Goal: Information Seeking & Learning: Find specific fact

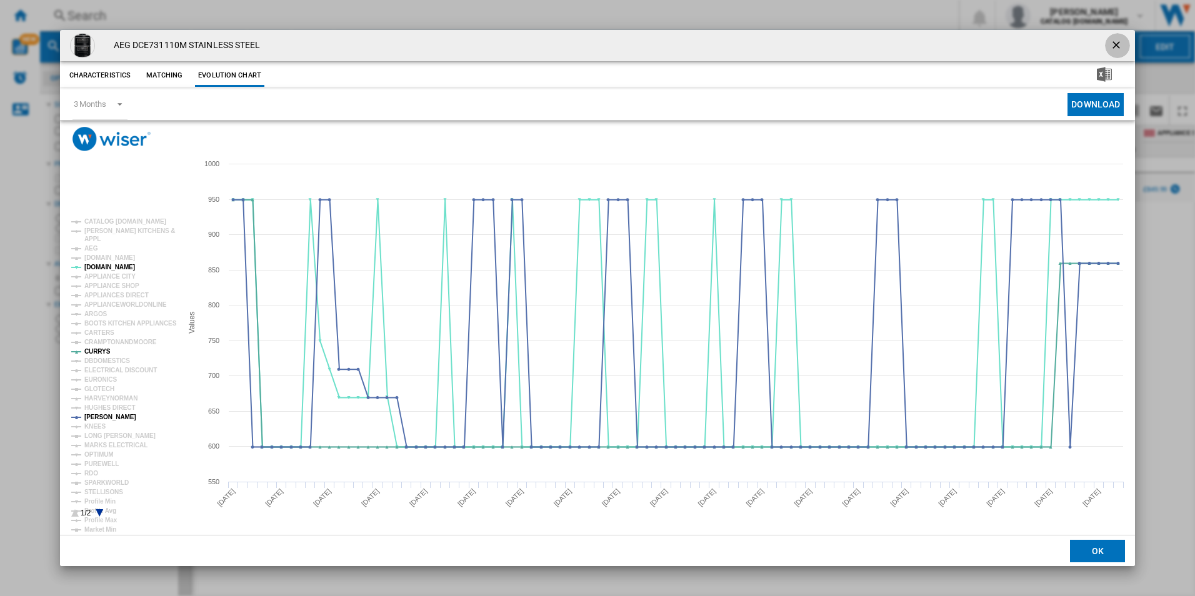
click at [1115, 48] on ng-md-icon "getI18NText('BUTTONS.CLOSE_DIALOG')" at bounding box center [1117, 46] width 15 height 15
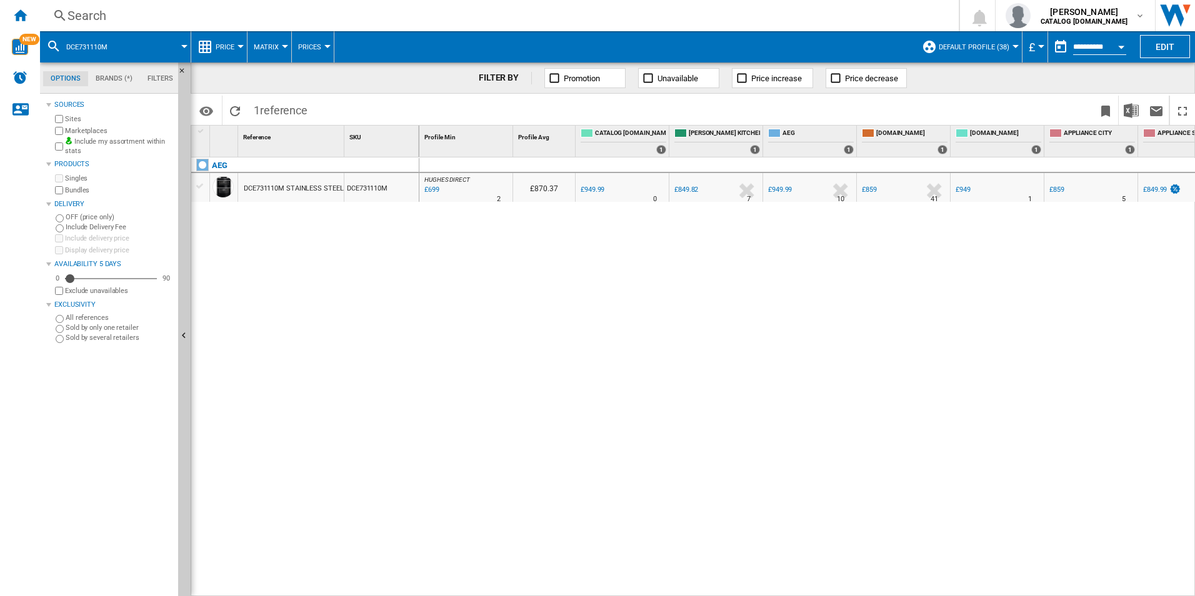
click at [420, 18] on div "Search" at bounding box center [497, 16] width 859 height 18
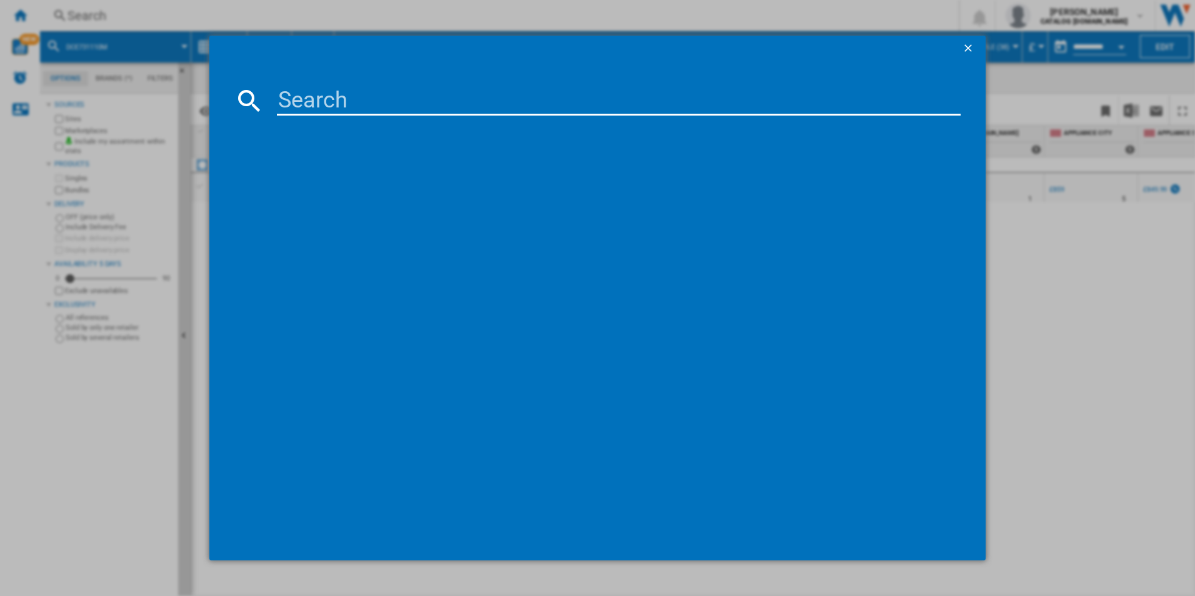
click at [293, 100] on input at bounding box center [619, 101] width 684 height 30
type input "NDC7791SB"
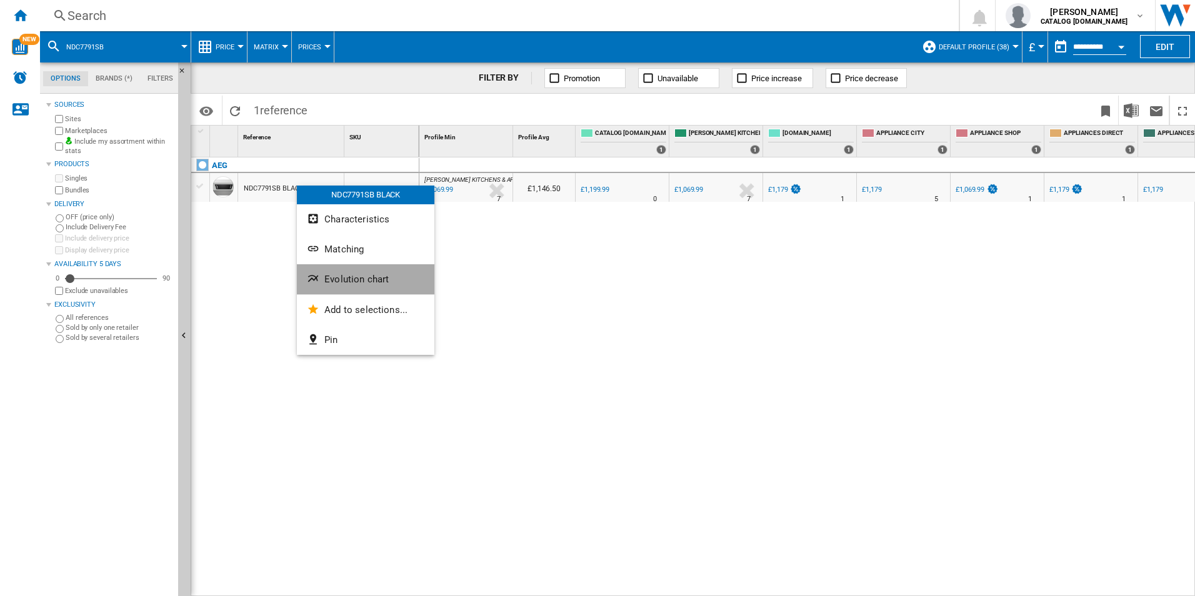
click at [324, 284] on span "Evolution chart" at bounding box center [356, 279] width 64 height 11
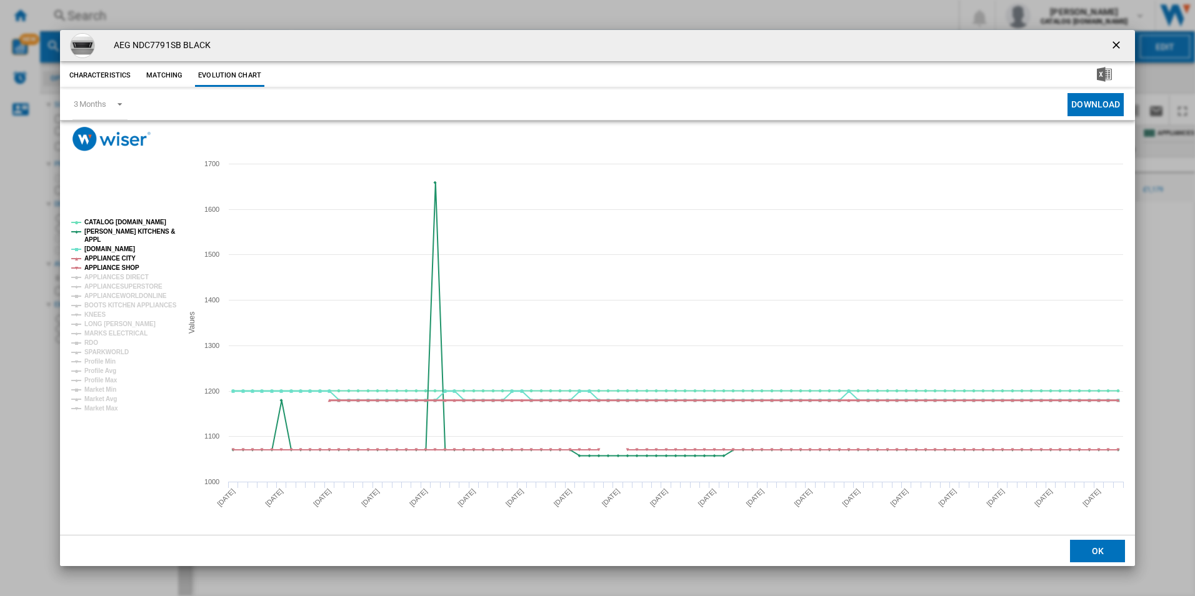
click at [113, 259] on tspan "APPLIANCE CITY" at bounding box center [109, 258] width 51 height 7
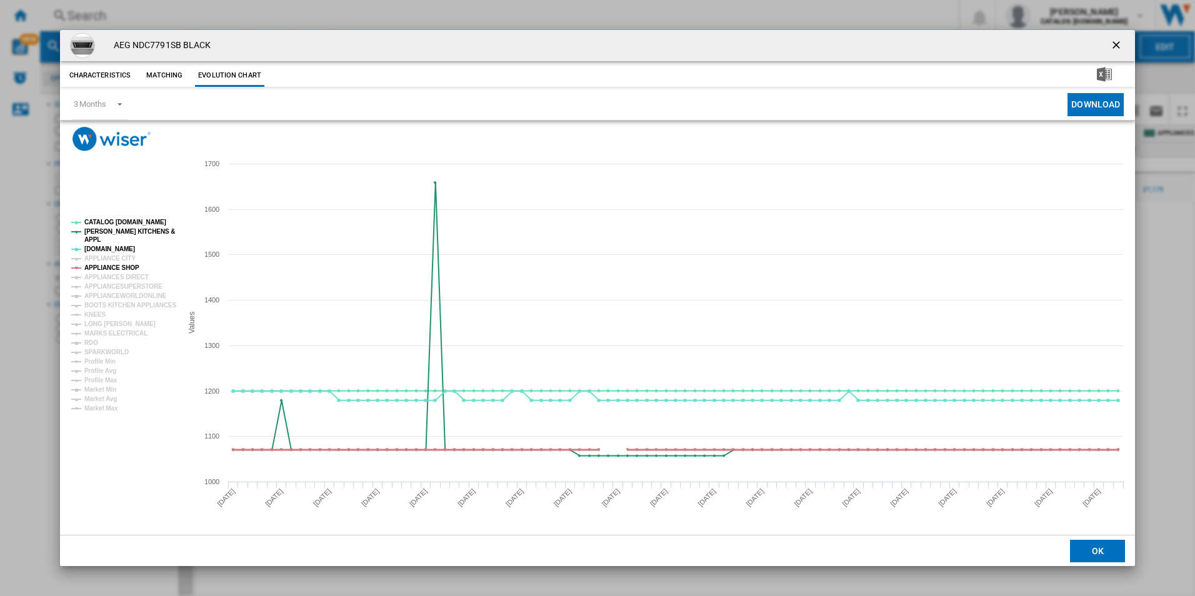
click at [113, 265] on tspan "APPLIANCE SHOP" at bounding box center [111, 267] width 55 height 7
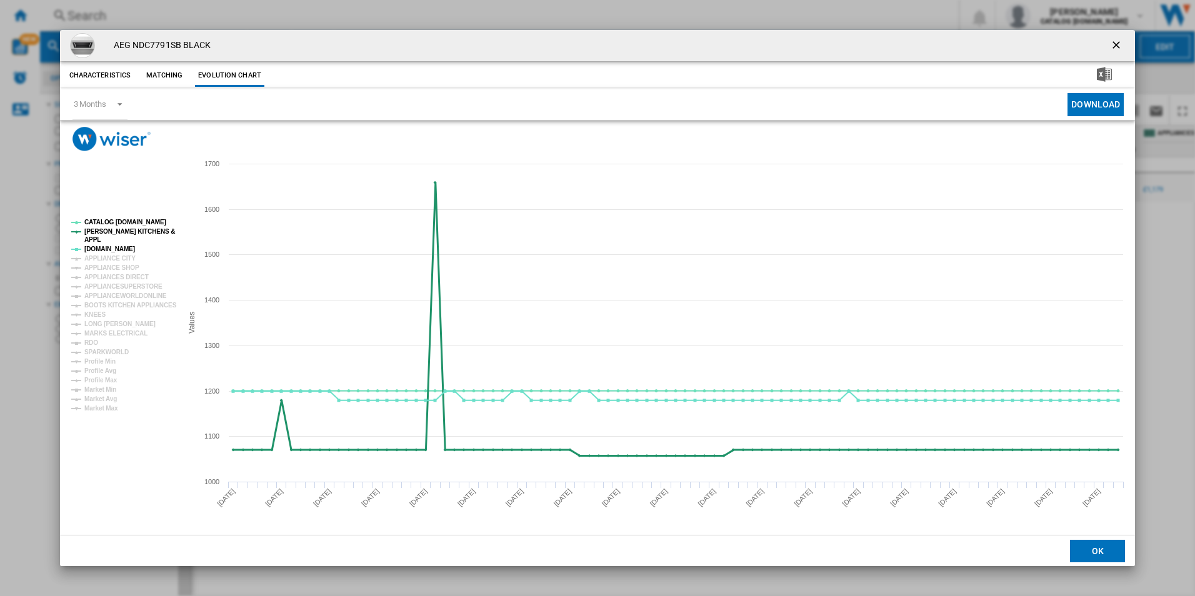
click at [121, 229] on tspan "[PERSON_NAME] KITCHENS &" at bounding box center [129, 231] width 91 height 7
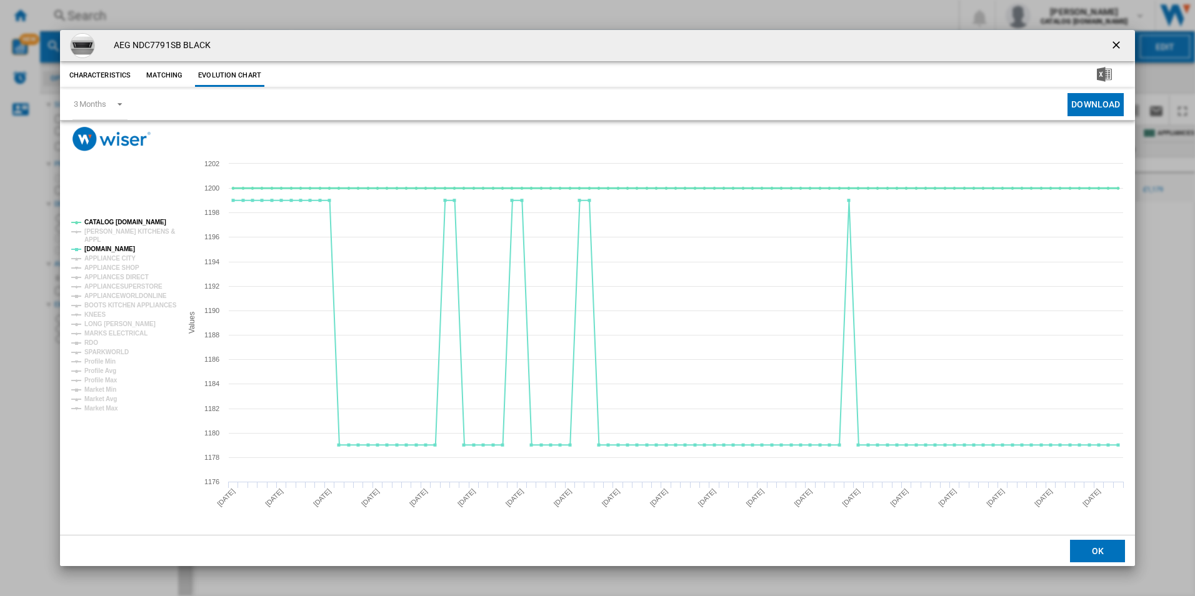
click at [111, 223] on tspan "CATALOG [DOMAIN_NAME]" at bounding box center [125, 222] width 82 height 7
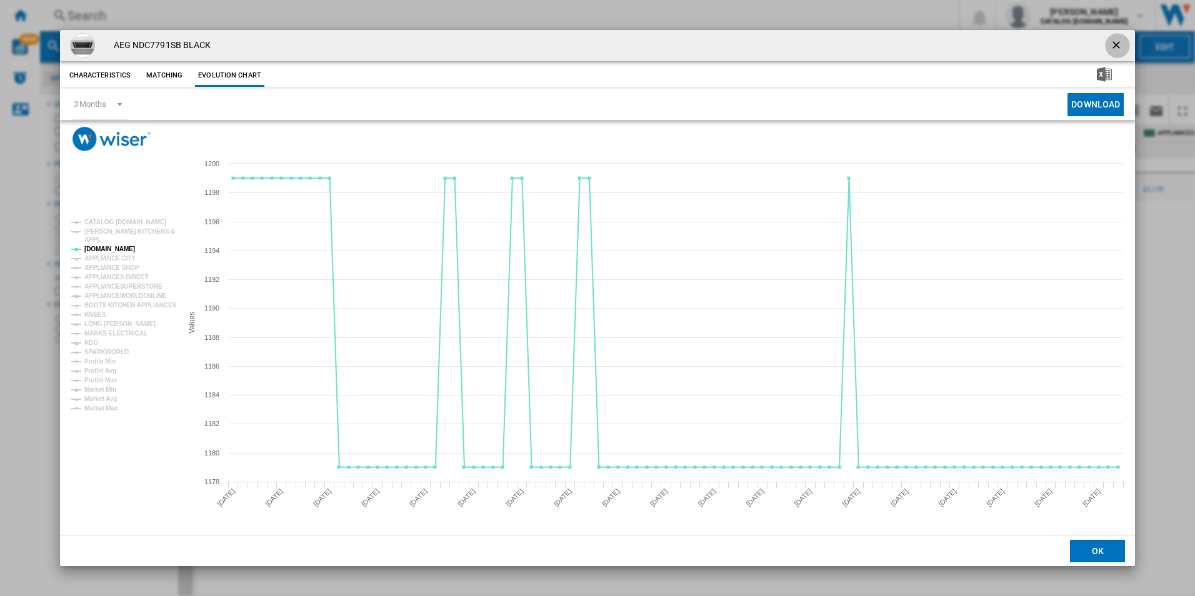
click at [1114, 48] on ng-md-icon "getI18NText('BUTTONS.CLOSE_DIALOG')" at bounding box center [1117, 46] width 15 height 15
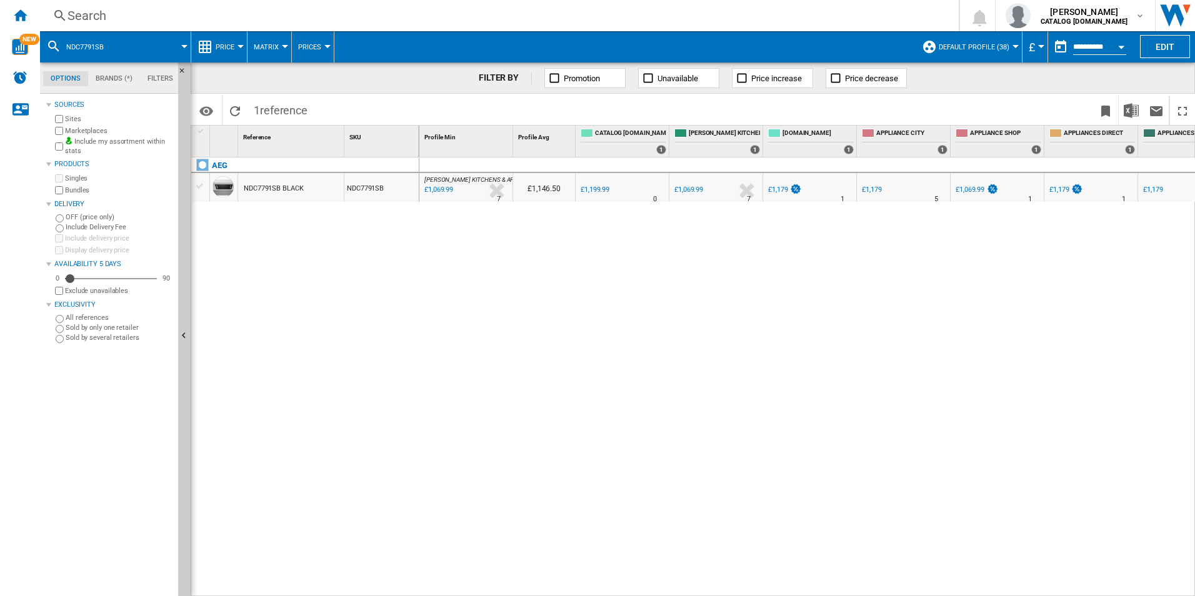
click at [535, 20] on div "Search" at bounding box center [497, 16] width 859 height 18
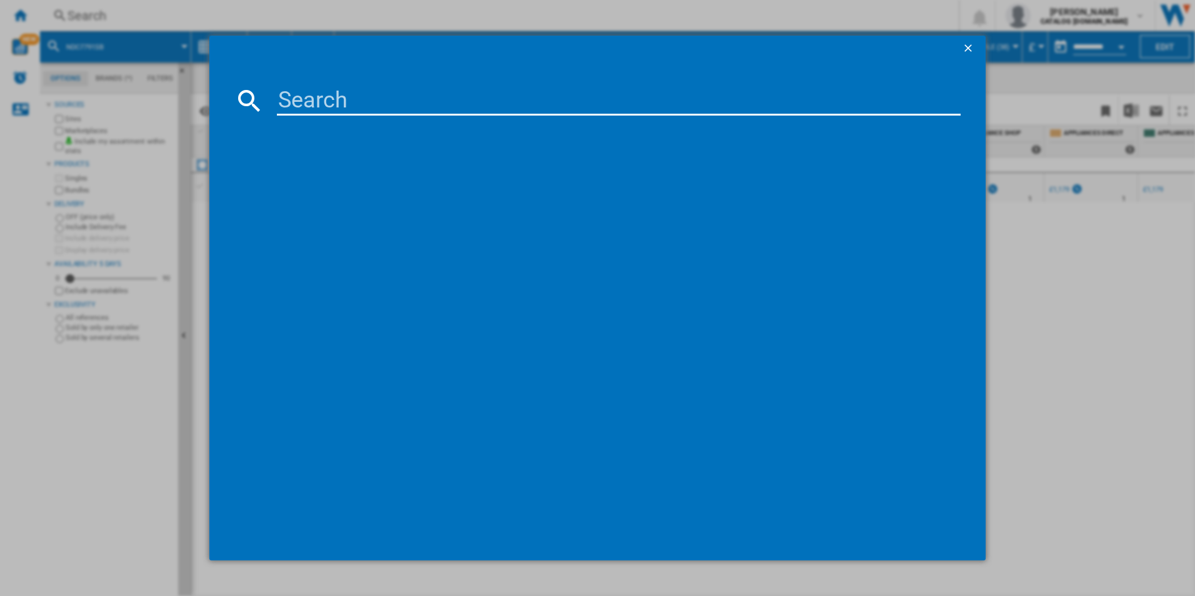
click at [439, 102] on input at bounding box center [619, 101] width 684 height 30
type input "NDC7721SB"
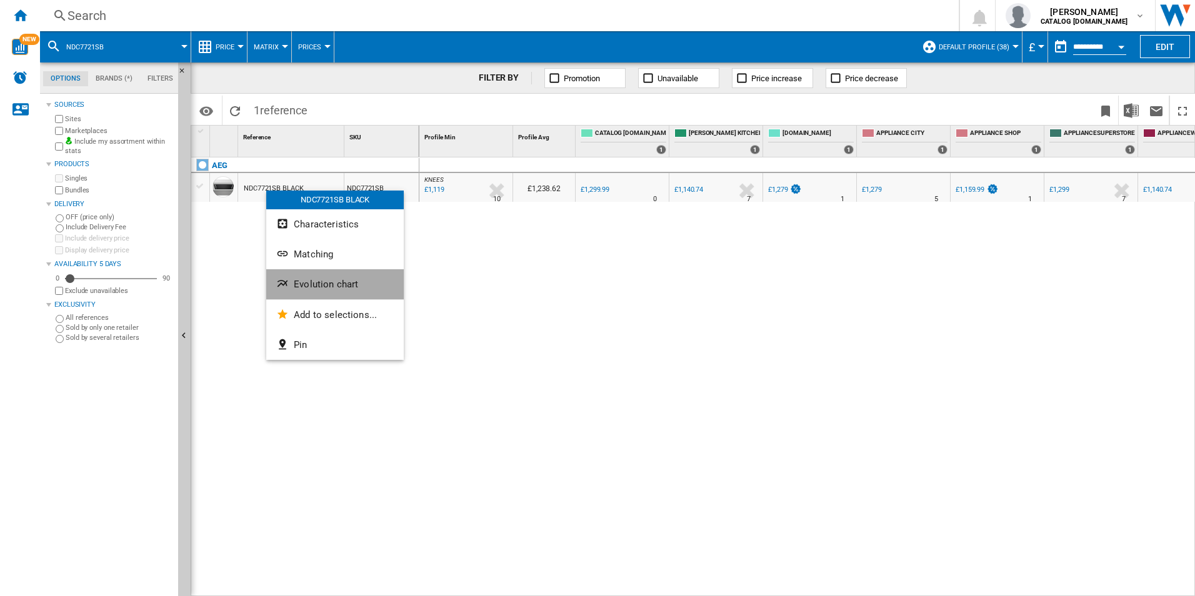
click at [295, 294] on button "Evolution chart" at bounding box center [335, 284] width 138 height 30
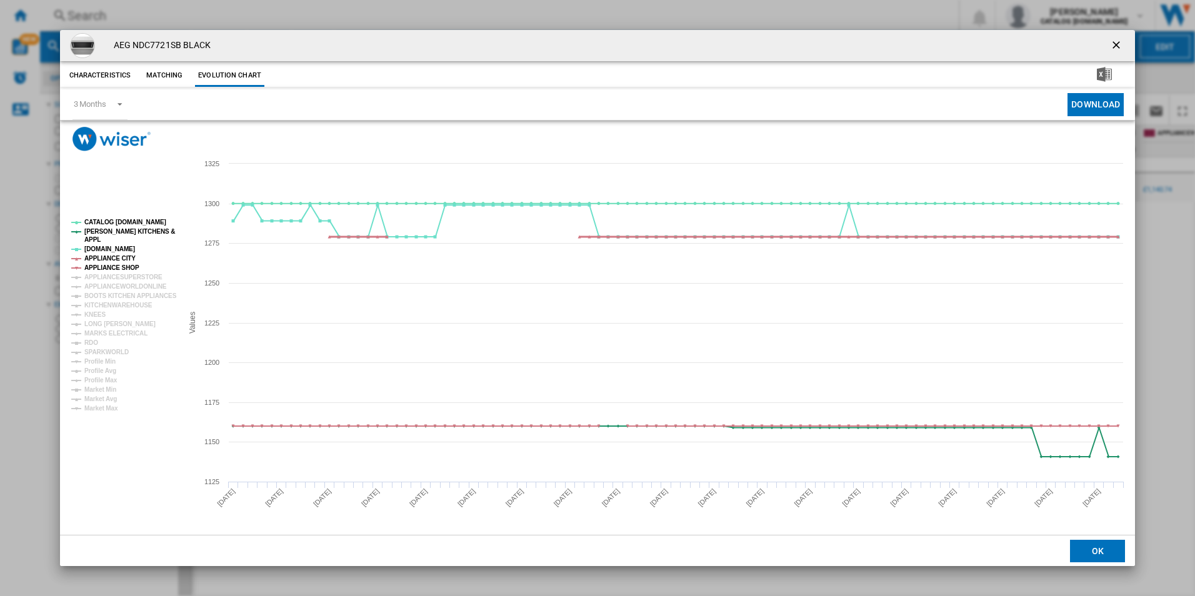
click at [116, 260] on tspan "APPLIANCE CITY" at bounding box center [109, 258] width 51 height 7
click at [116, 266] on tspan "APPLIANCE SHOP" at bounding box center [111, 267] width 55 height 7
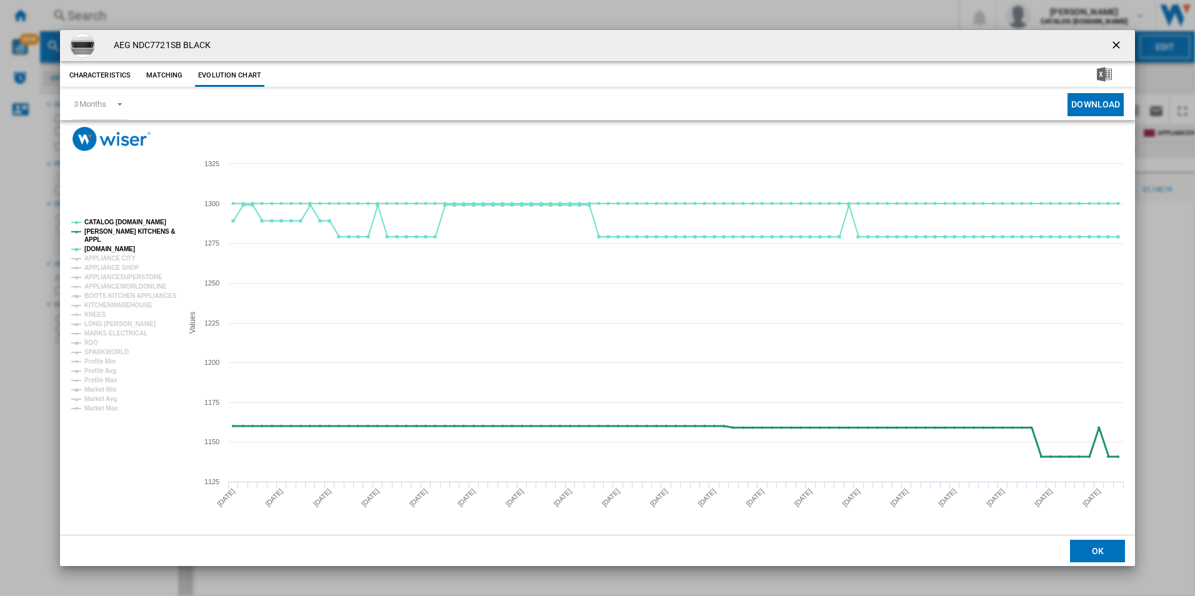
click at [111, 231] on tspan "[PERSON_NAME] KITCHENS &" at bounding box center [129, 231] width 91 height 7
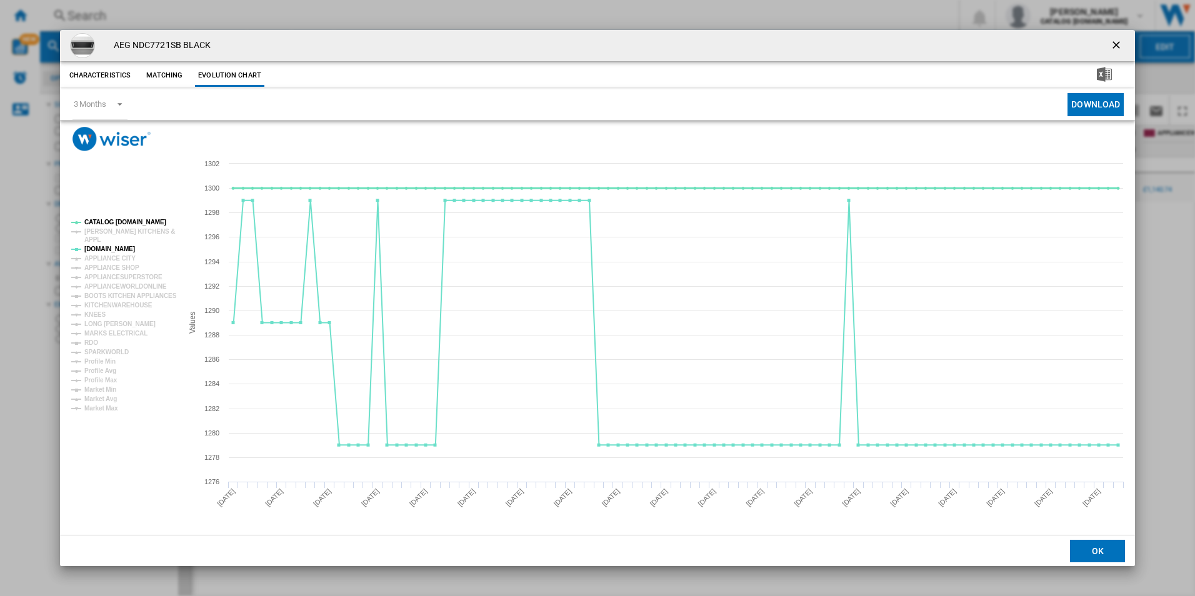
click at [114, 219] on tspan "CATALOG [DOMAIN_NAME]" at bounding box center [125, 222] width 82 height 7
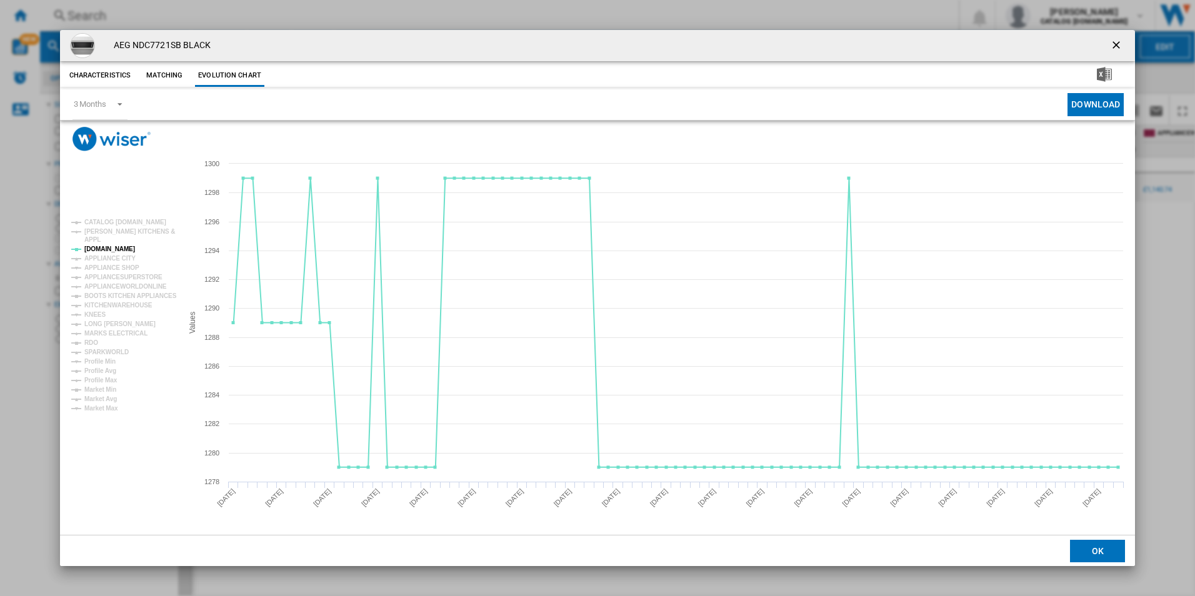
click at [1115, 55] on button "Product popup" at bounding box center [1117, 45] width 25 height 25
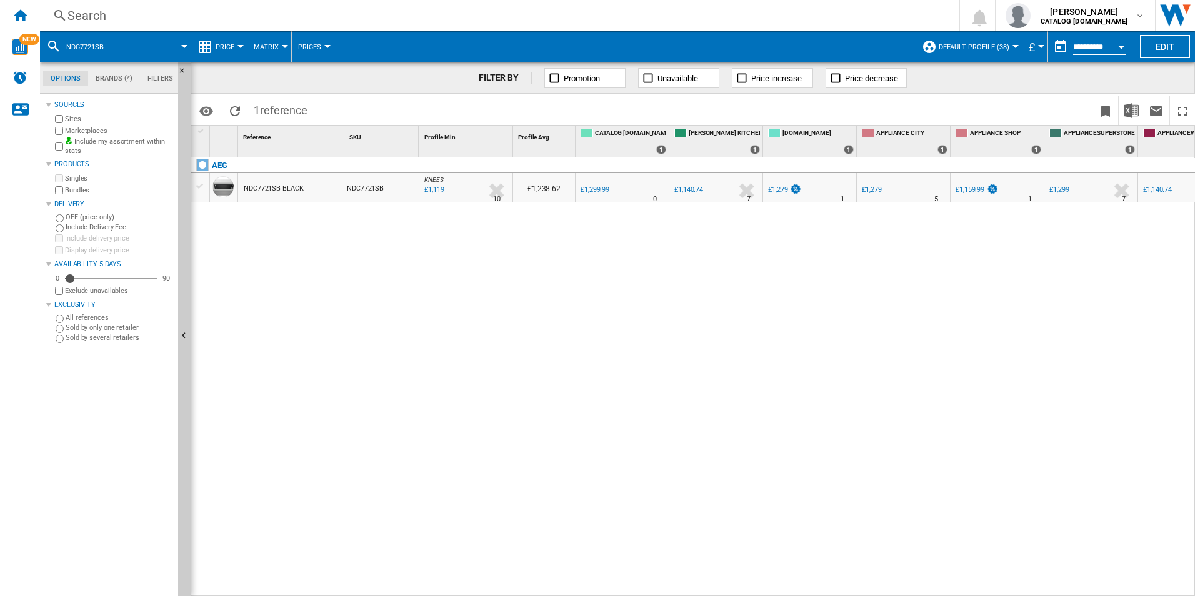
click at [500, 21] on div "Search" at bounding box center [497, 16] width 859 height 18
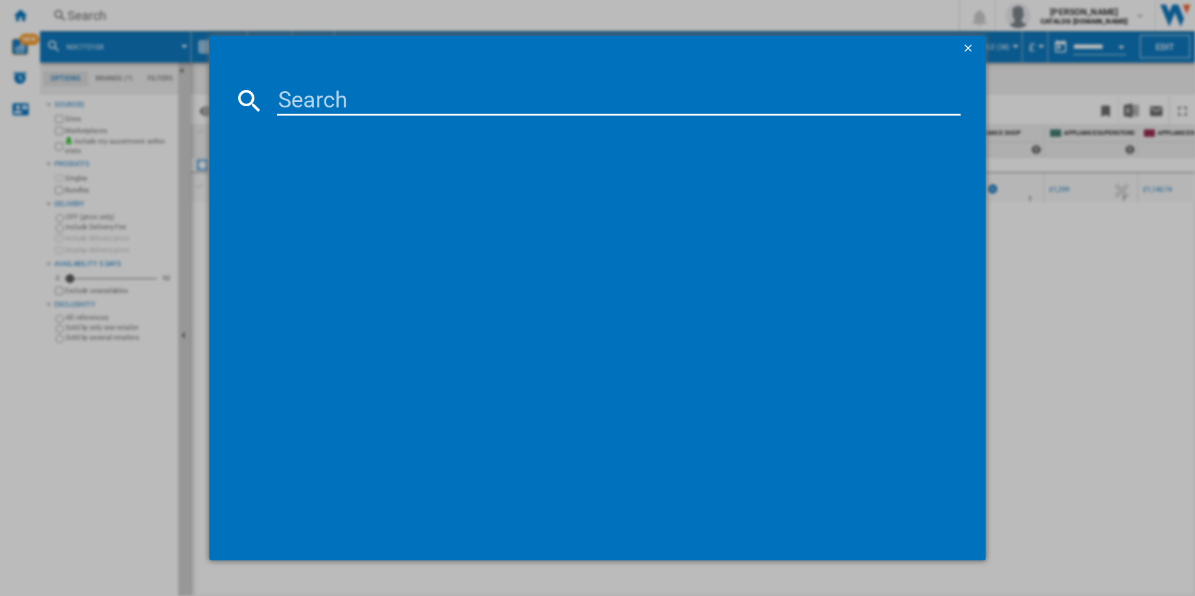
click at [324, 109] on input at bounding box center [619, 101] width 684 height 30
type input "GV77D91SB"
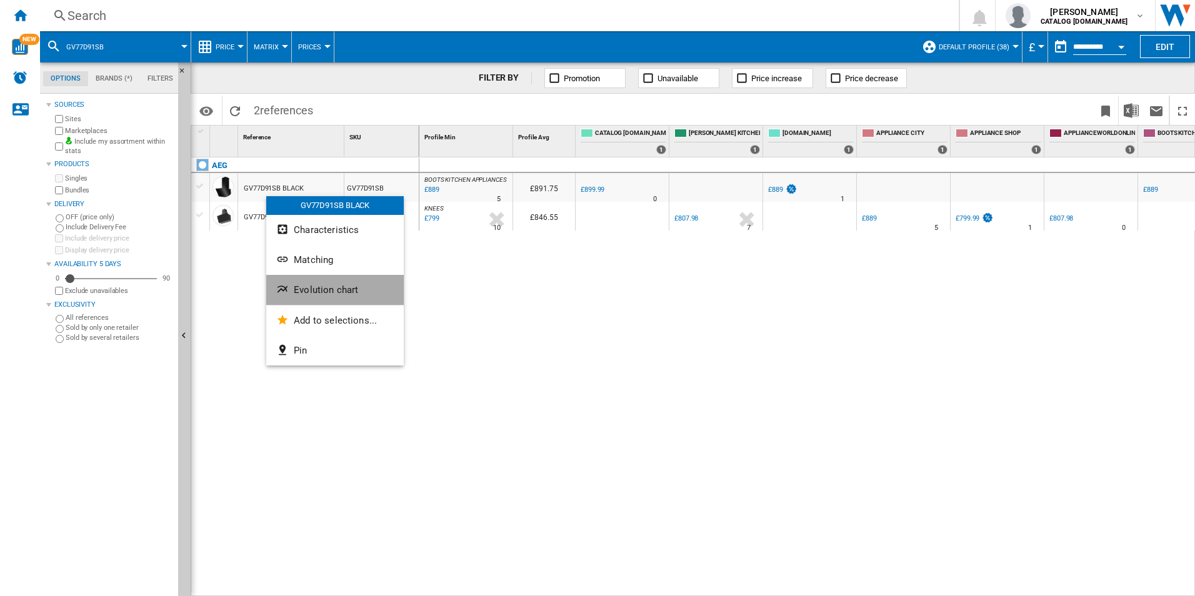
click at [294, 285] on span "Evolution chart" at bounding box center [326, 289] width 64 height 11
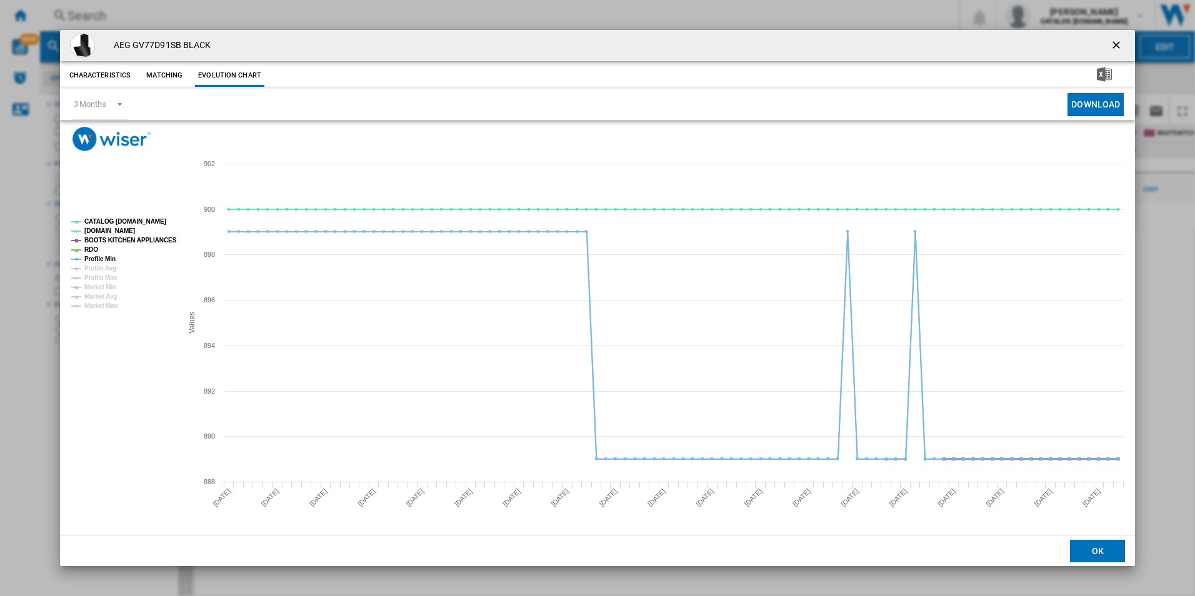
click at [118, 238] on tspan "BOOTS KITCHEN APPLIANCES" at bounding box center [130, 240] width 93 height 7
click at [86, 251] on tspan "RDO" at bounding box center [91, 249] width 14 height 7
click at [96, 259] on tspan "Profile Min" at bounding box center [99, 259] width 31 height 7
click at [130, 221] on tspan "CATALOG [DOMAIN_NAME]" at bounding box center [125, 221] width 82 height 7
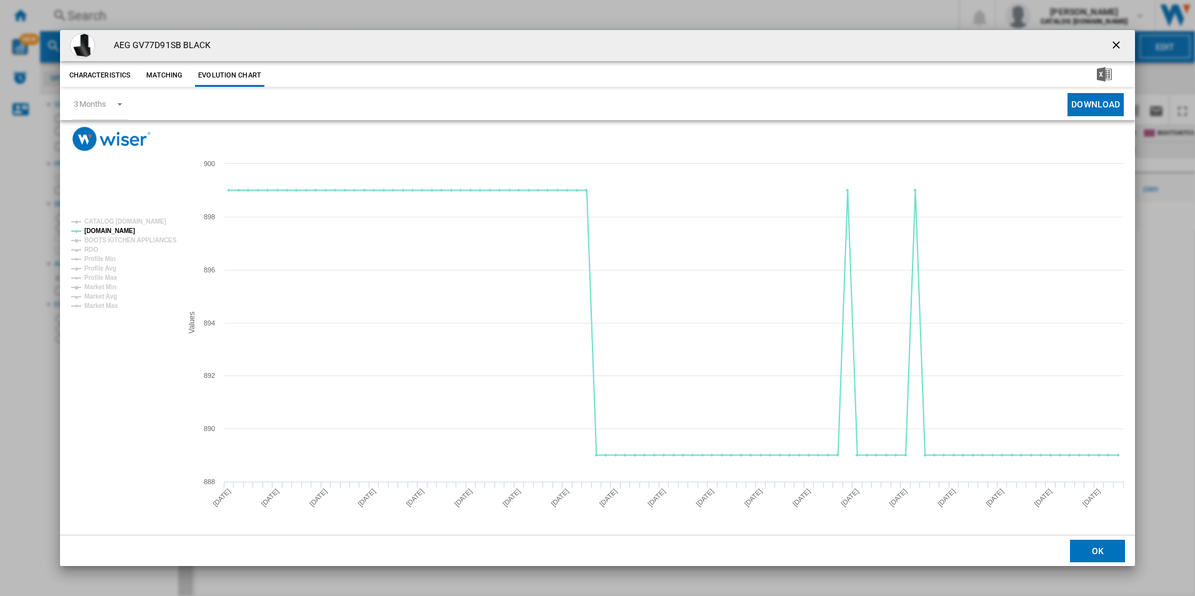
click at [1116, 48] on ng-md-icon "getI18NText('BUTTONS.CLOSE_DIALOG')" at bounding box center [1117, 46] width 15 height 15
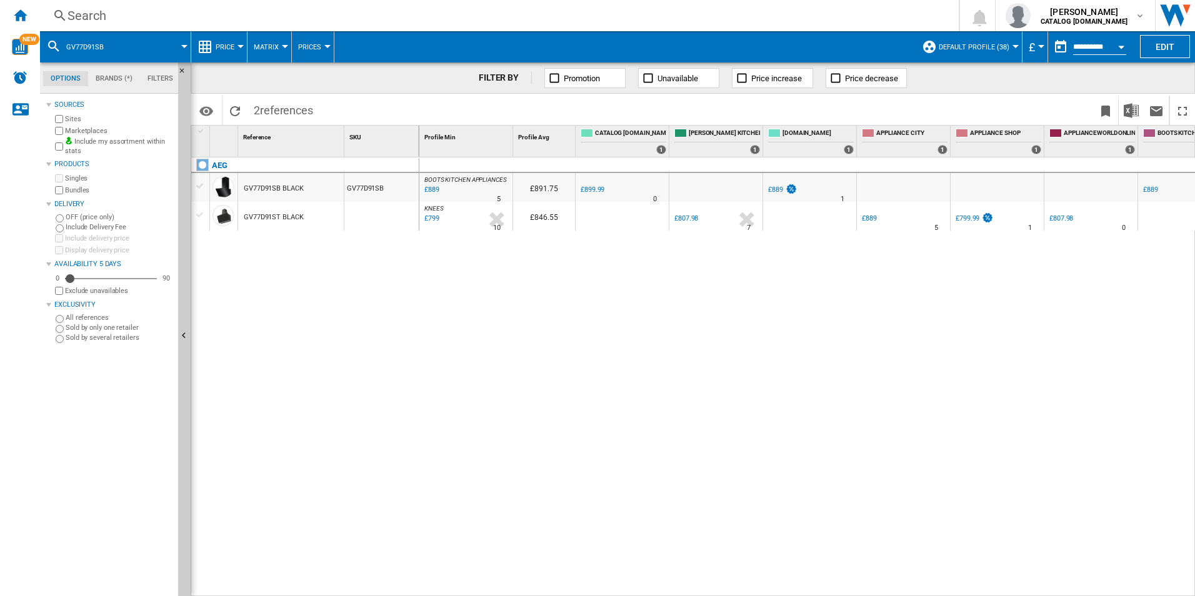
click at [601, 13] on div "Search" at bounding box center [497, 16] width 859 height 18
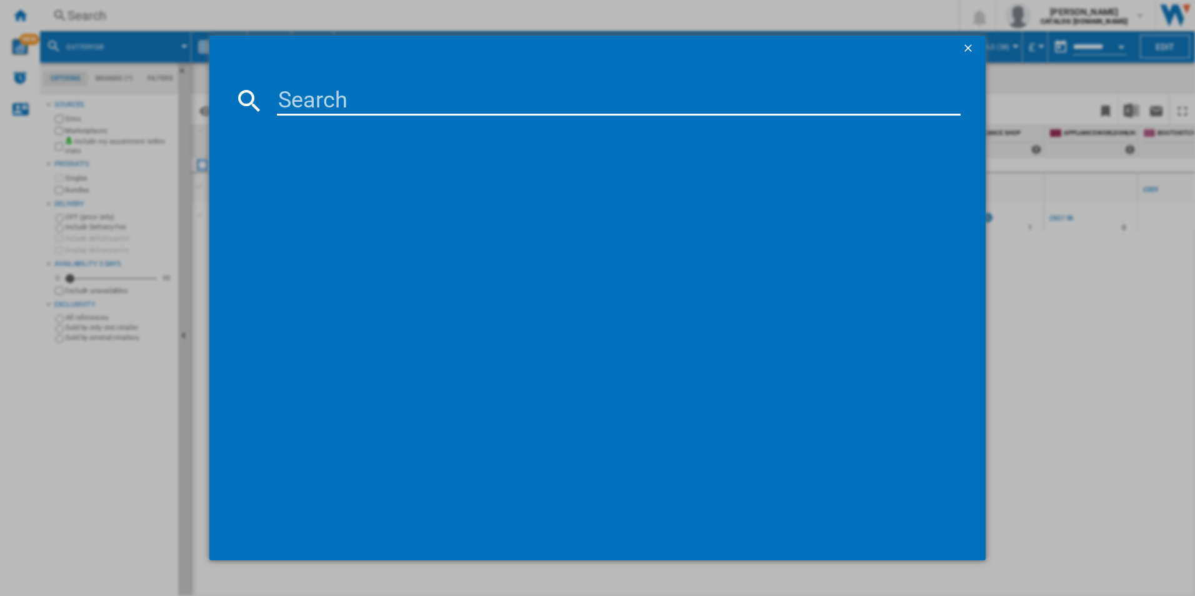
click at [353, 100] on input at bounding box center [619, 101] width 684 height 30
type input "DBX3650M"
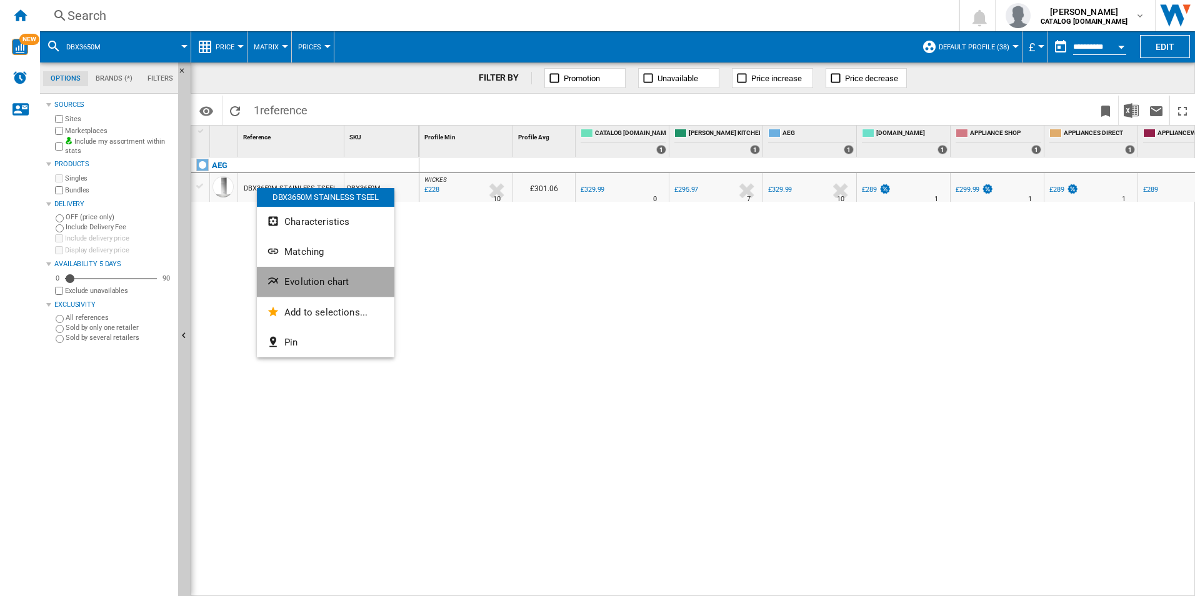
click at [284, 274] on button "Evolution chart" at bounding box center [326, 282] width 138 height 30
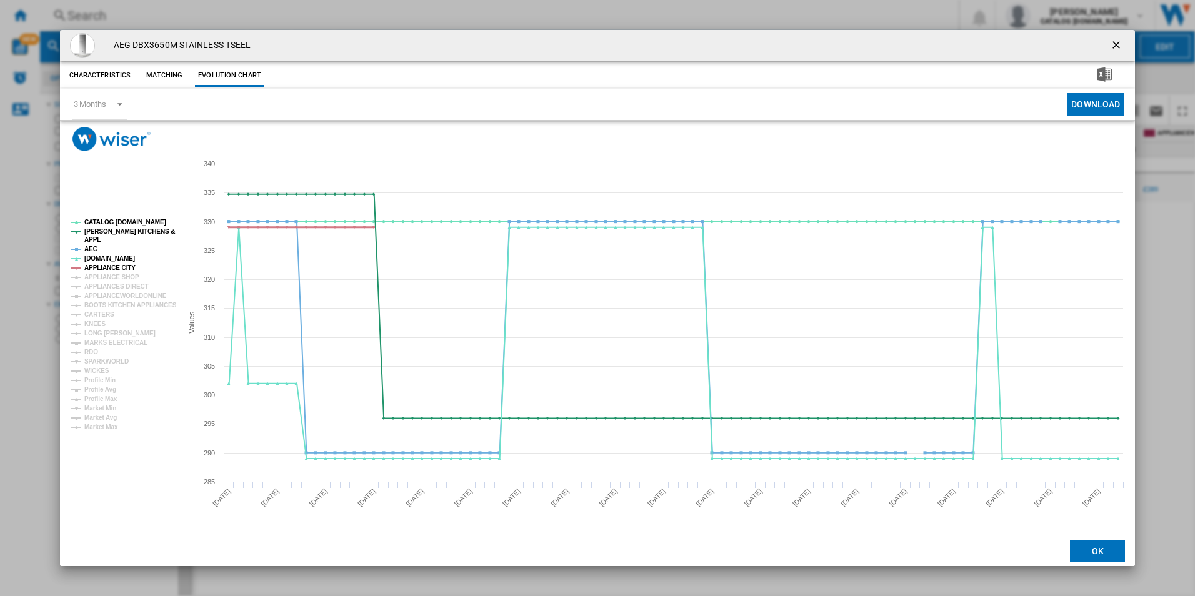
click at [111, 266] on tspan "APPLIANCE CITY" at bounding box center [109, 267] width 51 height 7
click at [92, 251] on tspan "AEG" at bounding box center [91, 249] width 14 height 7
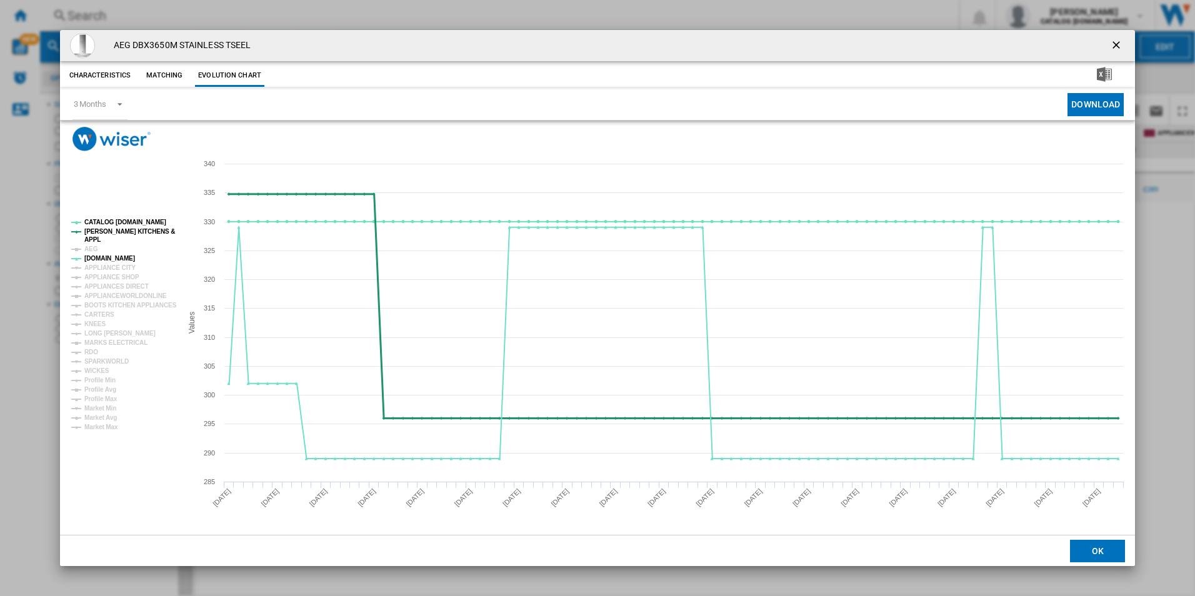
click at [121, 229] on tspan "[PERSON_NAME] KITCHENS &" at bounding box center [129, 231] width 91 height 7
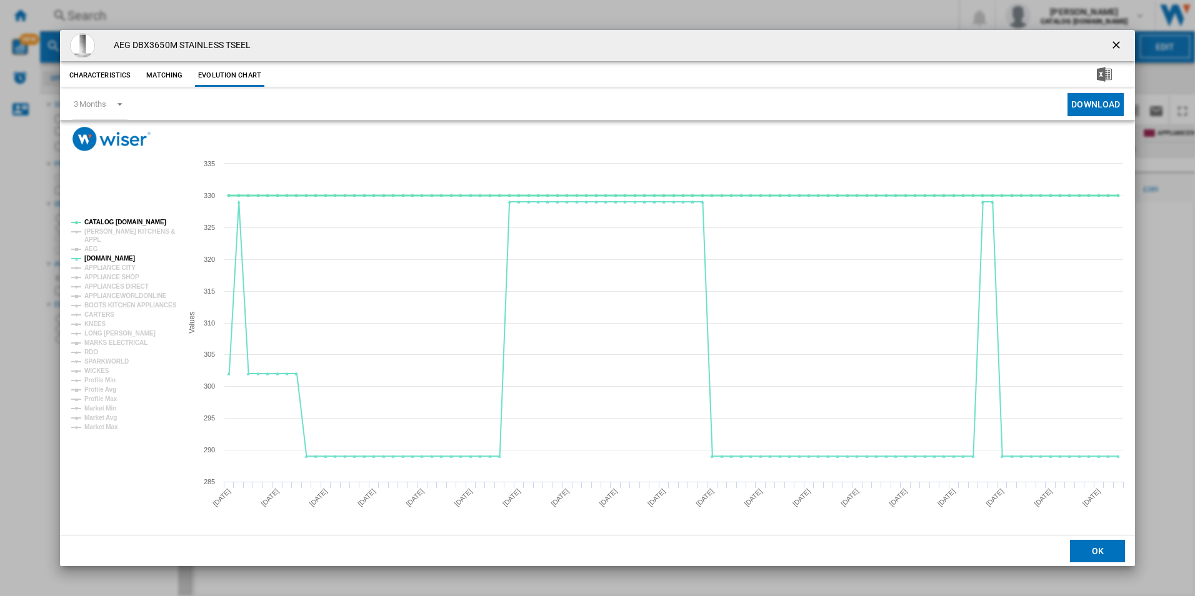
click at [124, 220] on tspan "CATALOG [DOMAIN_NAME]" at bounding box center [125, 222] width 82 height 7
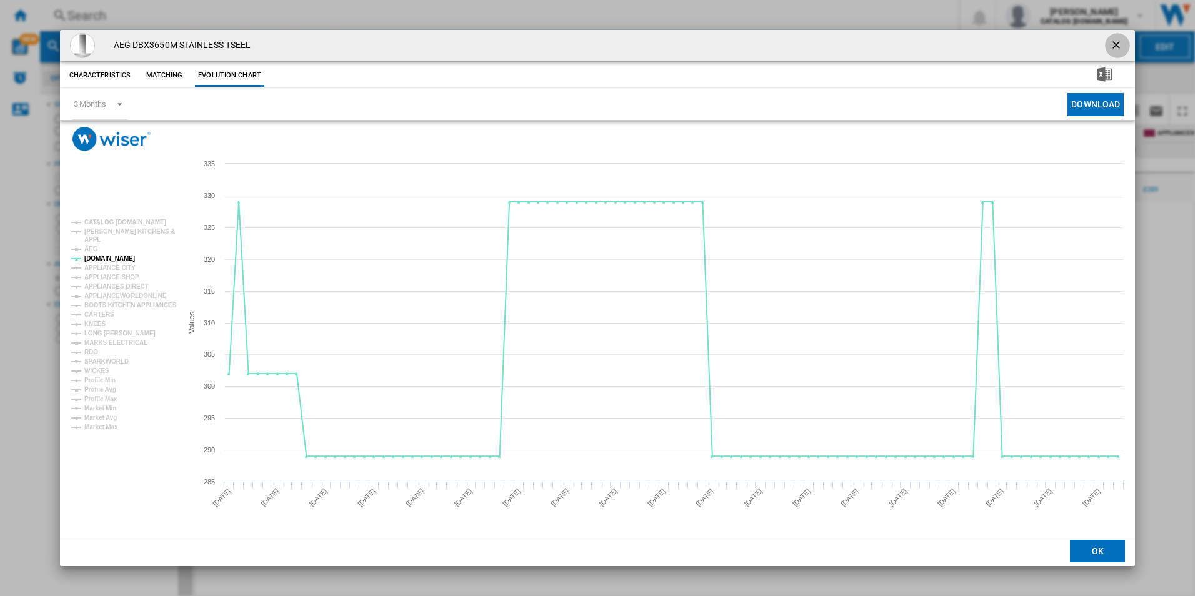
drag, startPoint x: 1123, startPoint y: 38, endPoint x: 606, endPoint y: 120, distance: 523.5
click at [606, 120] on div "AEG DBX3650M STAINLESS TSEEL Characteristics Matching Evolution chart price £32…" at bounding box center [598, 298] width 1076 height 537
click at [1123, 39] on ng-md-icon "getI18NText('BUTTONS.CLOSE_DIALOG')" at bounding box center [1117, 46] width 15 height 15
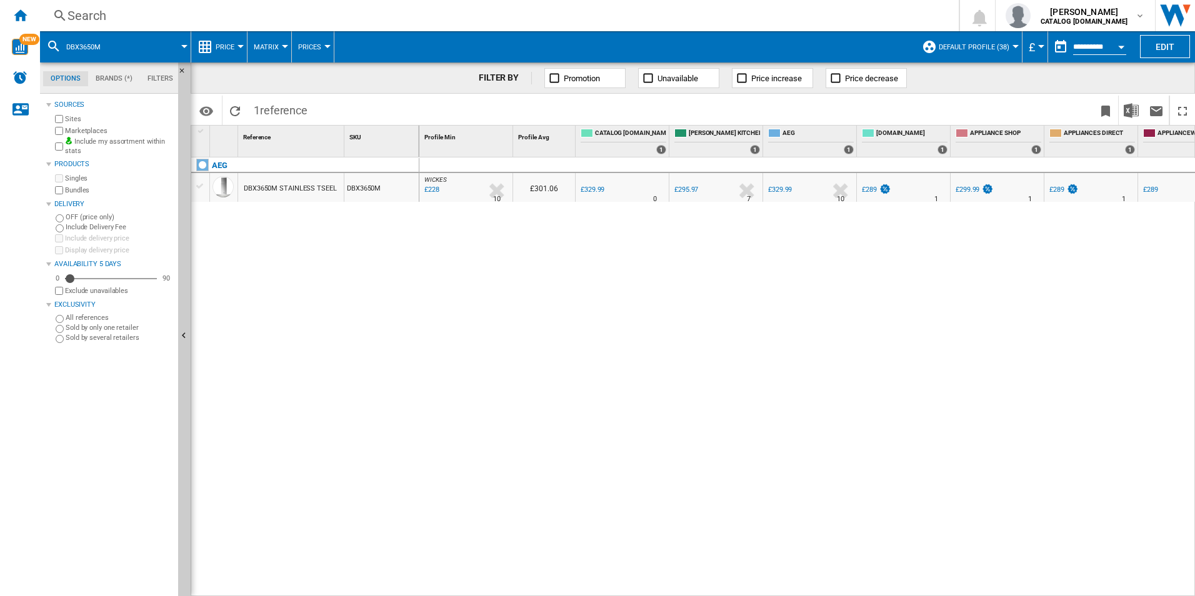
click at [583, 18] on div "Search" at bounding box center [497, 16] width 859 height 18
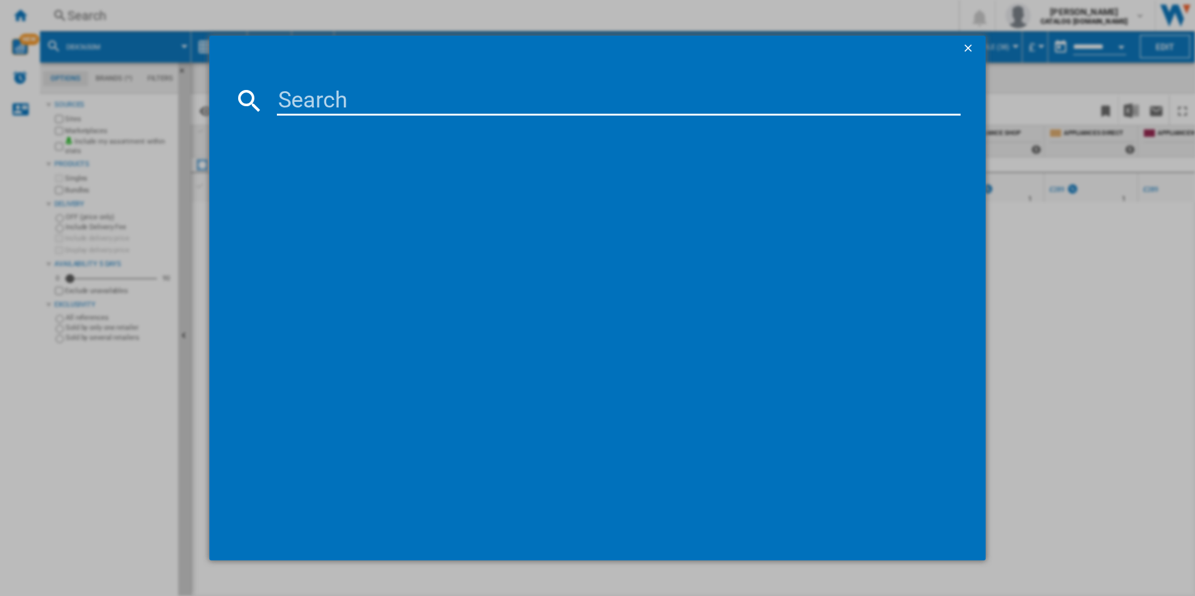
click at [339, 106] on input at bounding box center [619, 101] width 684 height 30
type input "DTB3652M"
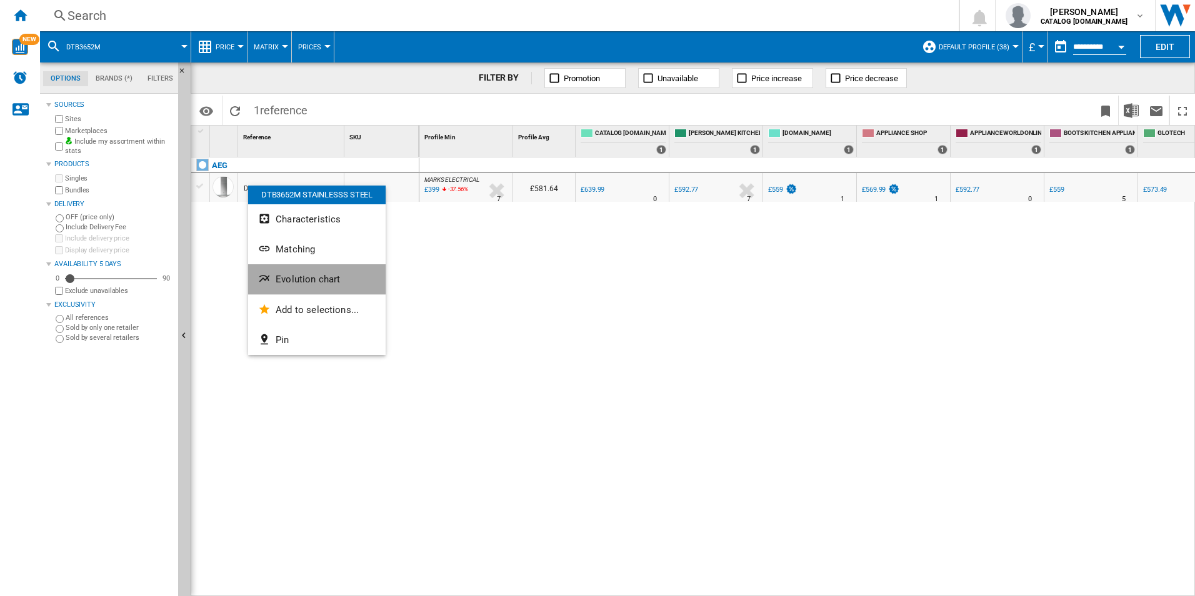
click at [268, 268] on button "Evolution chart" at bounding box center [317, 279] width 138 height 30
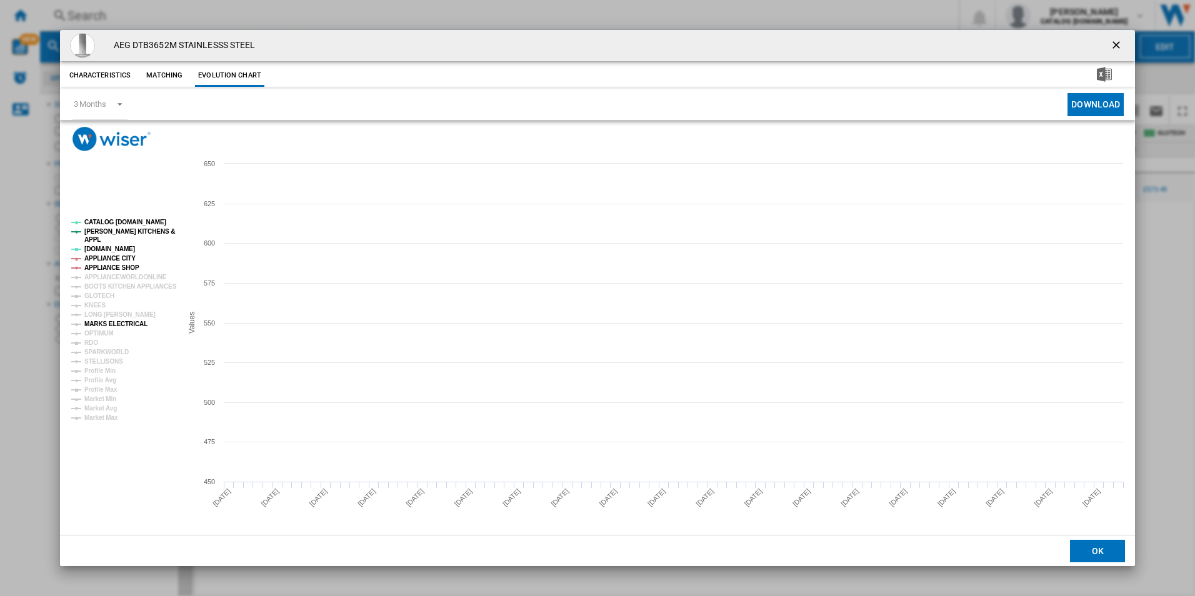
click at [119, 326] on tspan "MARKS ELECTRICAL" at bounding box center [115, 324] width 63 height 7
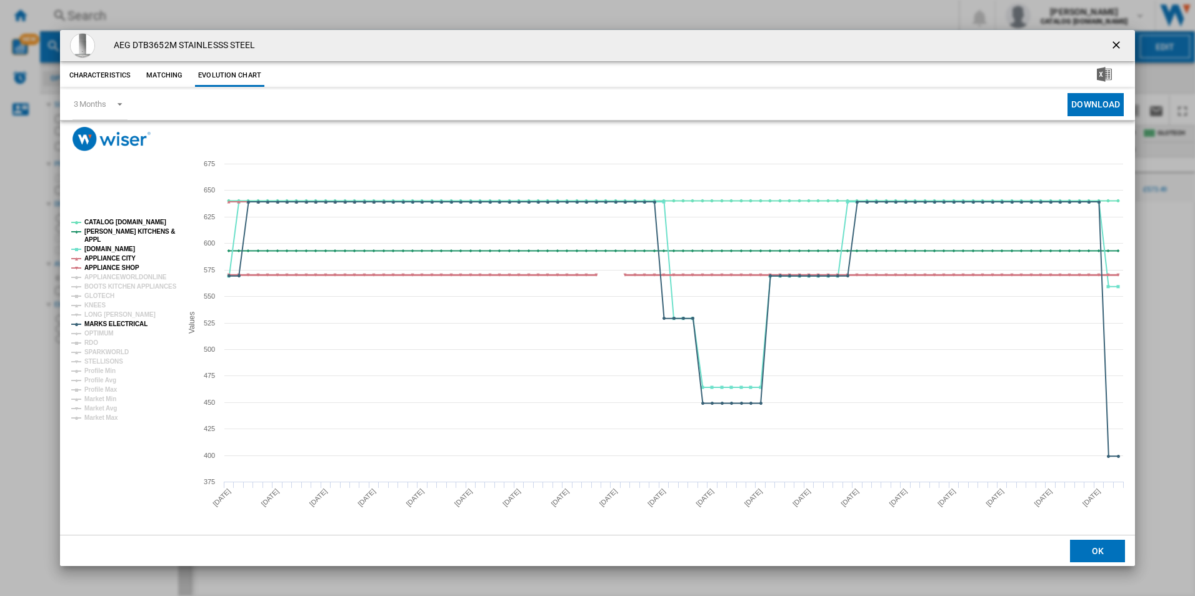
click at [118, 267] on tspan "APPLIANCE SHOP" at bounding box center [111, 267] width 55 height 7
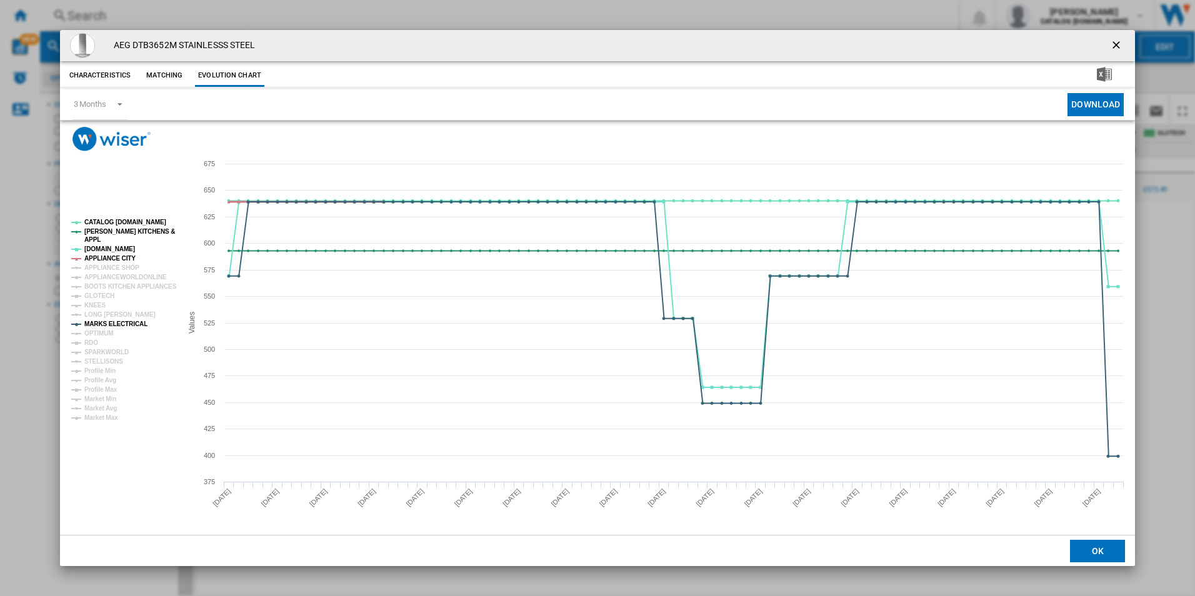
click at [118, 258] on tspan "APPLIANCE CITY" at bounding box center [109, 258] width 51 height 7
click at [124, 234] on tspan "[PERSON_NAME] KITCHENS &" at bounding box center [129, 231] width 91 height 7
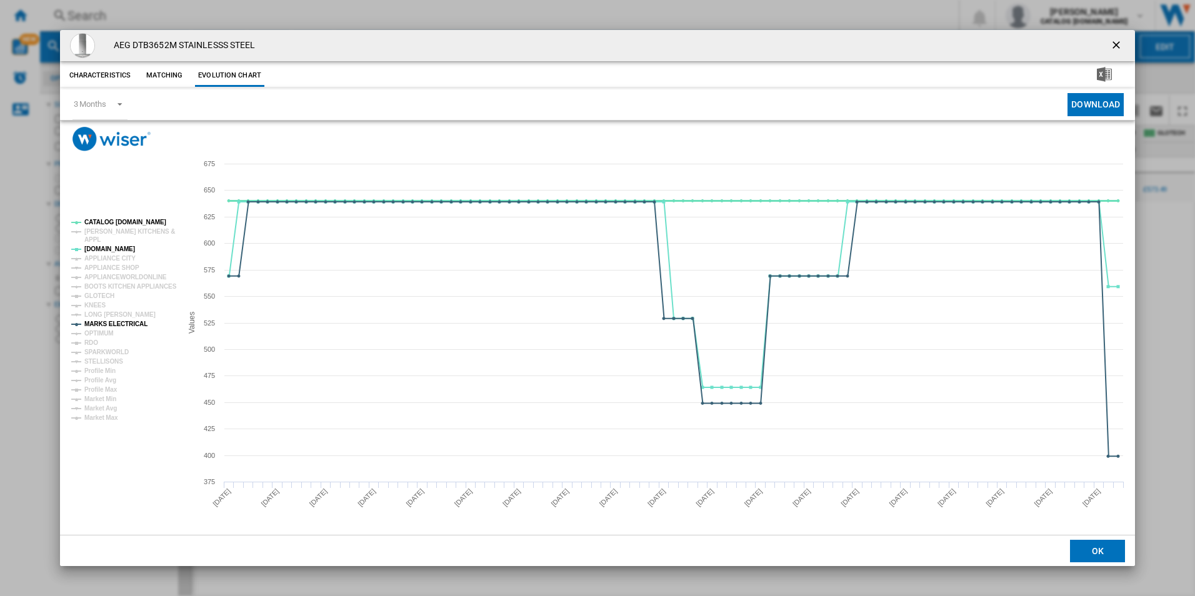
click at [129, 224] on tspan "CATALOG [DOMAIN_NAME]" at bounding box center [125, 222] width 82 height 7
click at [122, 326] on tspan "MARKS ELECTRICAL" at bounding box center [115, 324] width 63 height 7
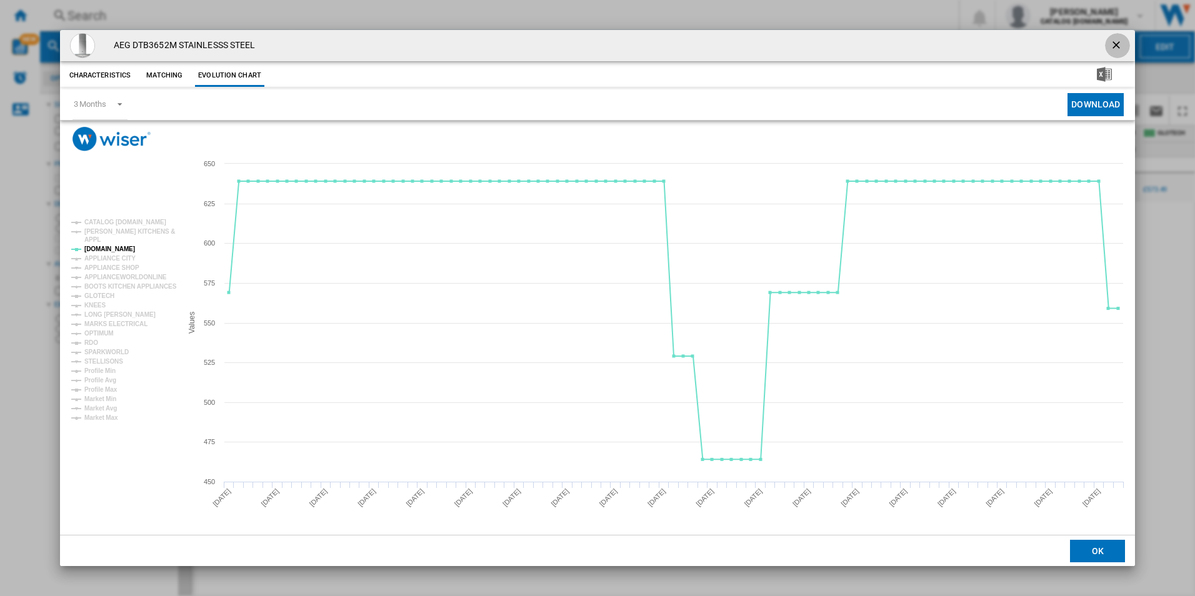
click at [1115, 48] on ng-md-icon "getI18NText('BUTTONS.CLOSE_DIALOG')" at bounding box center [1117, 46] width 15 height 15
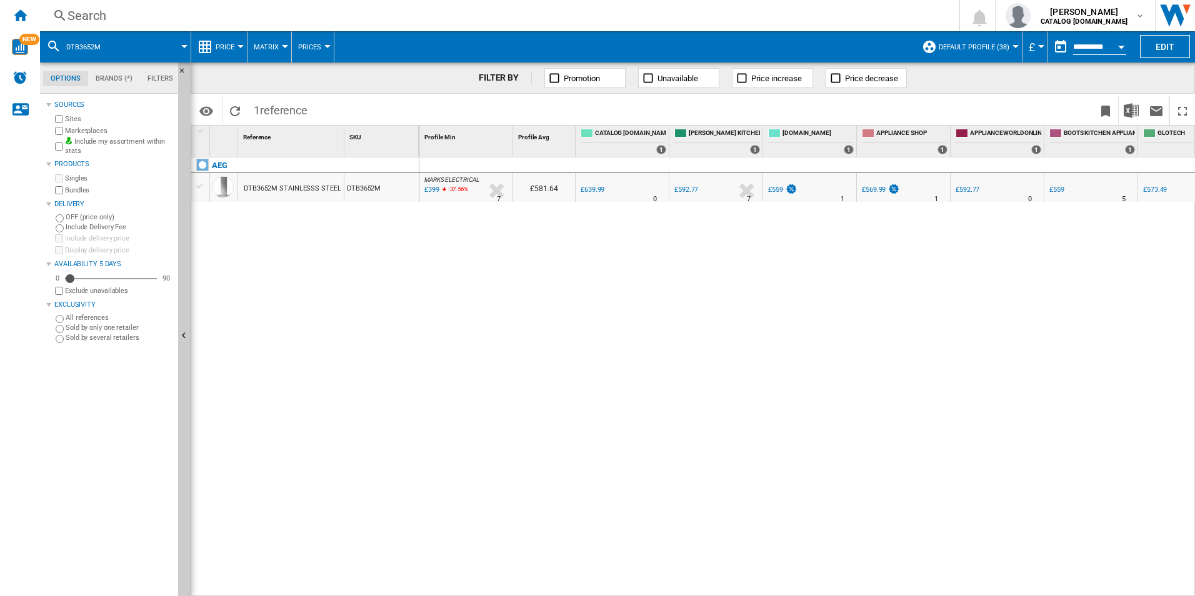
click at [594, 19] on div "Search" at bounding box center [497, 16] width 859 height 18
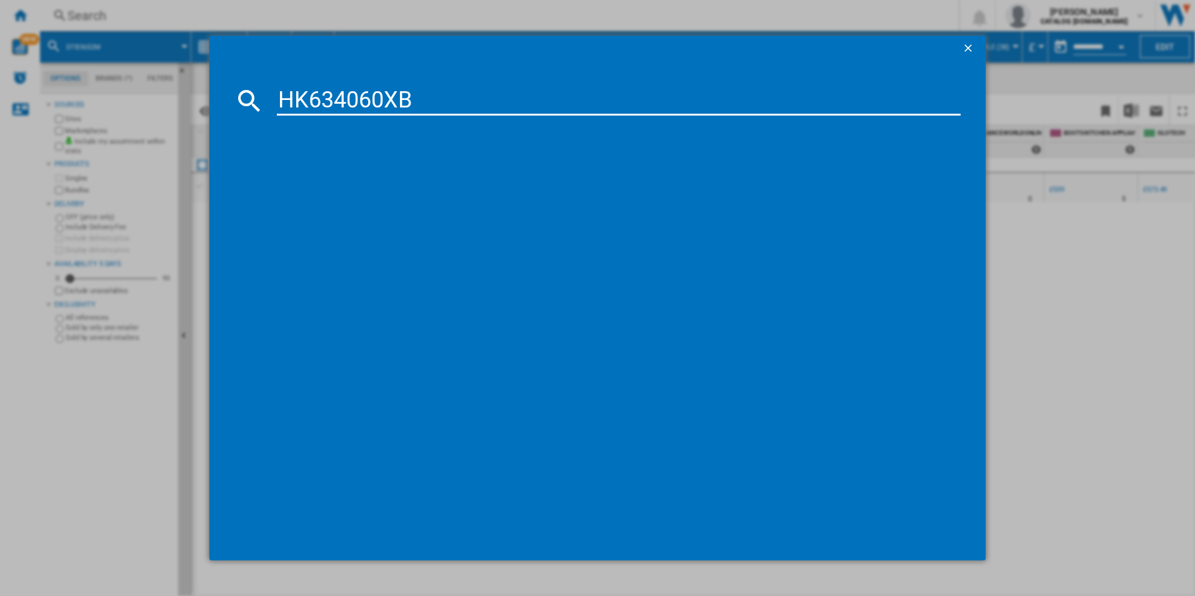
click at [547, 101] on input "HK634060XB" at bounding box center [619, 101] width 684 height 30
type input "HK634060XB"
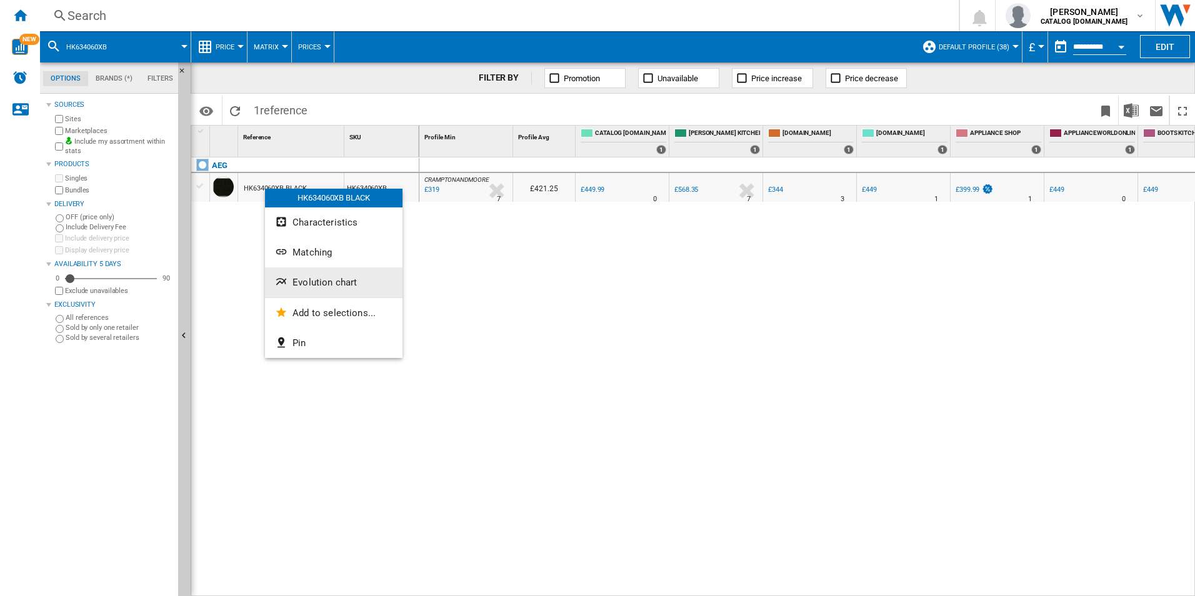
click at [281, 271] on button "Evolution chart" at bounding box center [334, 283] width 138 height 30
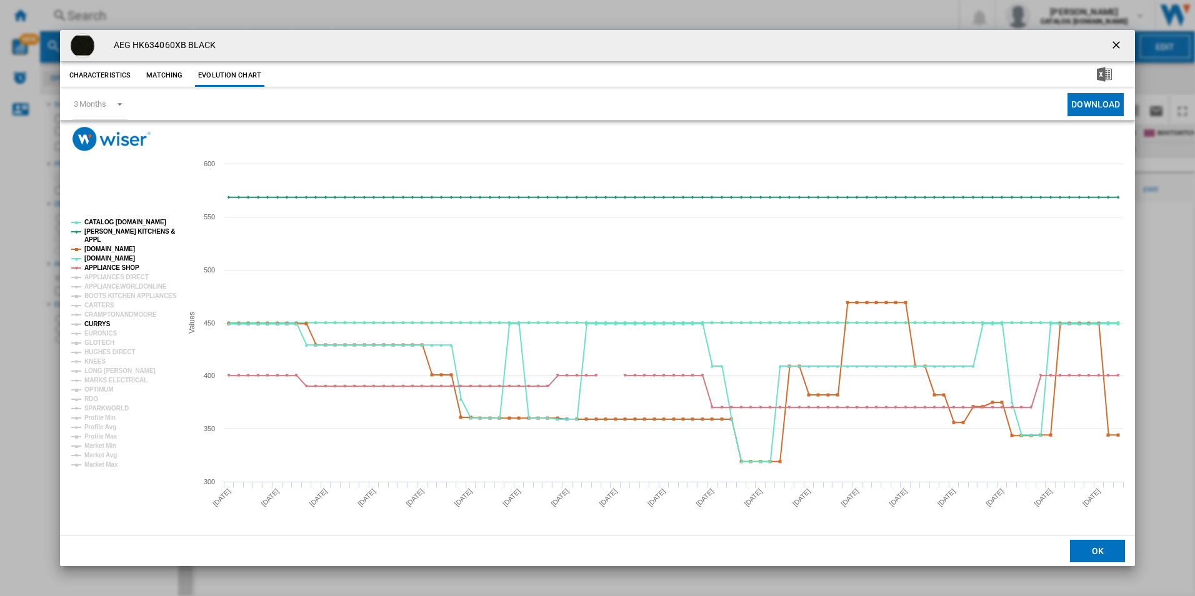
click at [98, 321] on tspan "CURRYS" at bounding box center [97, 324] width 26 height 7
click at [103, 265] on tspan "APPLIANCE SHOP" at bounding box center [111, 267] width 55 height 7
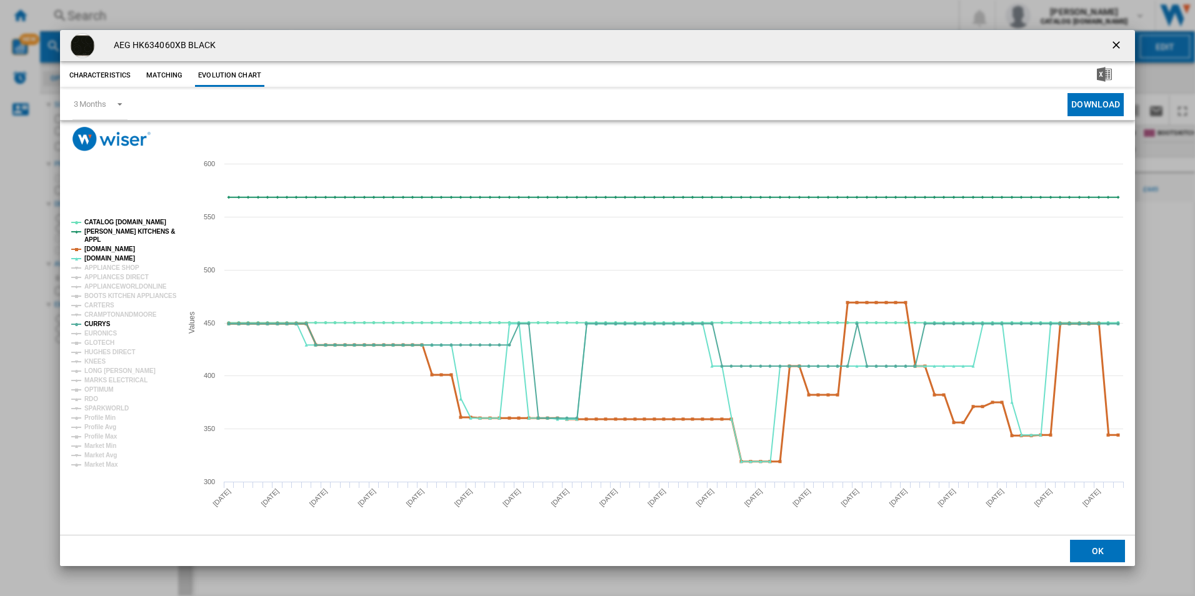
click at [106, 248] on tspan "[DOMAIN_NAME]" at bounding box center [109, 249] width 51 height 7
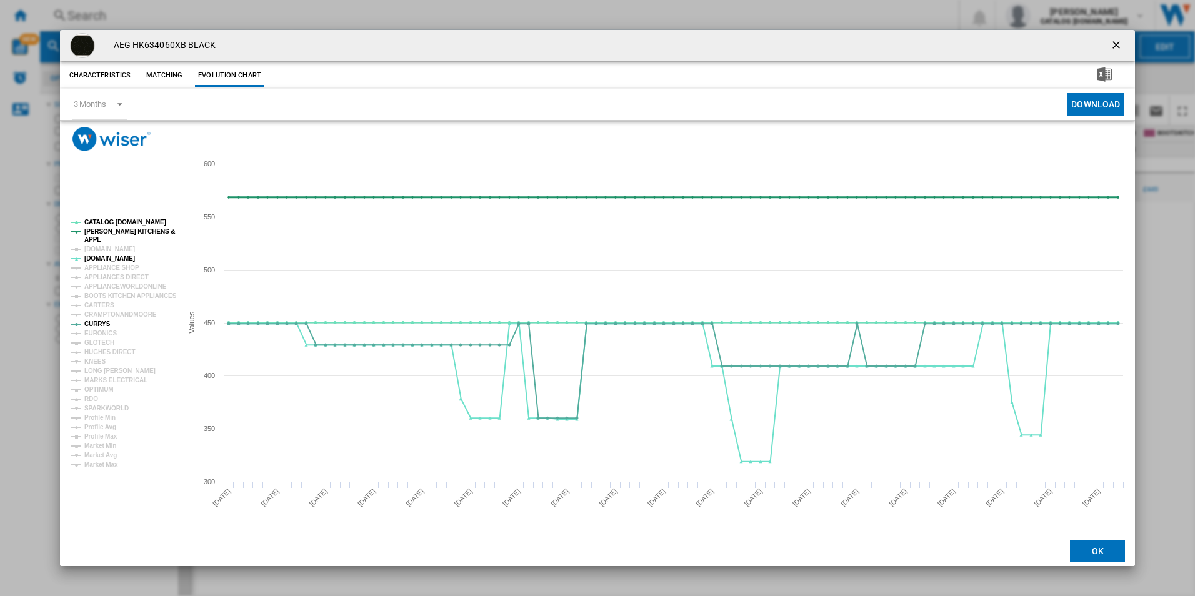
click at [104, 228] on tspan "[PERSON_NAME] KITCHENS &" at bounding box center [129, 231] width 91 height 7
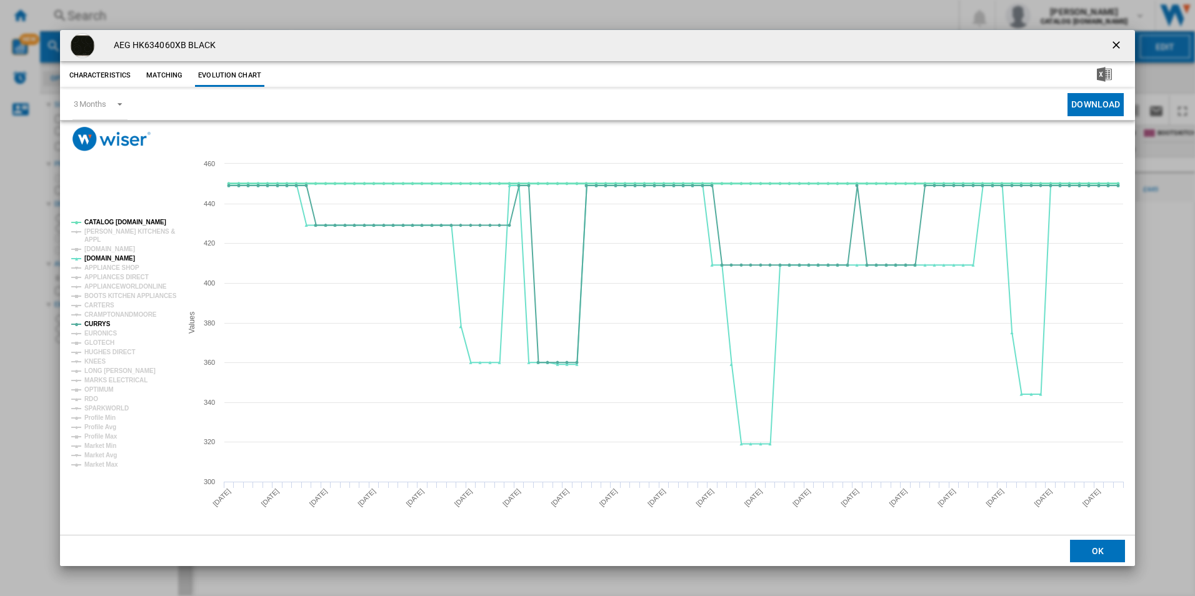
click at [104, 221] on tspan "CATALOG [DOMAIN_NAME]" at bounding box center [125, 222] width 82 height 7
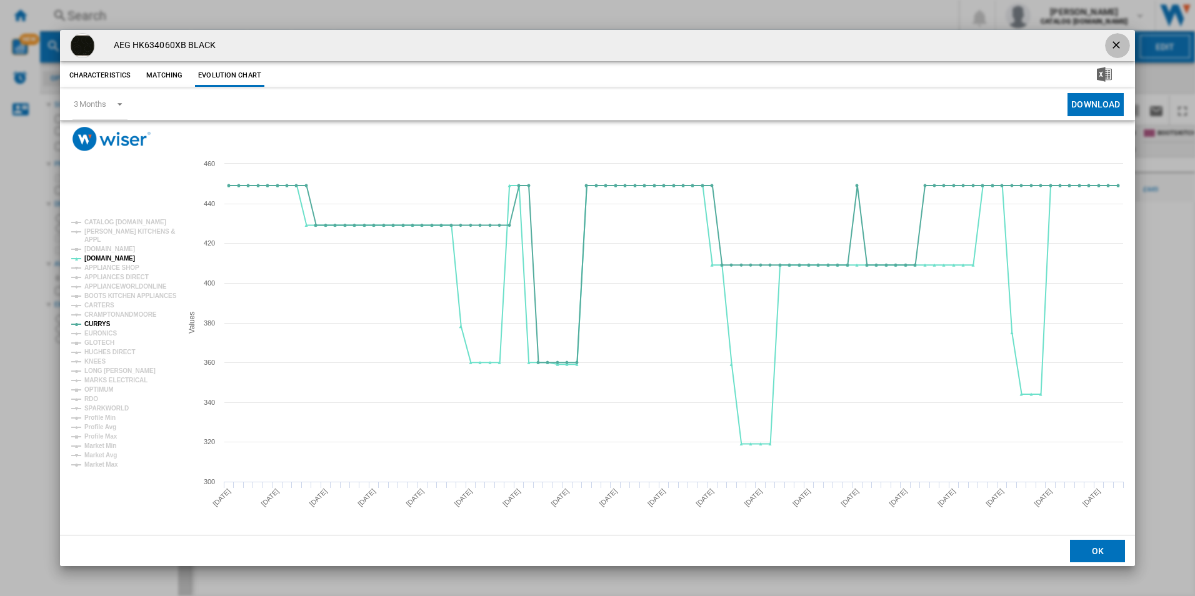
click at [1118, 37] on button "Product popup" at bounding box center [1117, 45] width 25 height 25
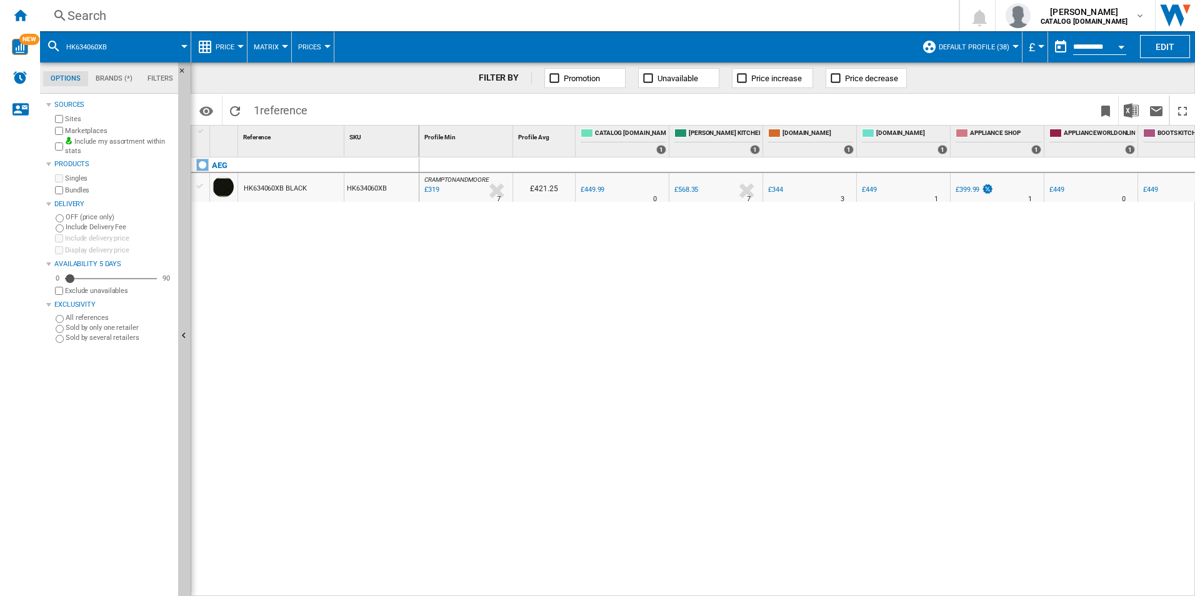
click at [548, 18] on div "Search" at bounding box center [497, 16] width 859 height 18
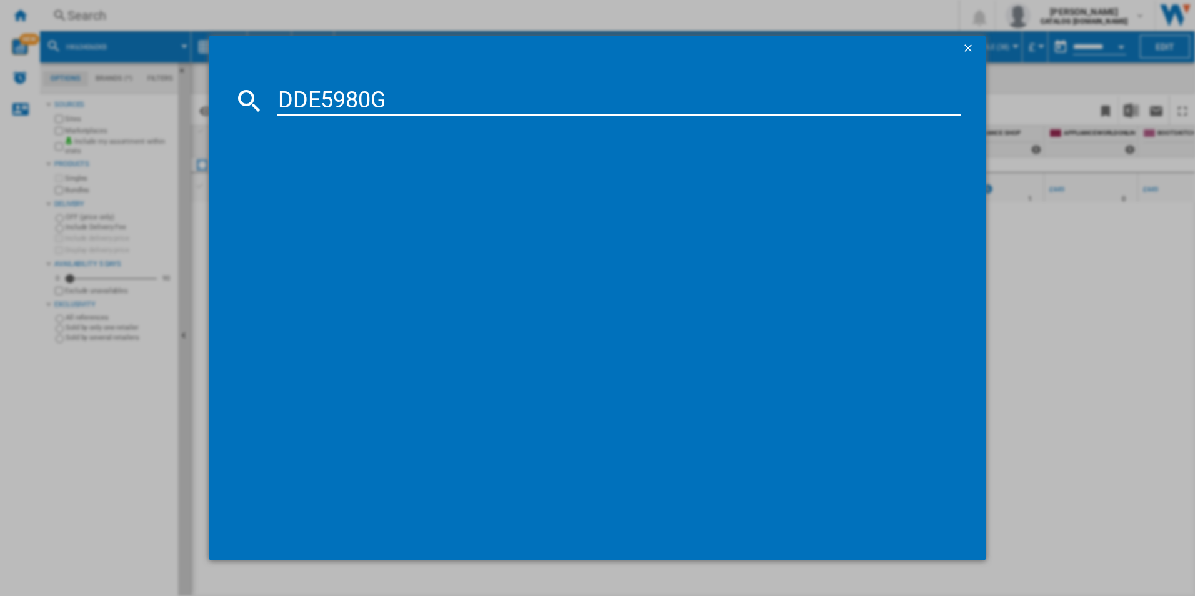
click at [383, 99] on input "DDE5980G" at bounding box center [619, 101] width 684 height 30
type input "DDE5980G"
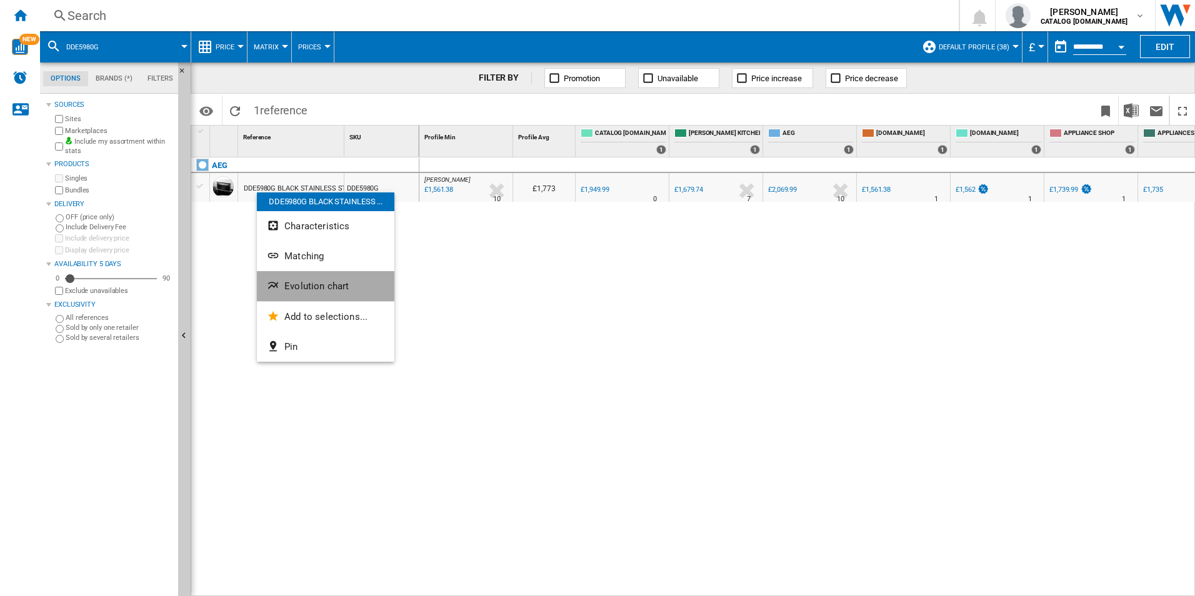
click at [273, 274] on button "Evolution chart" at bounding box center [326, 286] width 138 height 30
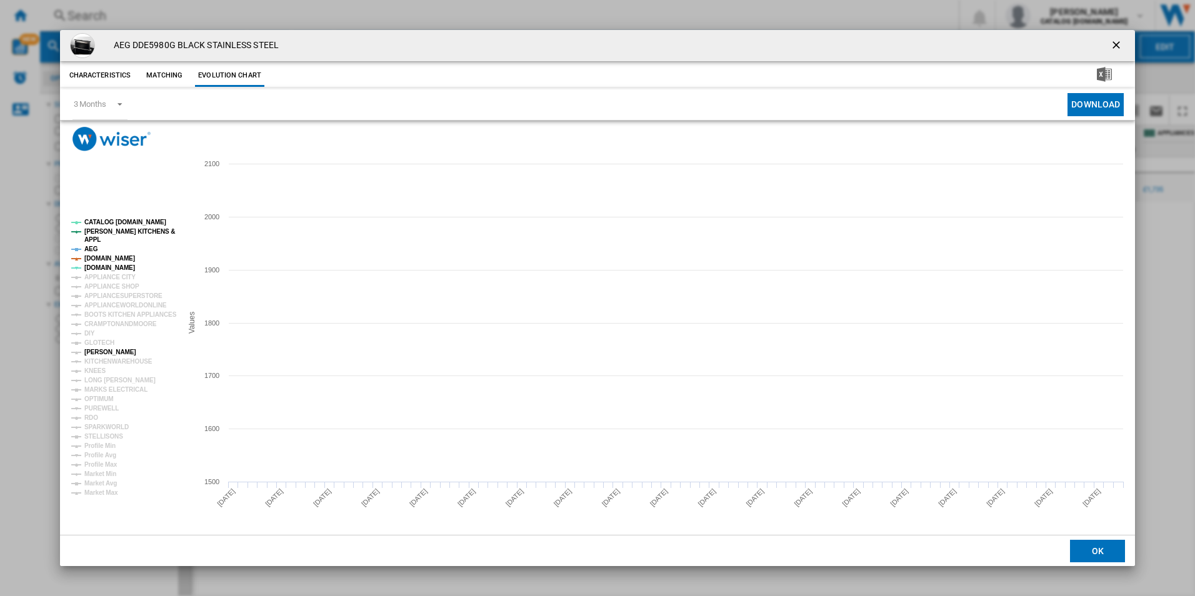
click at [106, 355] on tspan "[PERSON_NAME]" at bounding box center [110, 352] width 52 height 7
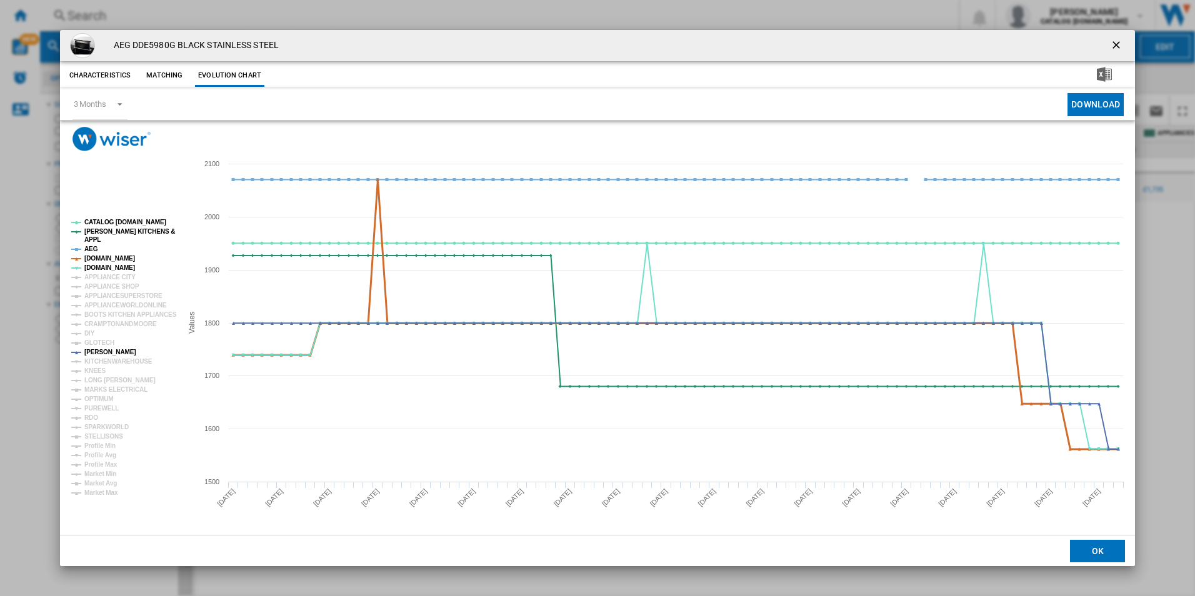
click at [107, 255] on tspan "[DOMAIN_NAME]" at bounding box center [109, 258] width 51 height 7
click at [95, 246] on tspan "AEG" at bounding box center [91, 249] width 14 height 7
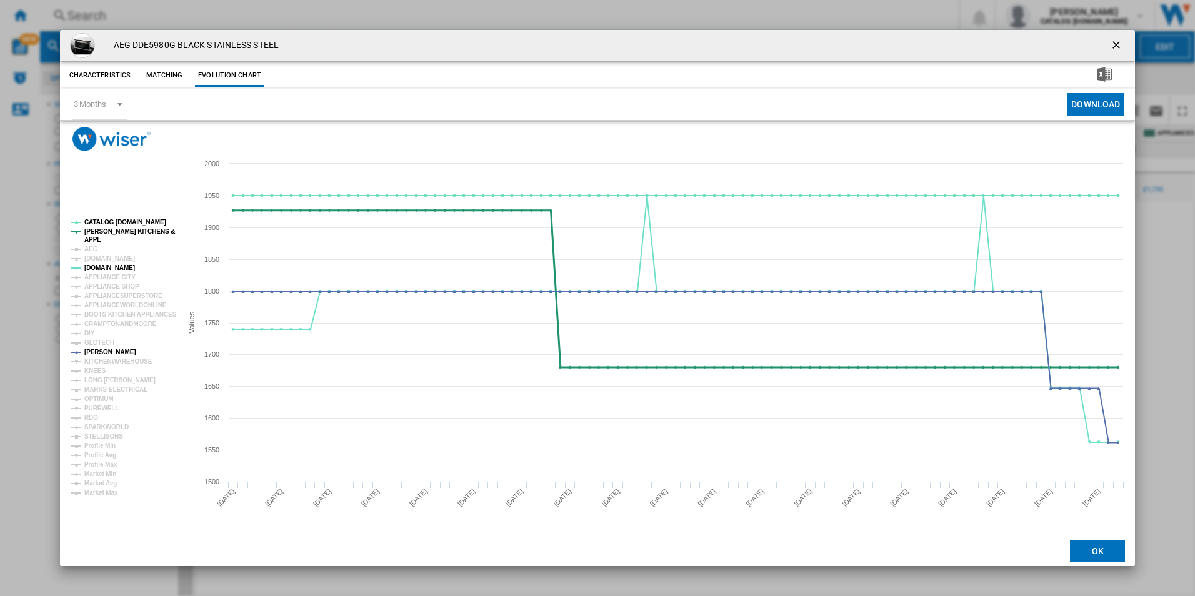
click at [113, 229] on tspan "[PERSON_NAME] KITCHENS &" at bounding box center [129, 231] width 91 height 7
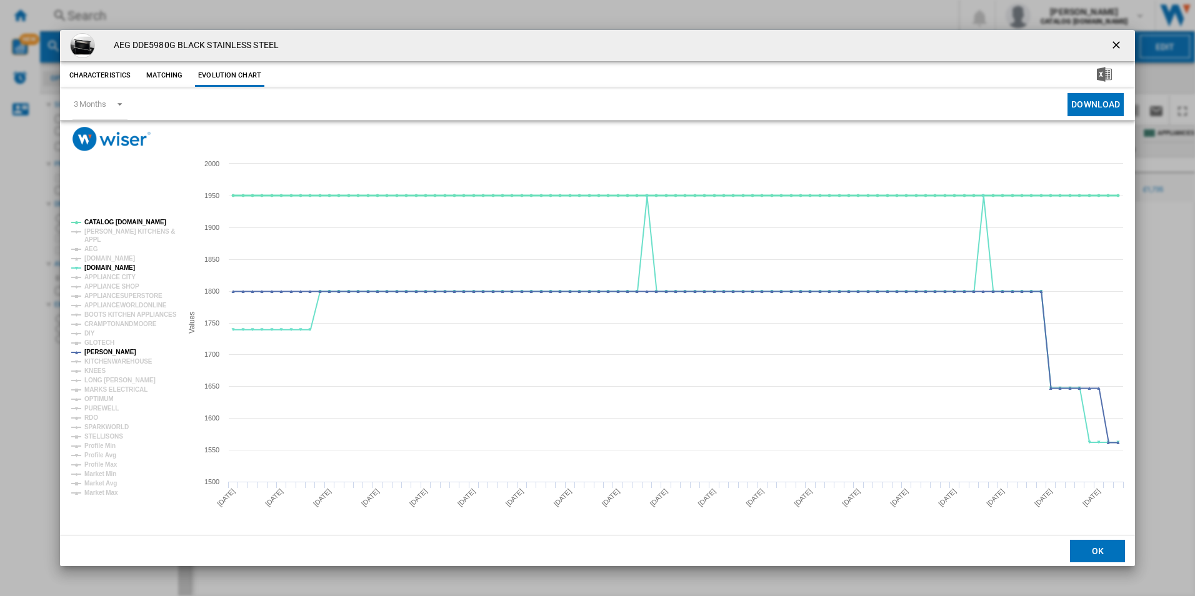
click at [119, 221] on tspan "CATALOG [DOMAIN_NAME]" at bounding box center [125, 222] width 82 height 7
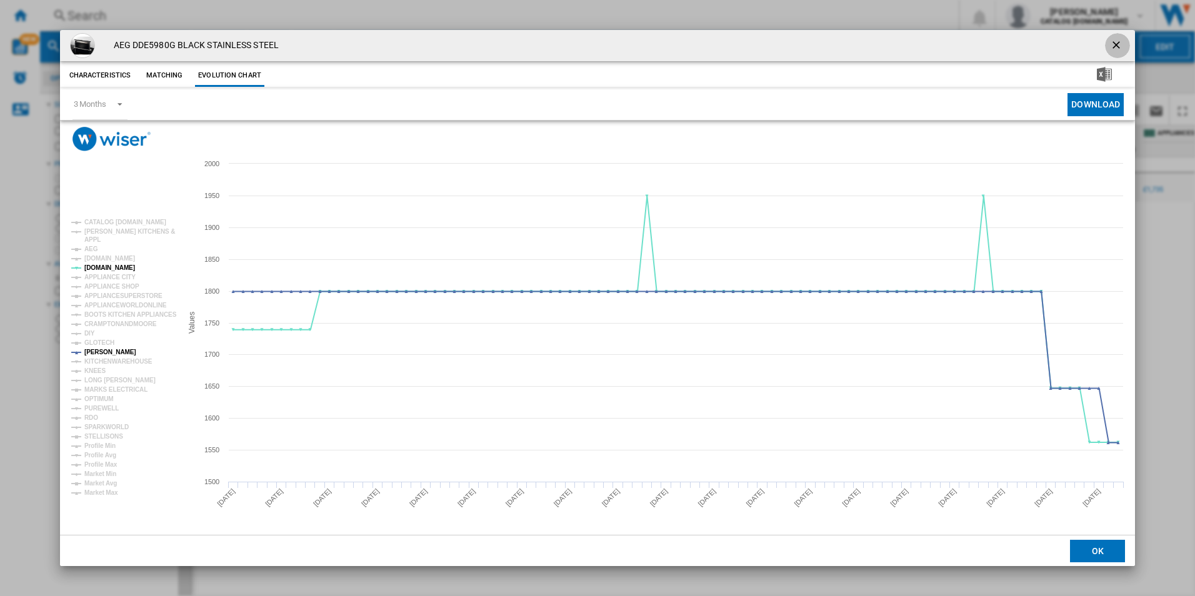
click at [1115, 43] on ng-md-icon "getI18NText('BUTTONS.CLOSE_DIALOG')" at bounding box center [1117, 46] width 15 height 15
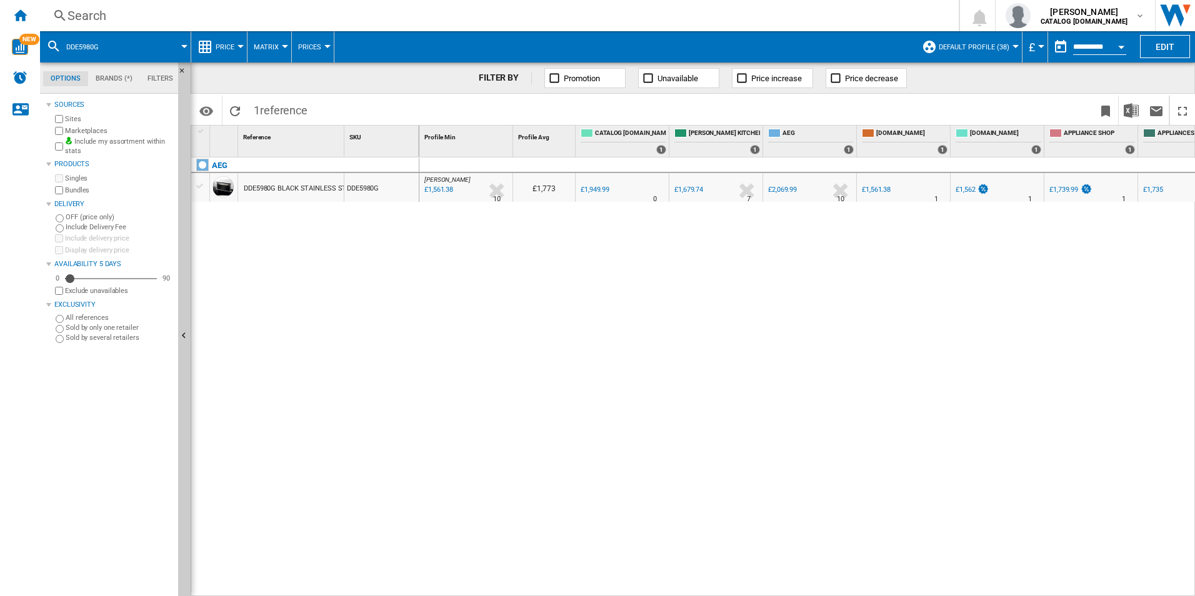
click at [576, 23] on div "Search" at bounding box center [497, 16] width 859 height 18
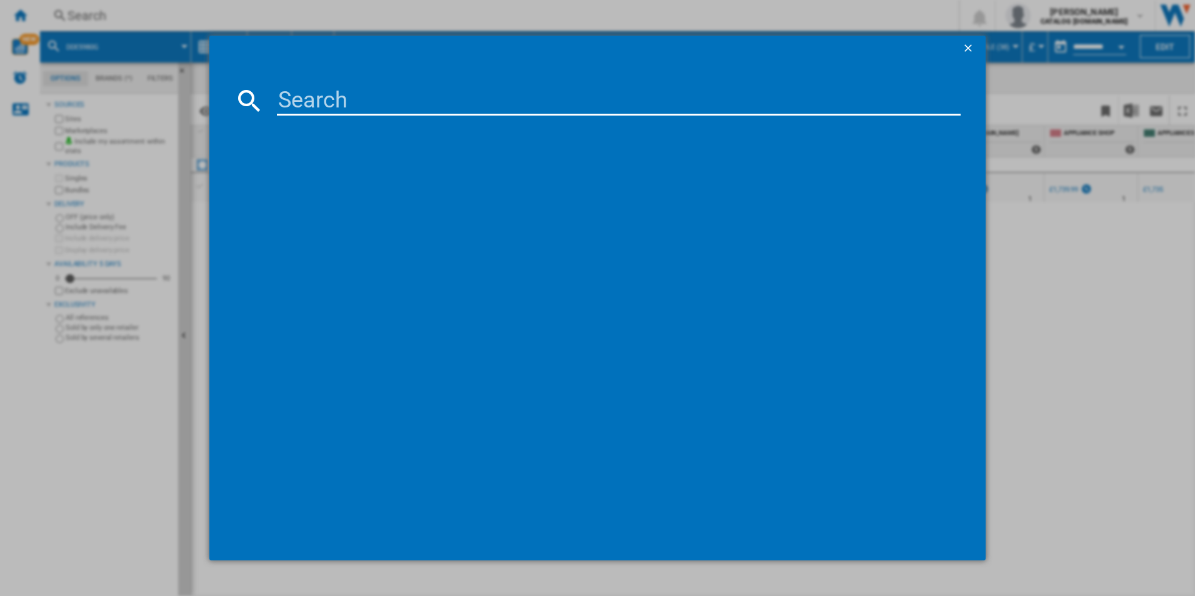
click at [426, 106] on input at bounding box center [619, 101] width 684 height 30
type input "TO84IA00FB"
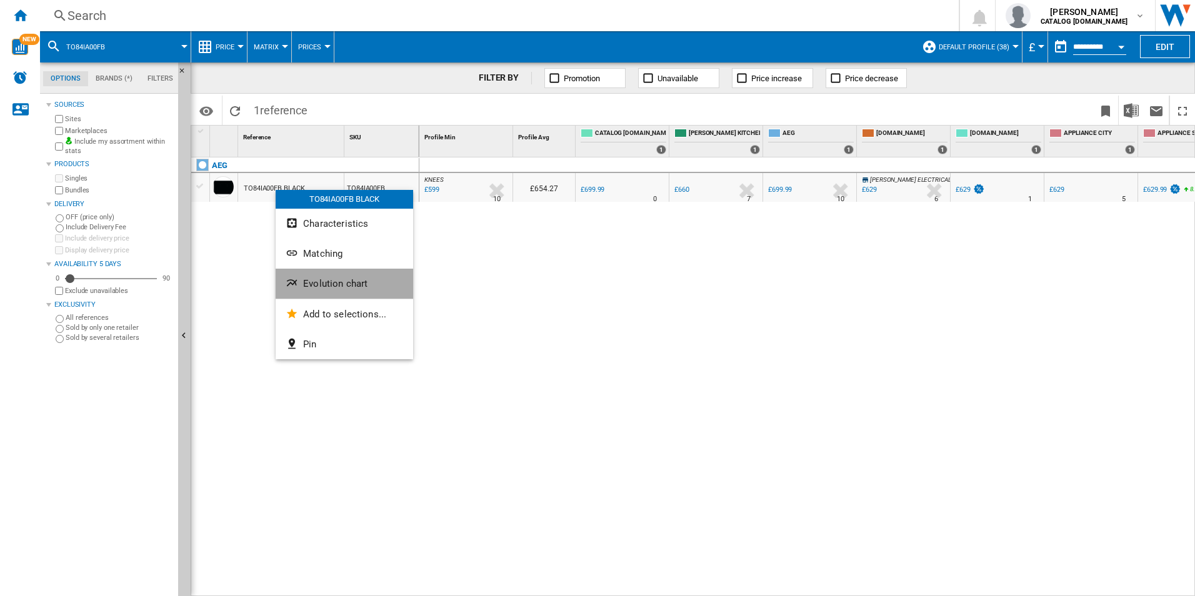
click at [296, 282] on ng-md-icon "Evolution chart" at bounding box center [293, 284] width 15 height 15
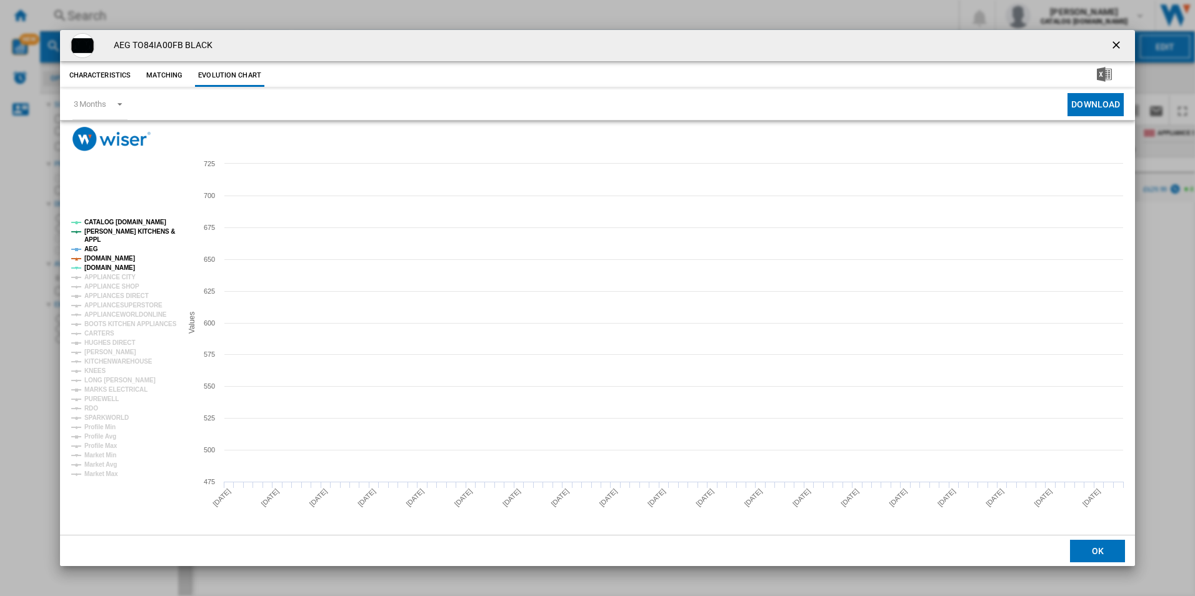
click at [124, 261] on tspan "[DOMAIN_NAME]" at bounding box center [109, 258] width 51 height 7
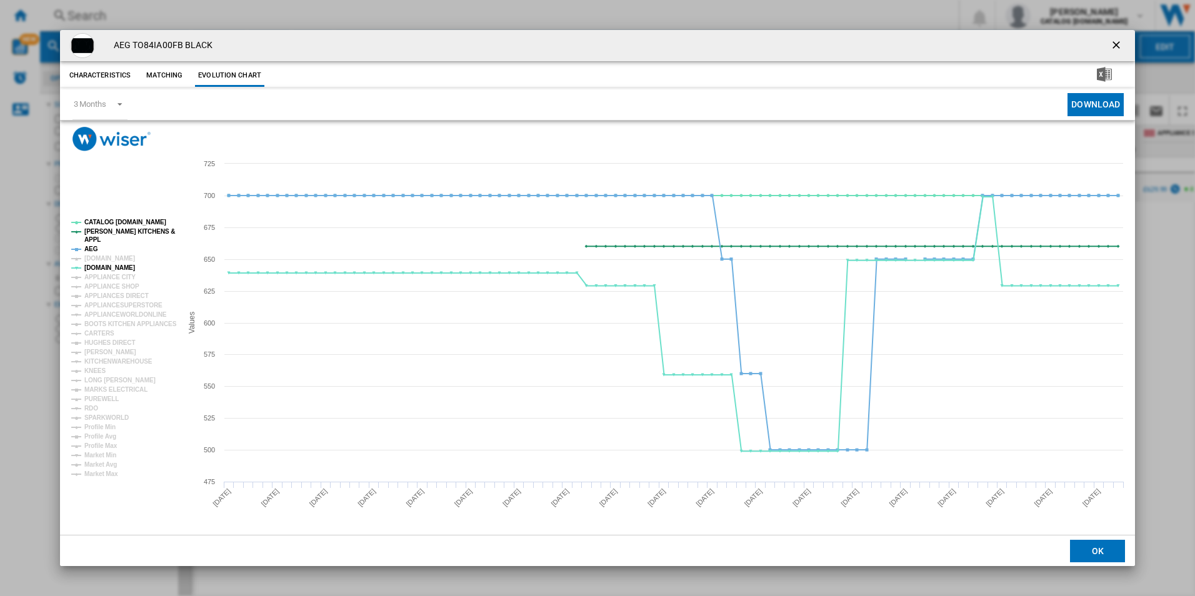
click at [83, 247] on rect "Product popup" at bounding box center [121, 348] width 111 height 268
click at [87, 247] on tspan "AEG" at bounding box center [91, 249] width 14 height 7
click at [125, 228] on tspan "[PERSON_NAME] KITCHENS &" at bounding box center [129, 231] width 91 height 7
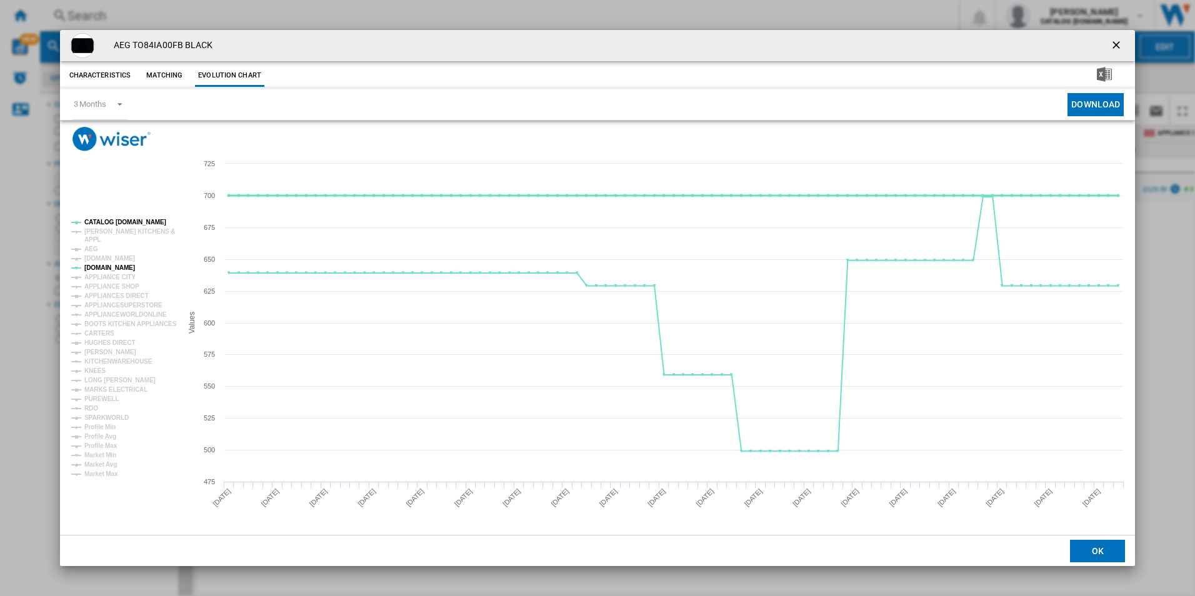
click at [124, 221] on tspan "CATALOG [DOMAIN_NAME]" at bounding box center [125, 222] width 82 height 7
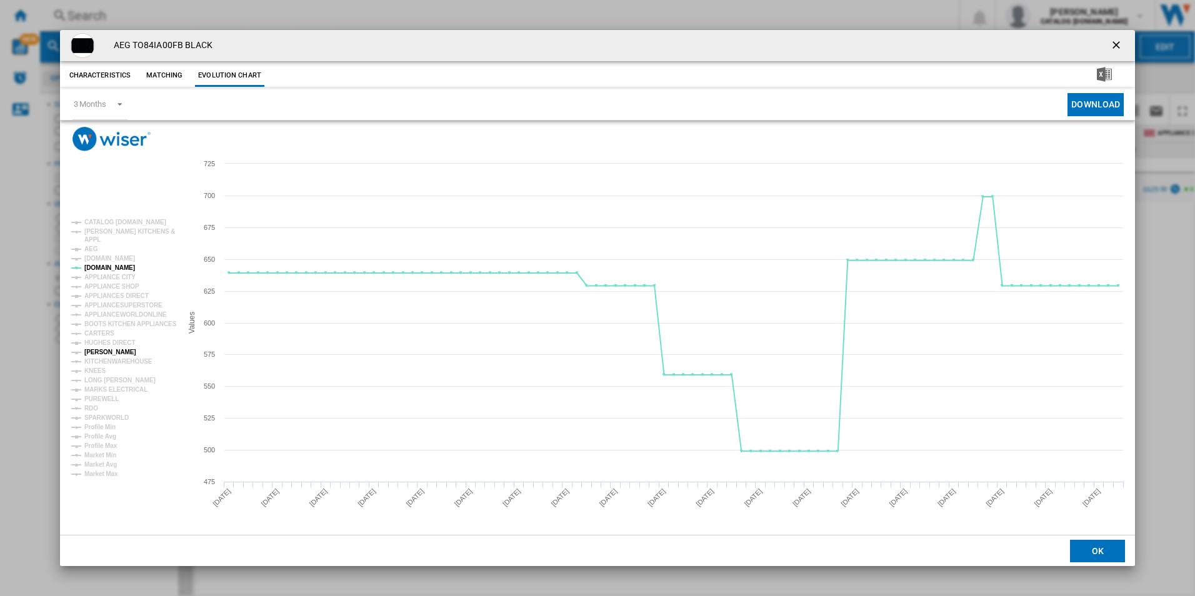
click at [109, 349] on tspan "[PERSON_NAME]" at bounding box center [110, 352] width 52 height 7
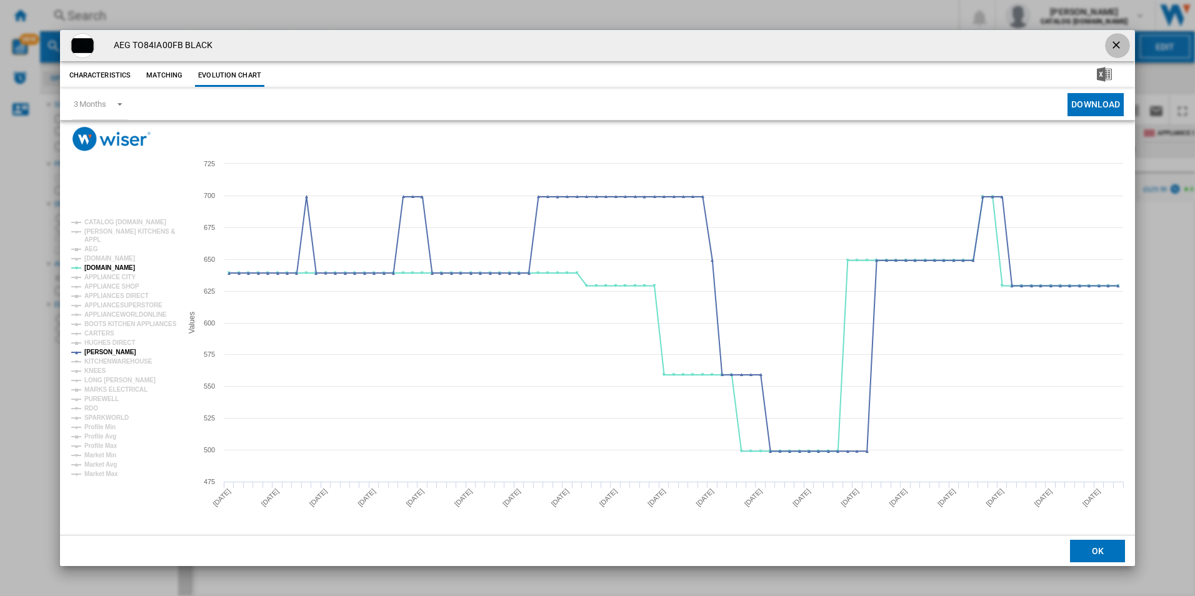
click at [1123, 49] on ng-md-icon "getI18NText('BUTTONS.CLOSE_DIALOG')" at bounding box center [1117, 46] width 15 height 15
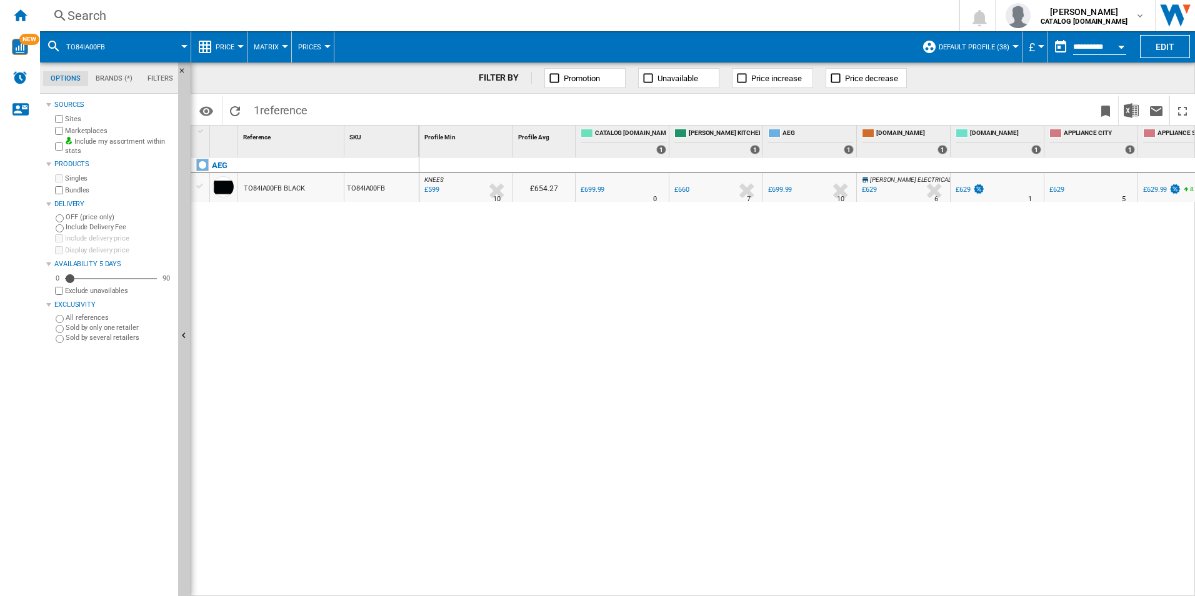
click at [672, 27] on div "Search Search 0 [PERSON_NAME] CATALOG [DOMAIN_NAME] CATALOG [DOMAIN_NAME] My se…" at bounding box center [617, 15] width 1155 height 31
click at [666, 17] on div "Search" at bounding box center [497, 16] width 859 height 18
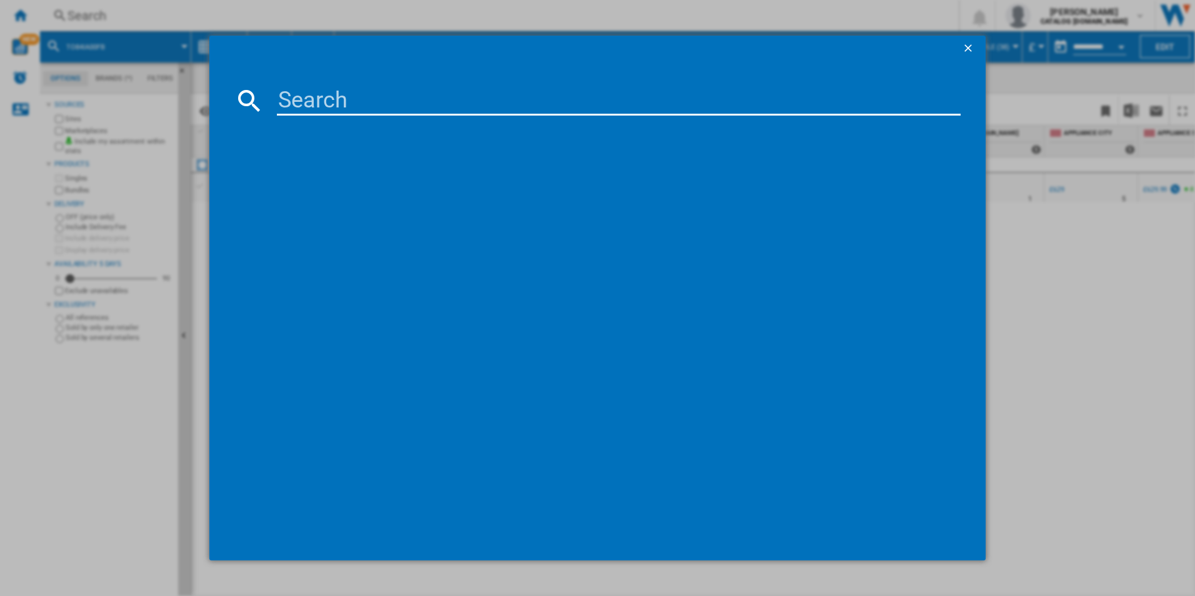
click at [546, 99] on input at bounding box center [619, 101] width 684 height 30
type input "TB8SB731AB"
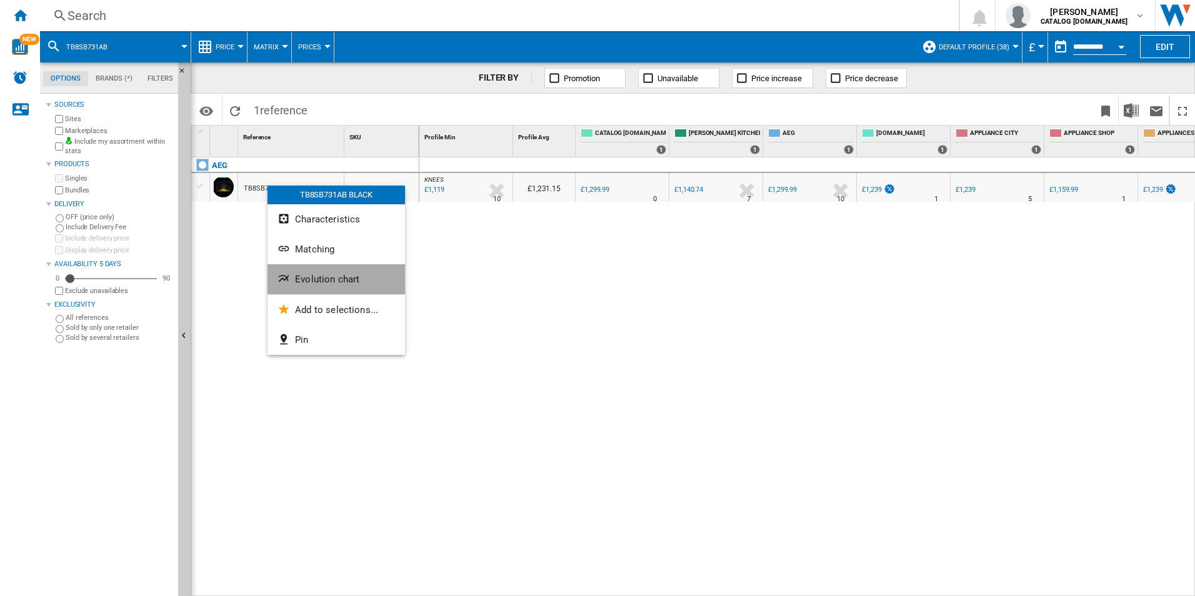
click at [296, 266] on button "Evolution chart" at bounding box center [337, 279] width 138 height 30
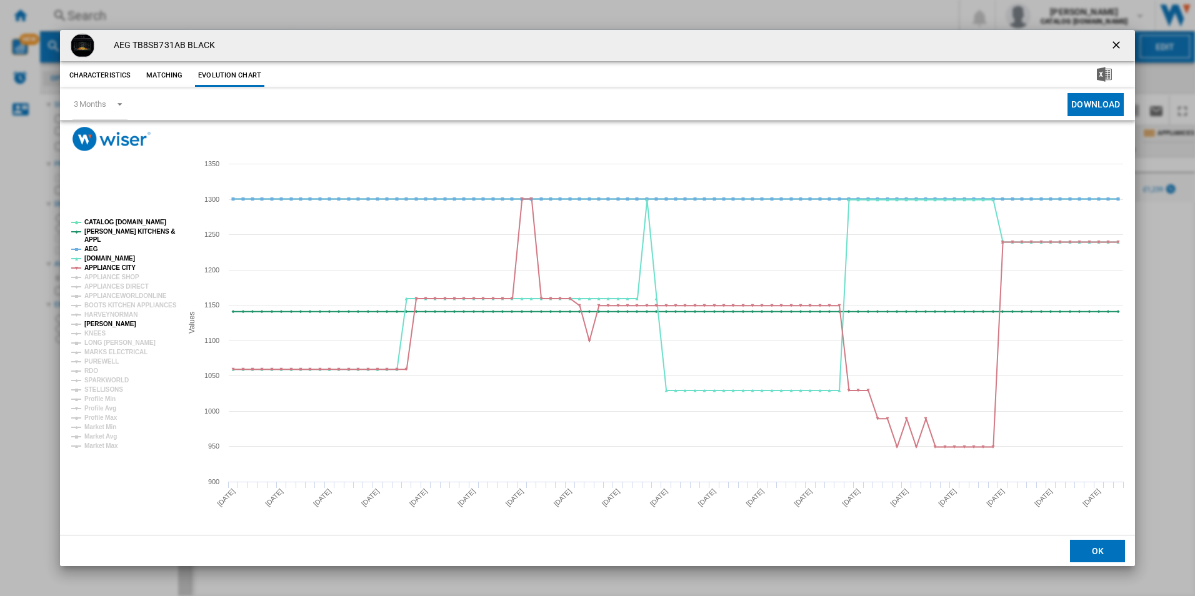
click at [96, 326] on tspan "[PERSON_NAME]" at bounding box center [110, 324] width 52 height 7
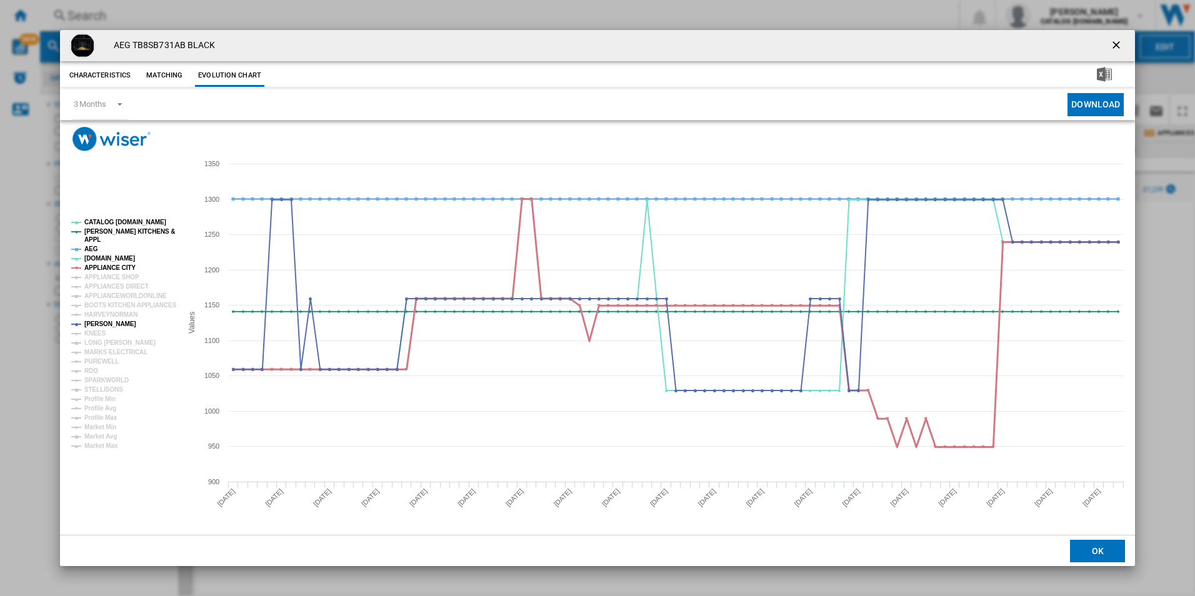
click at [108, 264] on tspan "APPLIANCE CITY" at bounding box center [109, 267] width 51 height 7
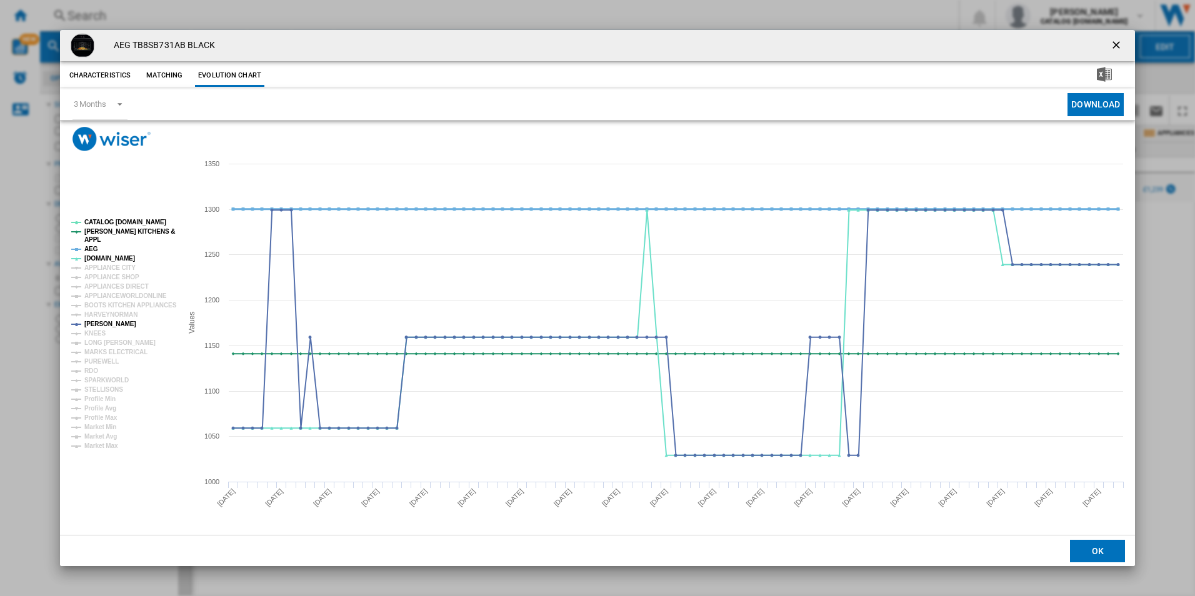
click at [95, 248] on tspan "AEG" at bounding box center [91, 249] width 14 height 7
click at [119, 233] on tspan "[PERSON_NAME] KITCHENS &" at bounding box center [129, 231] width 91 height 7
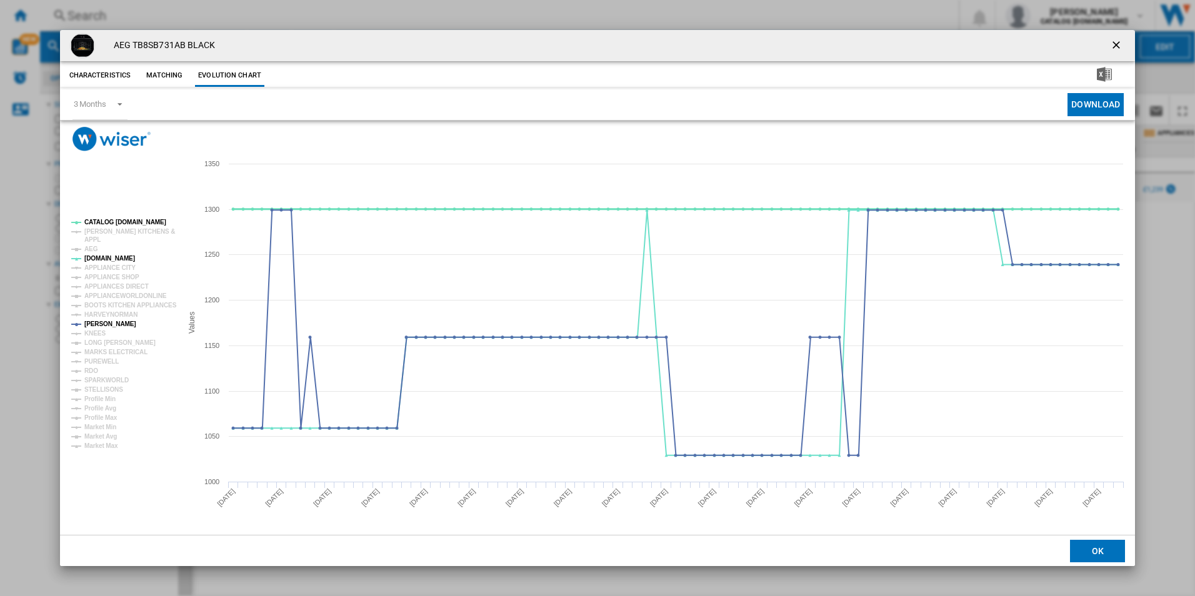
click at [132, 224] on tspan "CATALOG [DOMAIN_NAME]" at bounding box center [125, 222] width 82 height 7
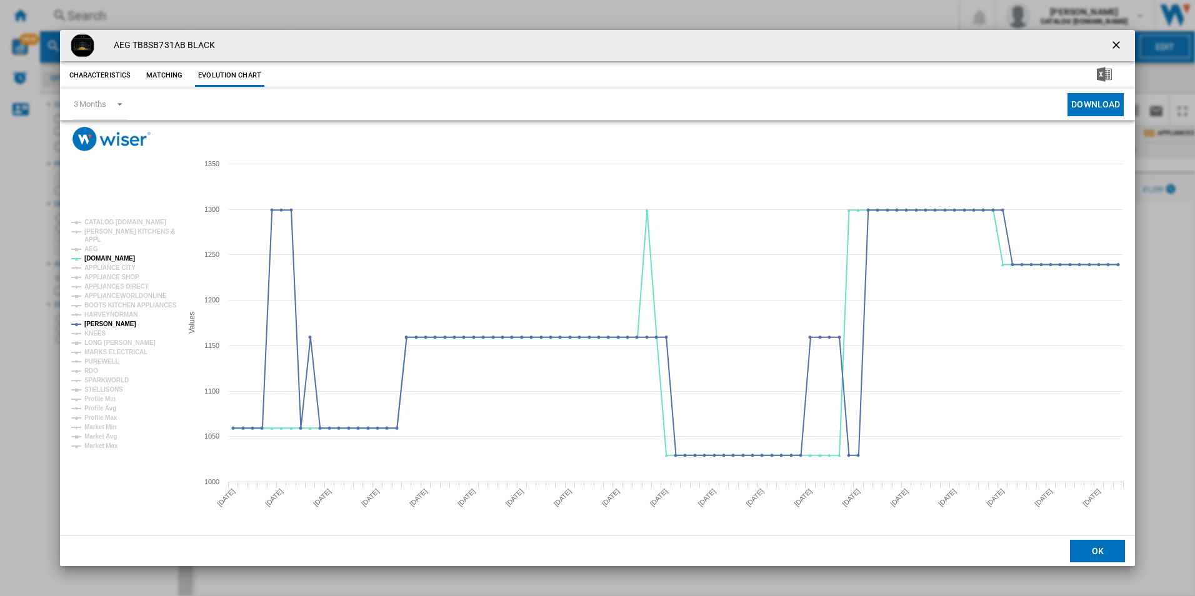
drag, startPoint x: 1115, startPoint y: 45, endPoint x: 880, endPoint y: 89, distance: 239.2
click at [1115, 45] on ng-md-icon "getI18NText('BUTTONS.CLOSE_DIALOG')" at bounding box center [1117, 46] width 15 height 15
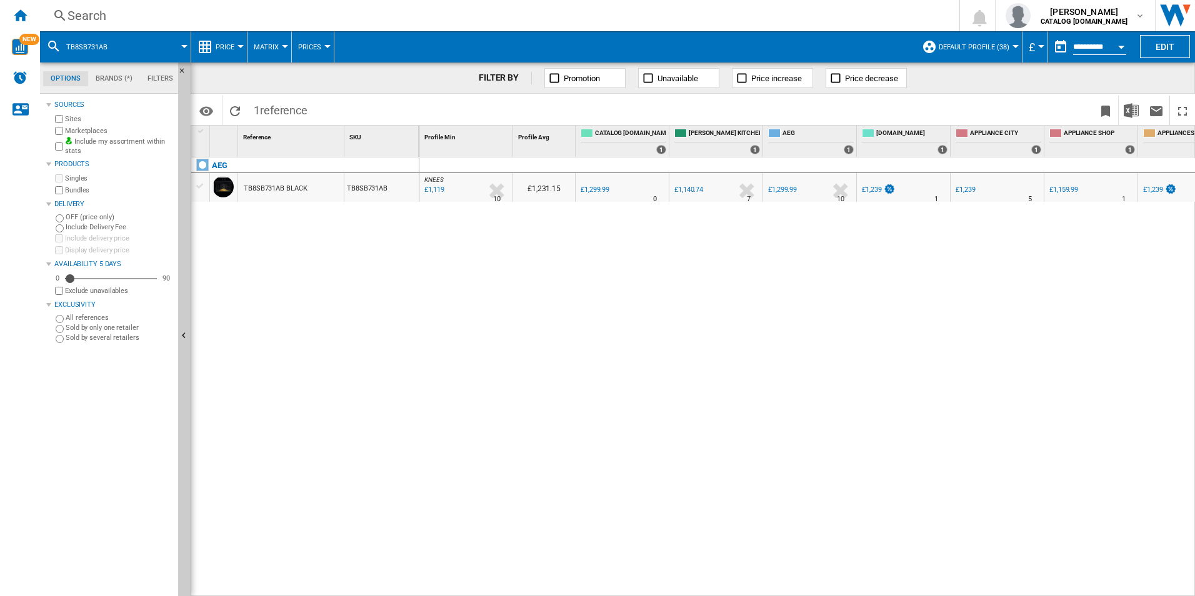
click at [438, 14] on div "Search" at bounding box center [497, 16] width 859 height 18
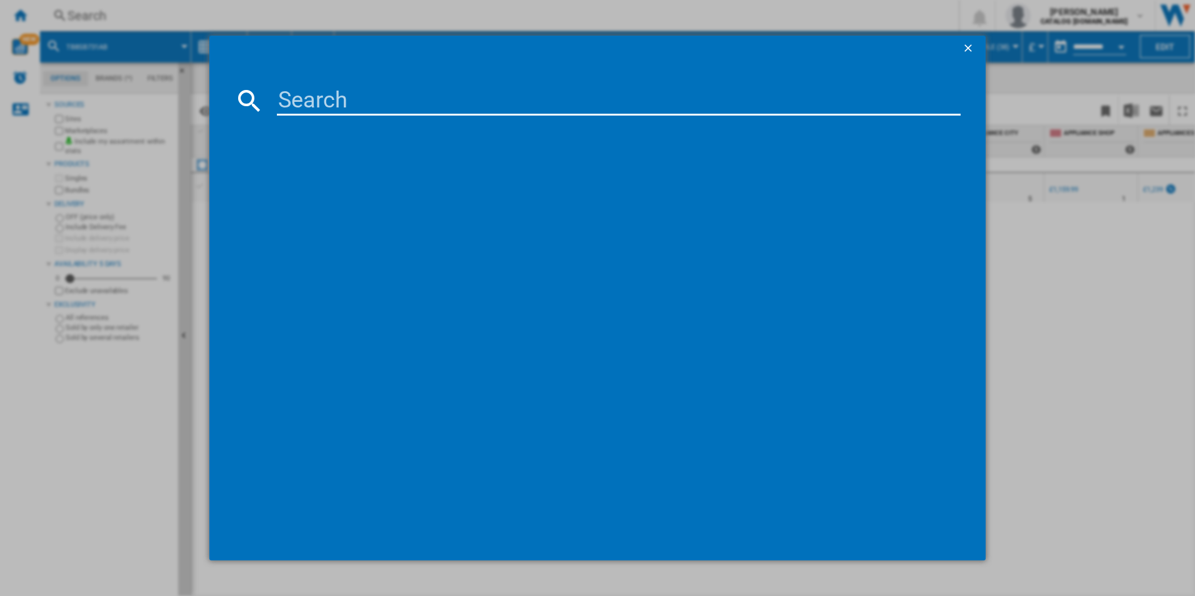
click at [346, 88] on input at bounding box center [619, 101] width 684 height 30
type input "TC8NK7B"
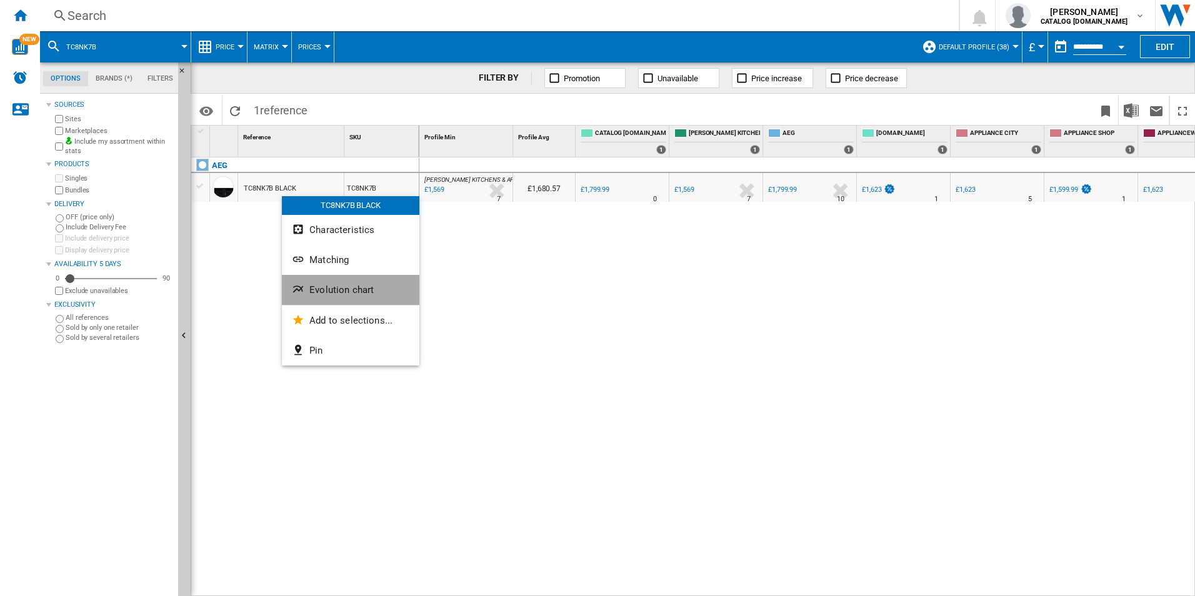
click at [309, 293] on button "Evolution chart" at bounding box center [351, 290] width 138 height 30
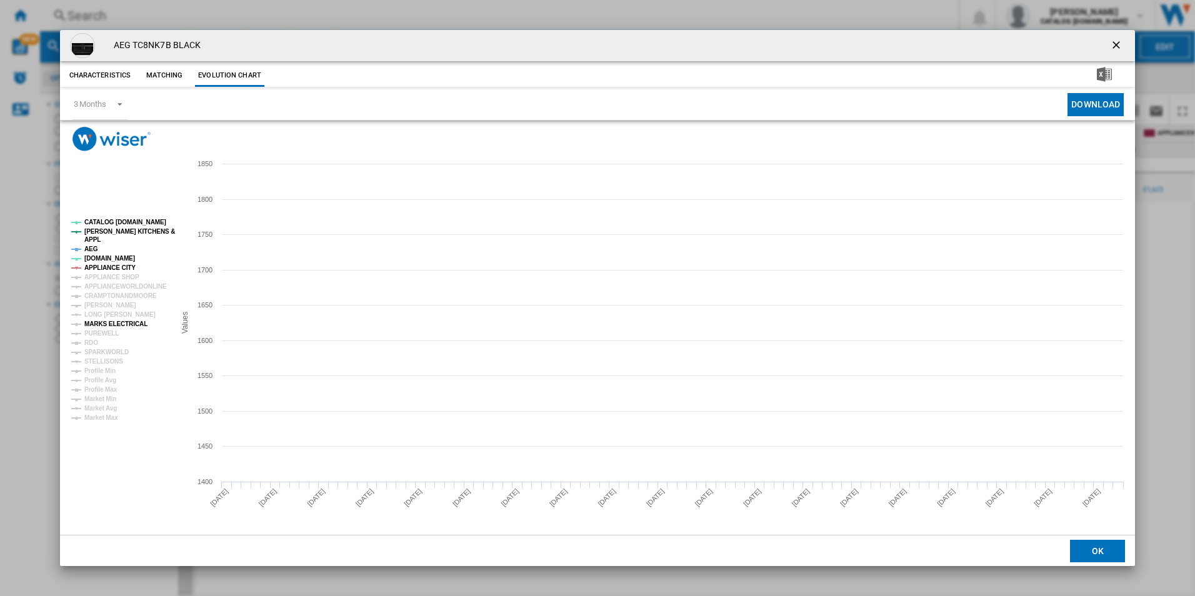
click at [121, 324] on tspan "MARKS ELECTRICAL" at bounding box center [115, 324] width 63 height 7
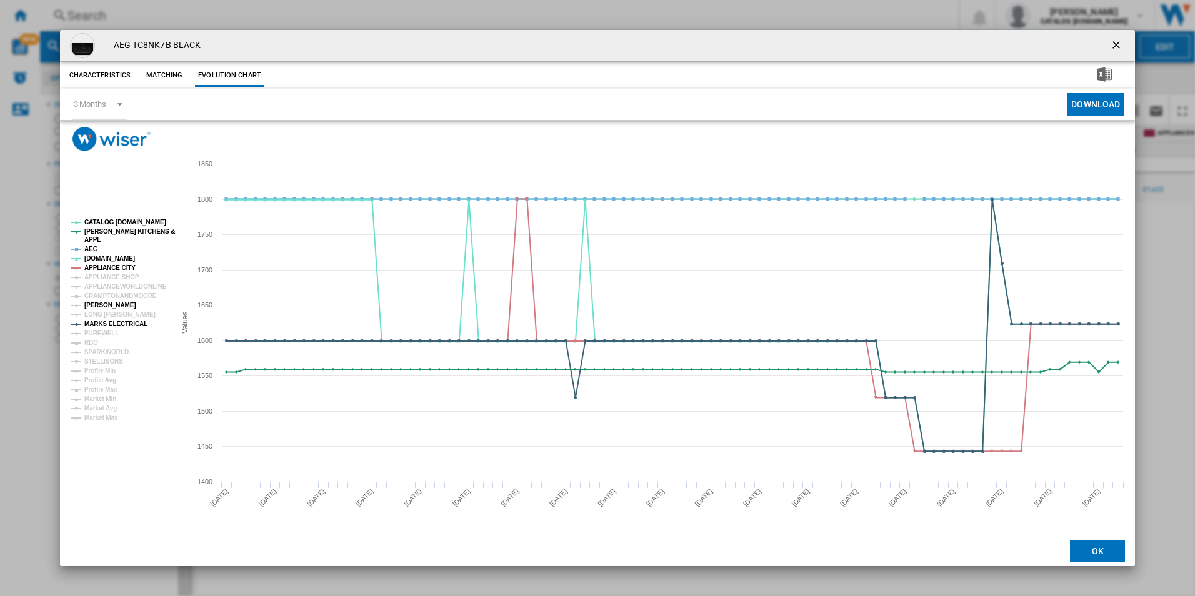
click at [107, 303] on tspan "[PERSON_NAME]" at bounding box center [110, 305] width 52 height 7
click at [119, 265] on tspan "APPLIANCE CITY" at bounding box center [109, 267] width 51 height 7
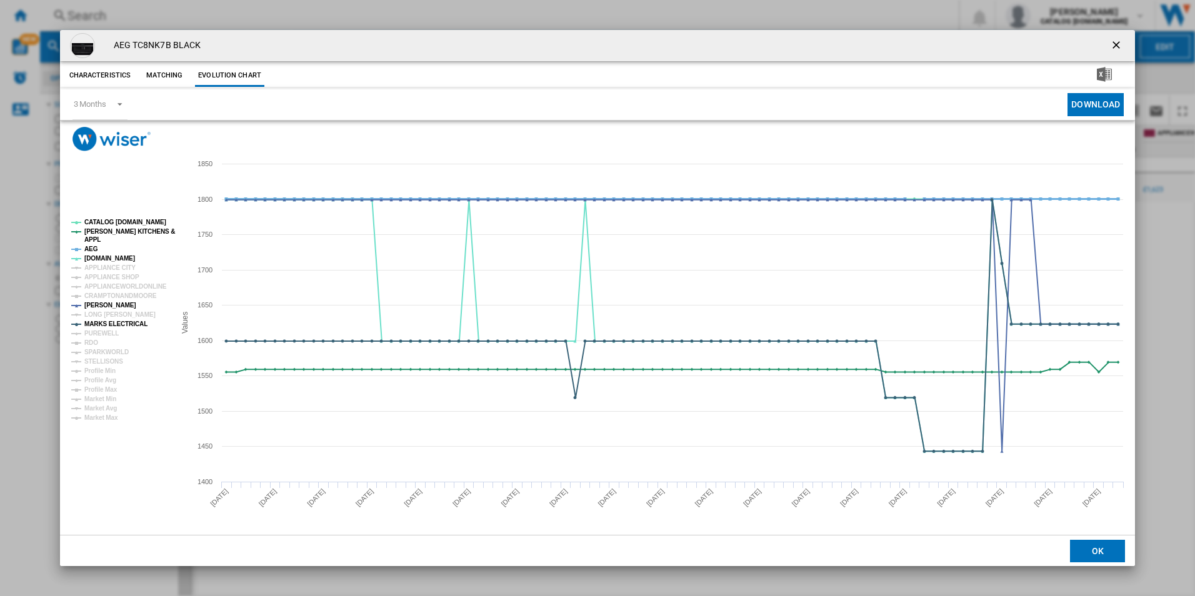
click at [94, 247] on tspan "AEG" at bounding box center [91, 249] width 14 height 7
click at [104, 233] on tspan "[PERSON_NAME] KITCHENS &" at bounding box center [129, 231] width 91 height 7
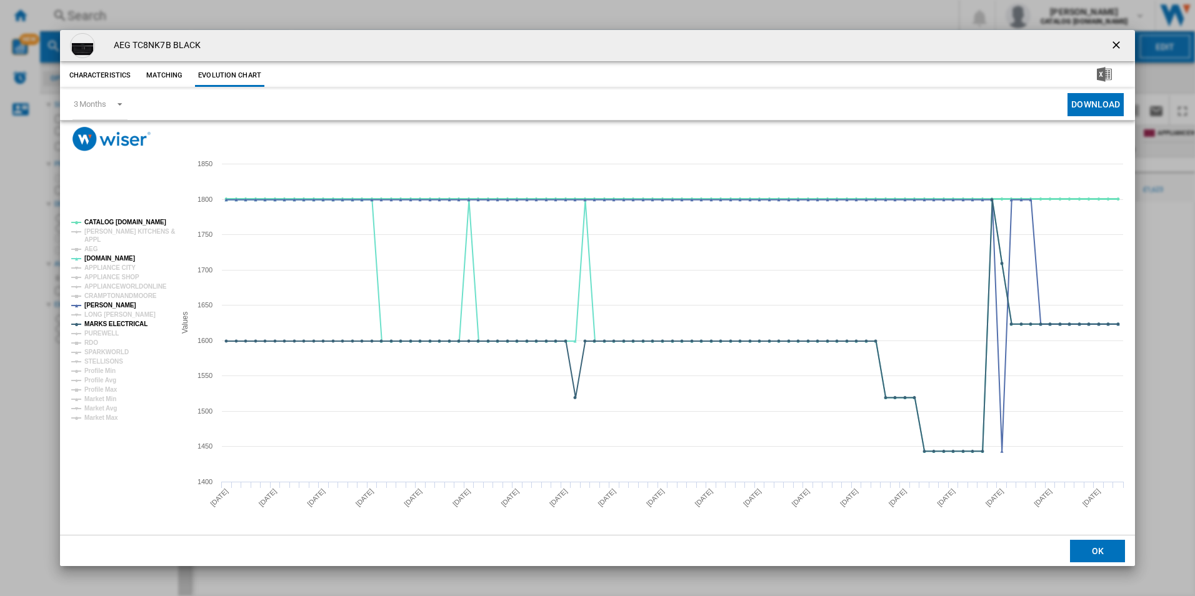
click at [123, 224] on tspan "CATALOG [DOMAIN_NAME]" at bounding box center [125, 222] width 82 height 7
click at [131, 324] on tspan "MARKS ELECTRICAL" at bounding box center [115, 324] width 63 height 7
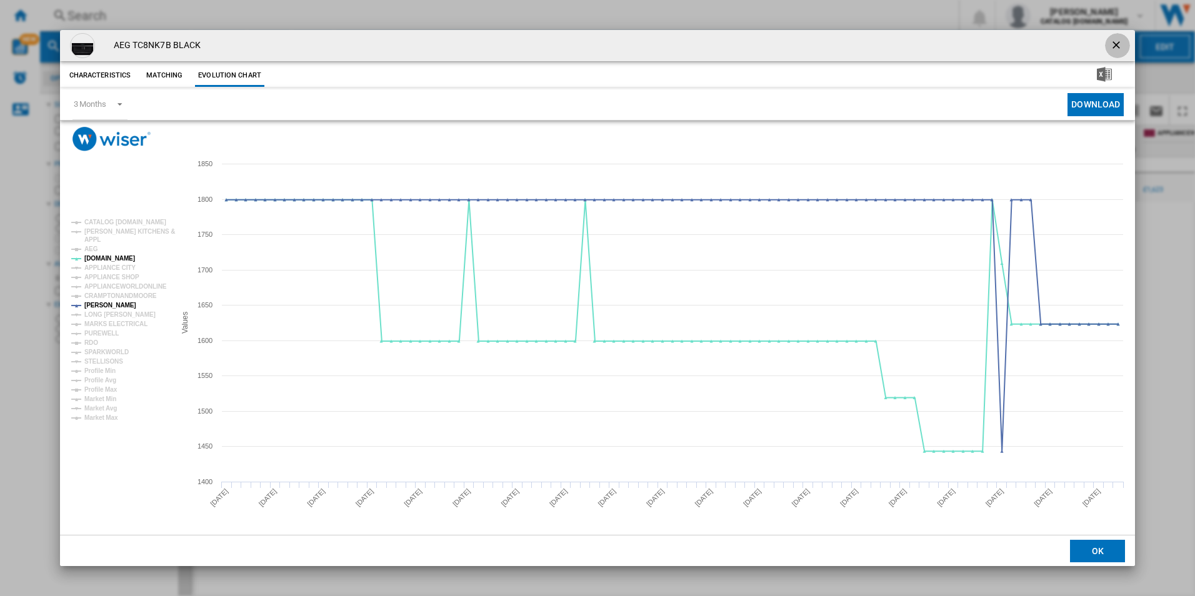
click at [1121, 40] on ng-md-icon "getI18NText('BUTTONS.CLOSE_DIALOG')" at bounding box center [1117, 46] width 15 height 15
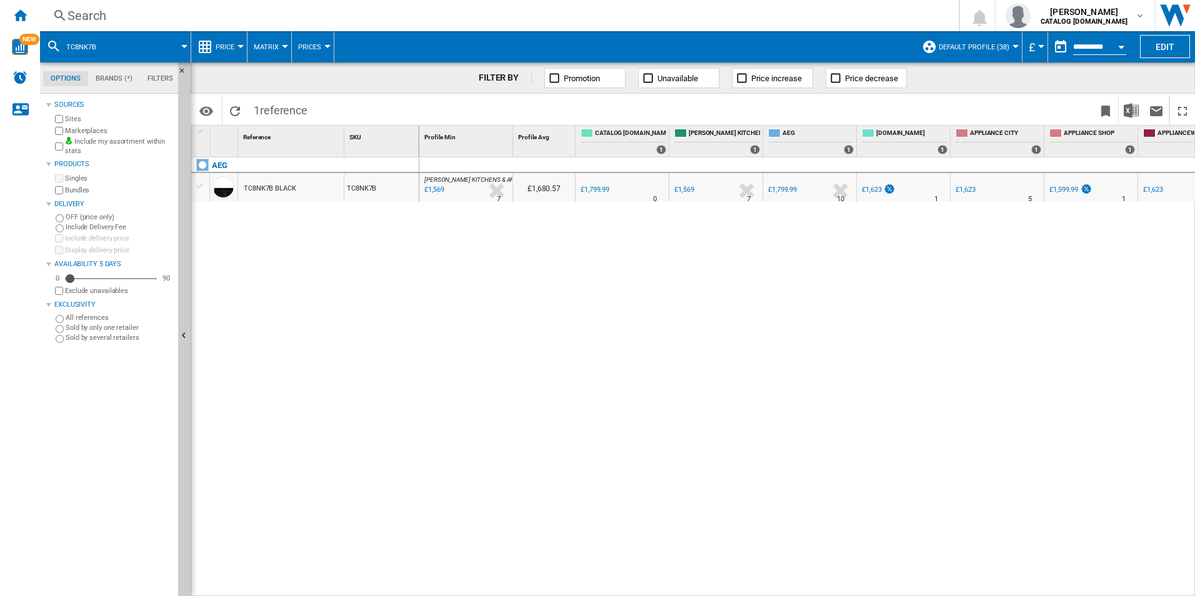
click at [606, 16] on div "Search" at bounding box center [497, 16] width 859 height 18
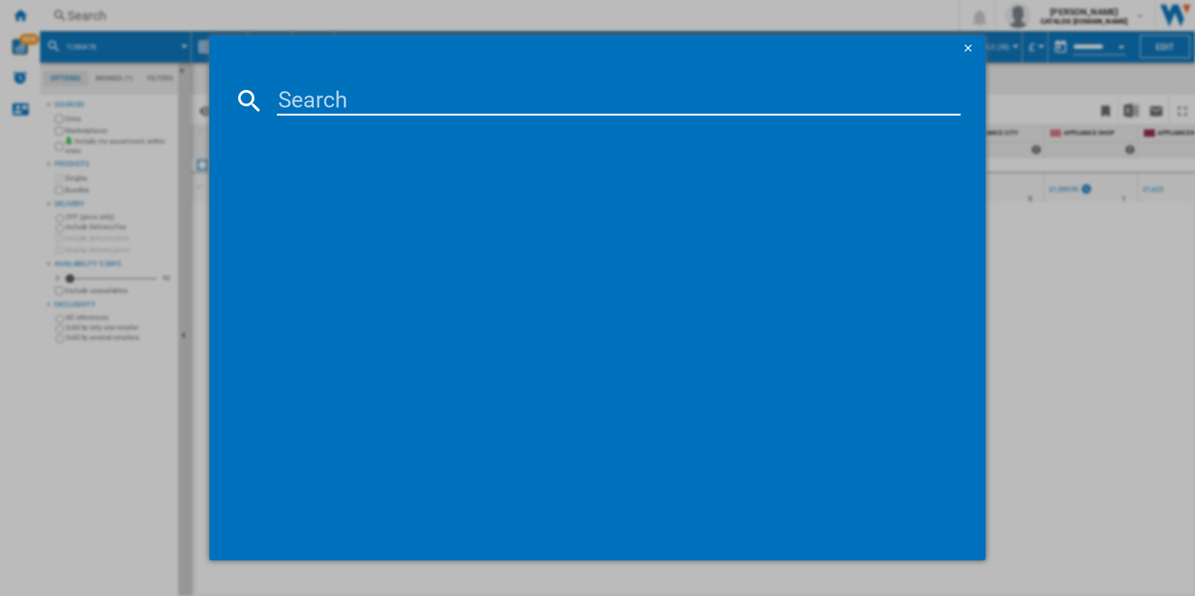
click at [366, 106] on input at bounding box center [619, 101] width 684 height 30
type input "TT9PB831AT"
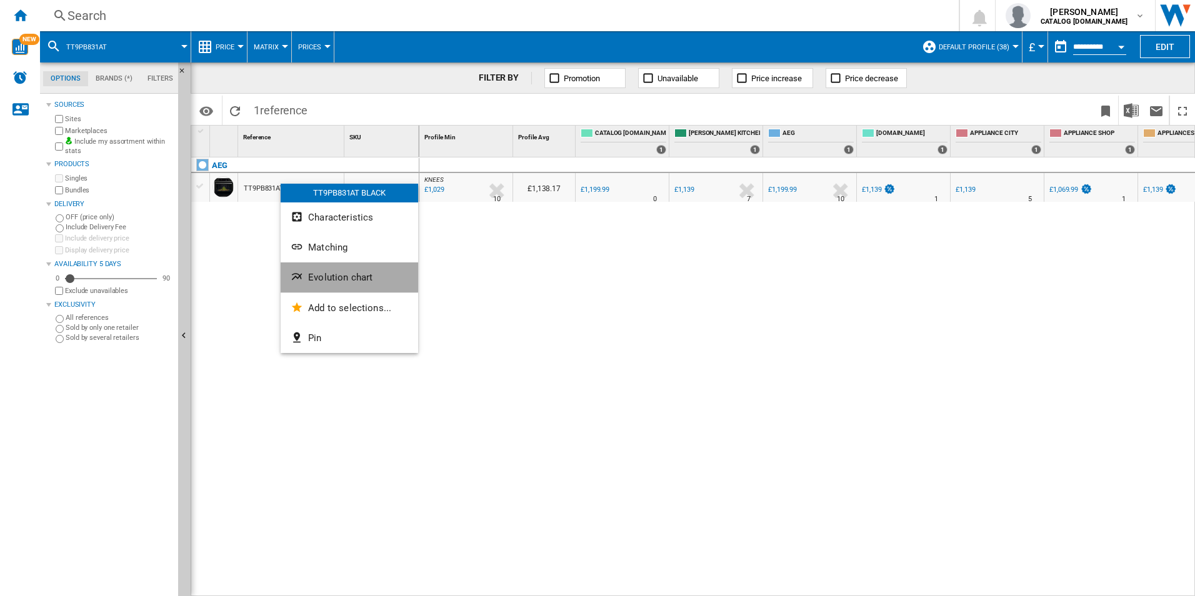
click at [313, 265] on button "Evolution chart" at bounding box center [350, 278] width 138 height 30
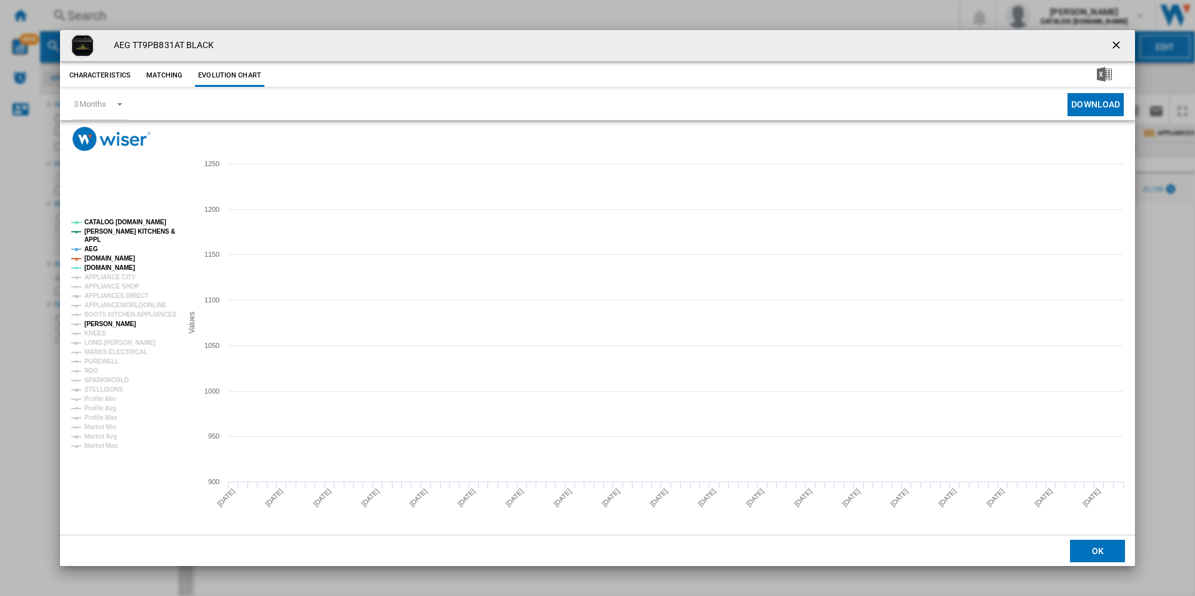
click at [100, 322] on tspan "[PERSON_NAME]" at bounding box center [110, 324] width 52 height 7
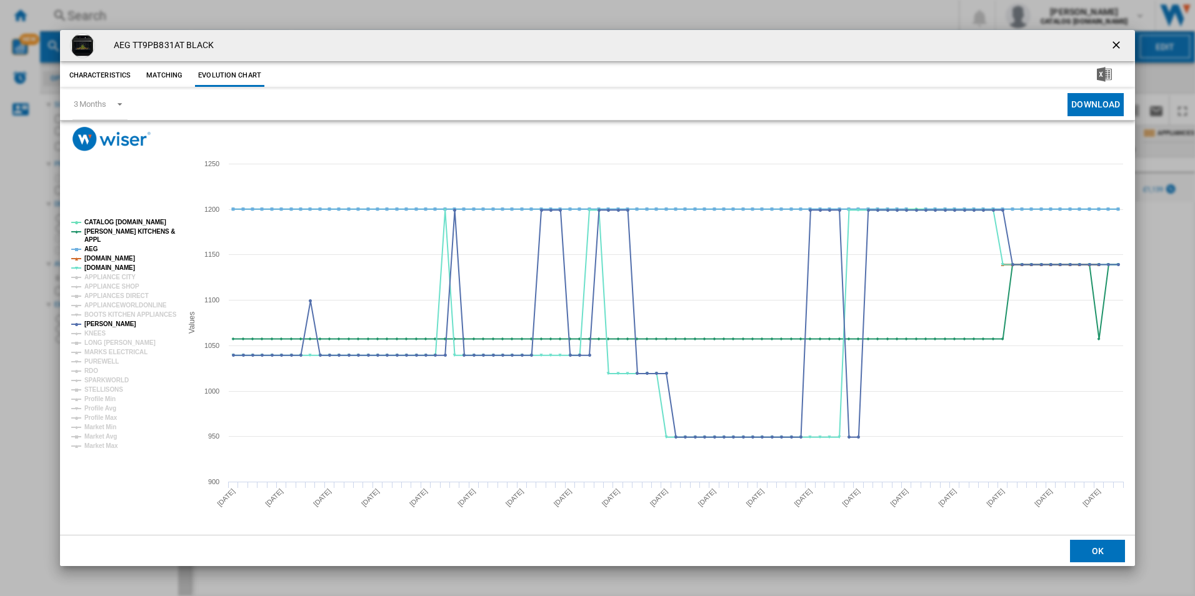
click at [102, 259] on tspan "[DOMAIN_NAME]" at bounding box center [109, 258] width 51 height 7
click at [94, 251] on tspan "AEG" at bounding box center [91, 249] width 14 height 7
click at [123, 228] on tspan "[PERSON_NAME] KITCHENS &" at bounding box center [129, 231] width 91 height 7
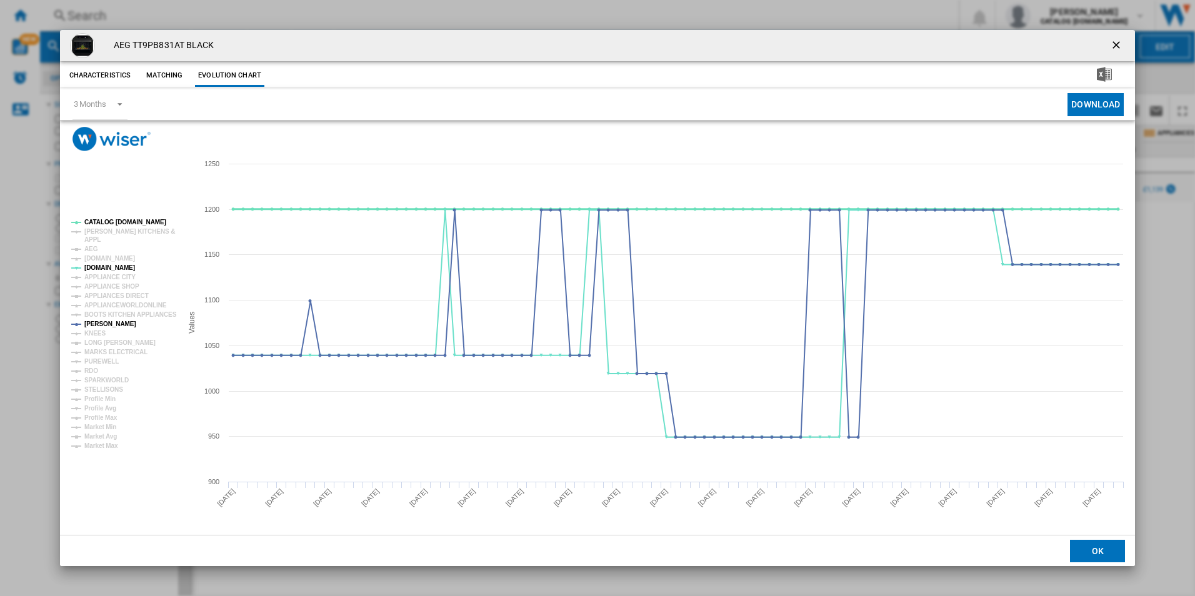
click at [121, 223] on tspan "CATALOG [DOMAIN_NAME]" at bounding box center [125, 222] width 82 height 7
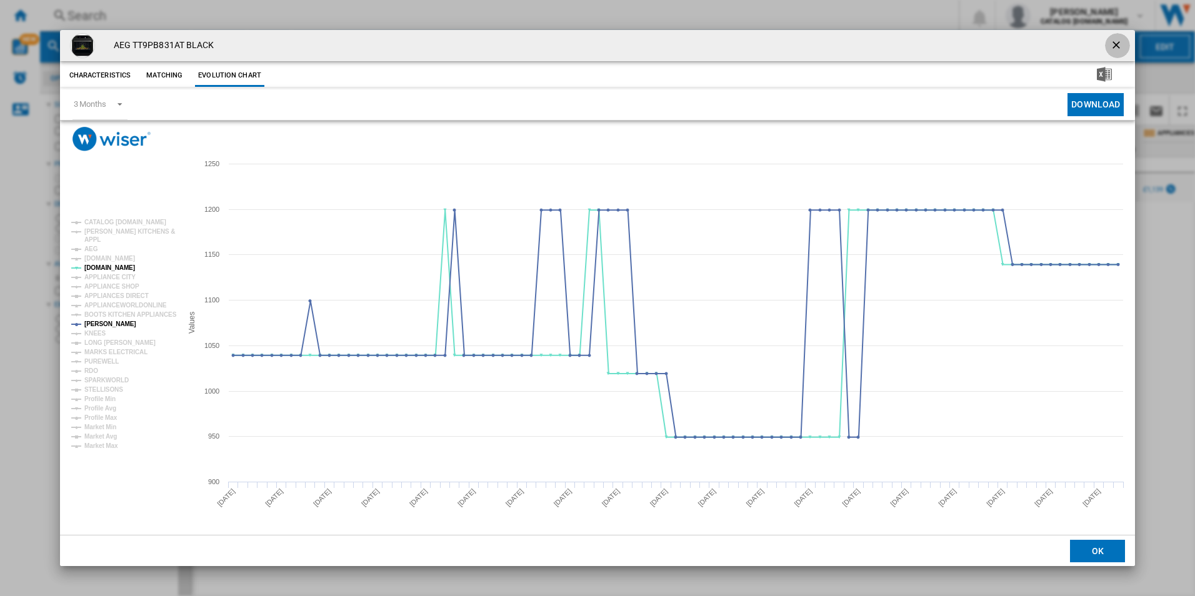
click at [1120, 41] on ng-md-icon "getI18NText('BUTTONS.CLOSE_DIALOG')" at bounding box center [1117, 46] width 15 height 15
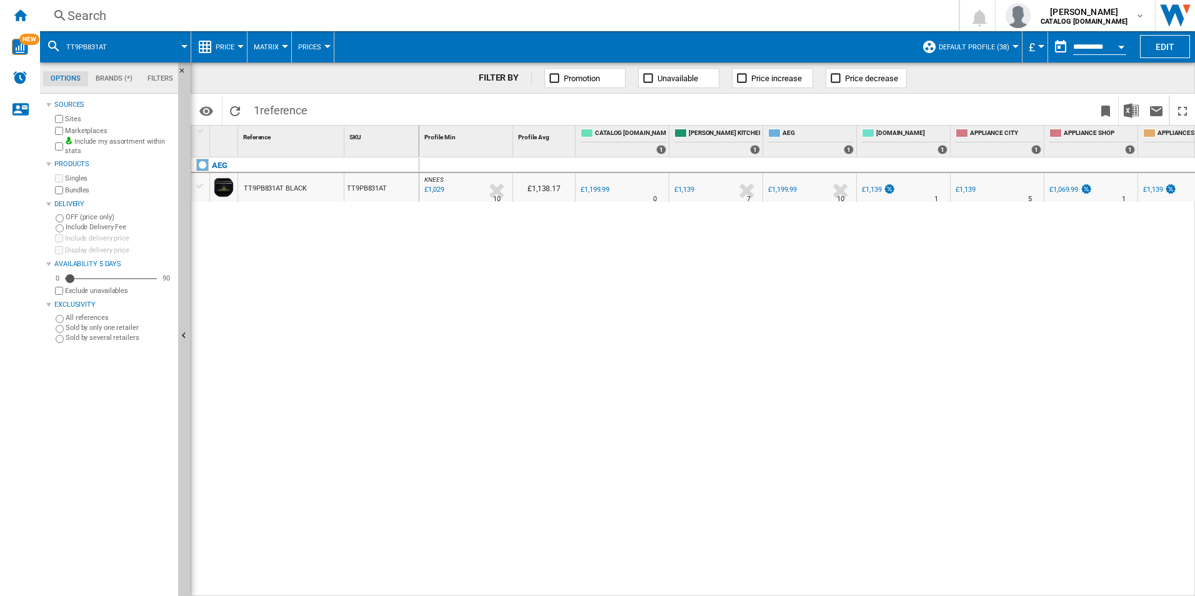
click at [530, 26] on div "Search Search 0 [PERSON_NAME] CATALOG [DOMAIN_NAME] CATALOG [DOMAIN_NAME] My se…" at bounding box center [617, 15] width 1155 height 31
click at [530, 19] on div "Search" at bounding box center [497, 16] width 859 height 18
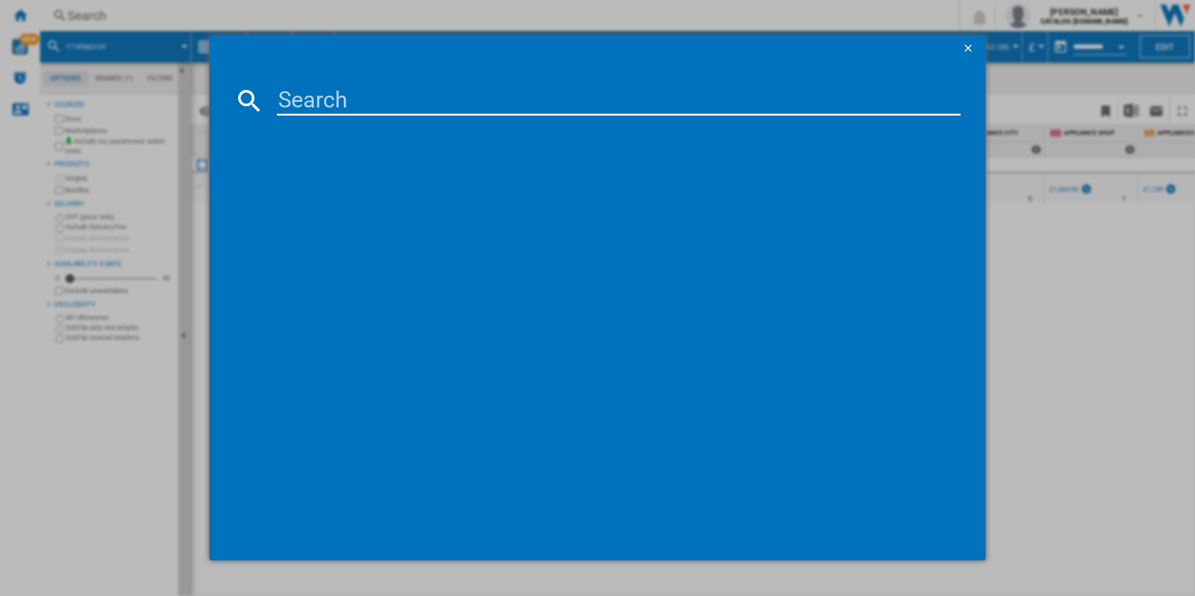
click at [469, 104] on input at bounding box center [619, 101] width 684 height 30
type input "TR7PB731SB"
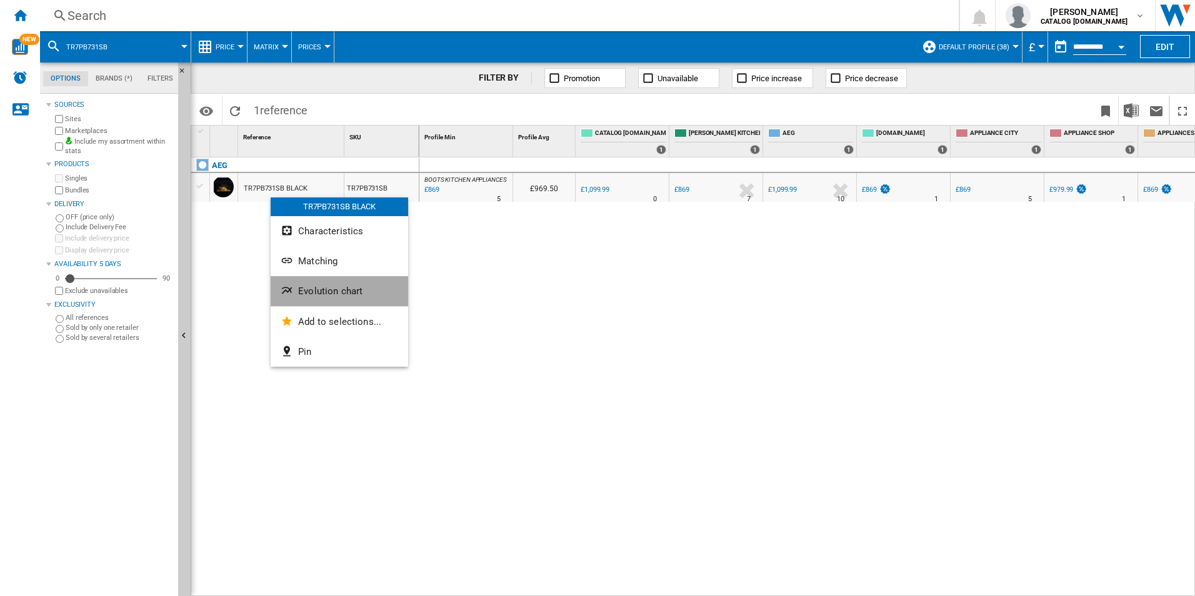
click at [302, 290] on span "Evolution chart" at bounding box center [330, 291] width 64 height 11
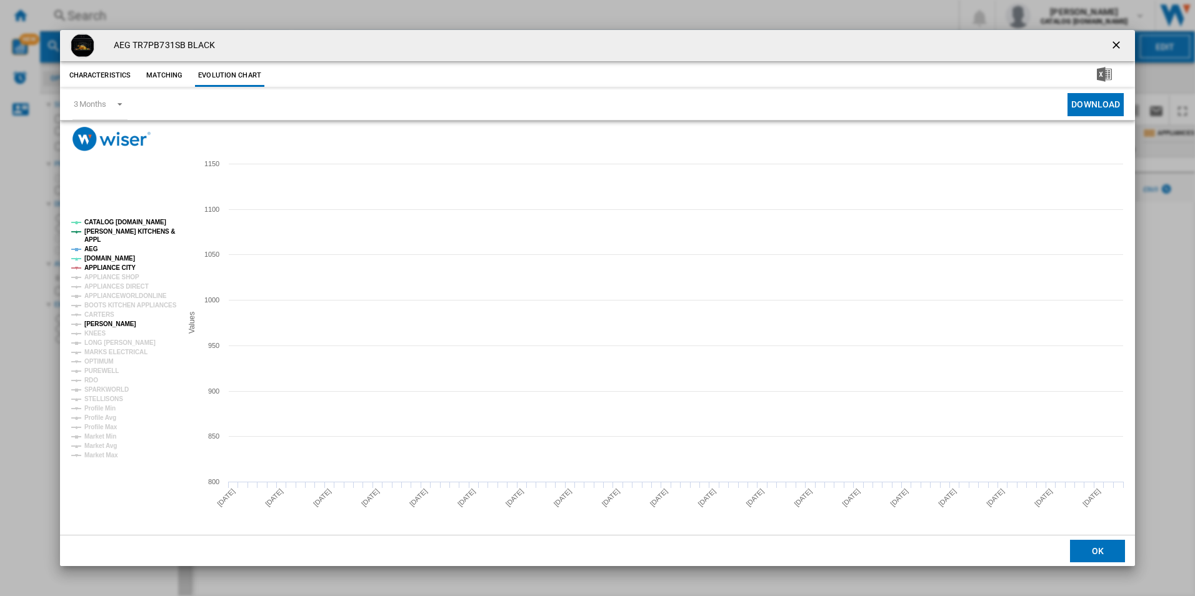
click at [101, 325] on tspan "[PERSON_NAME]" at bounding box center [110, 324] width 52 height 7
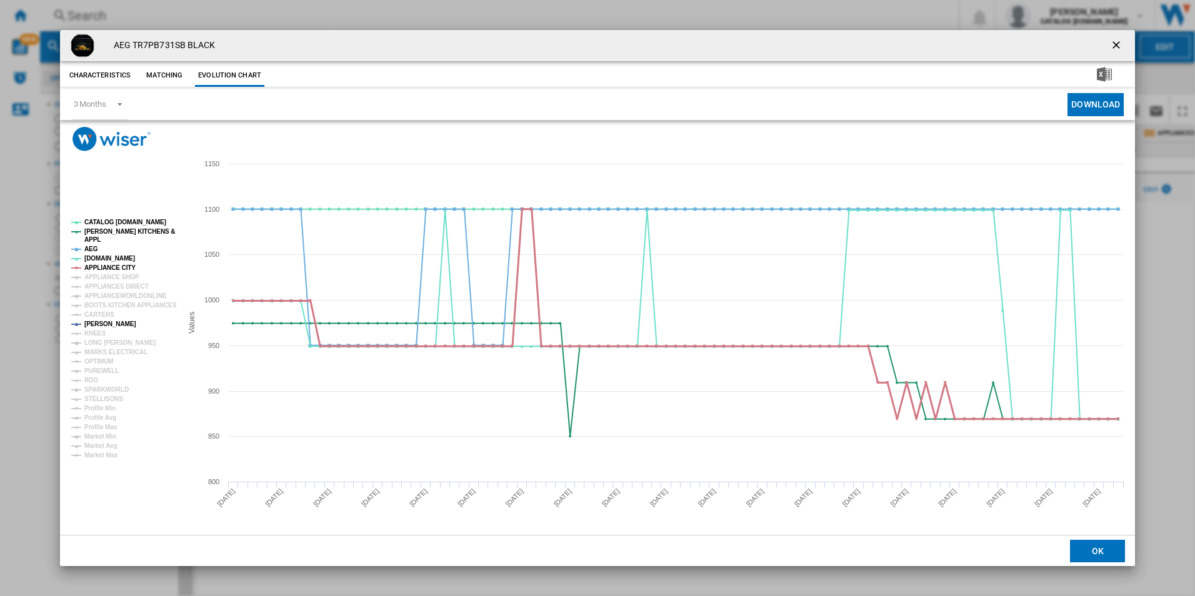
click at [106, 266] on tspan "APPLIANCE CITY" at bounding box center [109, 267] width 51 height 7
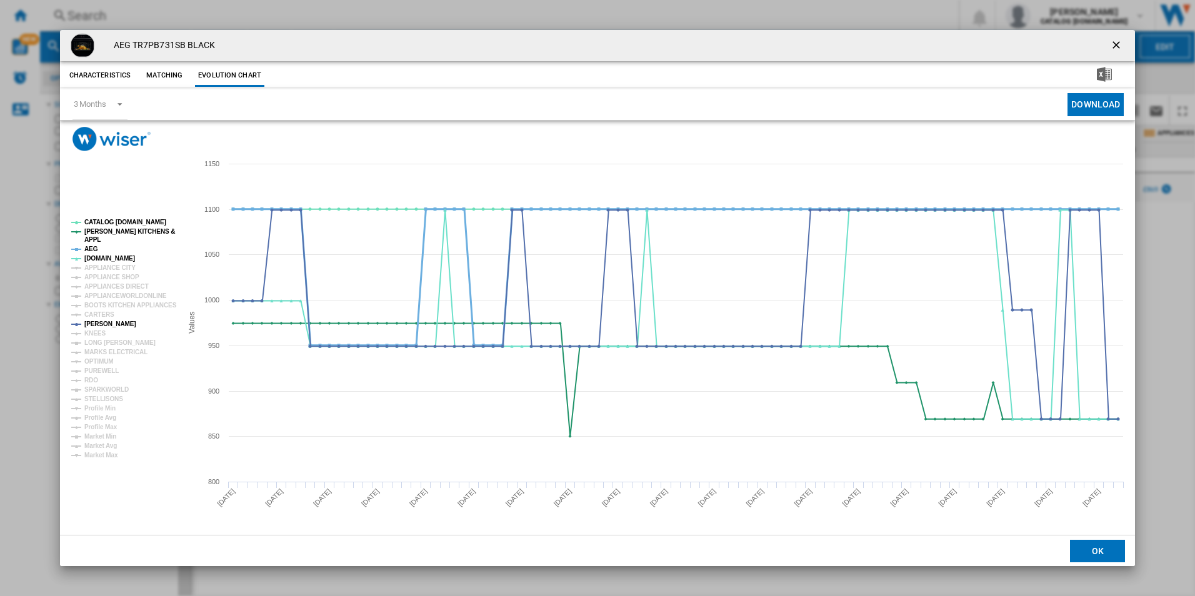
click at [89, 247] on tspan "AEG" at bounding box center [91, 249] width 14 height 7
click at [103, 234] on tspan "[PERSON_NAME] KITCHENS &" at bounding box center [129, 231] width 91 height 7
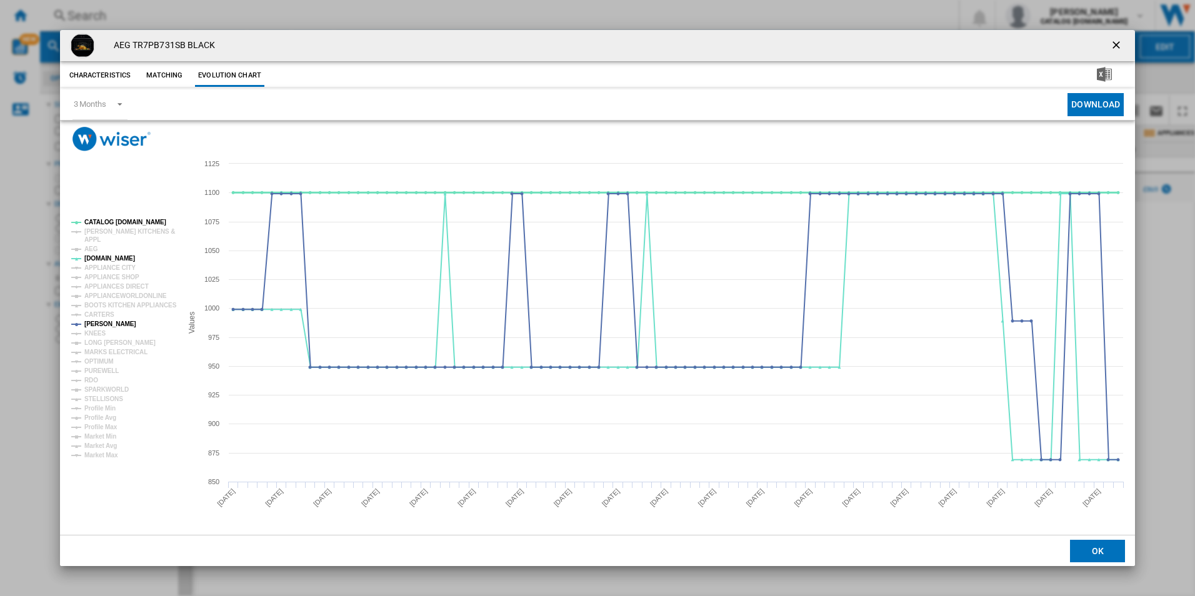
click at [121, 223] on tspan "CATALOG [DOMAIN_NAME]" at bounding box center [125, 222] width 82 height 7
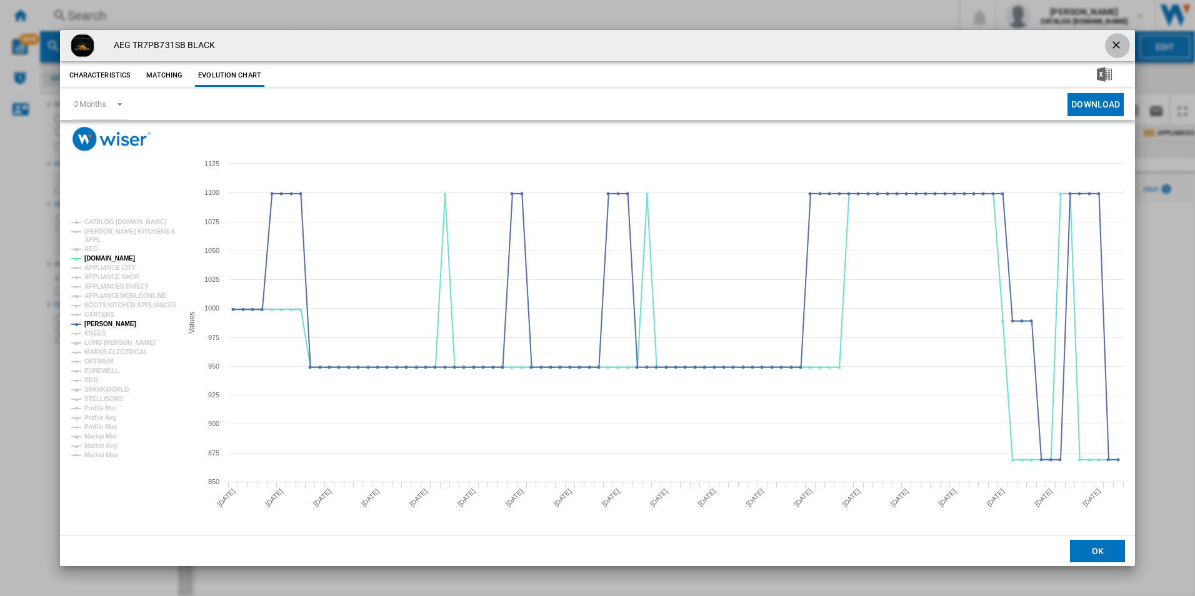
click at [1118, 44] on ng-md-icon "getI18NText('BUTTONS.CLOSE_DIALOG')" at bounding box center [1117, 46] width 15 height 15
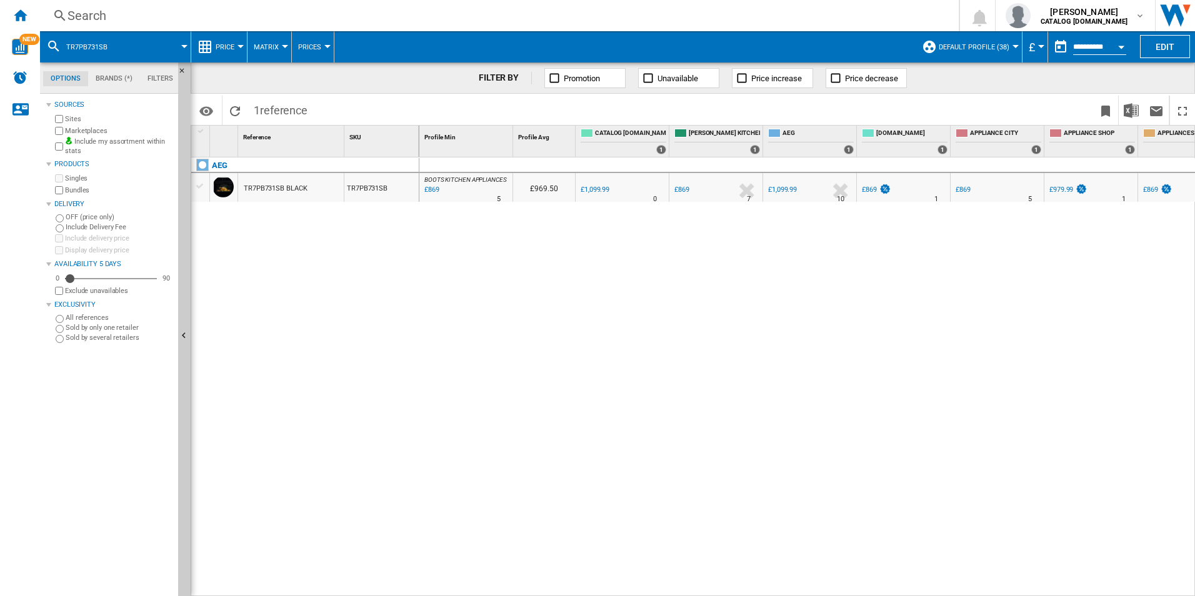
click at [566, 19] on div "Search" at bounding box center [497, 16] width 859 height 18
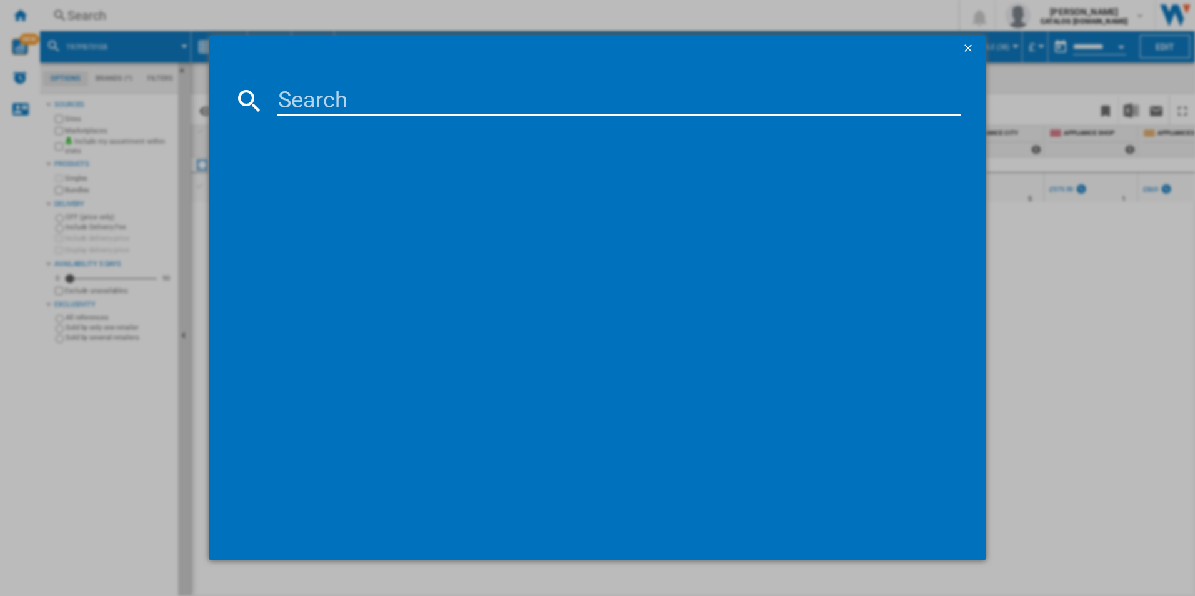
click at [423, 103] on input at bounding box center [619, 101] width 684 height 30
type input "CIX6540ACB"
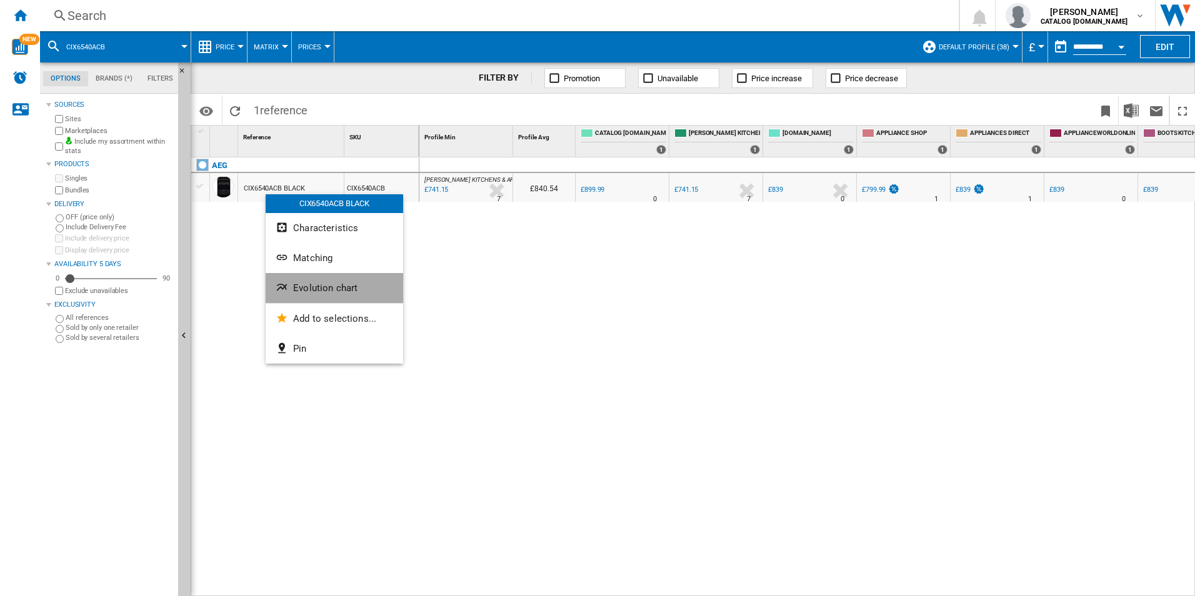
click at [278, 285] on ng-md-icon "Evolution chart" at bounding box center [283, 288] width 15 height 15
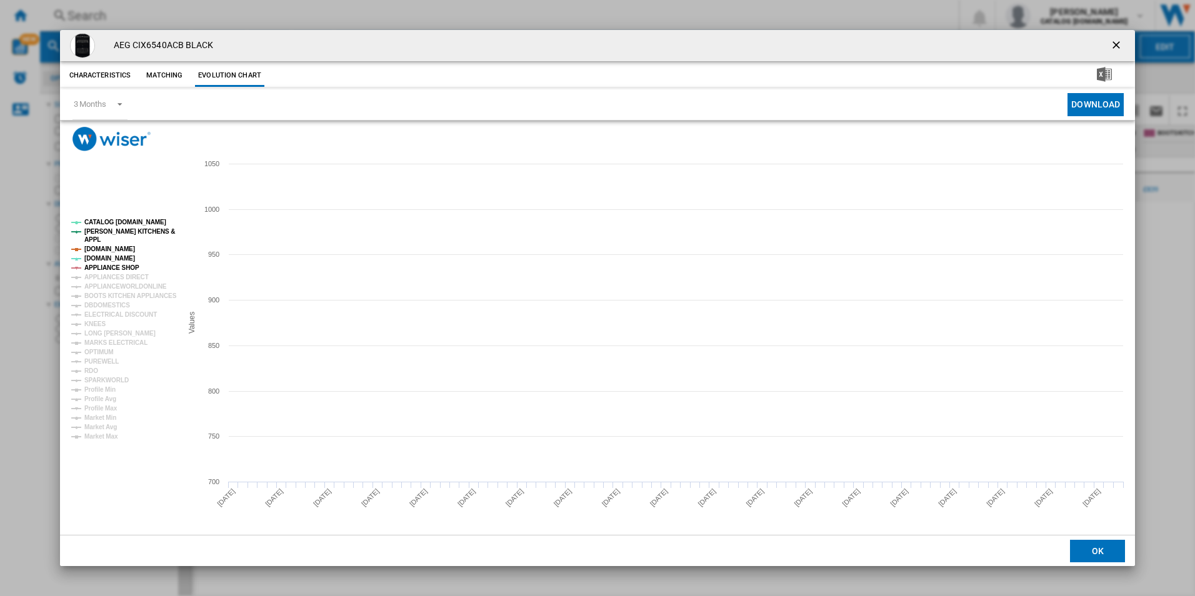
click at [104, 268] on tspan "APPLIANCE SHOP" at bounding box center [111, 267] width 55 height 7
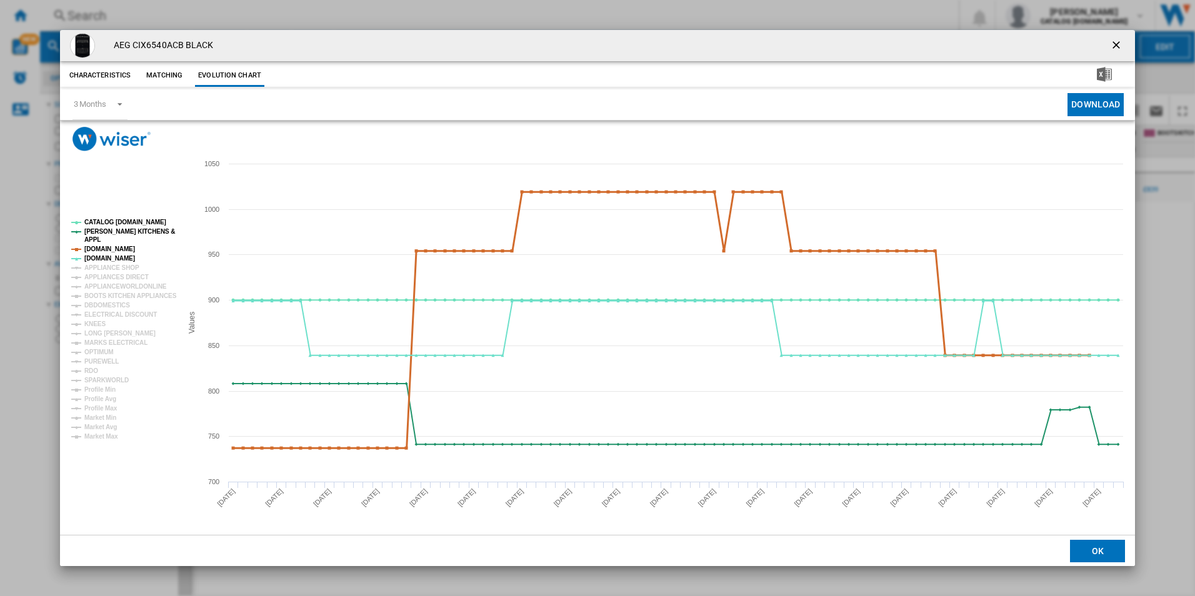
click at [104, 249] on tspan "[DOMAIN_NAME]" at bounding box center [109, 249] width 51 height 7
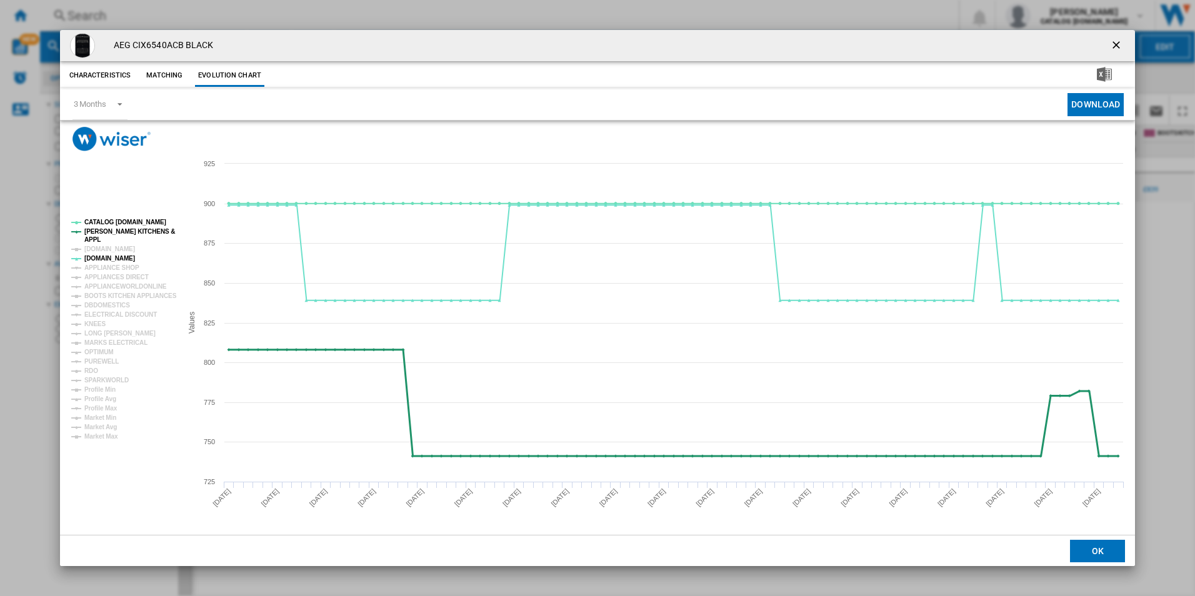
click at [99, 232] on tspan "[PERSON_NAME] KITCHENS &" at bounding box center [129, 231] width 91 height 7
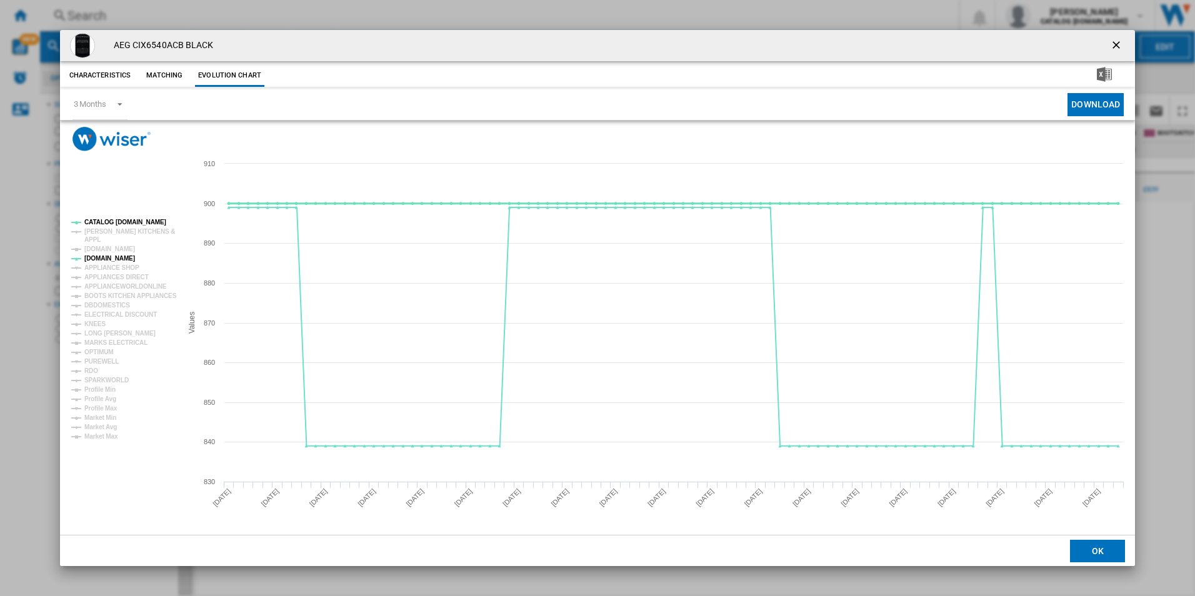
click at [101, 224] on tspan "CATALOG [DOMAIN_NAME]" at bounding box center [125, 222] width 82 height 7
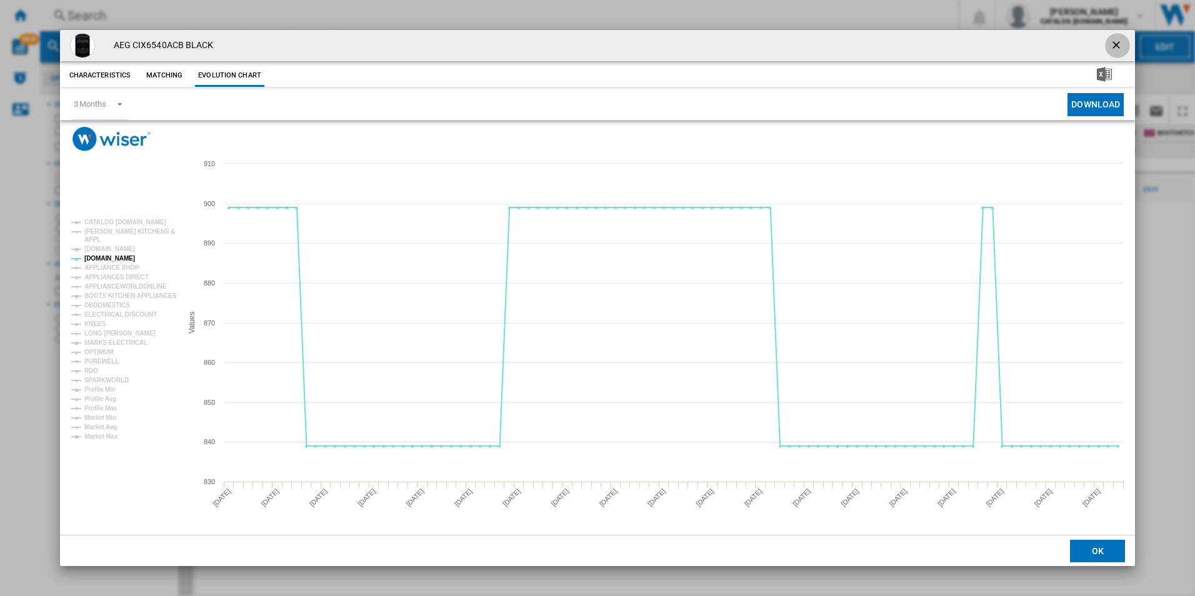
click at [1116, 36] on button "Product popup" at bounding box center [1117, 45] width 25 height 25
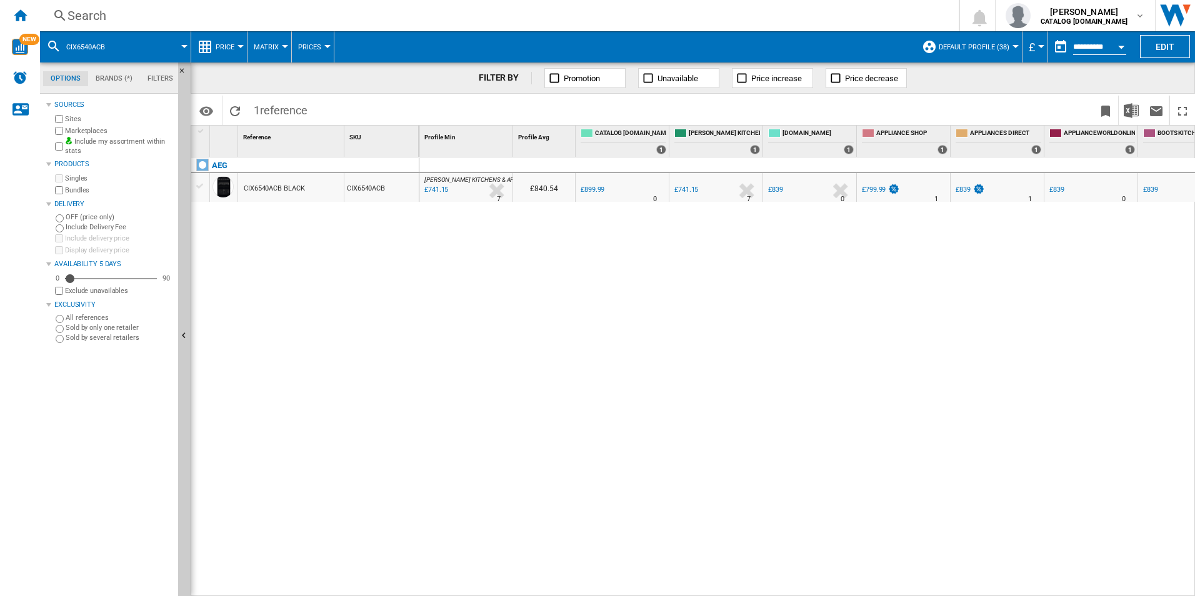
click at [520, 17] on div "Search" at bounding box center [497, 16] width 859 height 18
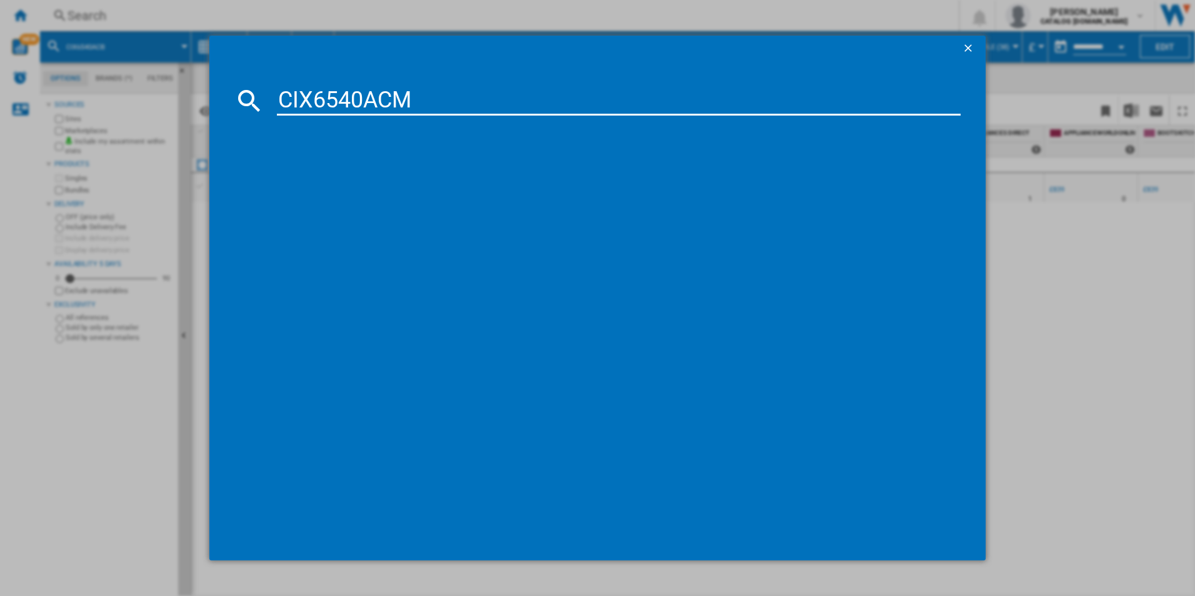
click at [362, 103] on input "CIX6540ACM" at bounding box center [619, 101] width 684 height 30
type input "CIX6540ACM"
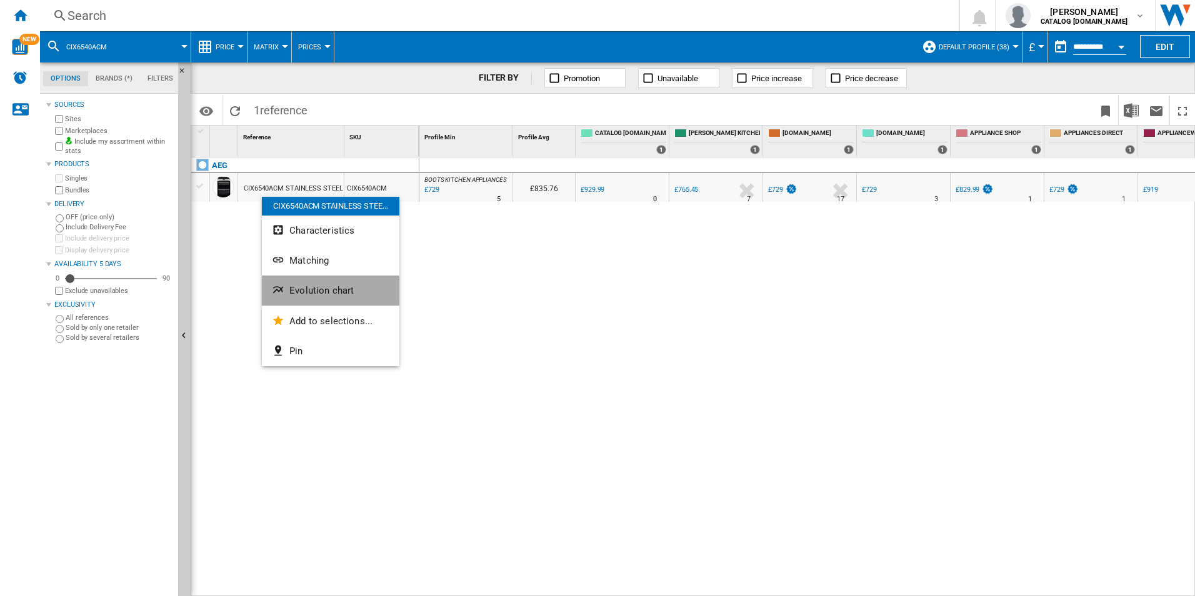
click at [296, 291] on span "Evolution chart" at bounding box center [321, 290] width 64 height 11
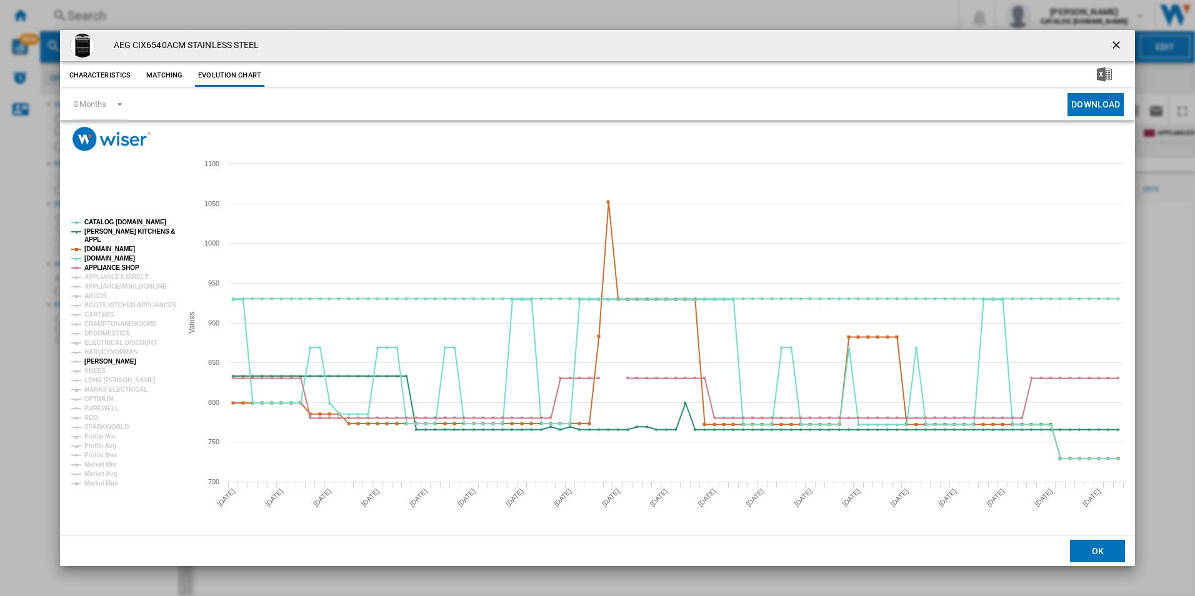
click at [106, 358] on tspan "[PERSON_NAME]" at bounding box center [110, 361] width 52 height 7
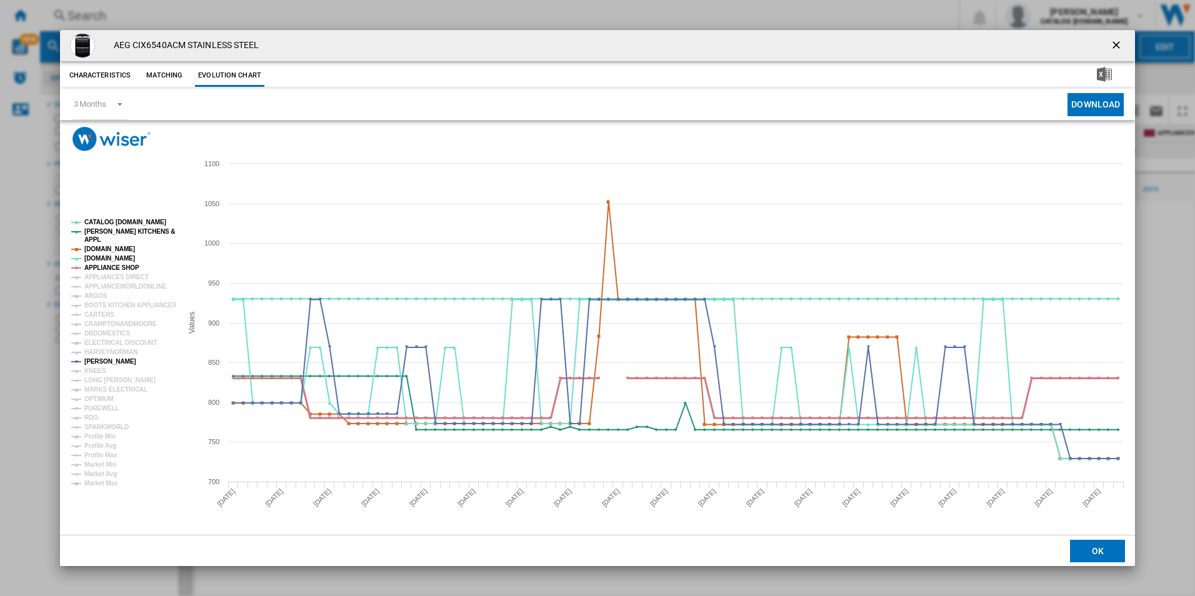
click at [103, 267] on tspan "APPLIANCE SHOP" at bounding box center [111, 267] width 55 height 7
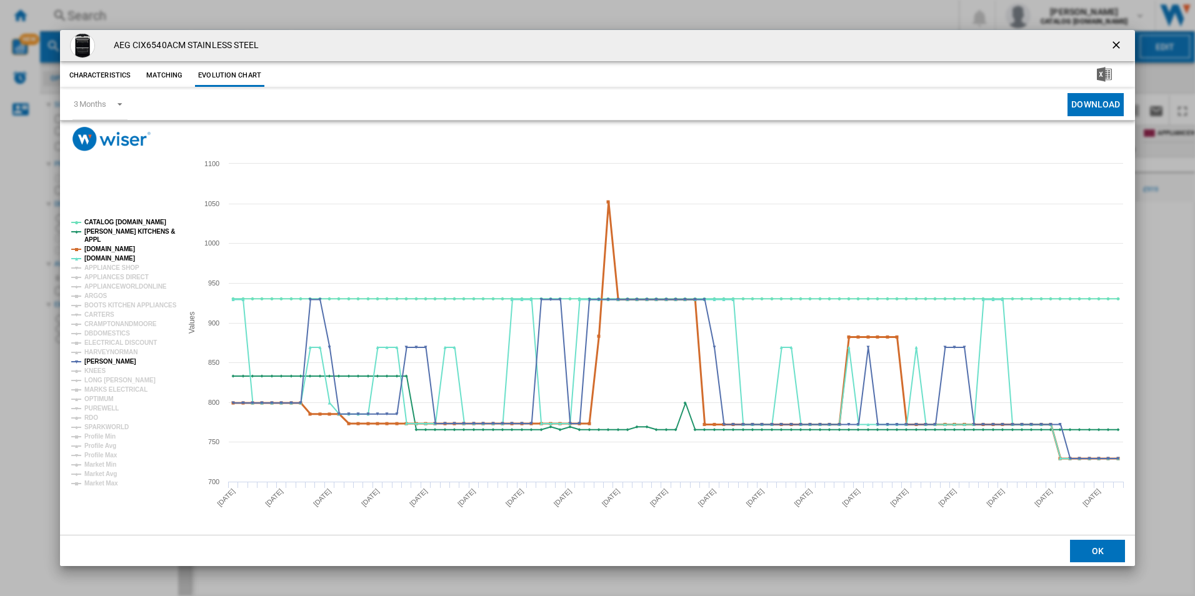
click at [100, 249] on tspan "[DOMAIN_NAME]" at bounding box center [109, 249] width 51 height 7
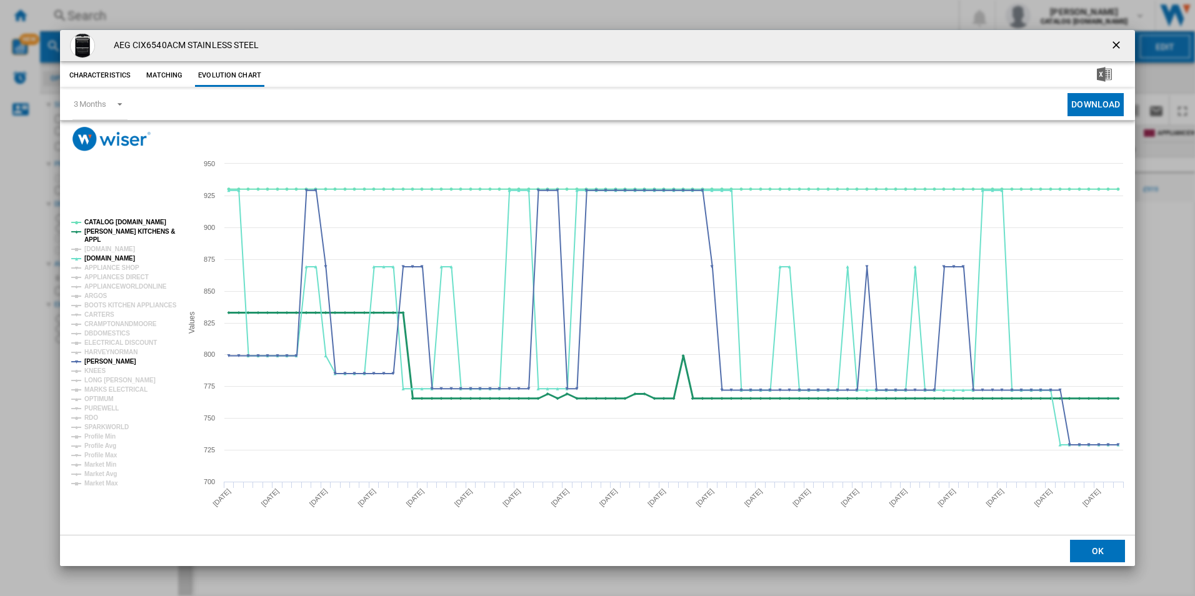
click at [113, 229] on tspan "[PERSON_NAME] KITCHENS &" at bounding box center [129, 231] width 91 height 7
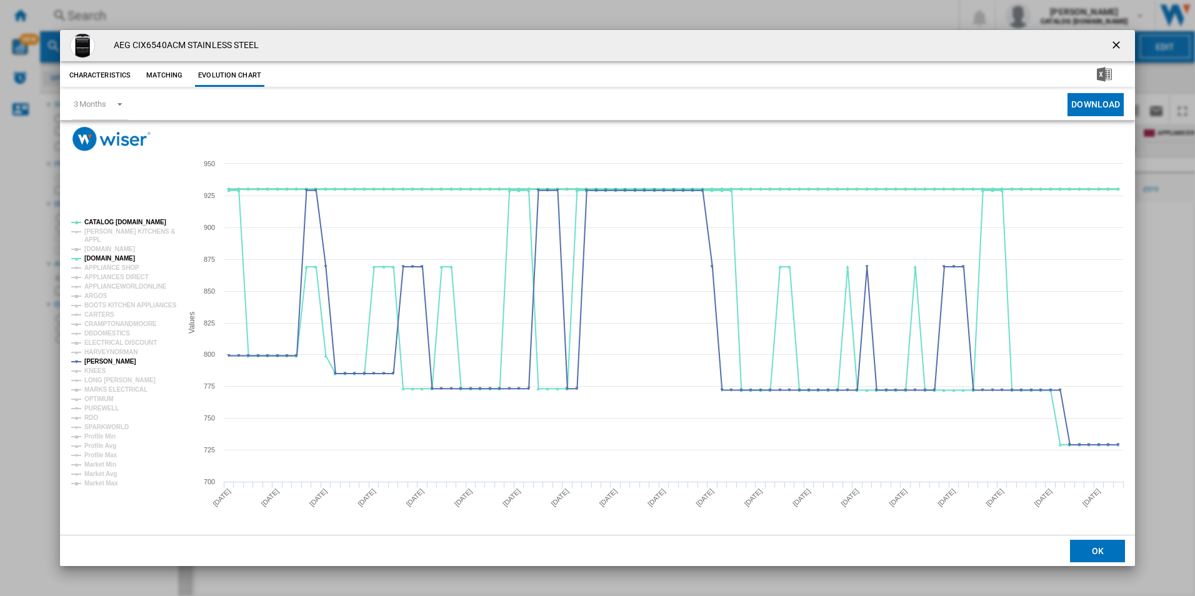
click at [115, 221] on tspan "CATALOG [DOMAIN_NAME]" at bounding box center [125, 222] width 82 height 7
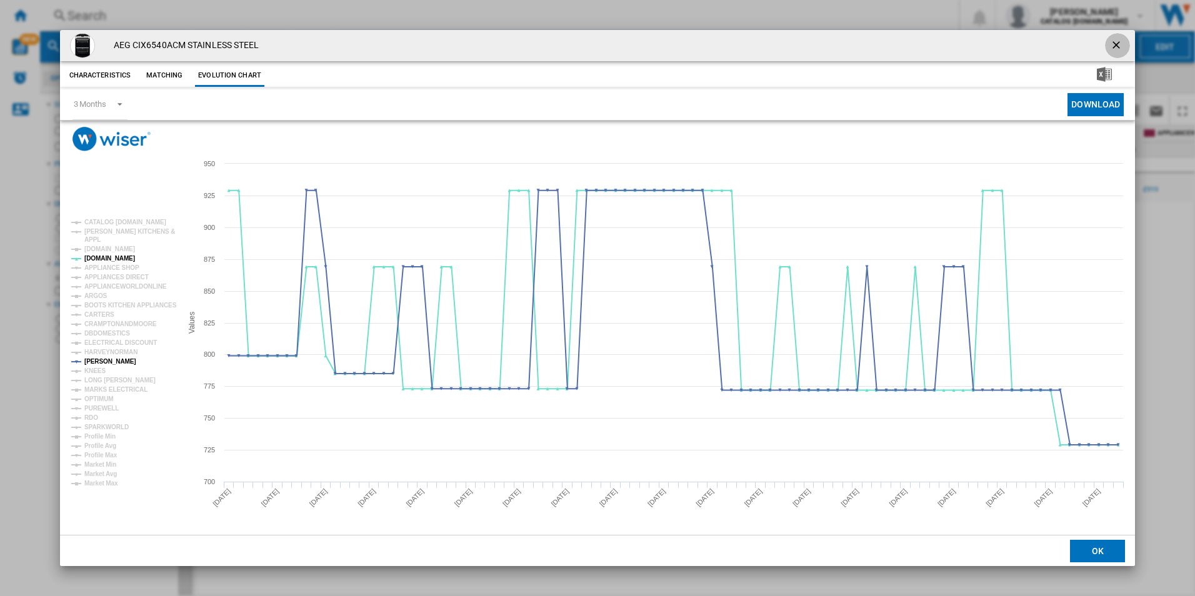
click at [1115, 46] on ng-md-icon "getI18NText('BUTTONS.CLOSE_DIALOG')" at bounding box center [1117, 46] width 15 height 15
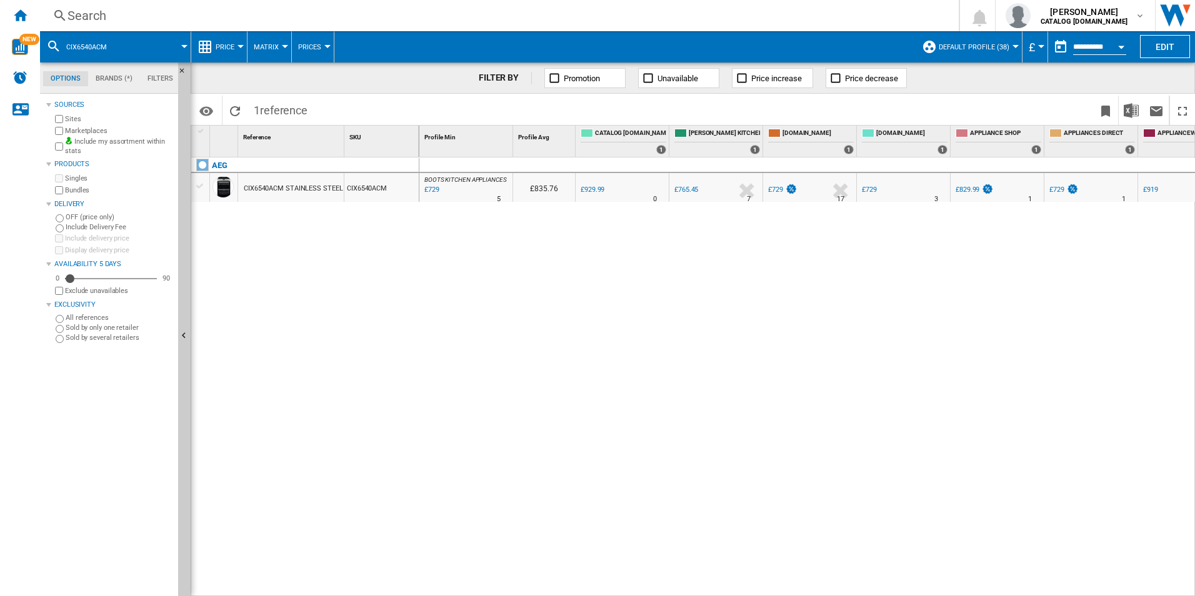
click at [624, 18] on div "Search Search 0 [PERSON_NAME] CATALOG [DOMAIN_NAME] CATALOG [DOMAIN_NAME] My se…" at bounding box center [617, 15] width 1155 height 31
click at [624, 18] on div "Search" at bounding box center [497, 16] width 859 height 18
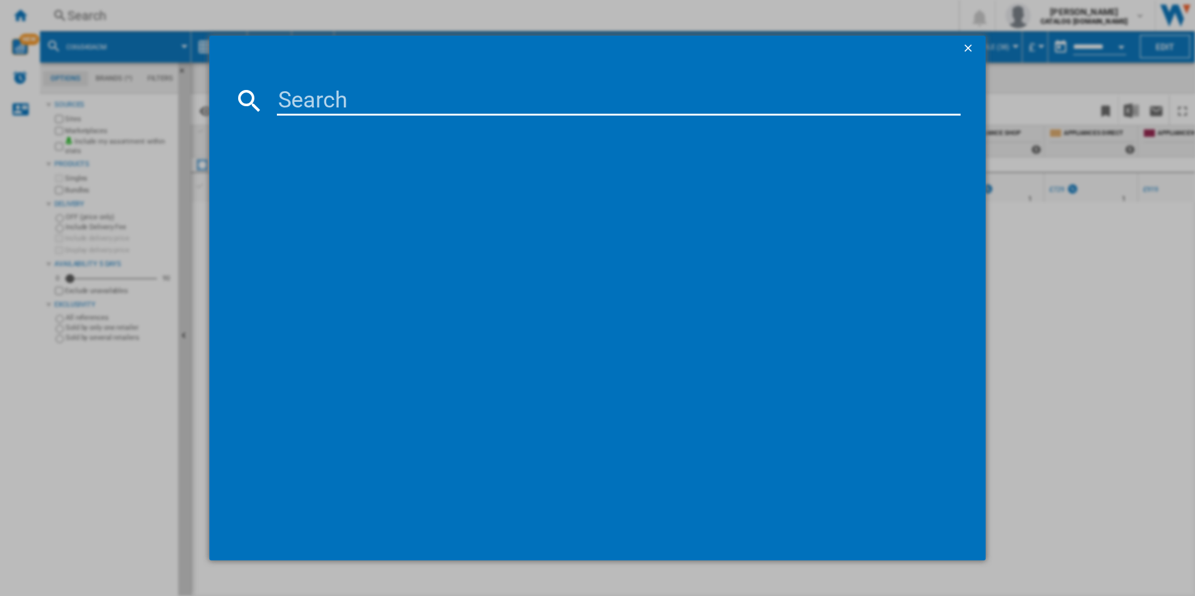
click at [433, 103] on input at bounding box center [619, 101] width 684 height 30
type input "CIX6540ACW"
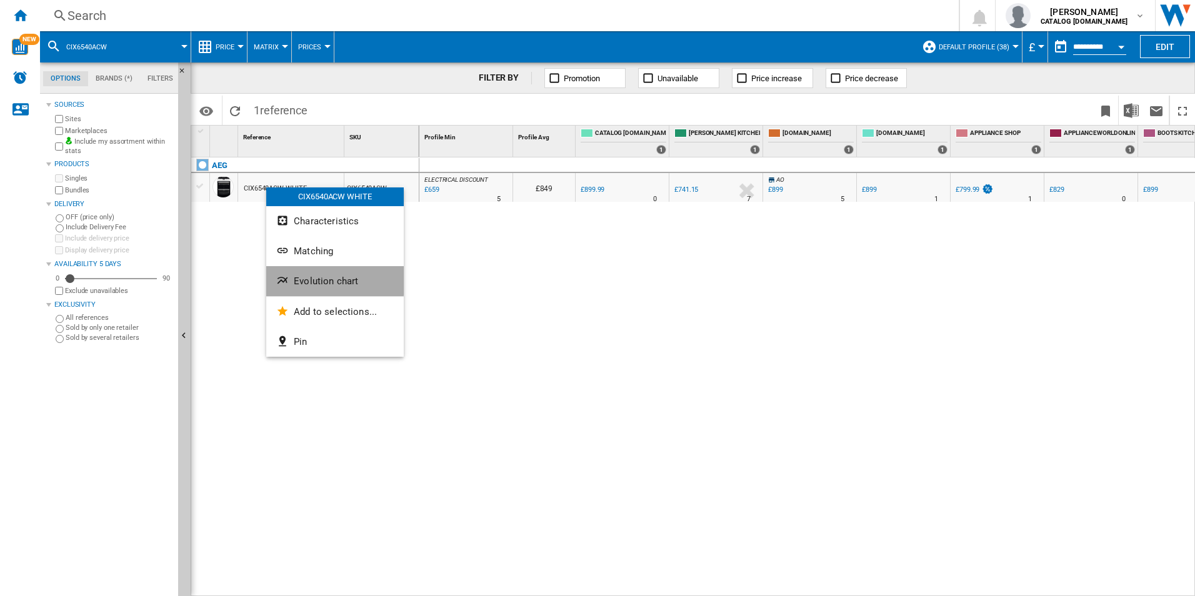
click at [291, 275] on ng-md-icon "Evolution chart" at bounding box center [283, 281] width 15 height 15
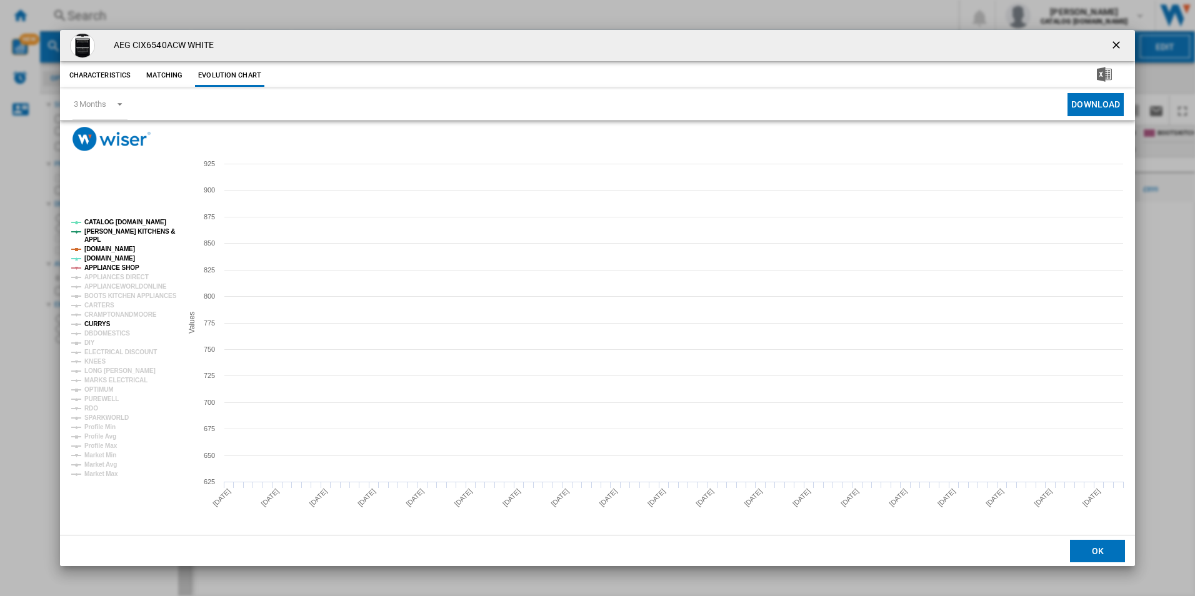
click at [100, 324] on tspan "CURRYS" at bounding box center [97, 324] width 26 height 7
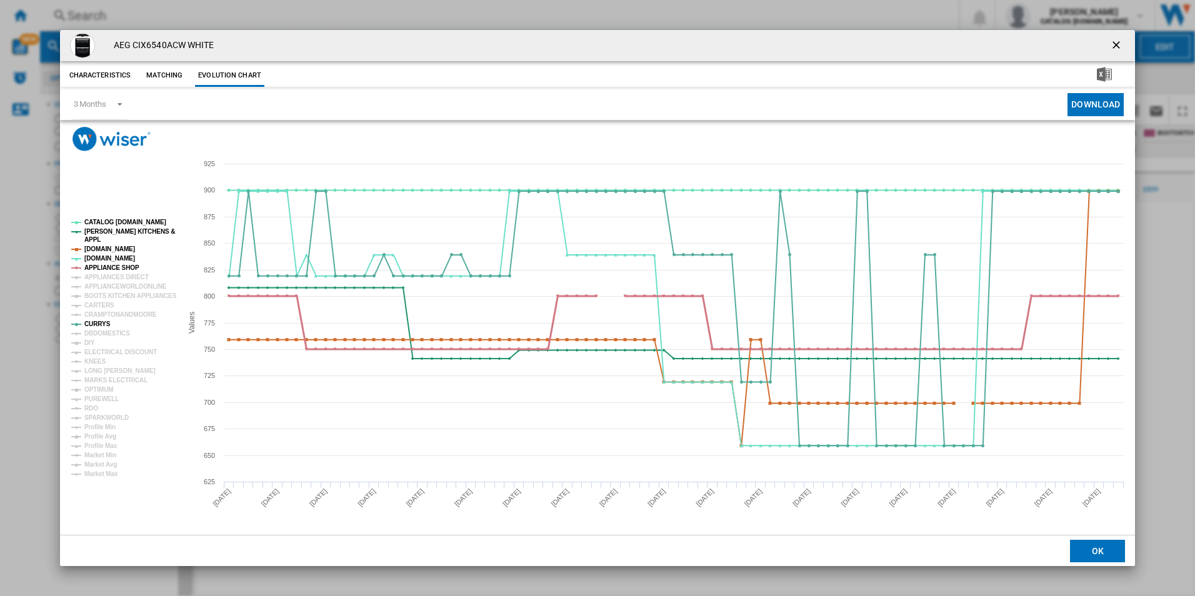
click at [124, 269] on tspan "APPLIANCE SHOP" at bounding box center [111, 267] width 55 height 7
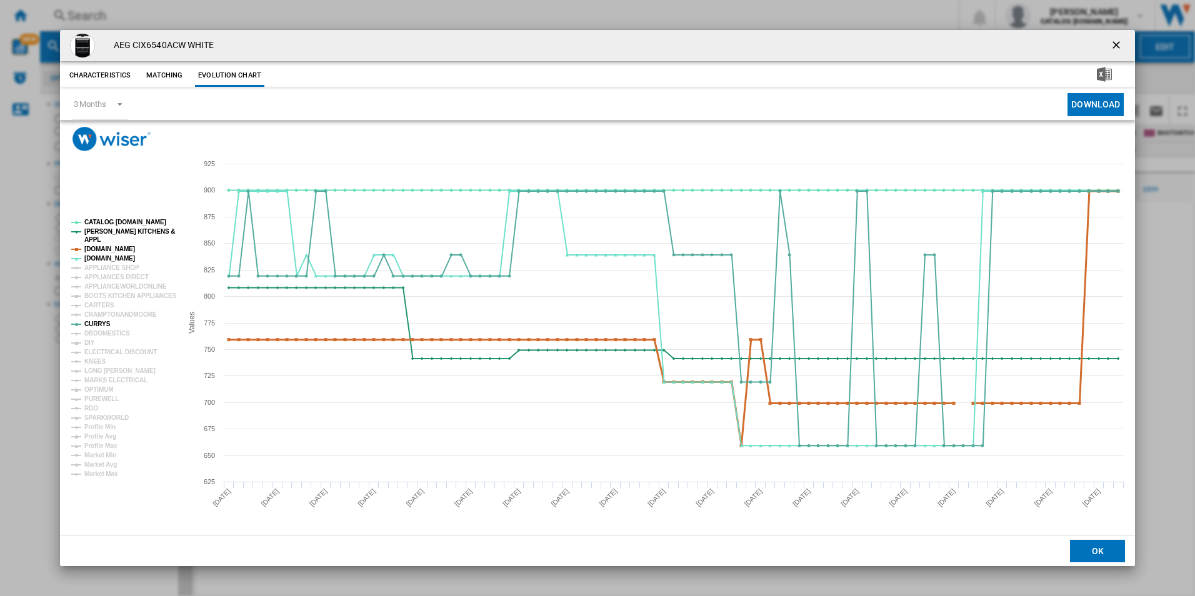
click at [123, 250] on tspan "[DOMAIN_NAME]" at bounding box center [109, 249] width 51 height 7
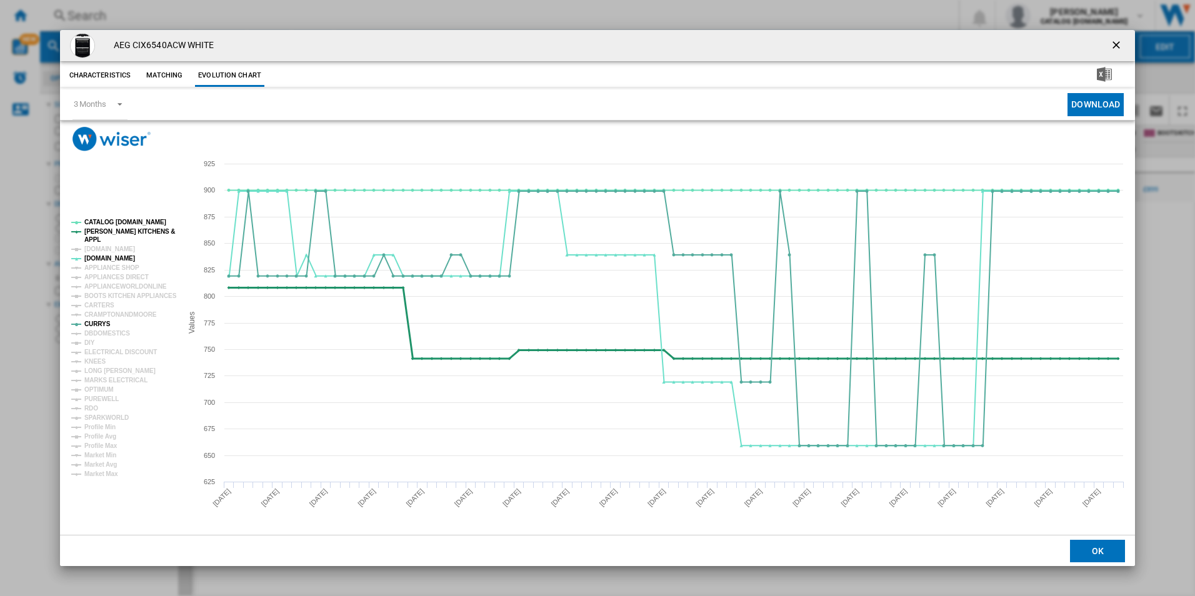
click at [124, 233] on tspan "[PERSON_NAME] KITCHENS &" at bounding box center [129, 231] width 91 height 7
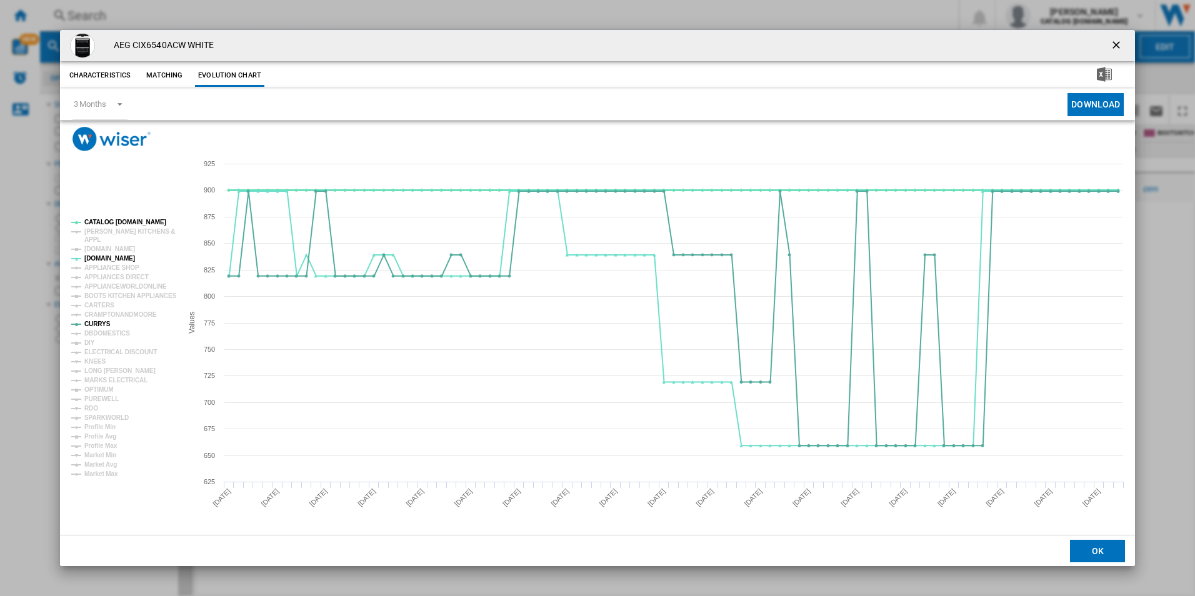
click at [124, 222] on tspan "CATALOG [DOMAIN_NAME]" at bounding box center [125, 222] width 82 height 7
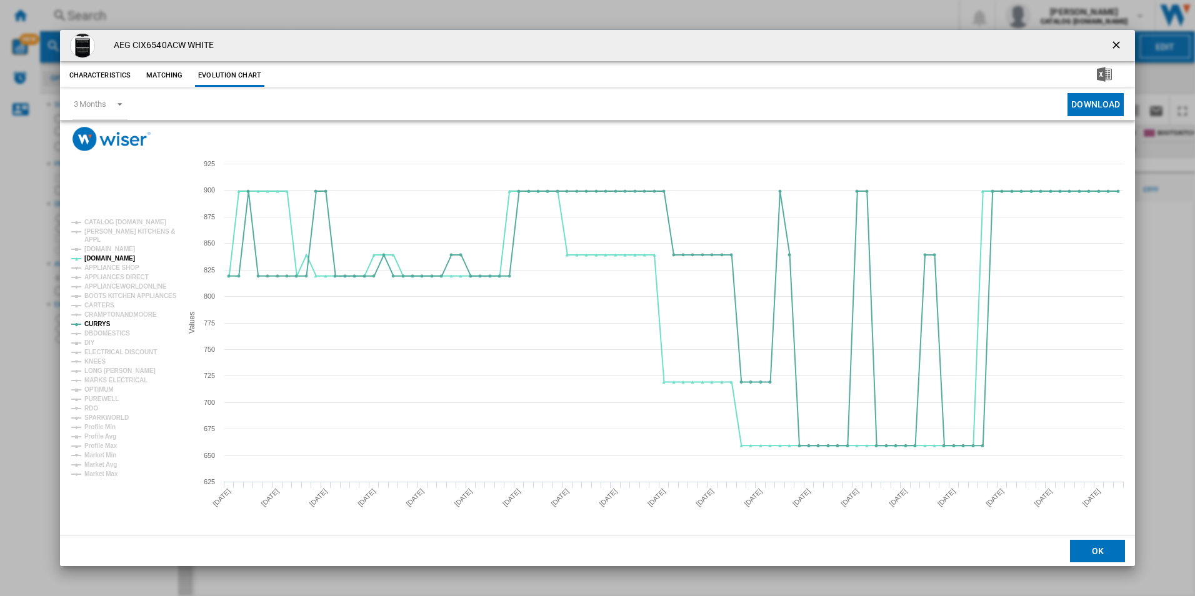
click at [1116, 44] on ng-md-icon "getI18NText('BUTTONS.CLOSE_DIALOG')" at bounding box center [1117, 46] width 15 height 15
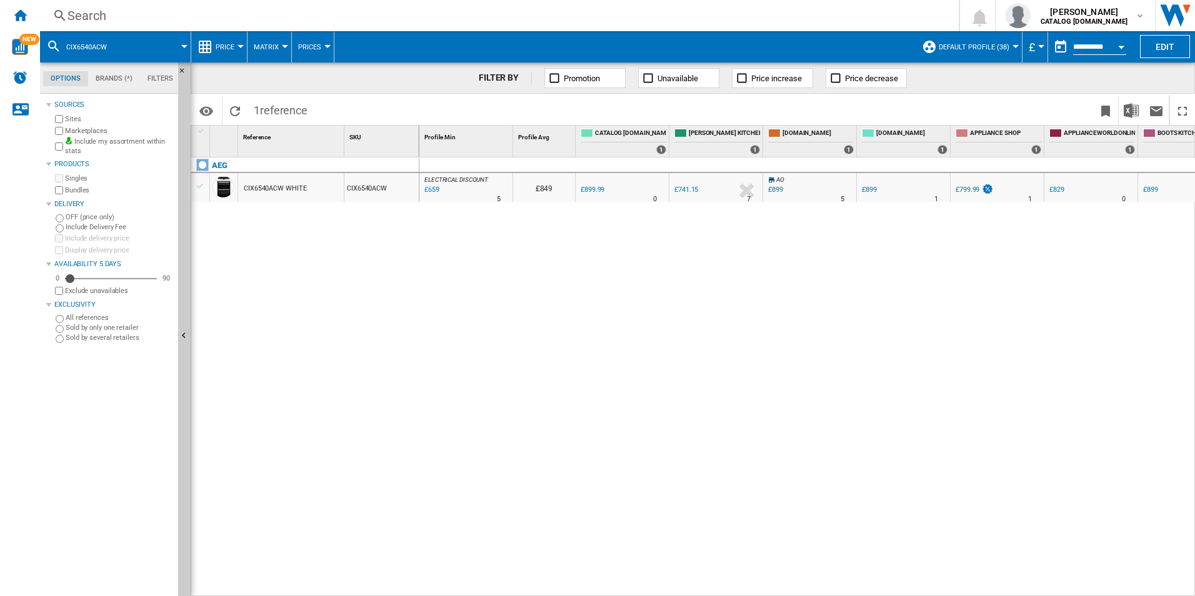
click at [633, 16] on div "Search" at bounding box center [497, 16] width 859 height 18
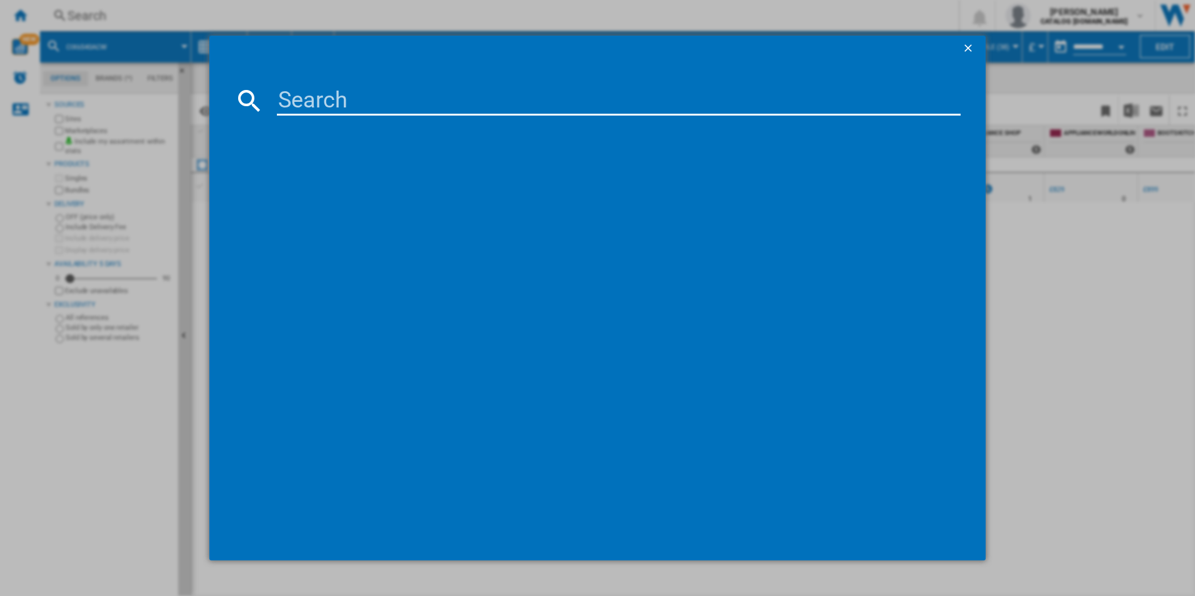
click at [423, 113] on md-dialog-content at bounding box center [597, 311] width 777 height 500
click at [423, 113] on input at bounding box center [619, 101] width 684 height 30
paste input "NSK6I82EF"
type input "NSK6I82EF"
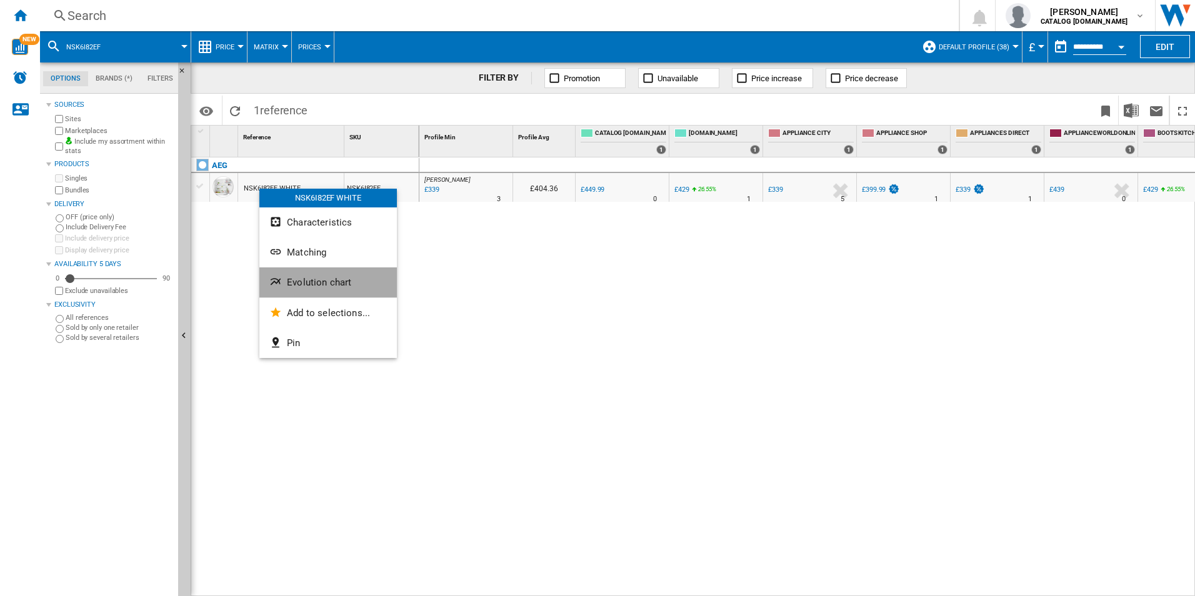
click at [289, 288] on span "Evolution chart" at bounding box center [319, 282] width 64 height 11
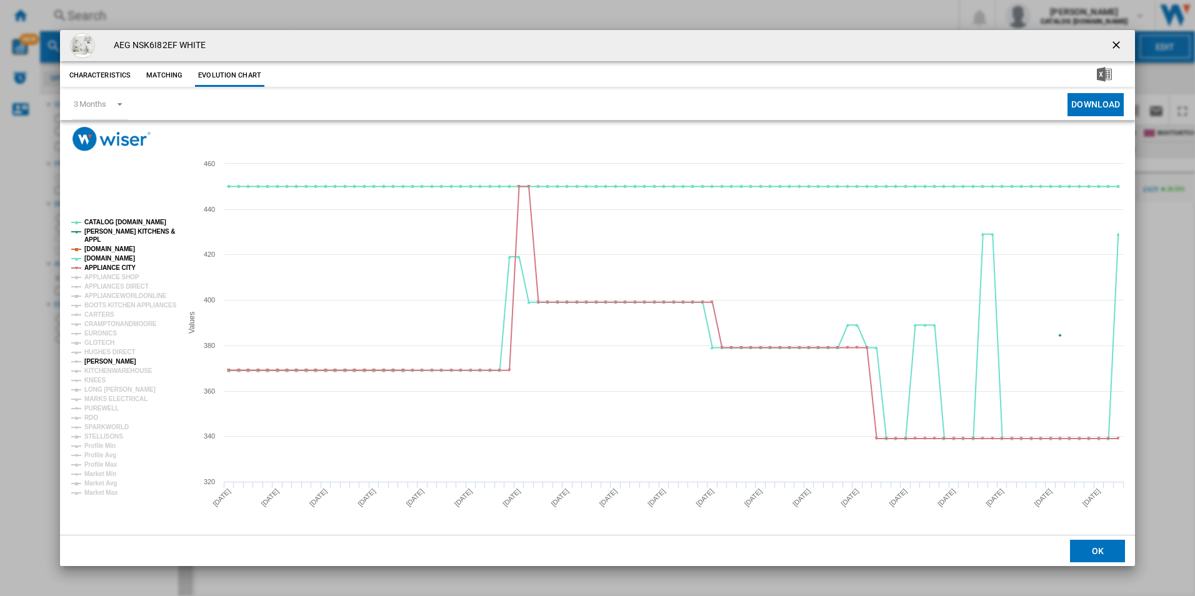
click at [104, 362] on tspan "[PERSON_NAME]" at bounding box center [110, 361] width 52 height 7
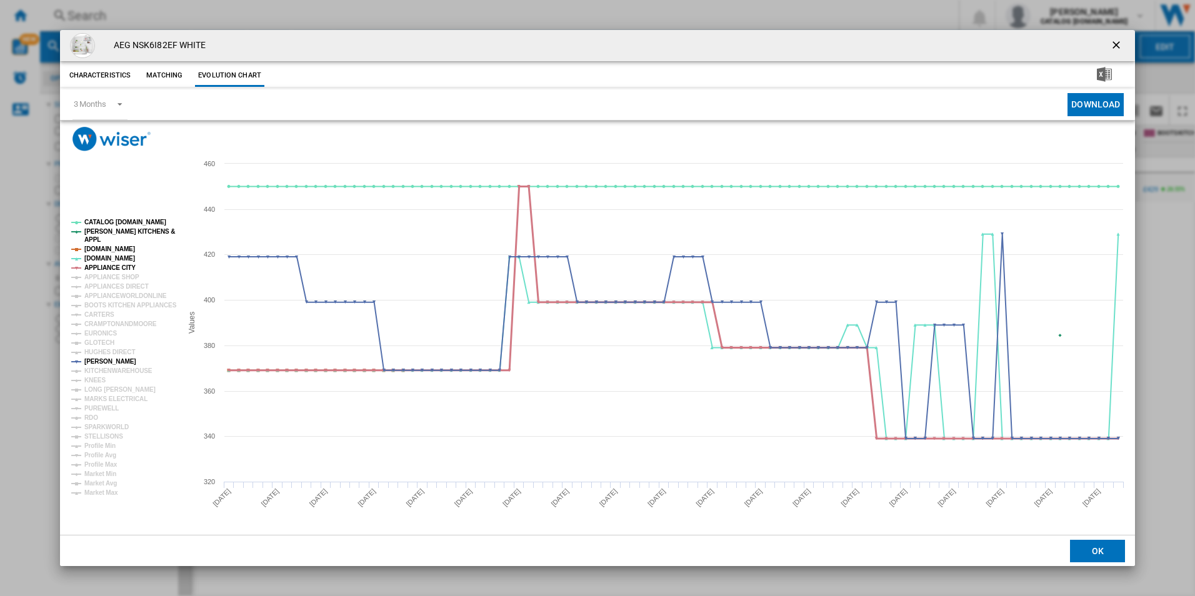
click at [106, 269] on tspan "APPLIANCE CITY" at bounding box center [109, 267] width 51 height 7
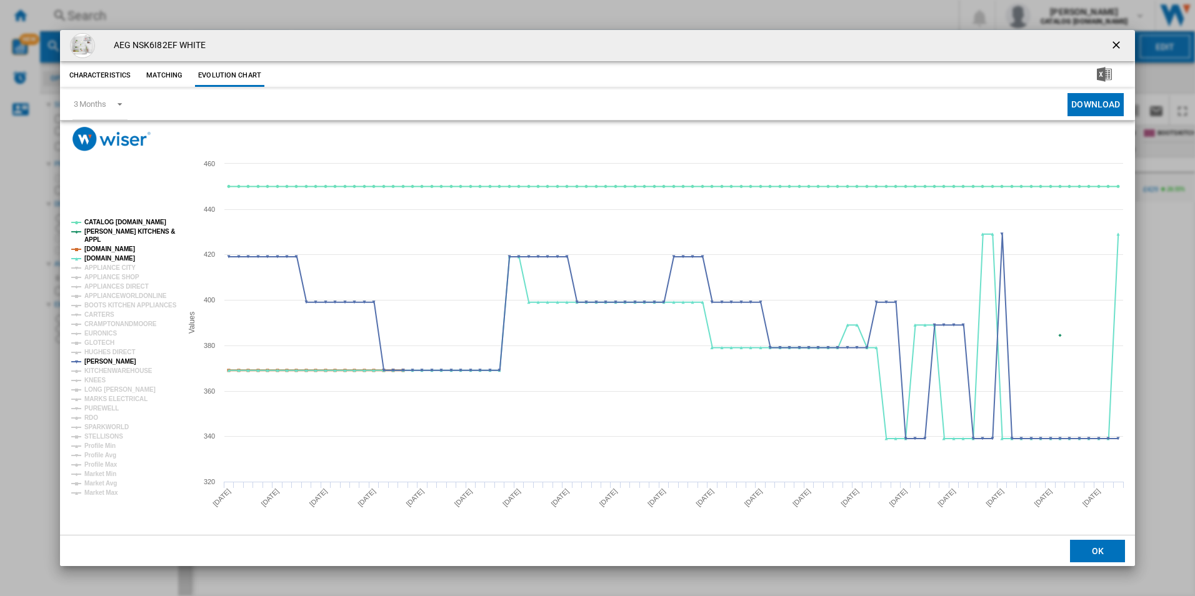
click at [108, 246] on tspan "[DOMAIN_NAME]" at bounding box center [109, 249] width 51 height 7
click at [111, 230] on tspan "[PERSON_NAME] KITCHENS &" at bounding box center [129, 231] width 91 height 7
click at [114, 224] on tspan "CATALOG [DOMAIN_NAME]" at bounding box center [125, 222] width 82 height 7
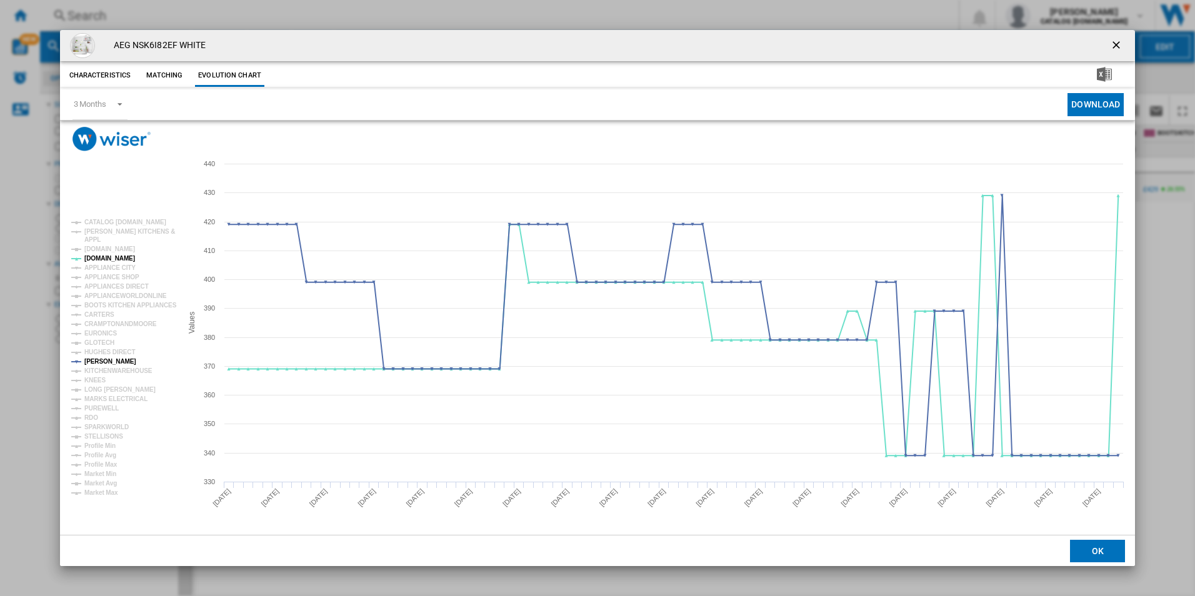
click at [1113, 46] on ng-md-icon "getI18NText('BUTTONS.CLOSE_DIALOG')" at bounding box center [1117, 46] width 15 height 15
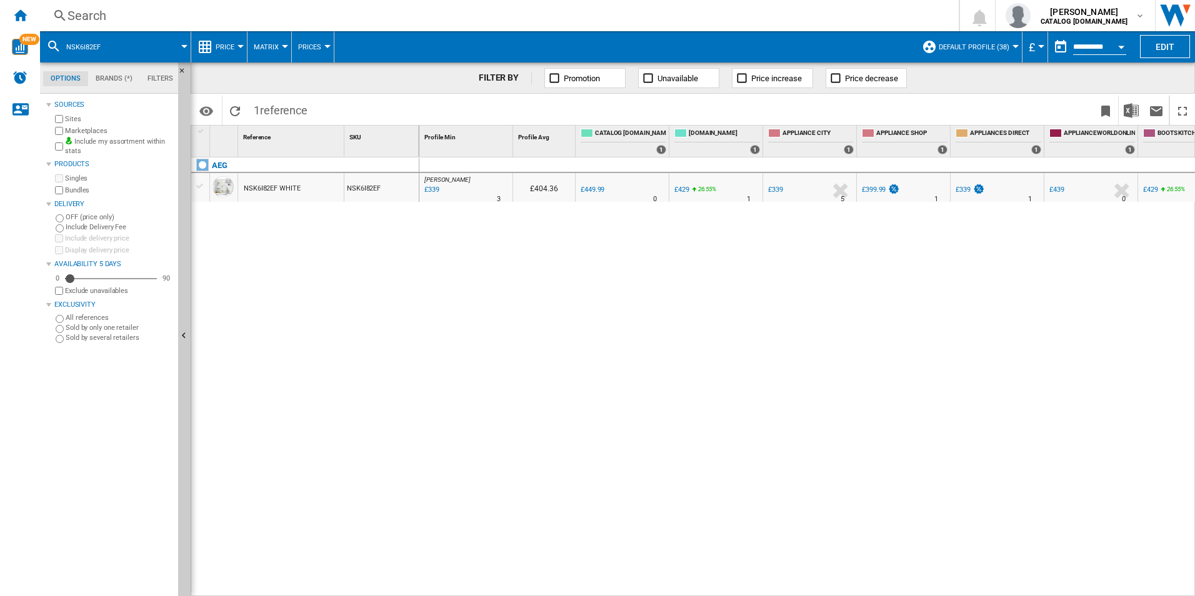
click at [641, 24] on div "Search" at bounding box center [497, 16] width 859 height 18
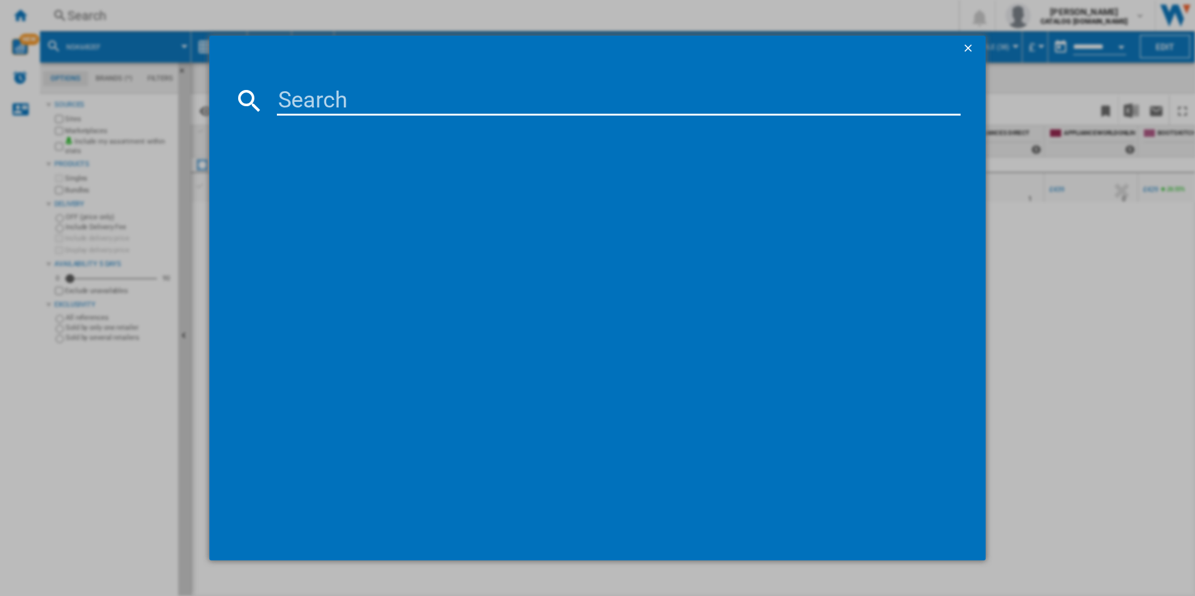
click at [460, 101] on input at bounding box center [619, 101] width 684 height 30
type input "TSC7M181DS"
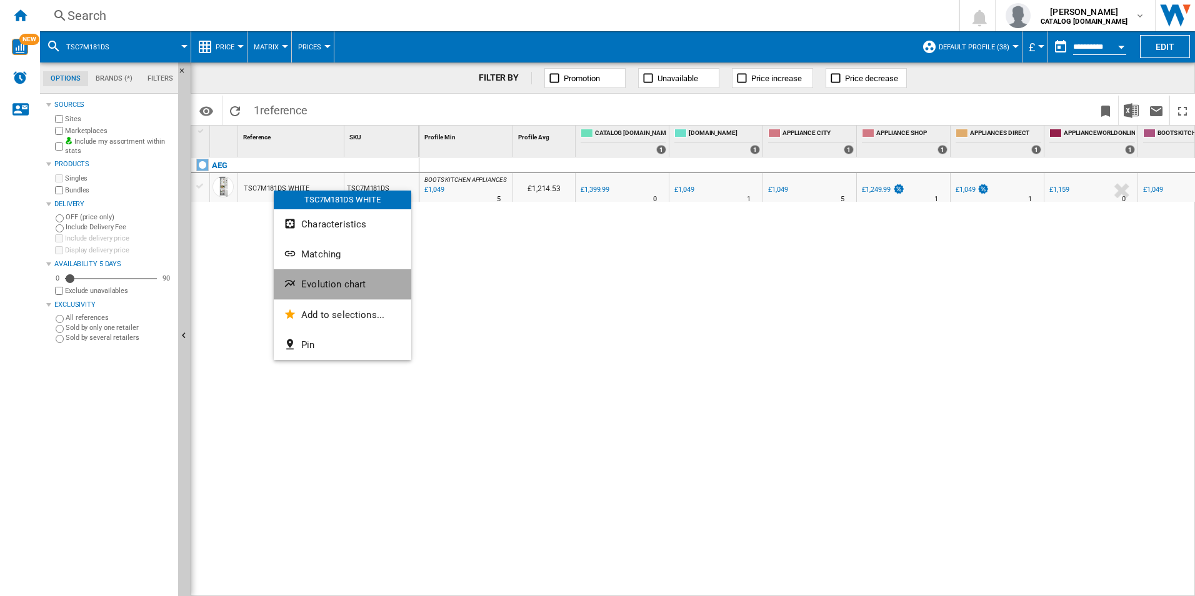
click at [299, 292] on button "Evolution chart" at bounding box center [343, 284] width 138 height 30
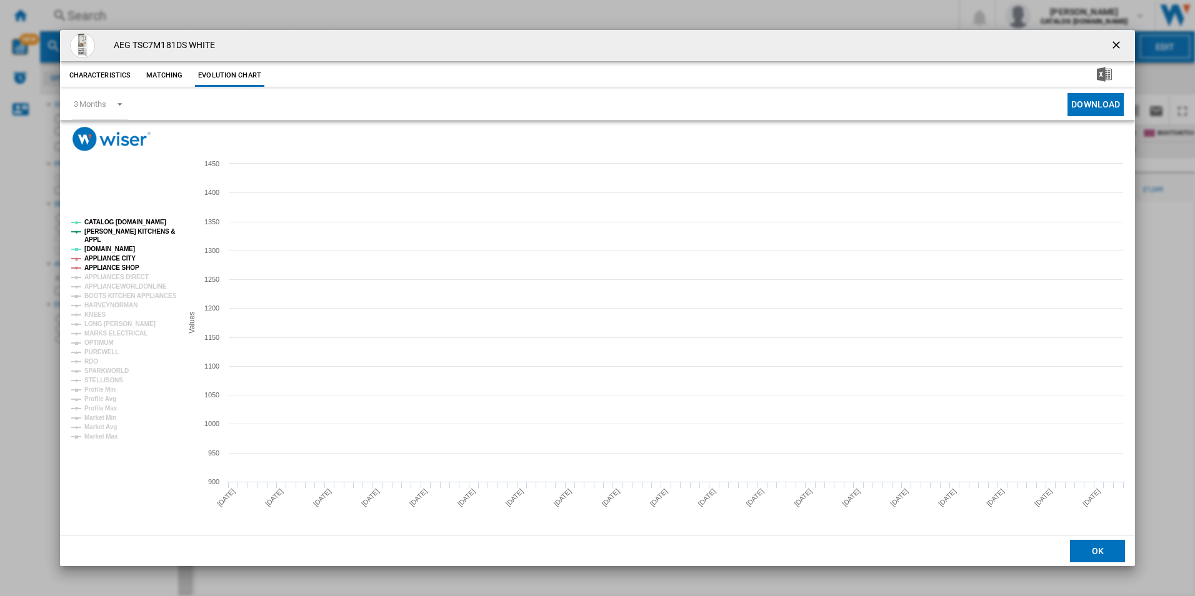
click at [104, 268] on tspan "APPLIANCE SHOP" at bounding box center [111, 267] width 55 height 7
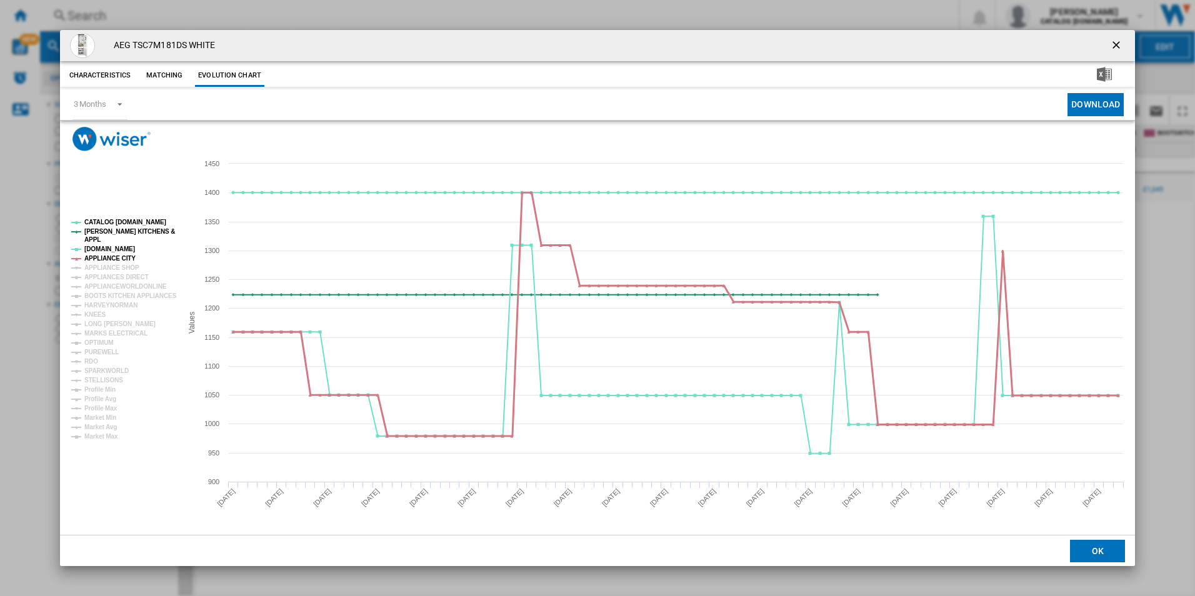
click at [104, 258] on tspan "APPLIANCE CITY" at bounding box center [109, 258] width 51 height 7
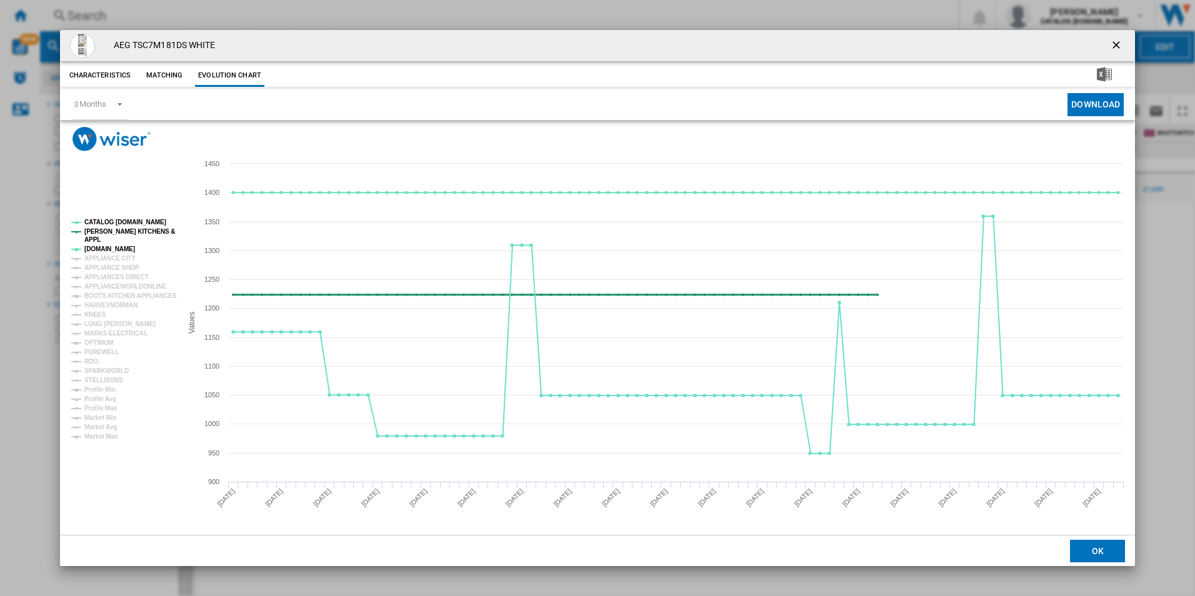
click at [111, 231] on tspan "[PERSON_NAME] KITCHENS &" at bounding box center [129, 231] width 91 height 7
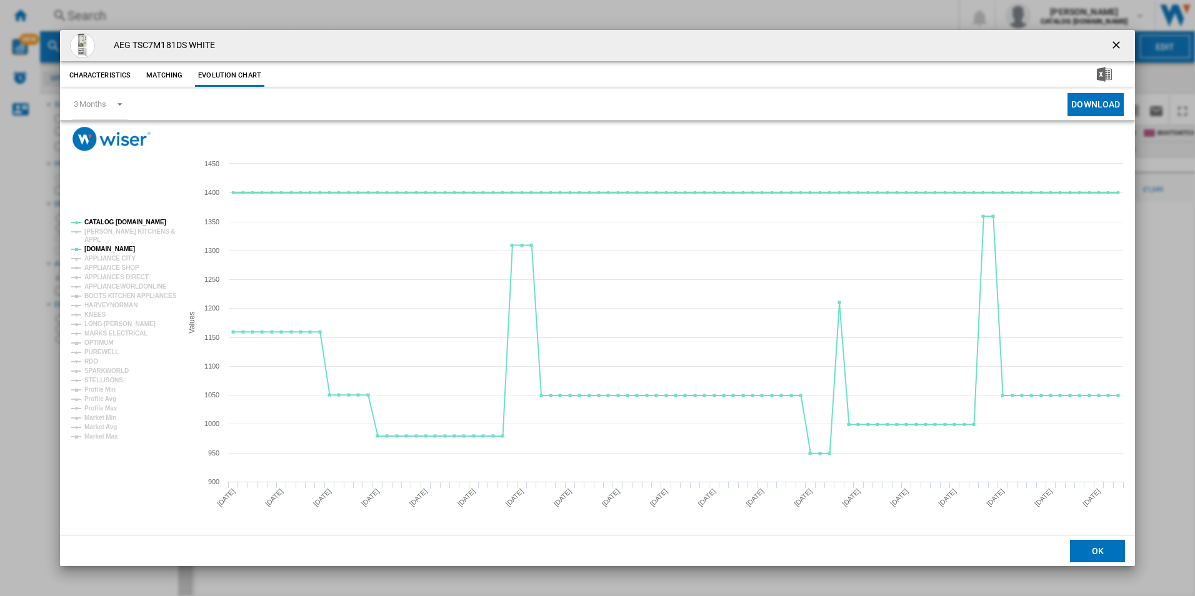
click at [112, 219] on tspan "CATALOG [DOMAIN_NAME]" at bounding box center [125, 222] width 82 height 7
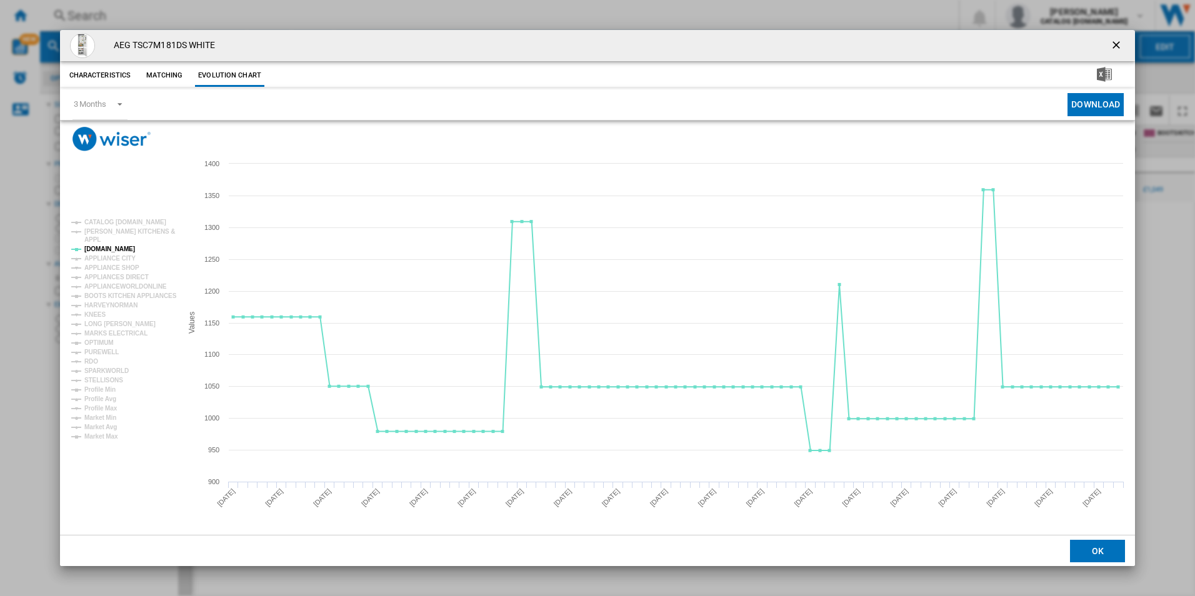
click at [1123, 46] on ng-md-icon "getI18NText('BUTTONS.CLOSE_DIALOG')" at bounding box center [1117, 46] width 15 height 15
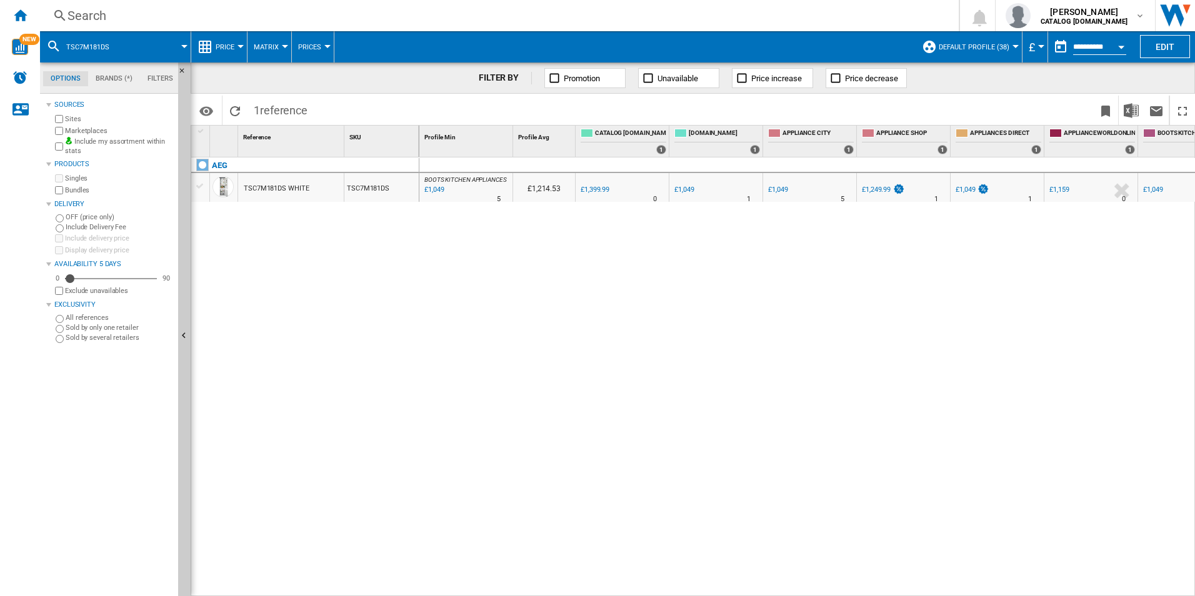
click at [729, 13] on div "Search" at bounding box center [497, 16] width 859 height 18
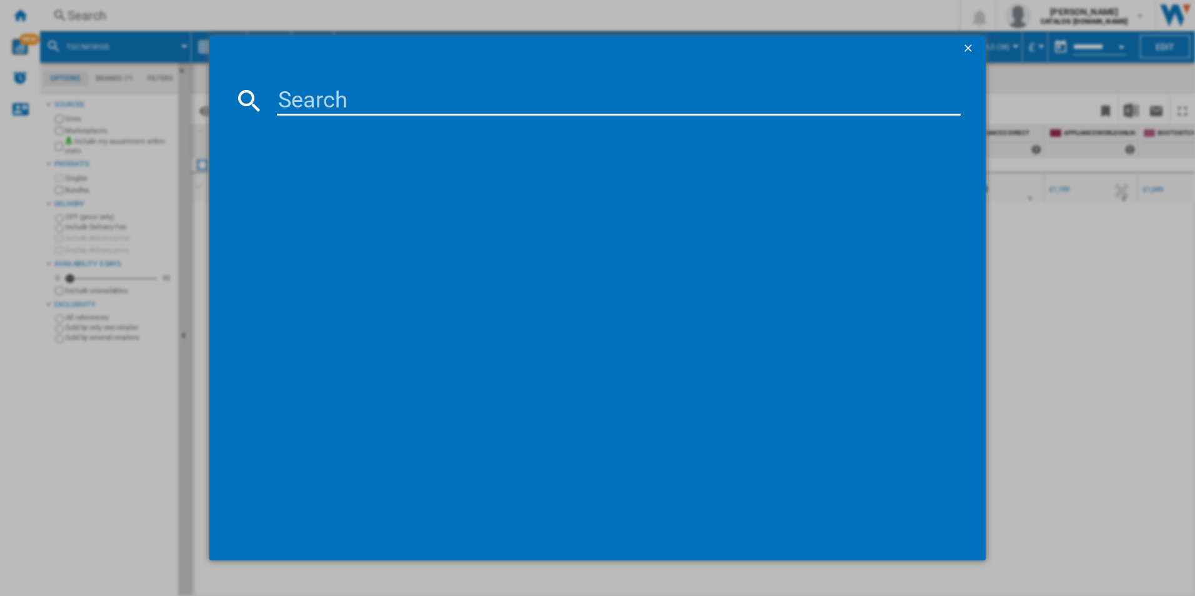
click at [346, 96] on input at bounding box center [619, 101] width 684 height 30
type input "TR739G4B"
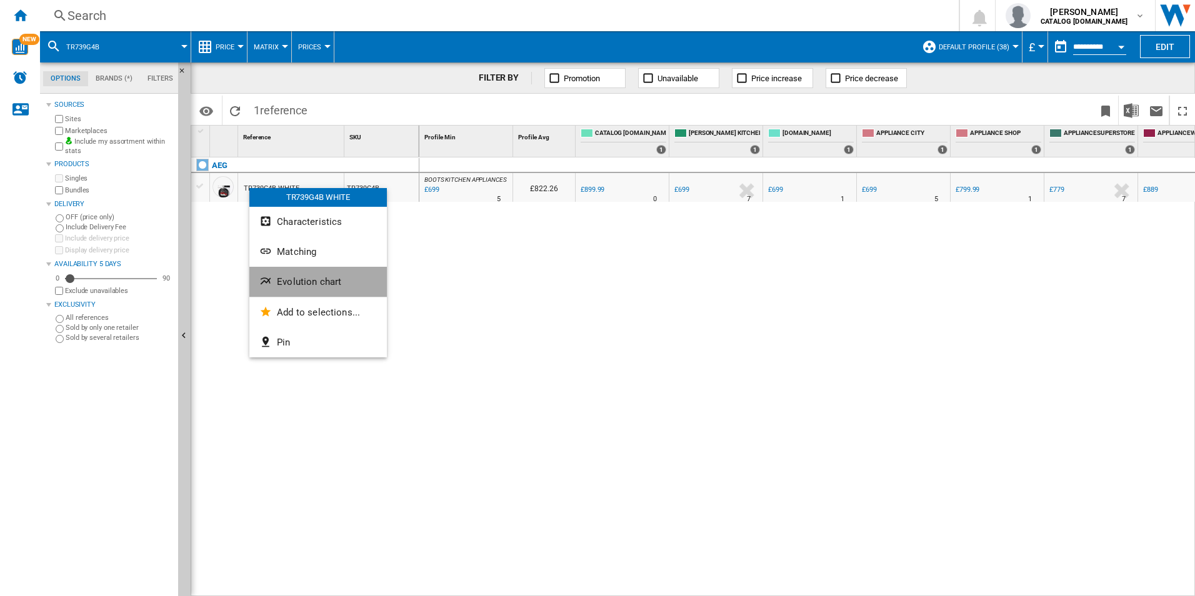
click at [288, 283] on span "Evolution chart" at bounding box center [309, 281] width 64 height 11
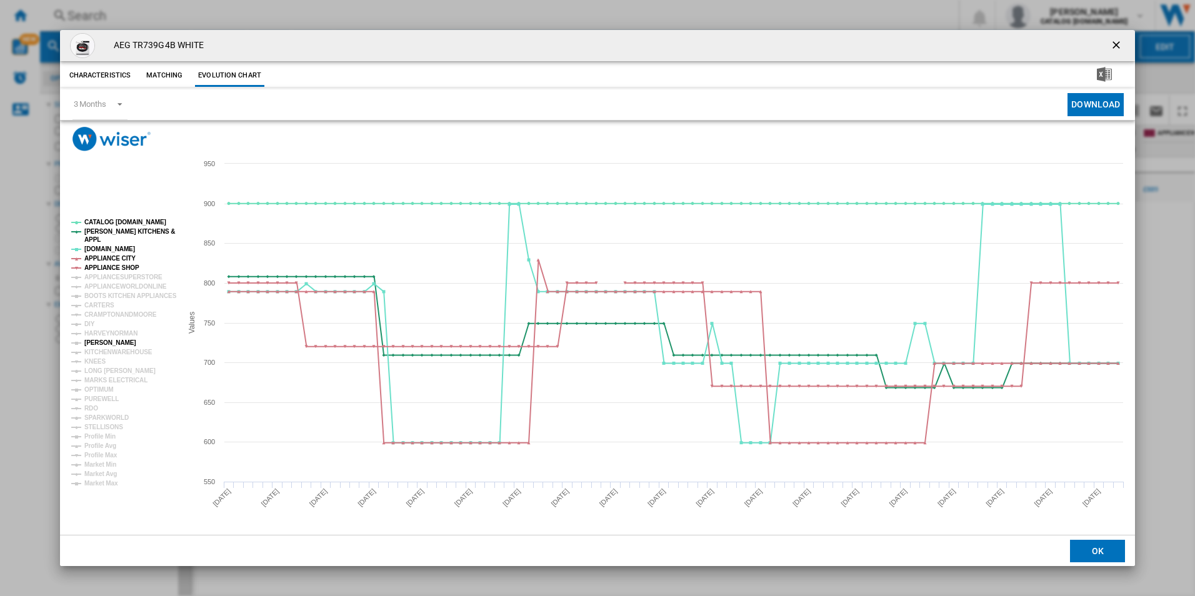
click at [106, 343] on tspan "[PERSON_NAME]" at bounding box center [110, 342] width 52 height 7
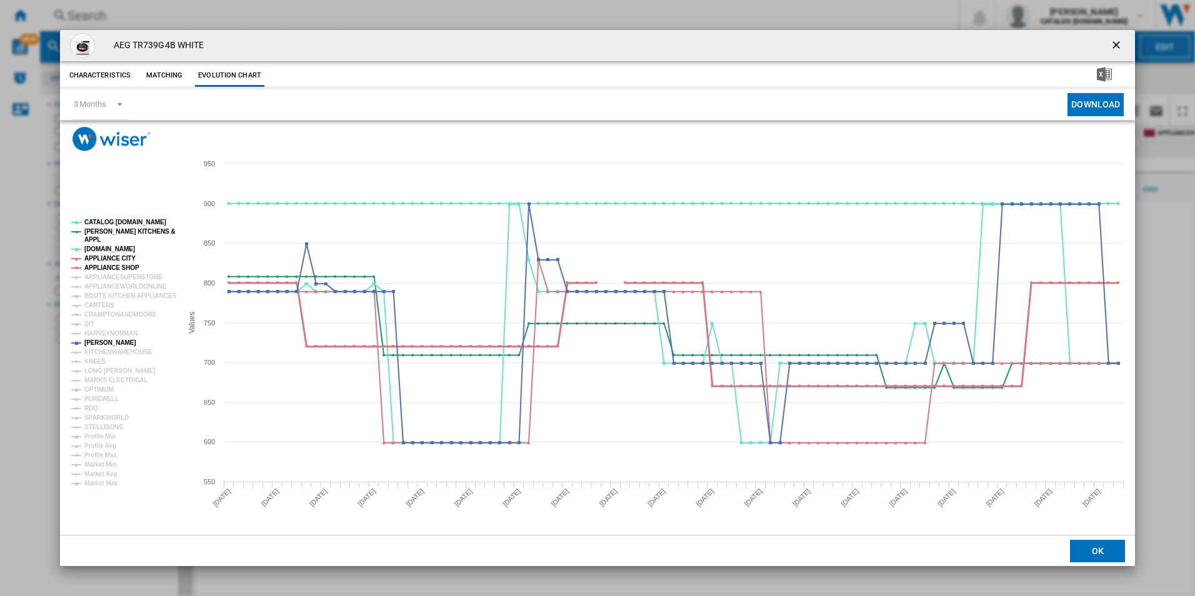
click at [110, 264] on tspan "APPLIANCE SHOP" at bounding box center [111, 267] width 55 height 7
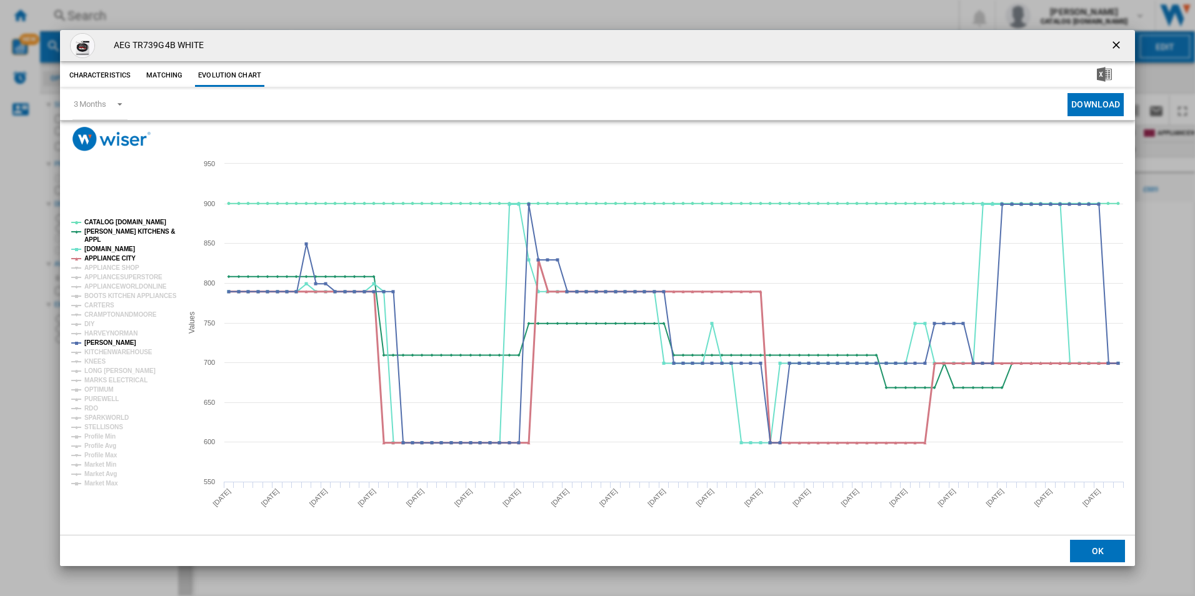
click at [110, 259] on tspan "APPLIANCE CITY" at bounding box center [109, 258] width 51 height 7
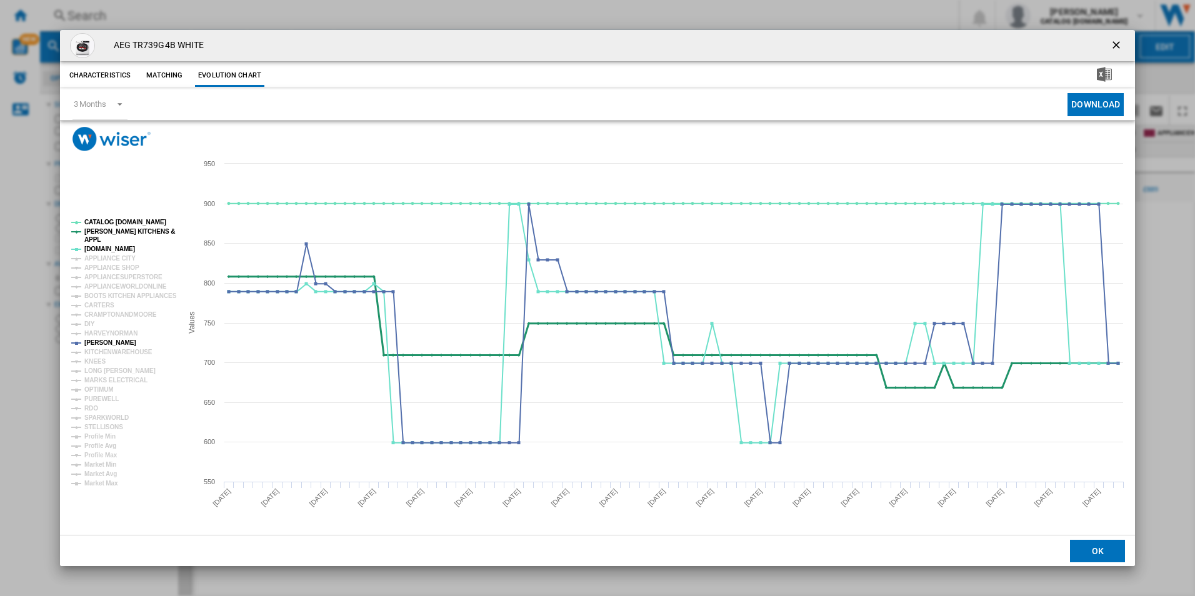
click at [118, 234] on tspan "[PERSON_NAME] KITCHENS &" at bounding box center [129, 231] width 91 height 7
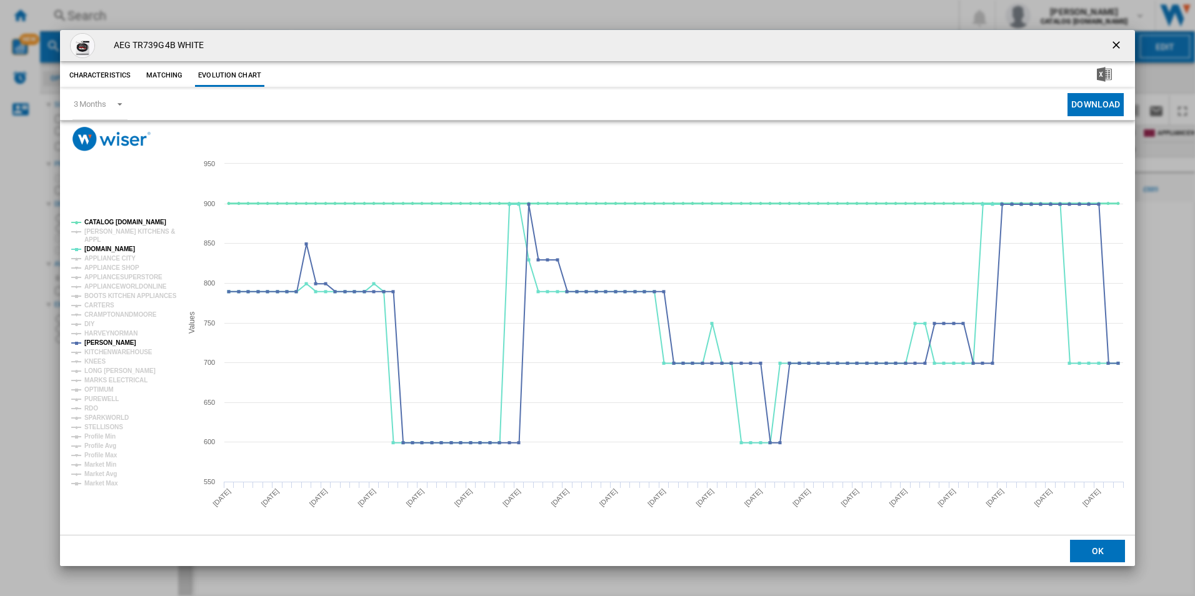
click at [126, 223] on tspan "CATALOG [DOMAIN_NAME]" at bounding box center [125, 222] width 82 height 7
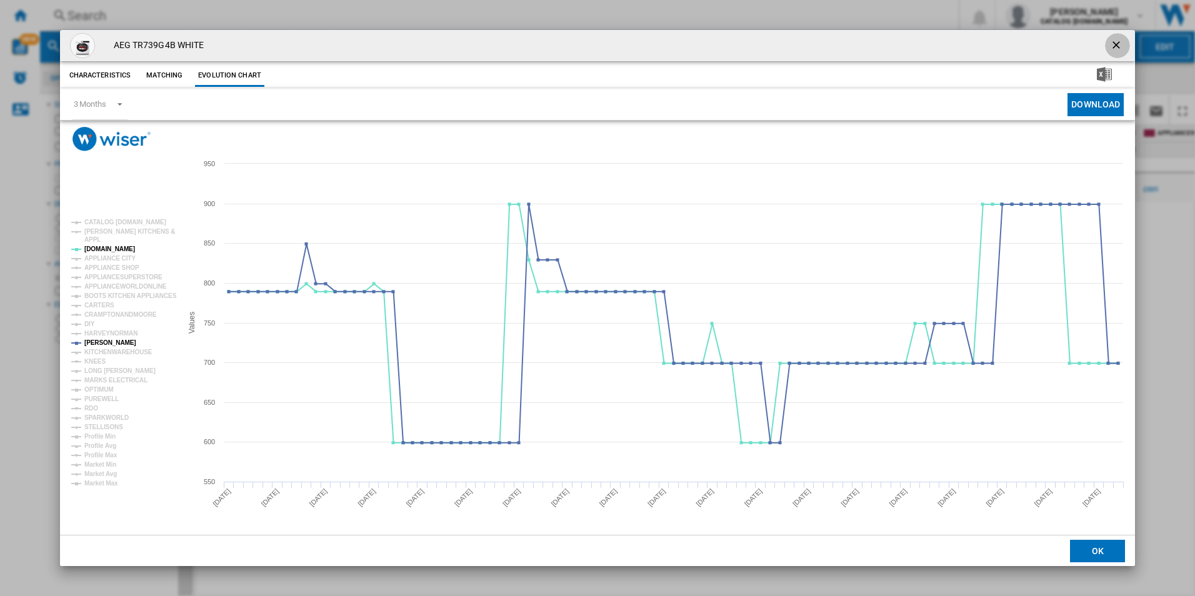
click at [1115, 47] on ng-md-icon "getI18NText('BUTTONS.CLOSE_DIALOG')" at bounding box center [1117, 46] width 15 height 15
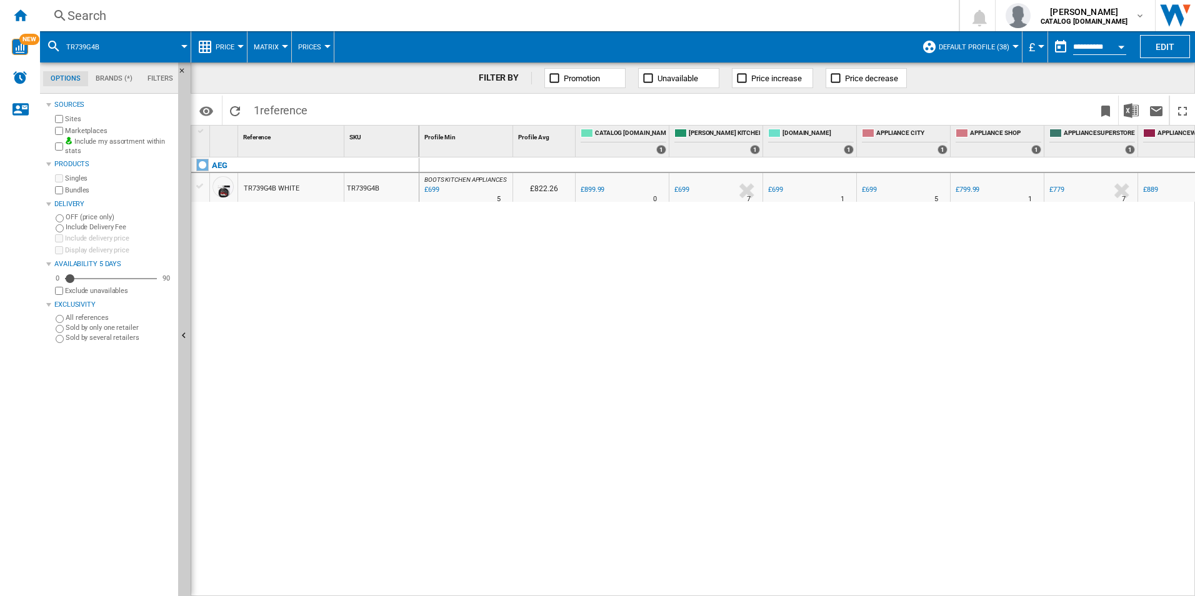
click at [613, 12] on div "Search" at bounding box center [497, 16] width 859 height 18
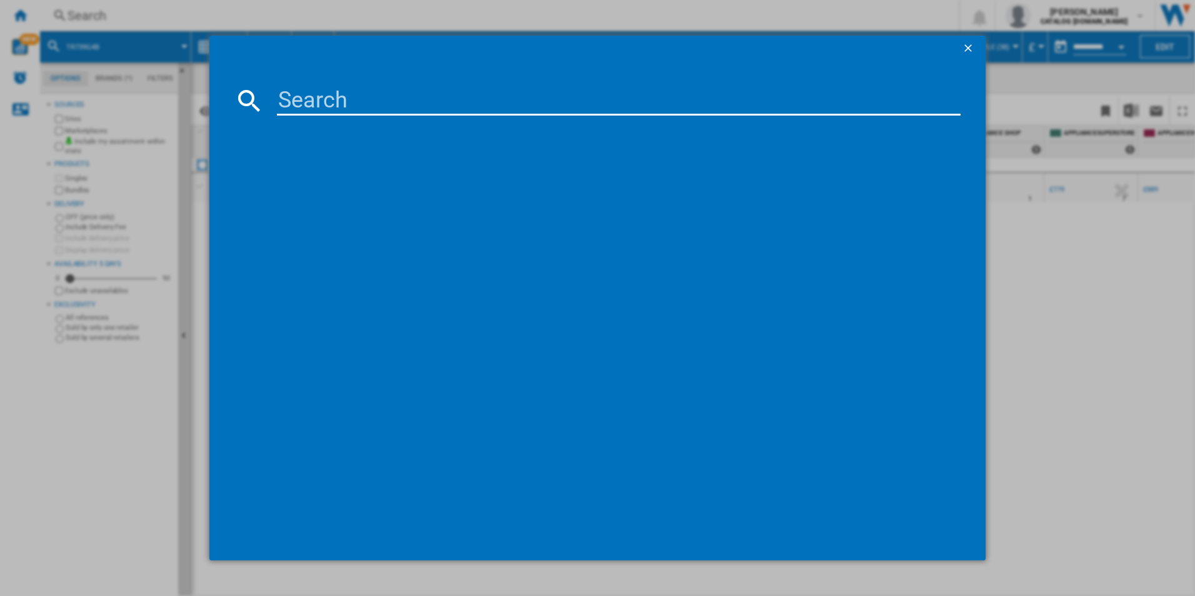
click at [453, 108] on input at bounding box center [619, 101] width 684 height 30
type input "LWX60846B"
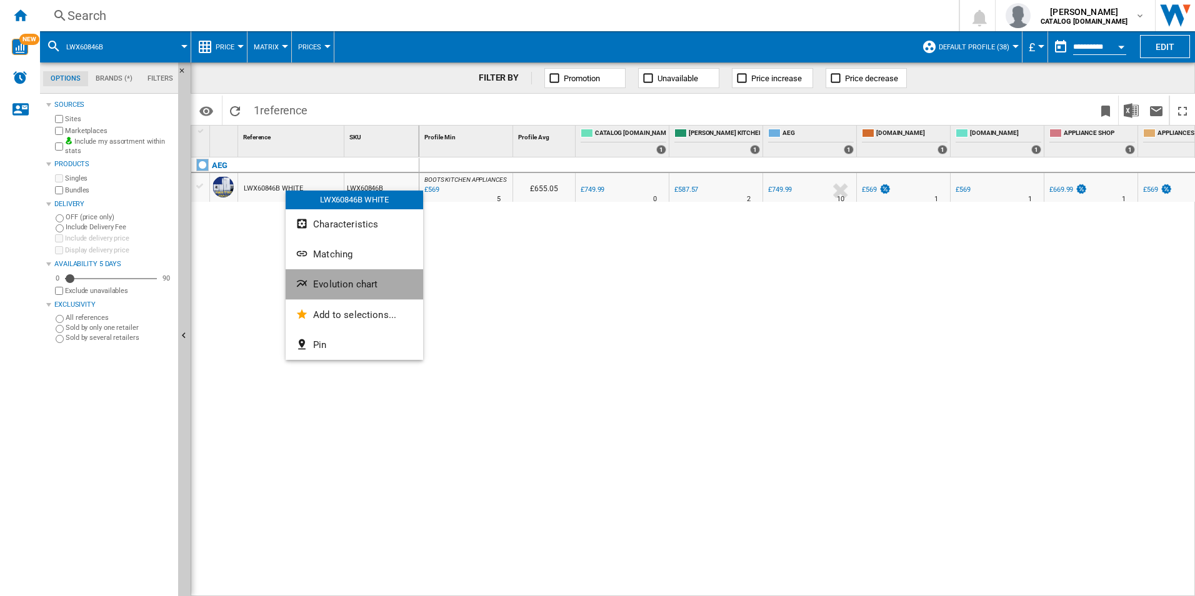
click at [309, 294] on button "Evolution chart" at bounding box center [355, 284] width 138 height 30
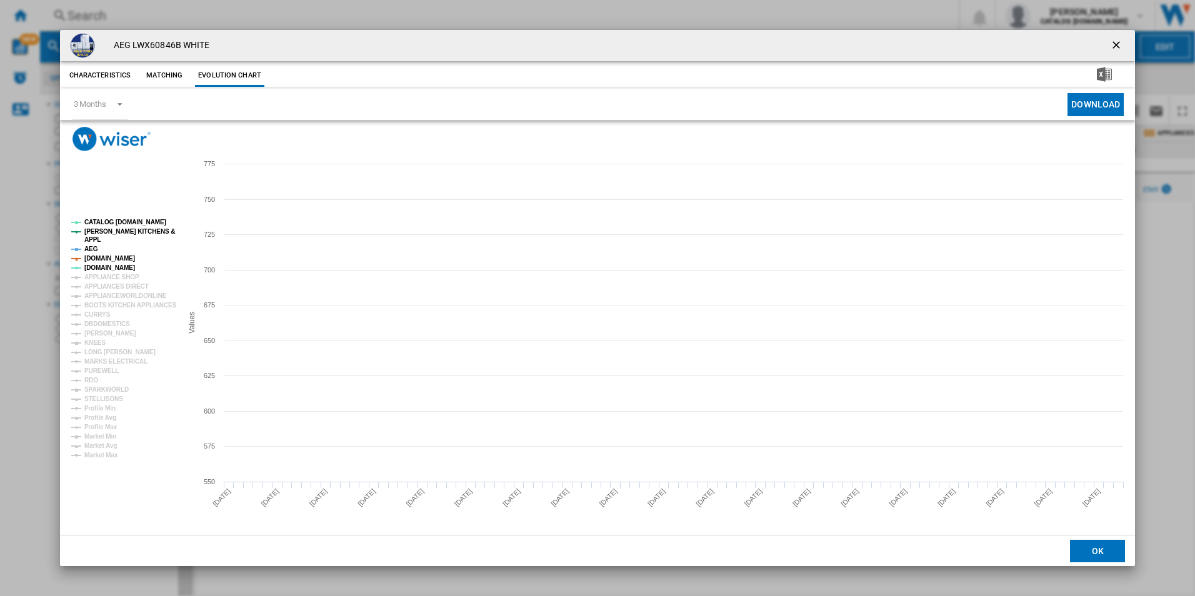
click at [111, 256] on tspan "[DOMAIN_NAME]" at bounding box center [109, 258] width 51 height 7
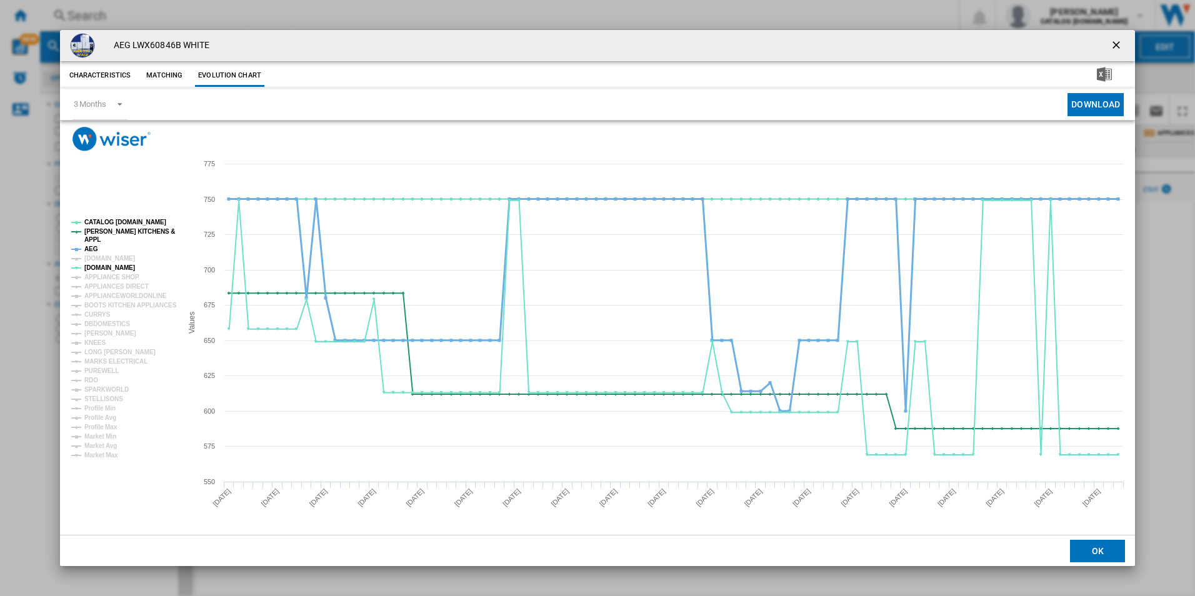
click at [91, 247] on tspan "AEG" at bounding box center [91, 249] width 14 height 7
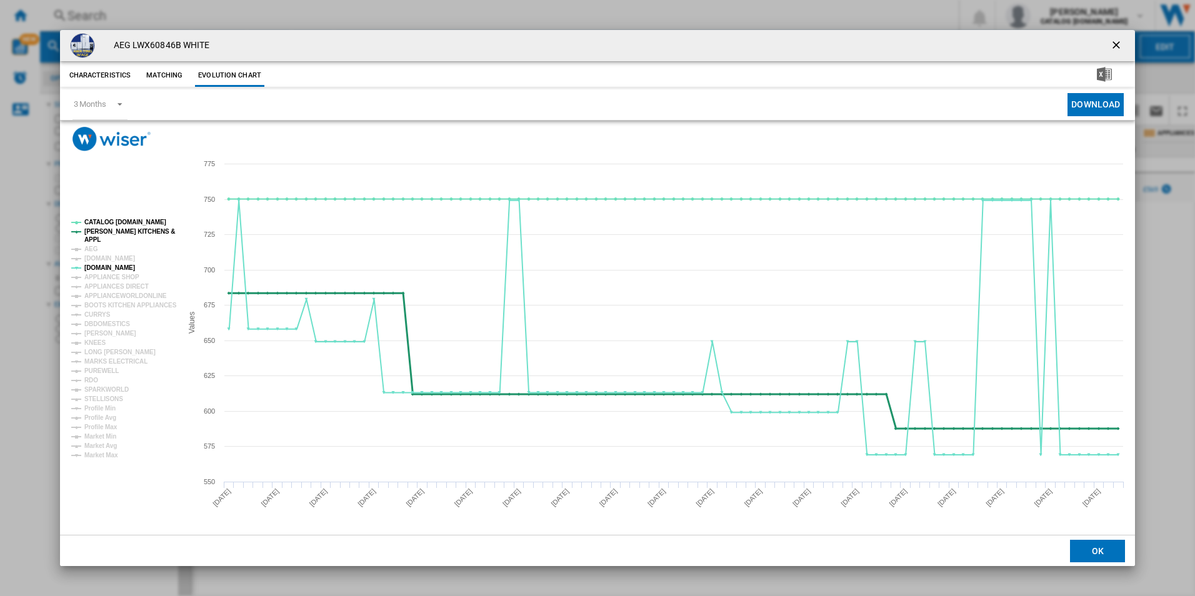
click at [120, 231] on tspan "[PERSON_NAME] KITCHENS &" at bounding box center [129, 231] width 91 height 7
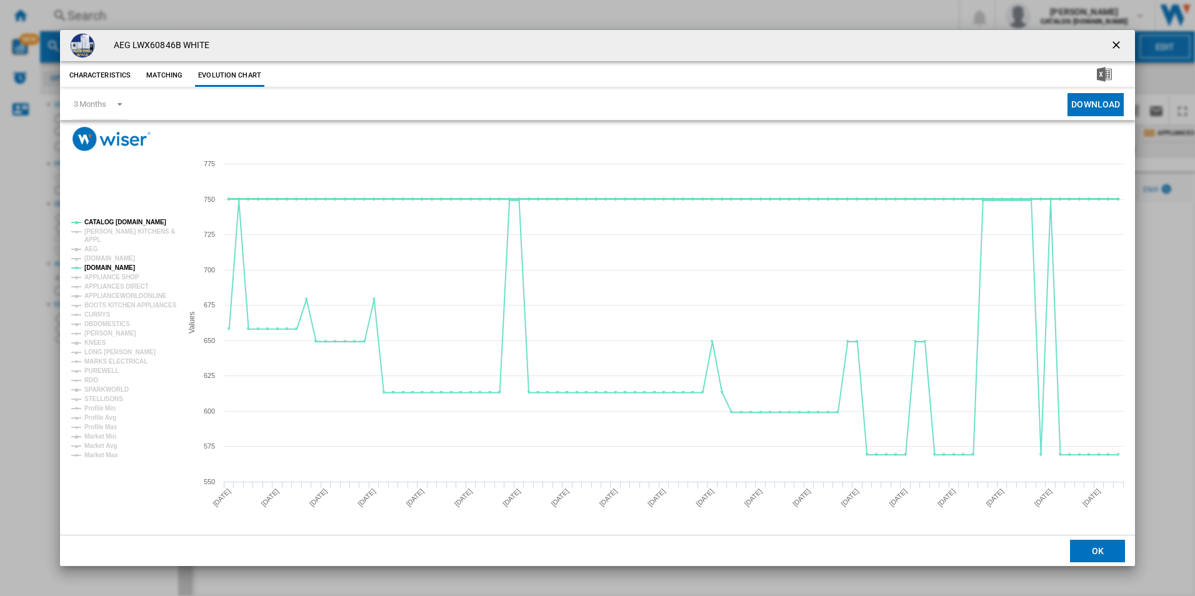
click at [123, 223] on tspan "CATALOG [DOMAIN_NAME]" at bounding box center [125, 222] width 82 height 7
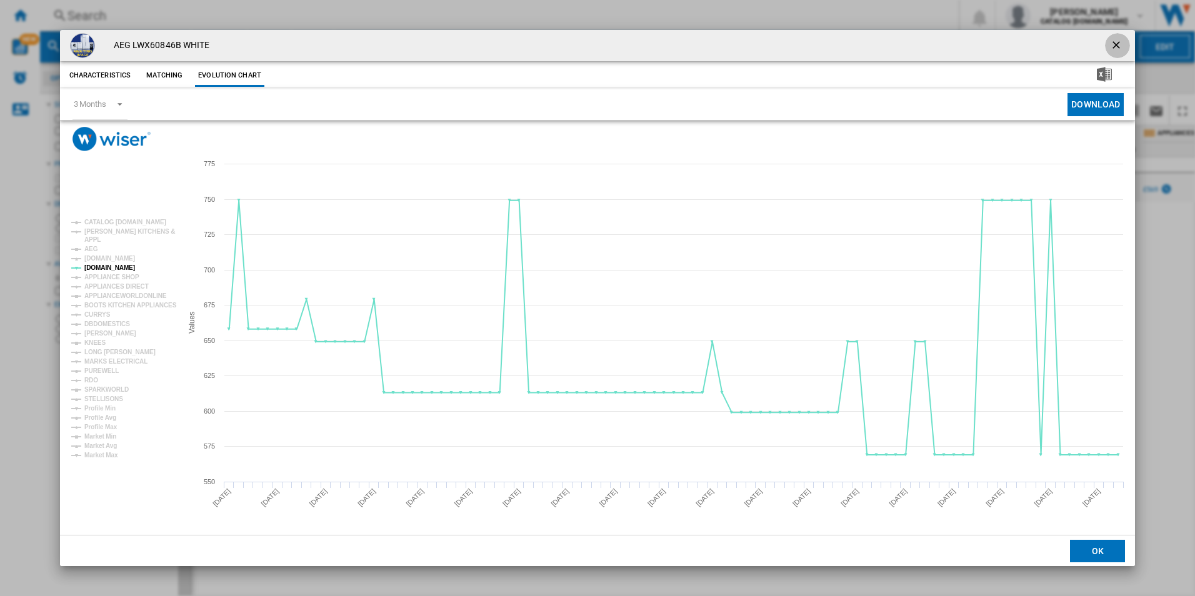
click at [1130, 48] on button "Product popup" at bounding box center [1117, 45] width 25 height 25
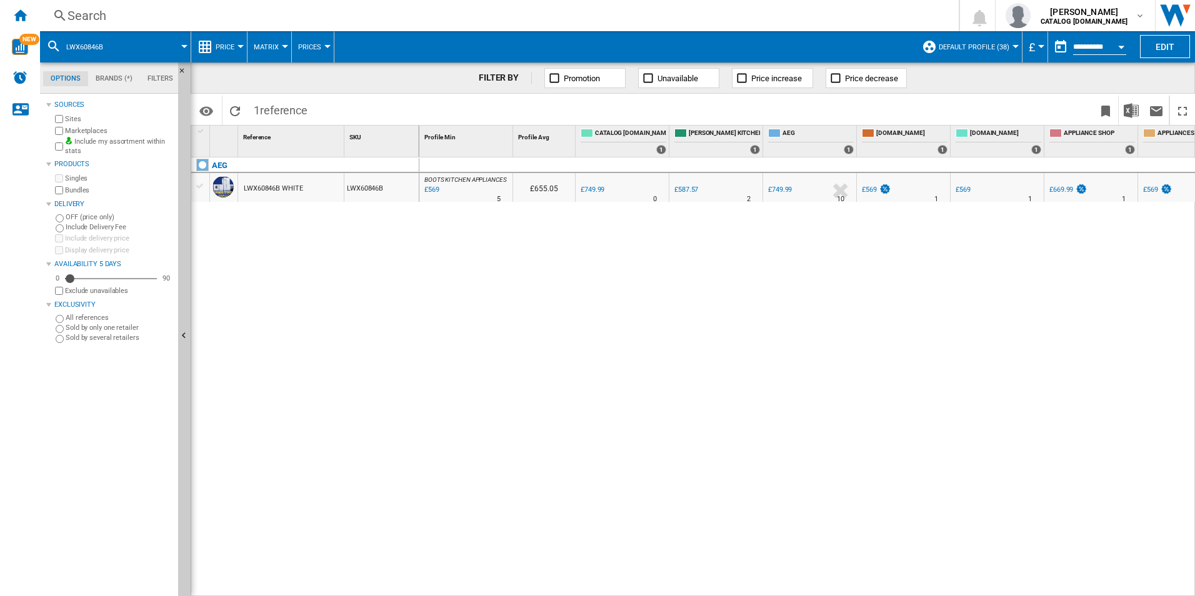
click at [605, 23] on div "Search" at bounding box center [497, 16] width 859 height 18
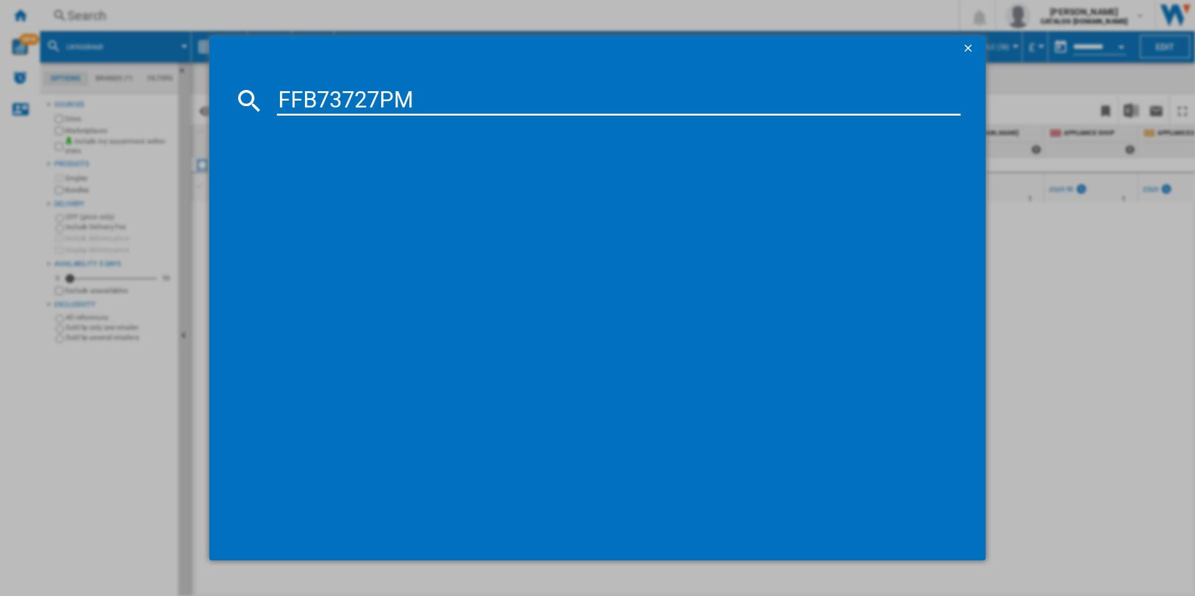
click at [390, 108] on input "FFB73727PM" at bounding box center [619, 101] width 684 height 30
type input "FFB73727PM"
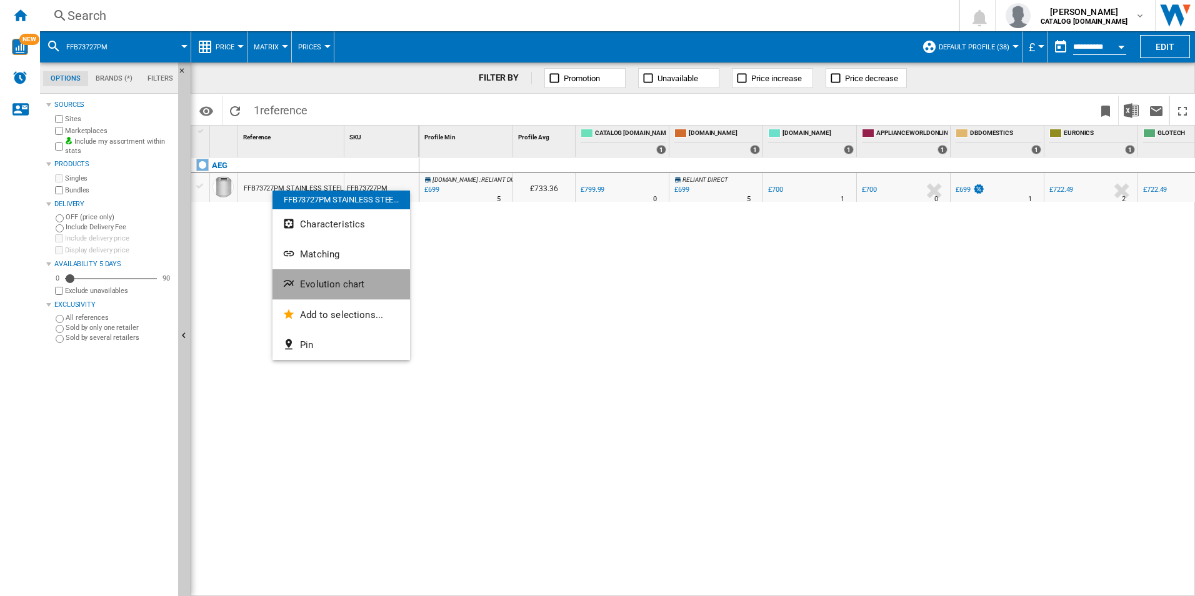
click at [294, 289] on ng-md-icon "Evolution chart" at bounding box center [290, 285] width 15 height 15
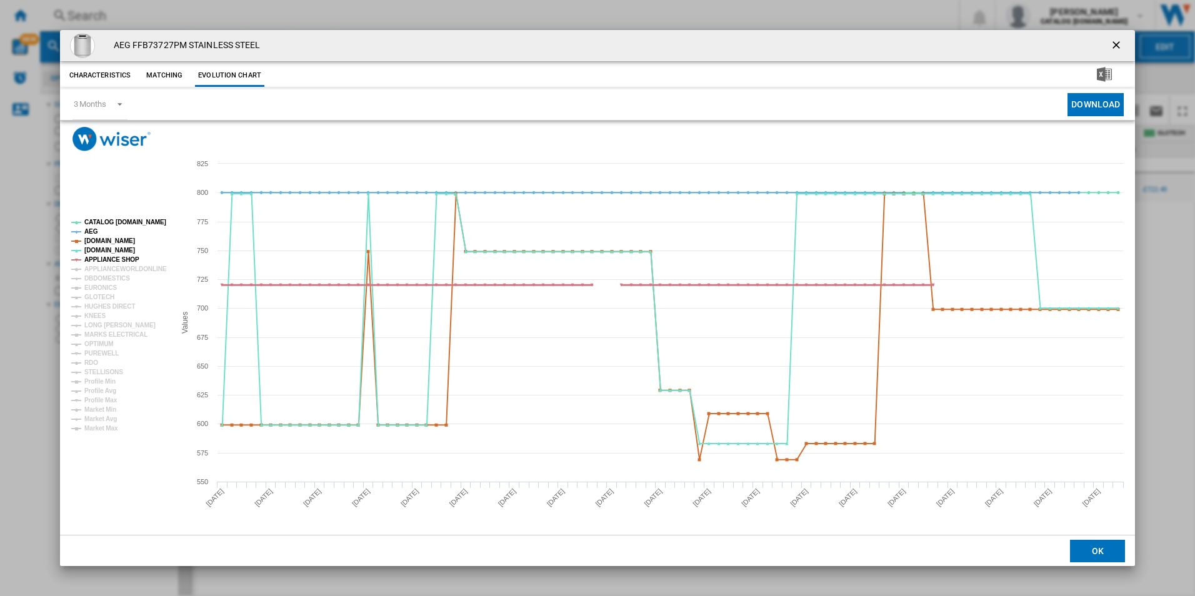
click at [111, 260] on tspan "APPLIANCE SHOP" at bounding box center [111, 259] width 55 height 7
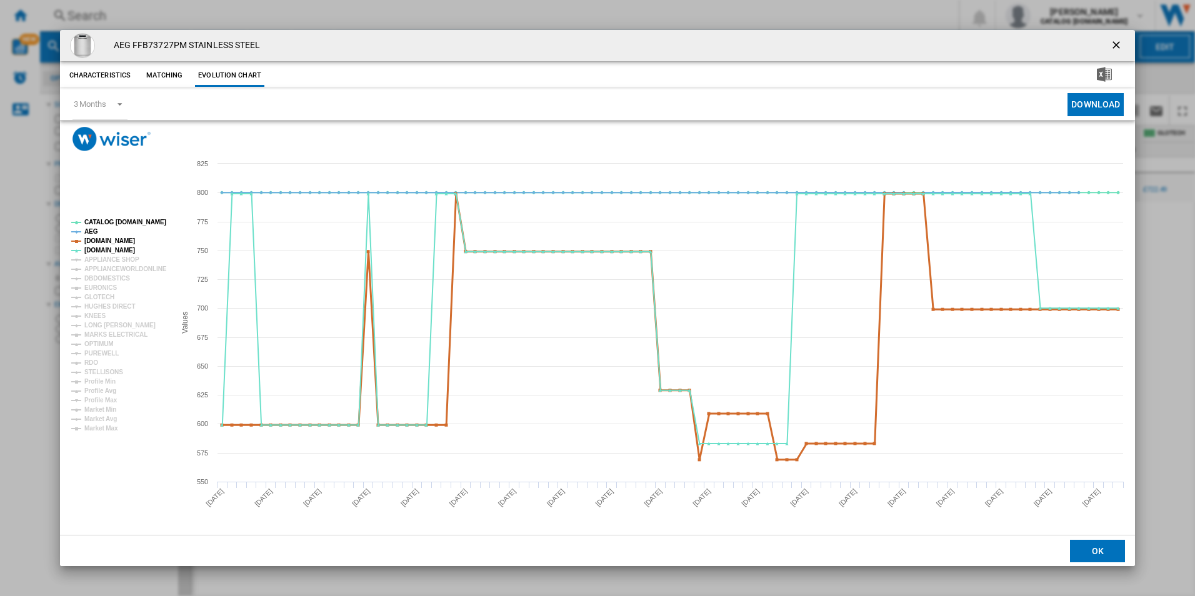
click at [112, 242] on tspan "[DOMAIN_NAME]" at bounding box center [109, 241] width 51 height 7
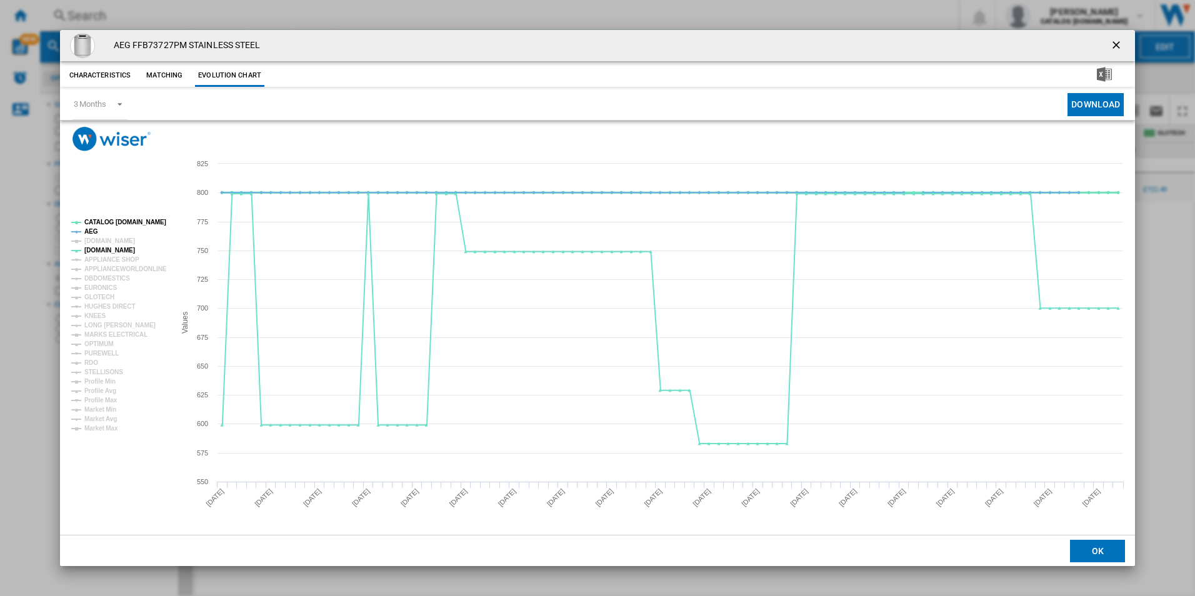
click at [114, 223] on tspan "CATALOG [DOMAIN_NAME]" at bounding box center [125, 222] width 82 height 7
click at [93, 229] on tspan "AEG" at bounding box center [91, 231] width 14 height 7
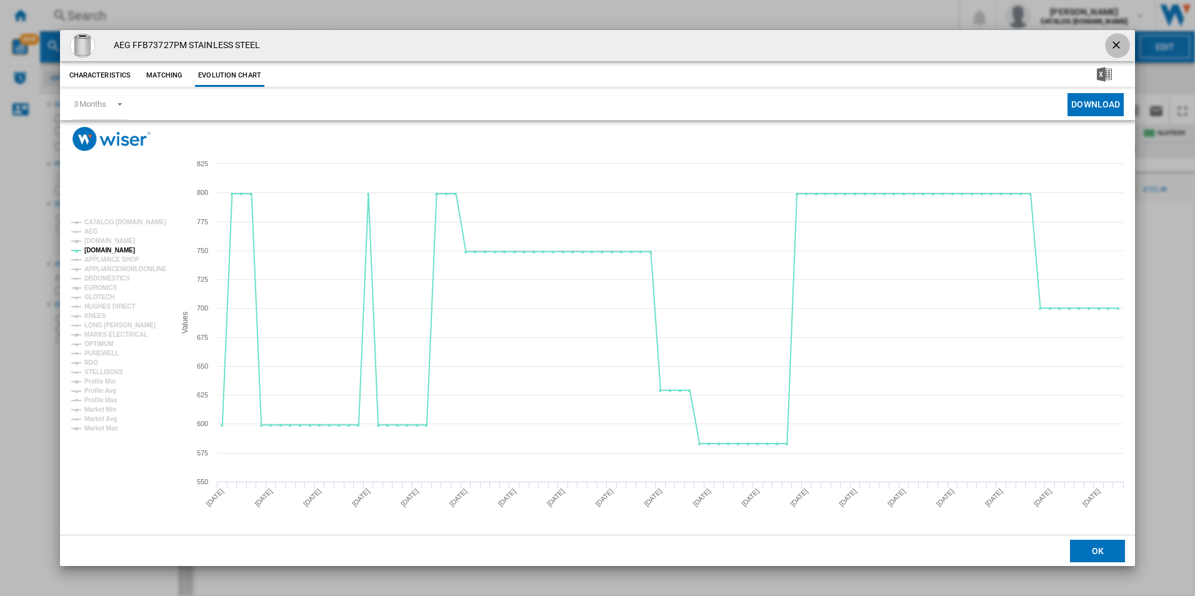
click at [1119, 46] on ng-md-icon "getI18NText('BUTTONS.CLOSE_DIALOG')" at bounding box center [1117, 46] width 15 height 15
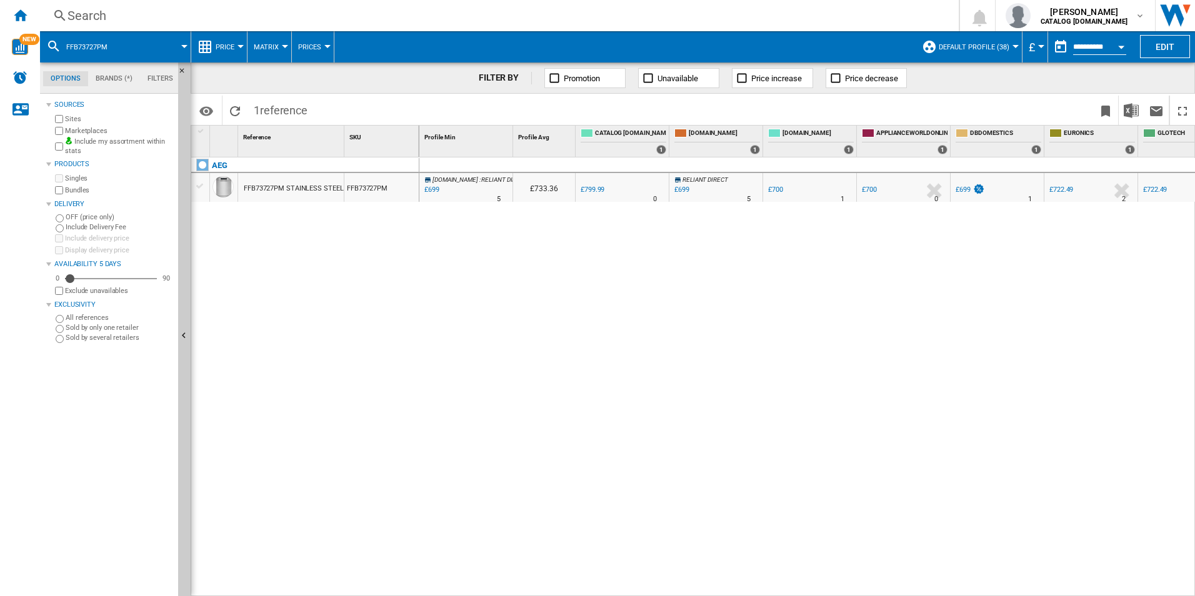
click at [535, 21] on div "Search" at bounding box center [497, 16] width 859 height 18
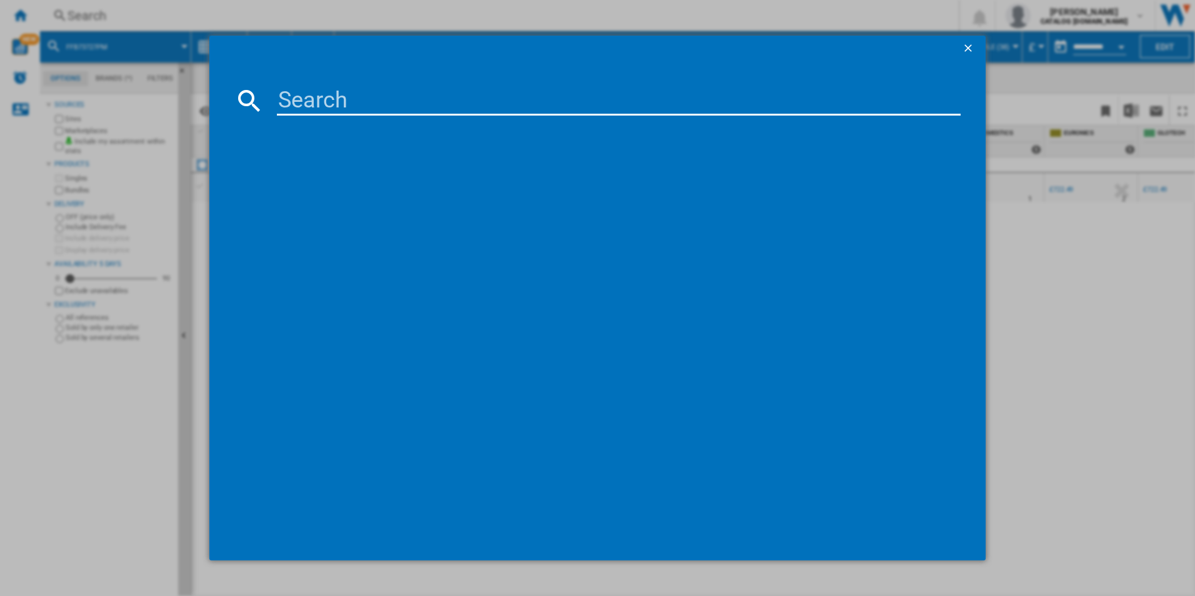
click at [398, 90] on input at bounding box center [619, 101] width 684 height 30
type input "FSE84708P"
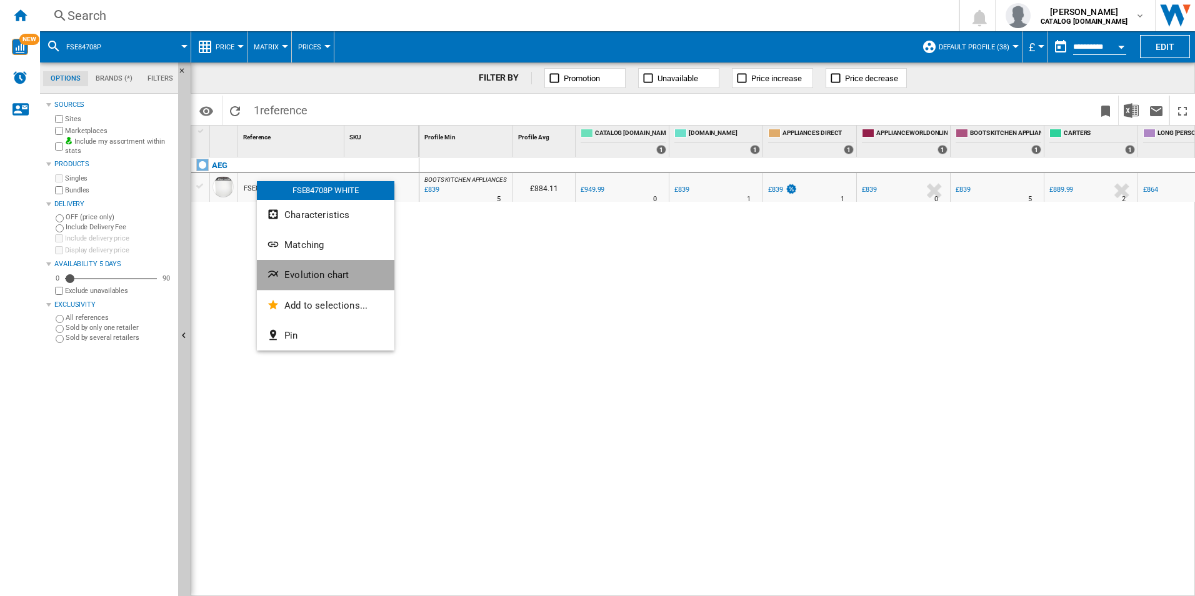
click at [290, 269] on button "Evolution chart" at bounding box center [326, 275] width 138 height 30
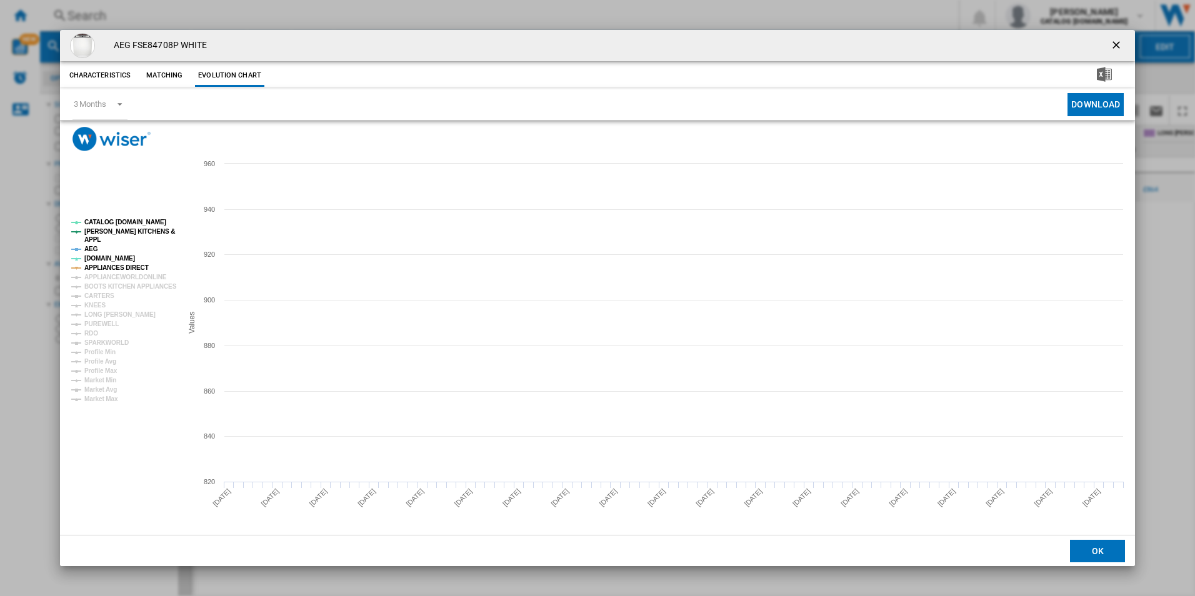
click at [111, 266] on tspan "APPLIANCES DIRECT" at bounding box center [116, 267] width 64 height 7
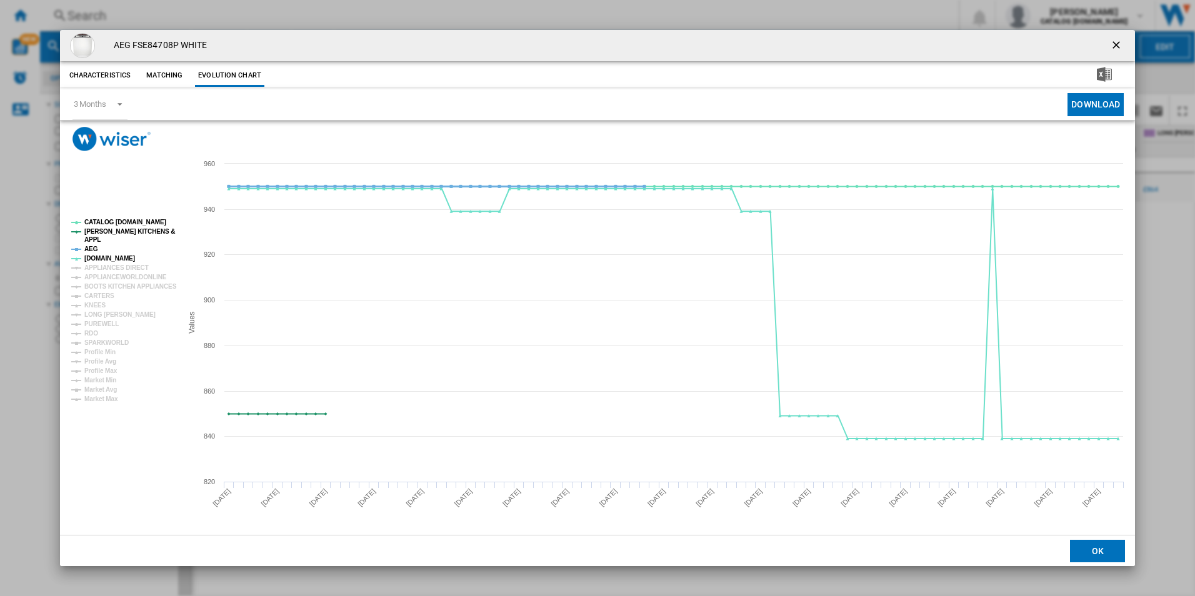
click at [93, 248] on tspan "AEG" at bounding box center [91, 249] width 14 height 7
click at [106, 231] on tspan "[PERSON_NAME] KITCHENS &" at bounding box center [129, 231] width 91 height 7
click at [118, 224] on tspan "CATALOG [DOMAIN_NAME]" at bounding box center [125, 222] width 82 height 7
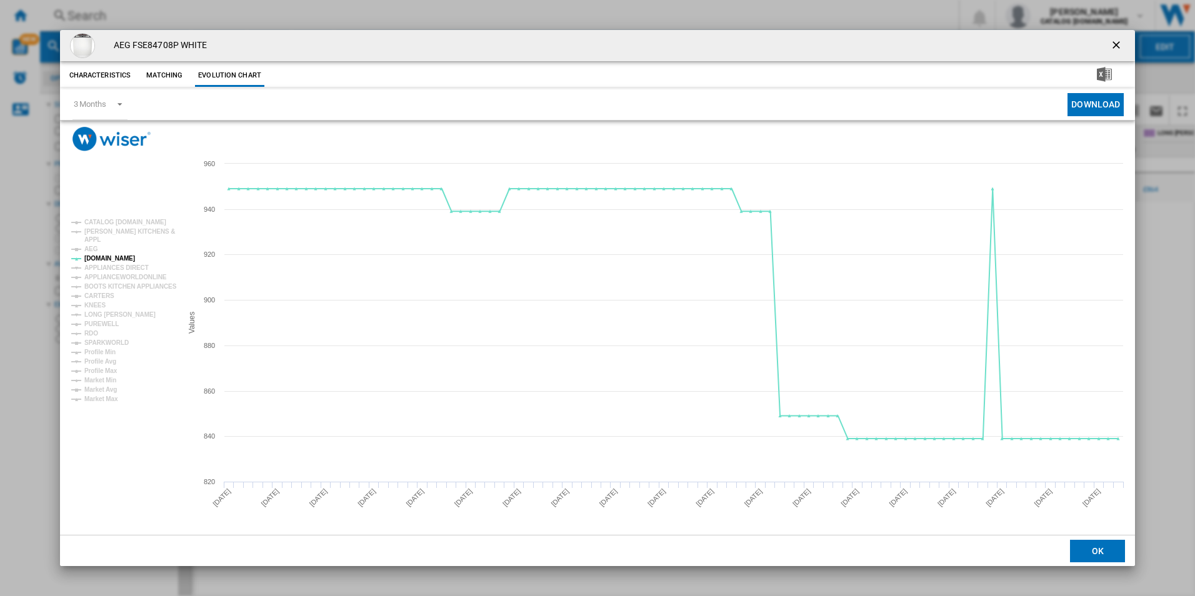
click at [1117, 39] on ng-md-icon "getI18NText('BUTTONS.CLOSE_DIALOG')" at bounding box center [1117, 46] width 15 height 15
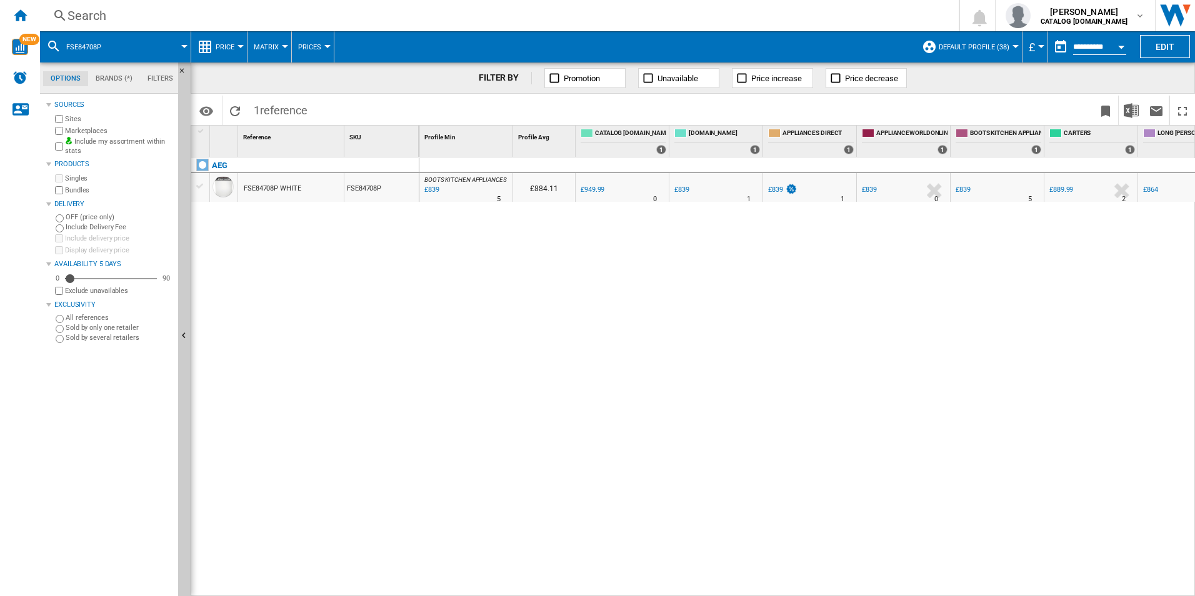
click at [525, 13] on div "Search" at bounding box center [497, 16] width 859 height 18
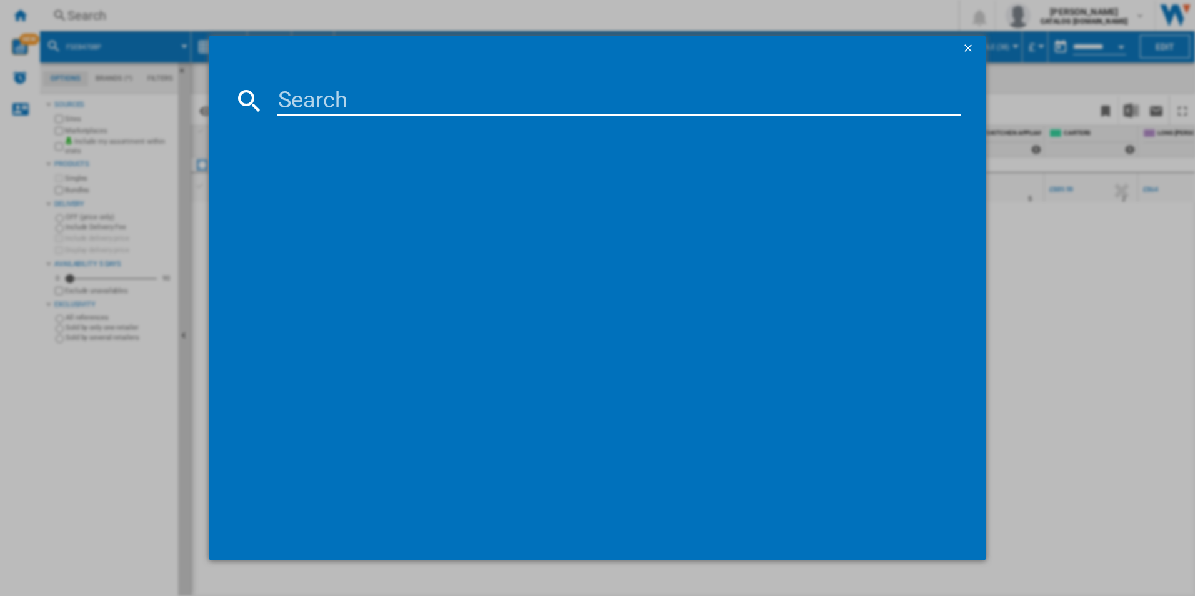
click at [318, 101] on input at bounding box center [619, 101] width 684 height 30
type input "FFB64627ZM"
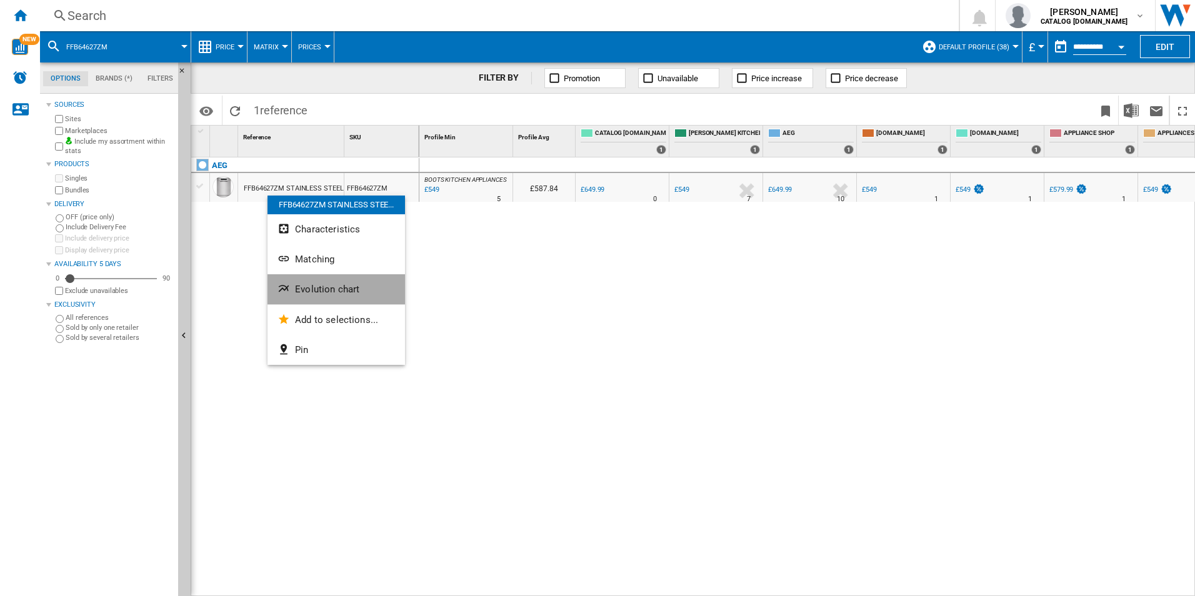
click at [300, 289] on span "Evolution chart" at bounding box center [327, 289] width 64 height 11
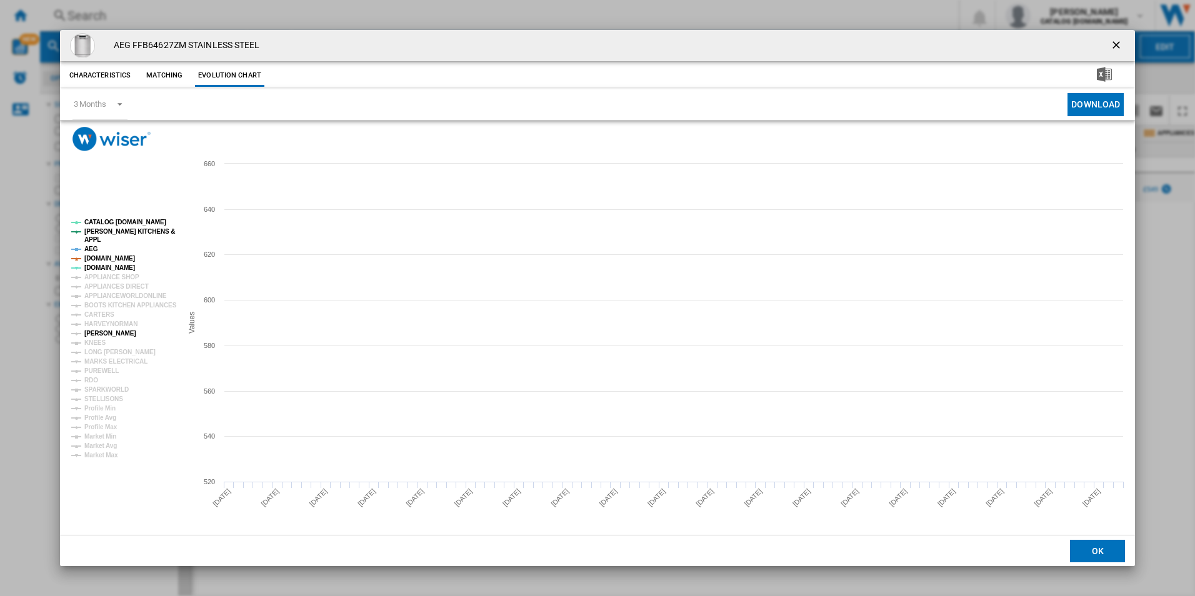
click at [101, 334] on tspan "[PERSON_NAME]" at bounding box center [110, 333] width 52 height 7
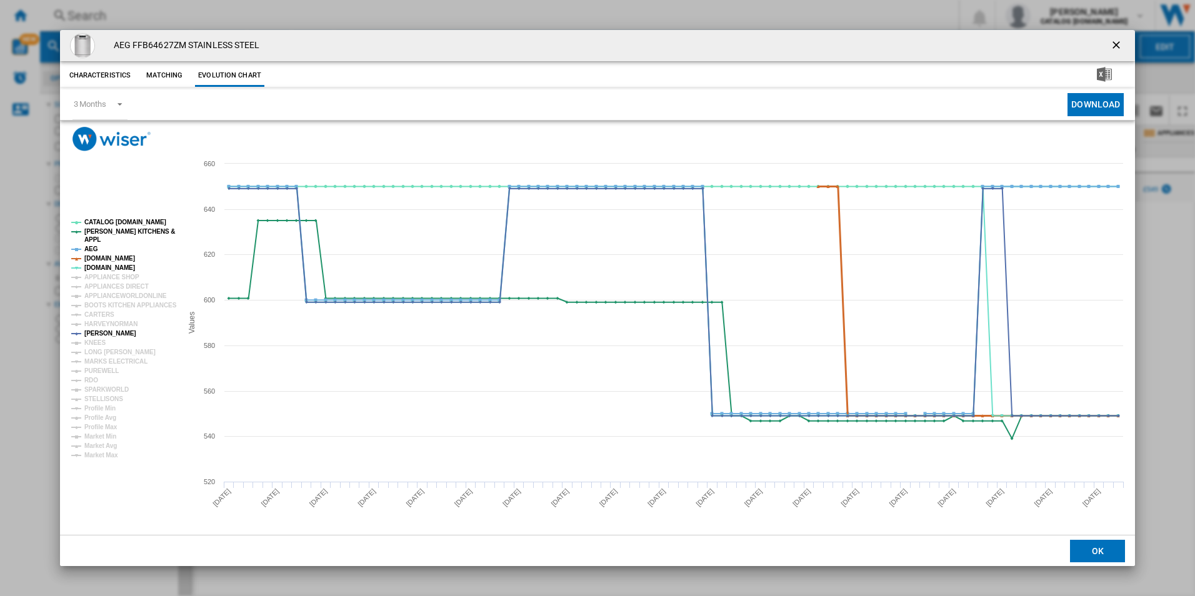
click at [105, 259] on tspan "[DOMAIN_NAME]" at bounding box center [109, 258] width 51 height 7
click at [95, 251] on tspan "AEG" at bounding box center [91, 249] width 14 height 7
click at [115, 233] on tspan "[PERSON_NAME] KITCHENS &" at bounding box center [129, 231] width 91 height 7
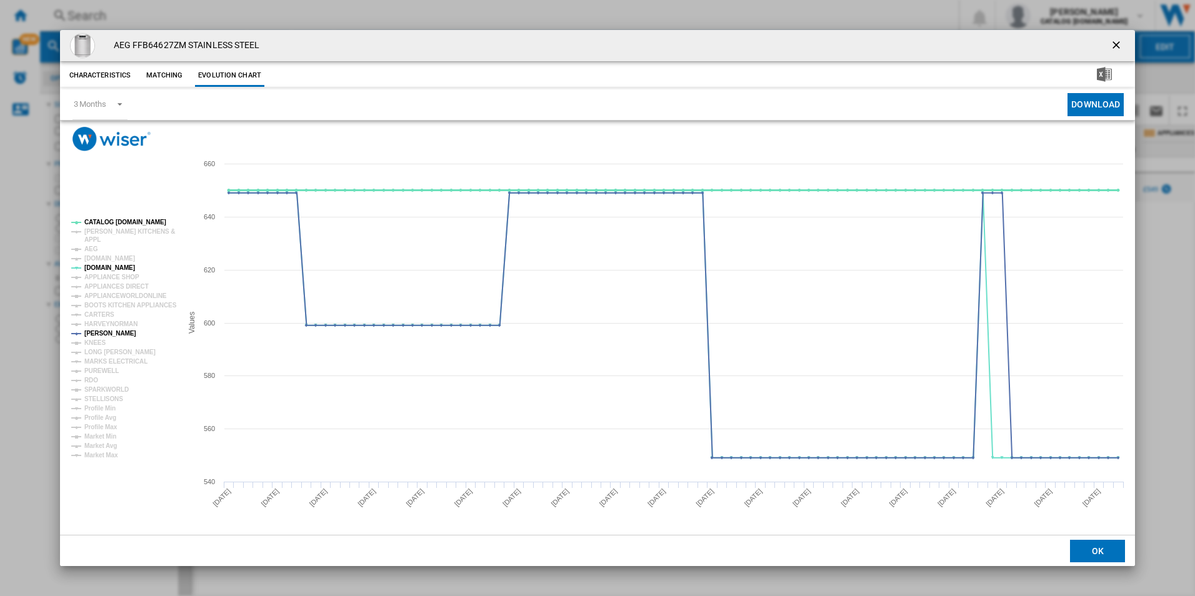
click at [128, 221] on tspan "CATALOG [DOMAIN_NAME]" at bounding box center [125, 222] width 82 height 7
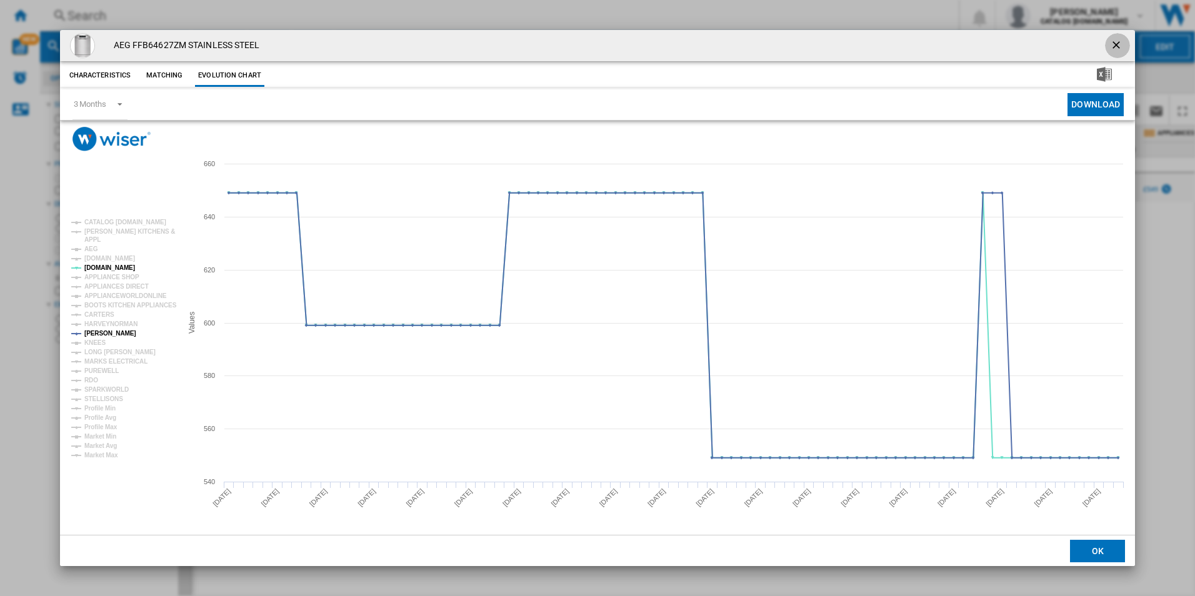
click at [1115, 48] on ng-md-icon "getI18NText('BUTTONS.CLOSE_DIALOG')" at bounding box center [1117, 46] width 15 height 15
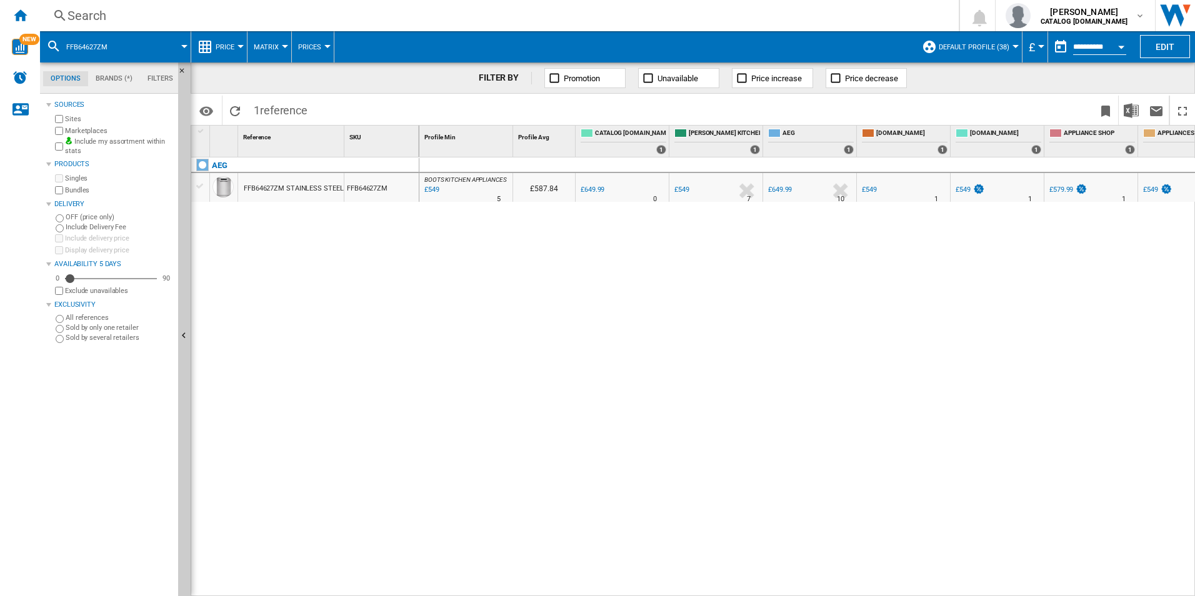
click at [599, 16] on div "Search" at bounding box center [497, 16] width 859 height 18
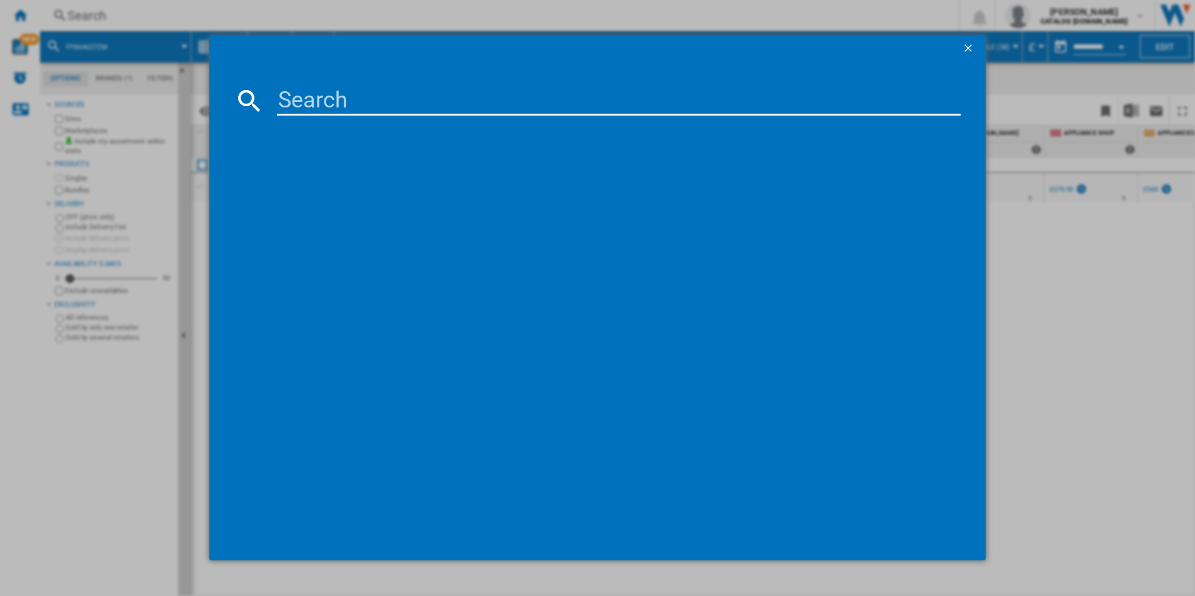
click at [426, 102] on input at bounding box center [619, 101] width 684 height 30
type input "FSE74507Z"
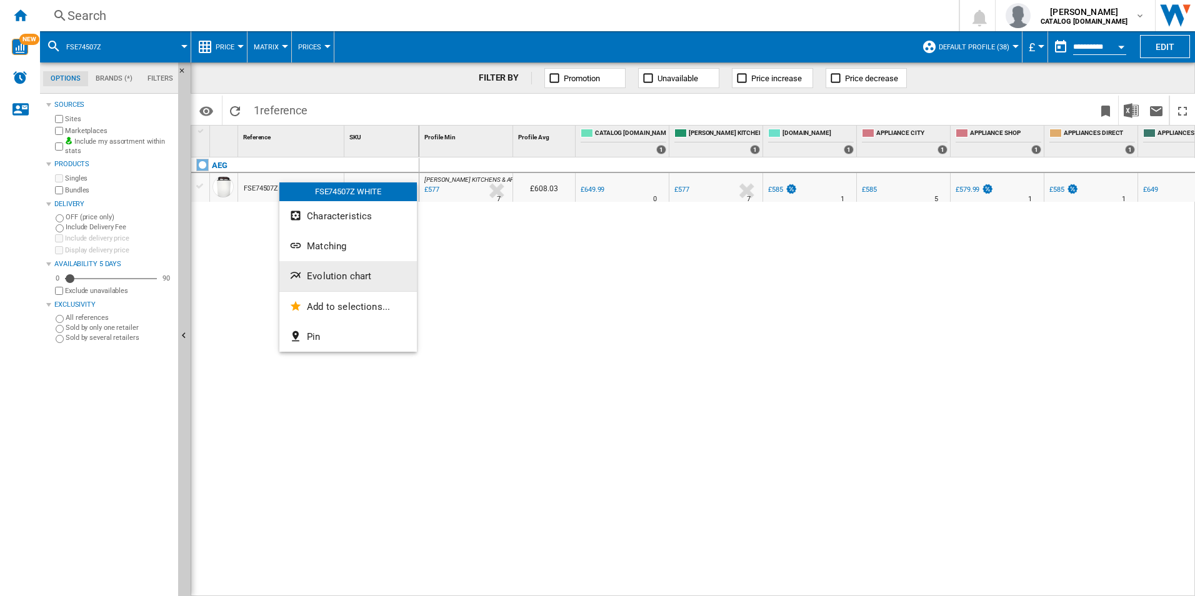
click at [311, 278] on span "Evolution chart" at bounding box center [339, 276] width 64 height 11
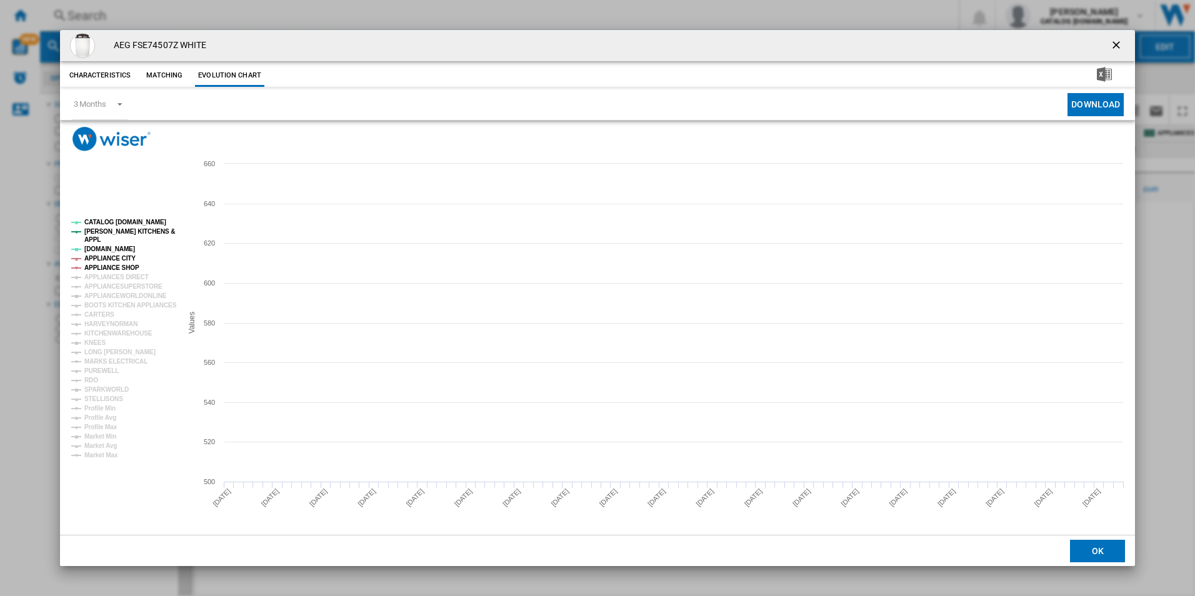
click at [108, 264] on tspan "APPLIANCE SHOP" at bounding box center [111, 267] width 55 height 7
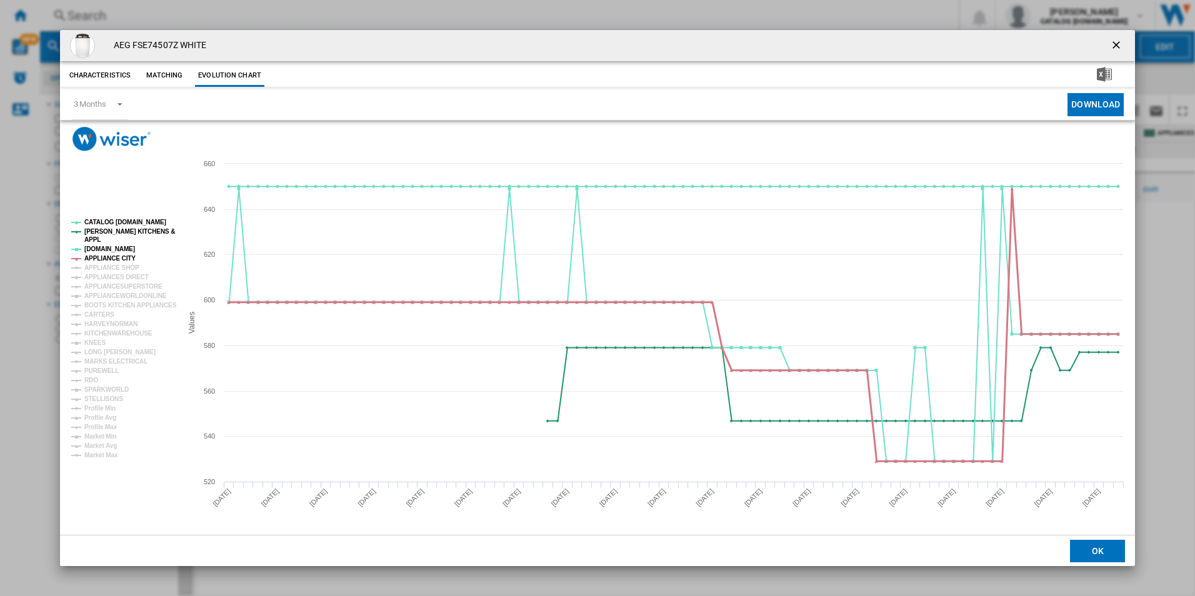
click at [108, 258] on tspan "APPLIANCE CITY" at bounding box center [109, 258] width 51 height 7
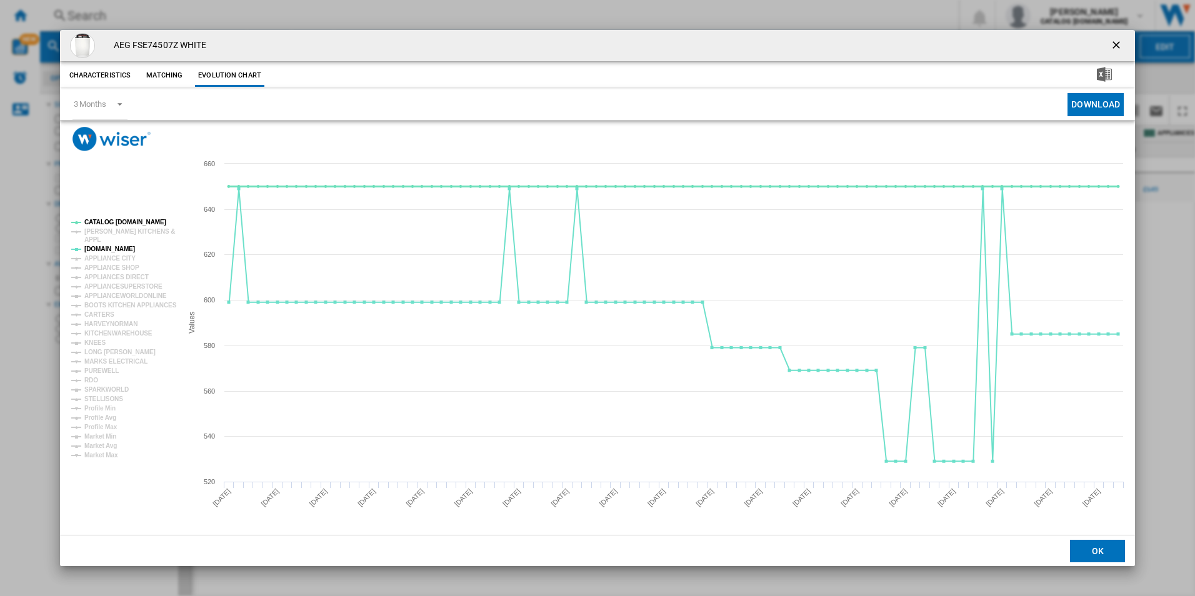
click at [104, 221] on tspan "CATALOG [DOMAIN_NAME]" at bounding box center [125, 222] width 82 height 7
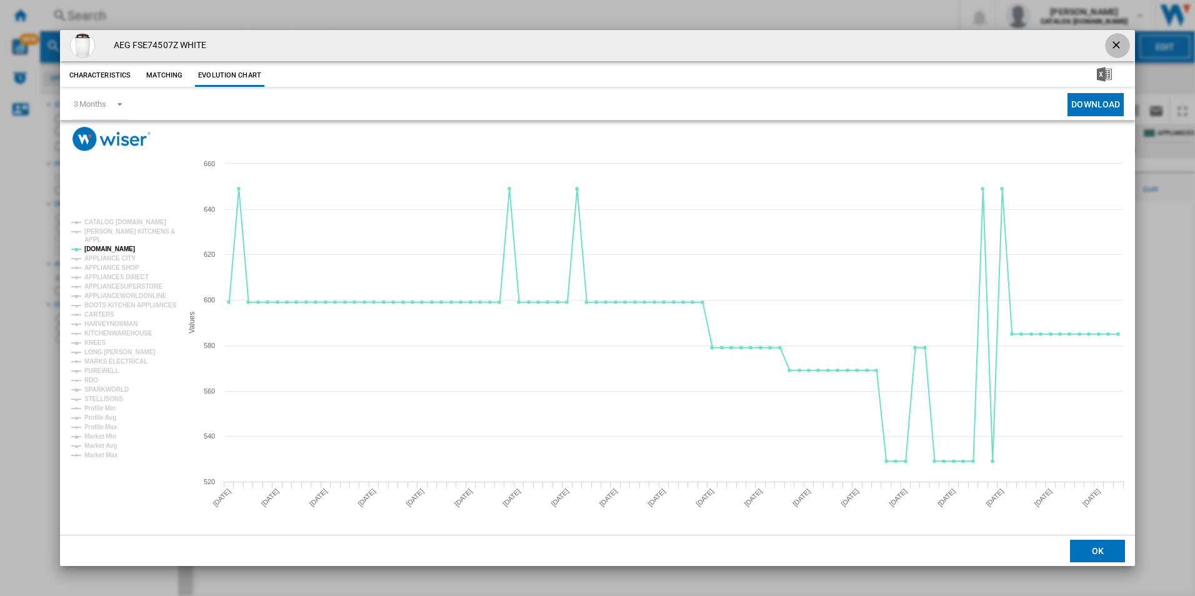
click at [1120, 41] on ng-md-icon "getI18NText('BUTTONS.CLOSE_DIALOG')" at bounding box center [1117, 46] width 15 height 15
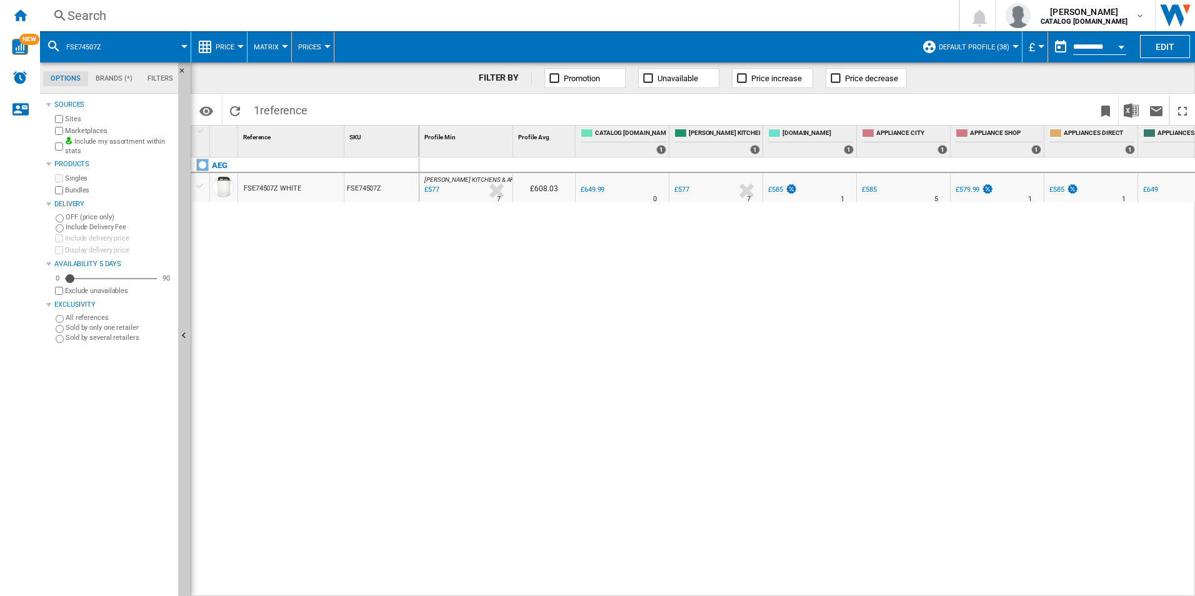
click at [538, 21] on div "Search" at bounding box center [497, 16] width 859 height 18
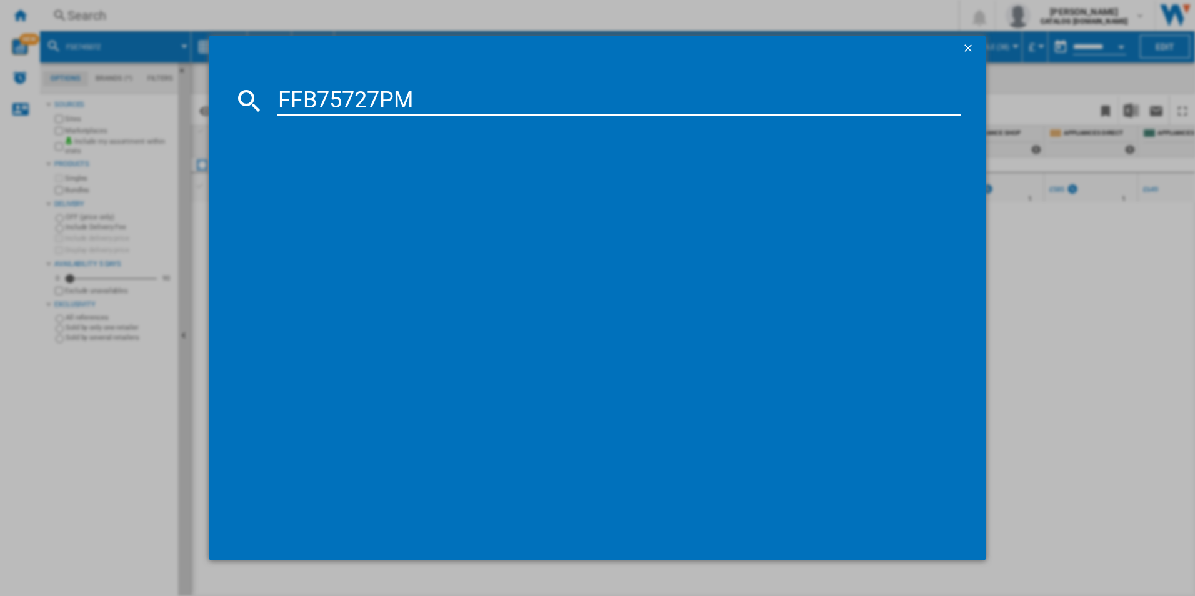
click at [393, 99] on input "FFB75727PM" at bounding box center [619, 101] width 684 height 30
type input "FFB75727PM"
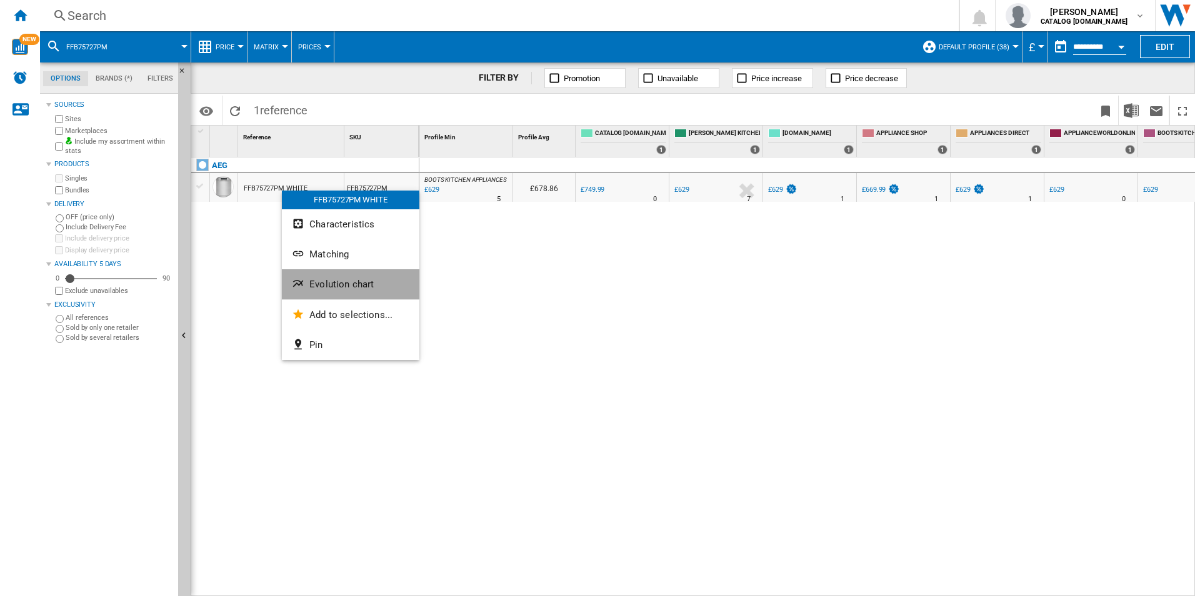
click at [316, 285] on span "Evolution chart" at bounding box center [341, 284] width 64 height 11
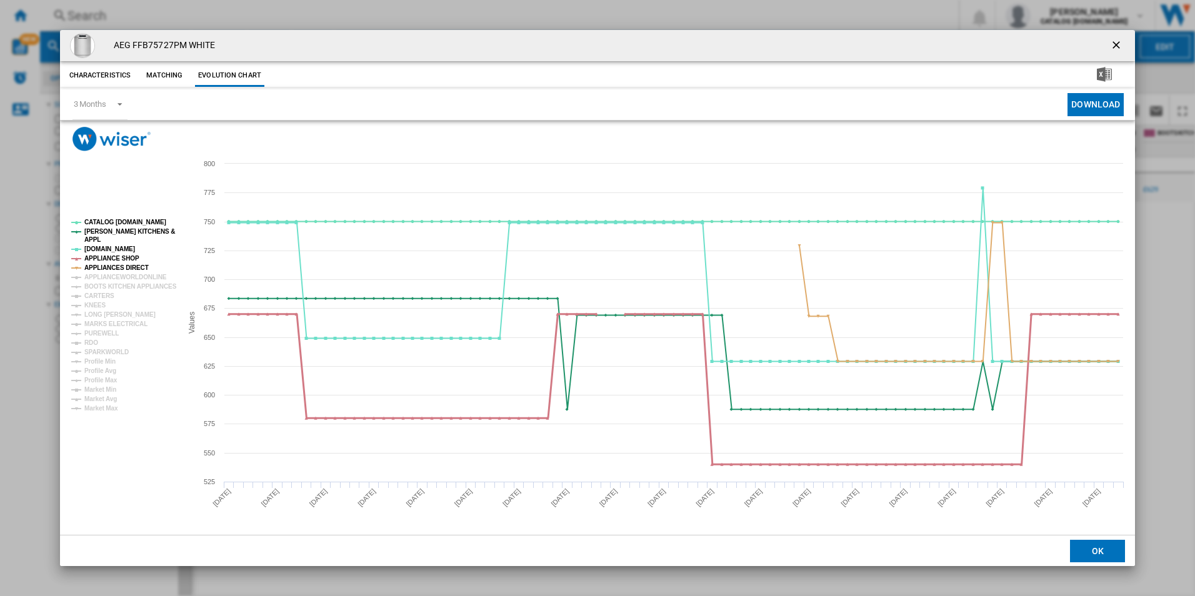
click at [119, 258] on tspan "APPLIANCE SHOP" at bounding box center [111, 258] width 55 height 7
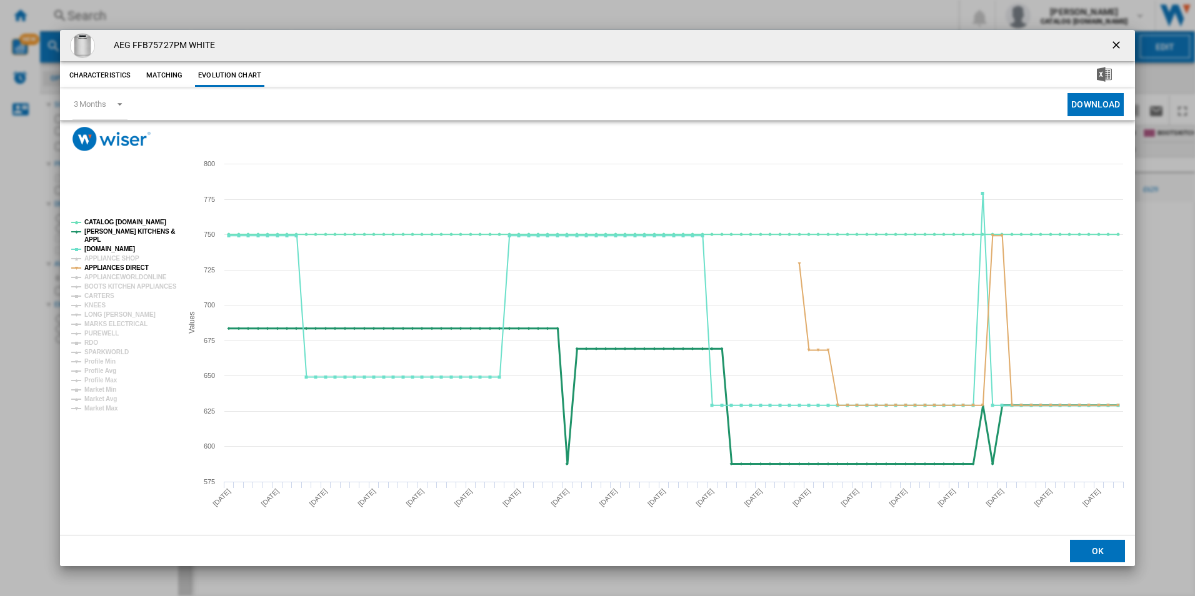
click at [126, 228] on tspan "[PERSON_NAME] KITCHENS &" at bounding box center [129, 231] width 91 height 7
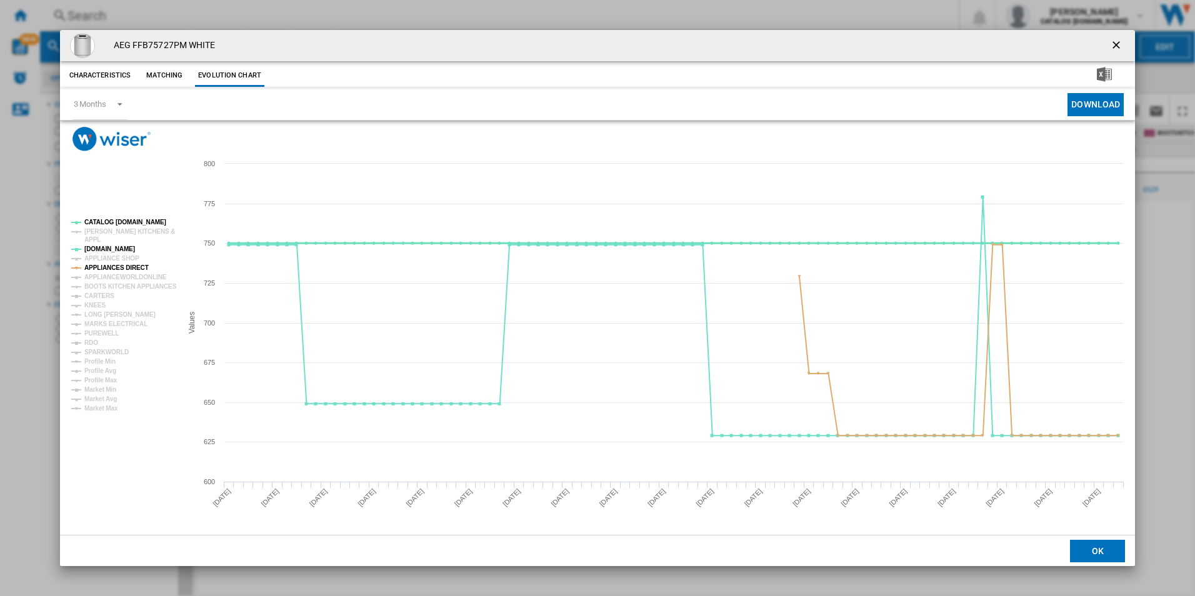
click at [126, 220] on tspan "CATALOG [DOMAIN_NAME]" at bounding box center [125, 222] width 82 height 7
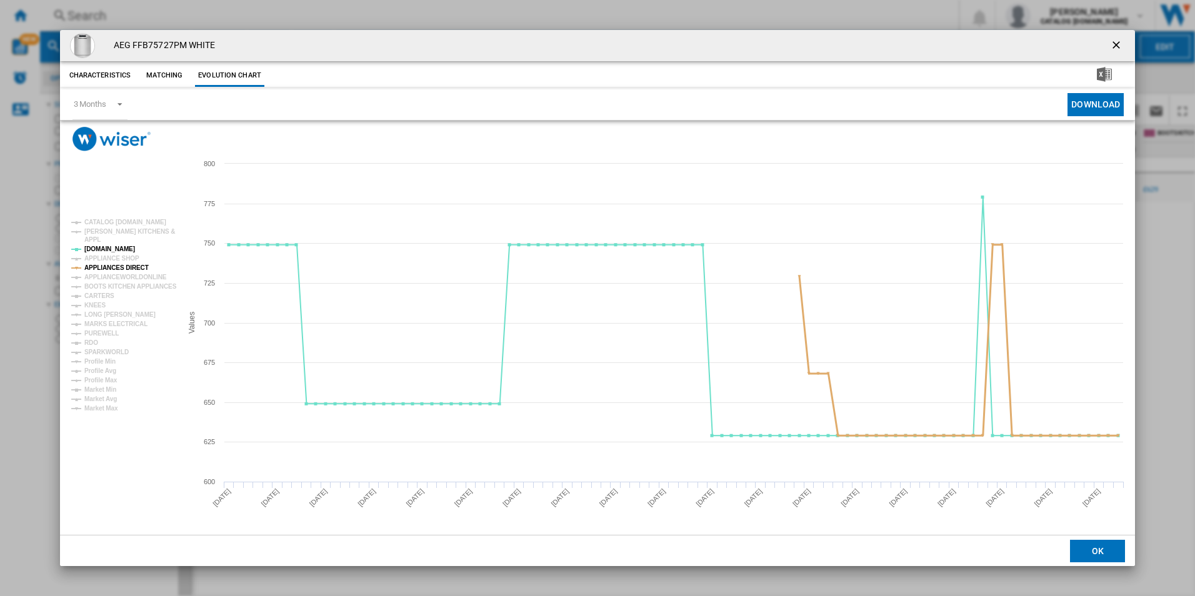
click at [134, 268] on tspan "APPLIANCES DIRECT" at bounding box center [116, 267] width 64 height 7
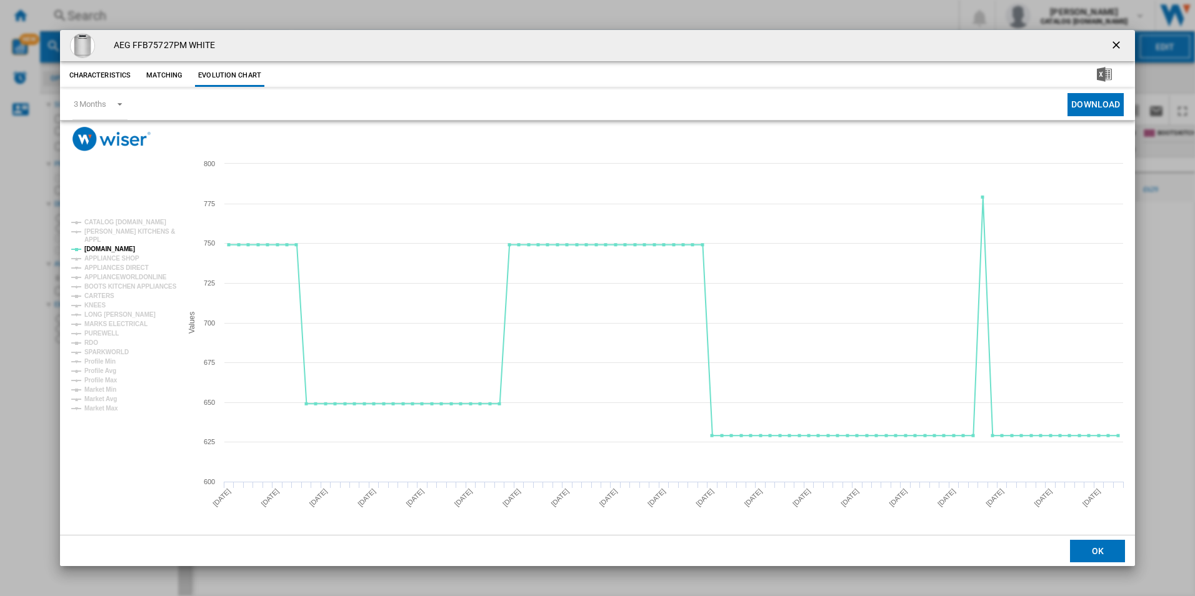
drag, startPoint x: 1116, startPoint y: 40, endPoint x: 880, endPoint y: 41, distance: 236.3
click at [1116, 40] on ng-md-icon "getI18NText('BUTTONS.CLOSE_DIALOG')" at bounding box center [1117, 46] width 15 height 15
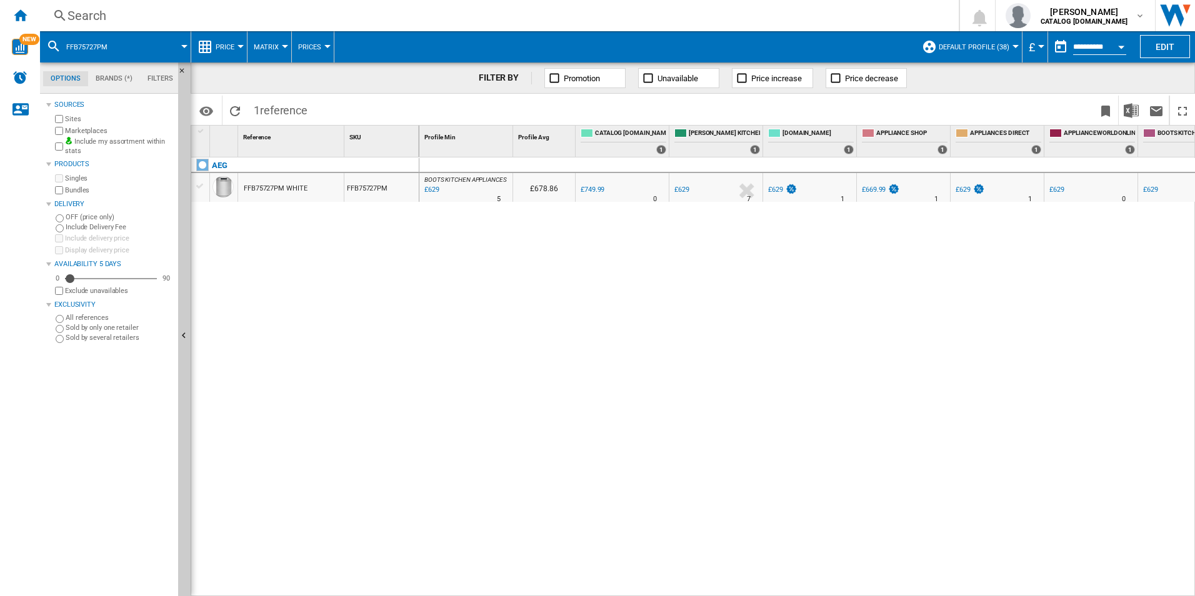
click at [538, 19] on div "Search" at bounding box center [497, 16] width 859 height 18
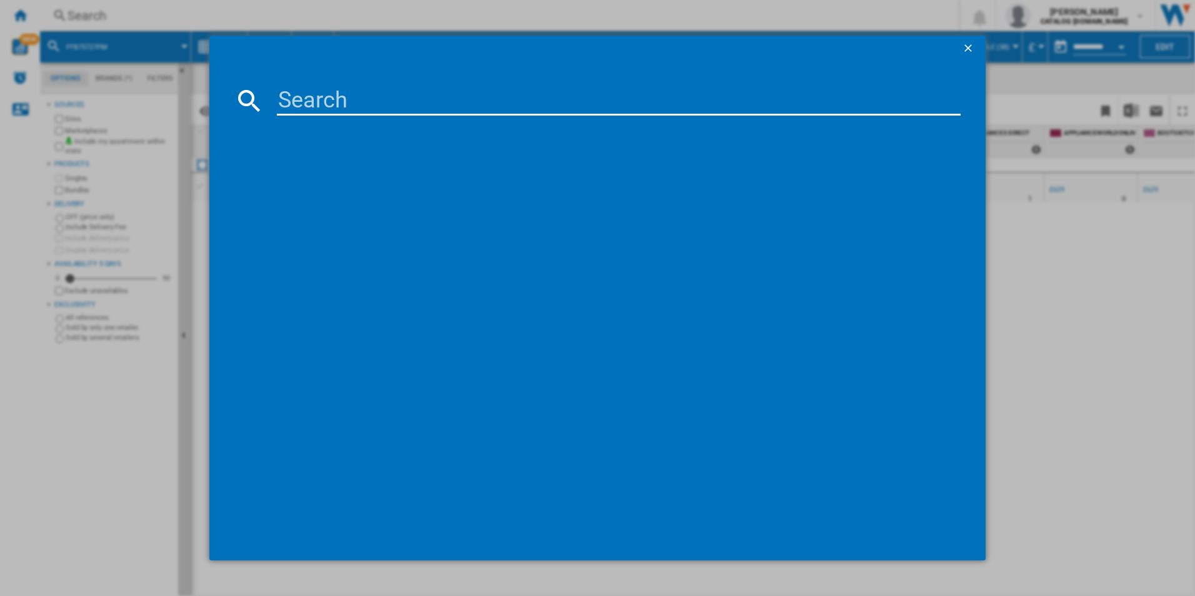
click at [400, 102] on input at bounding box center [619, 101] width 684 height 30
type input "FFB64627ZW"
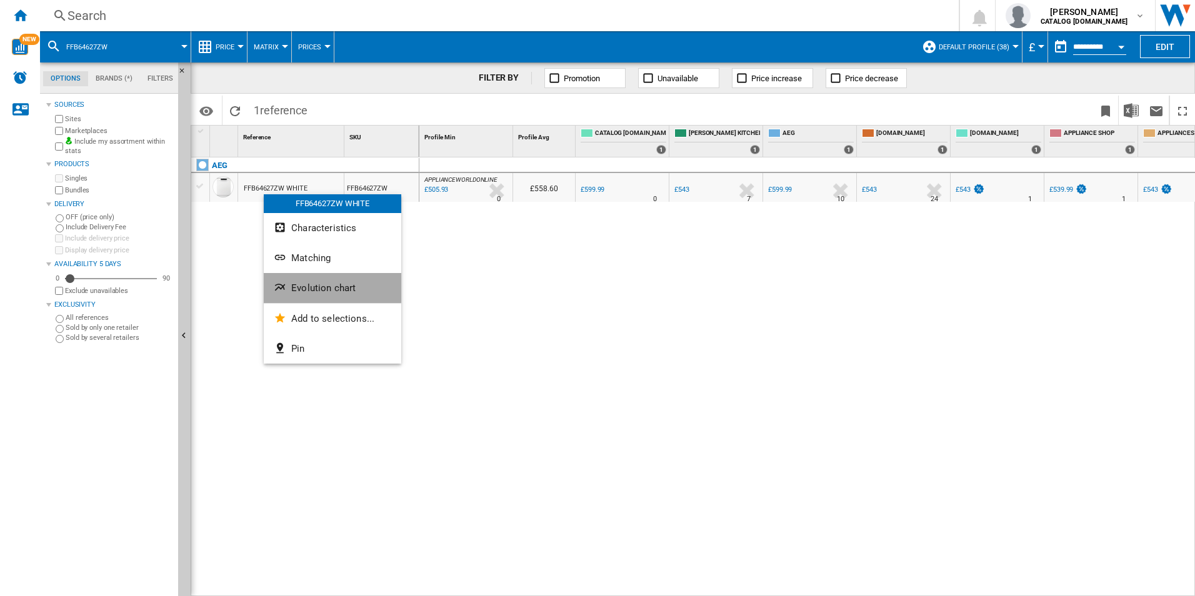
click at [289, 279] on button "Evolution chart" at bounding box center [333, 288] width 138 height 30
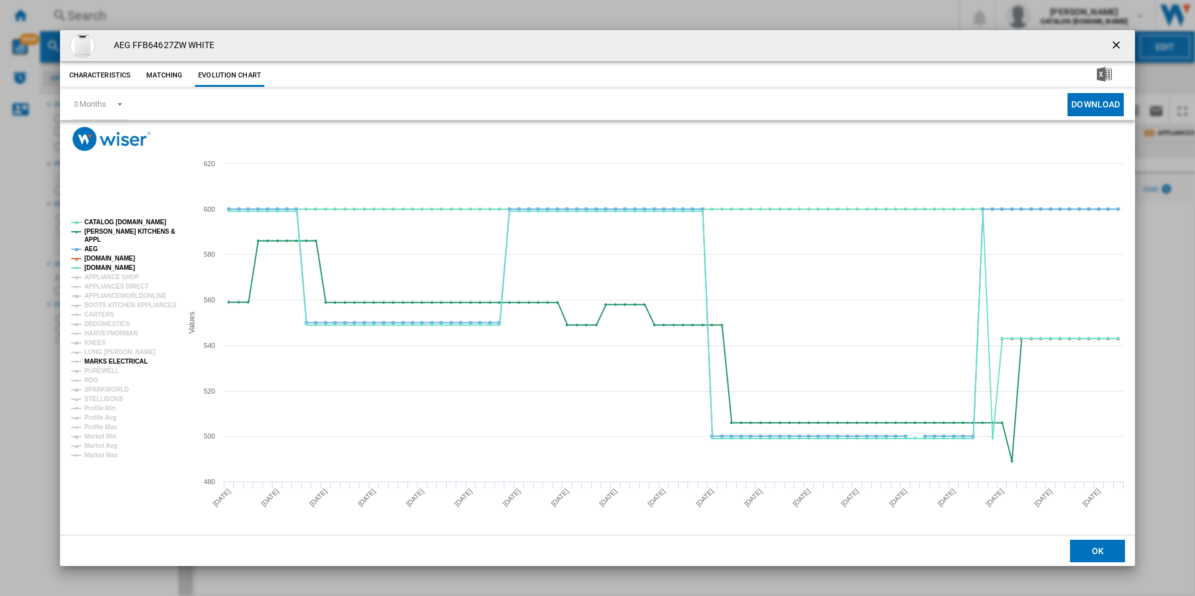
click at [104, 358] on tspan "MARKS ELECTRICAL" at bounding box center [115, 361] width 63 height 7
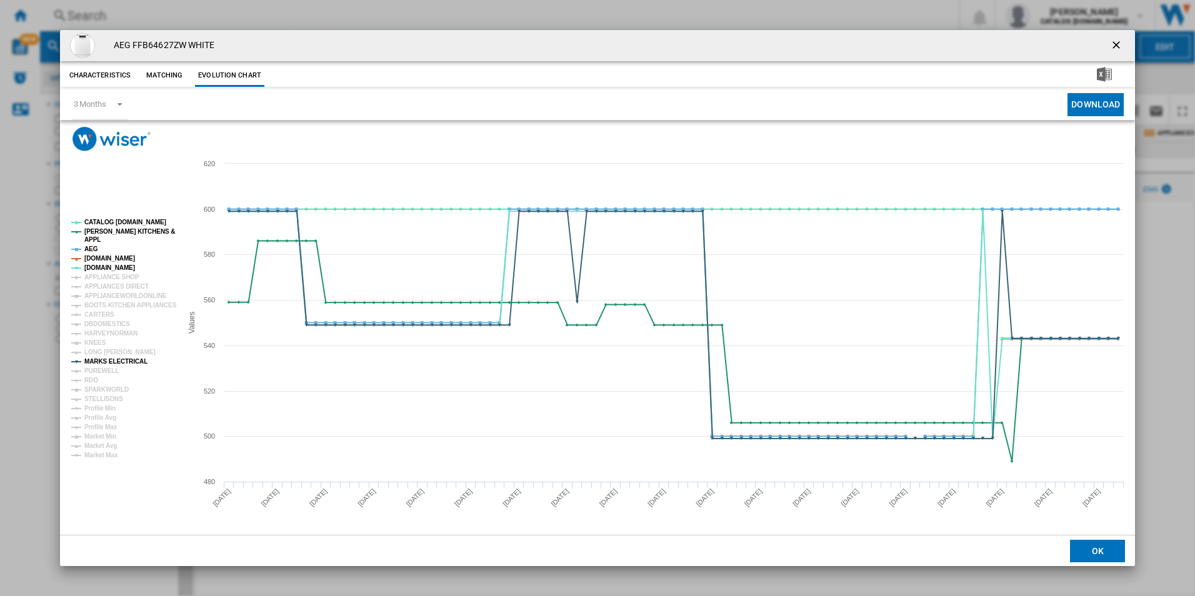
click at [114, 256] on tspan "[DOMAIN_NAME]" at bounding box center [109, 258] width 51 height 7
click at [91, 249] on tspan "AEG" at bounding box center [91, 249] width 14 height 7
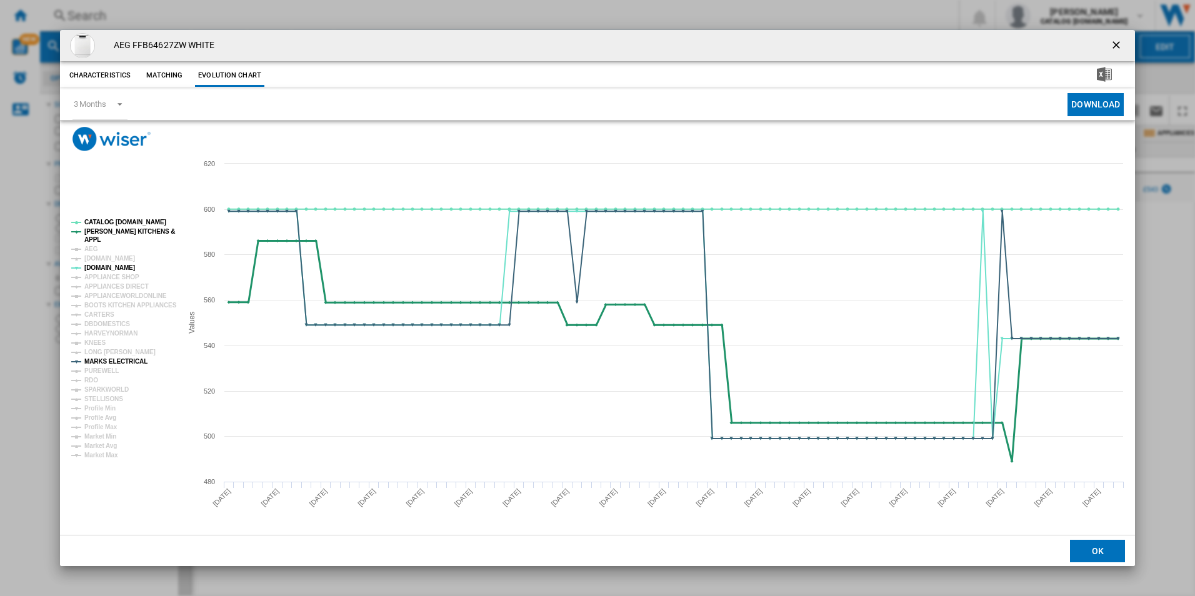
click at [116, 234] on tspan "[PERSON_NAME] KITCHENS &" at bounding box center [129, 231] width 91 height 7
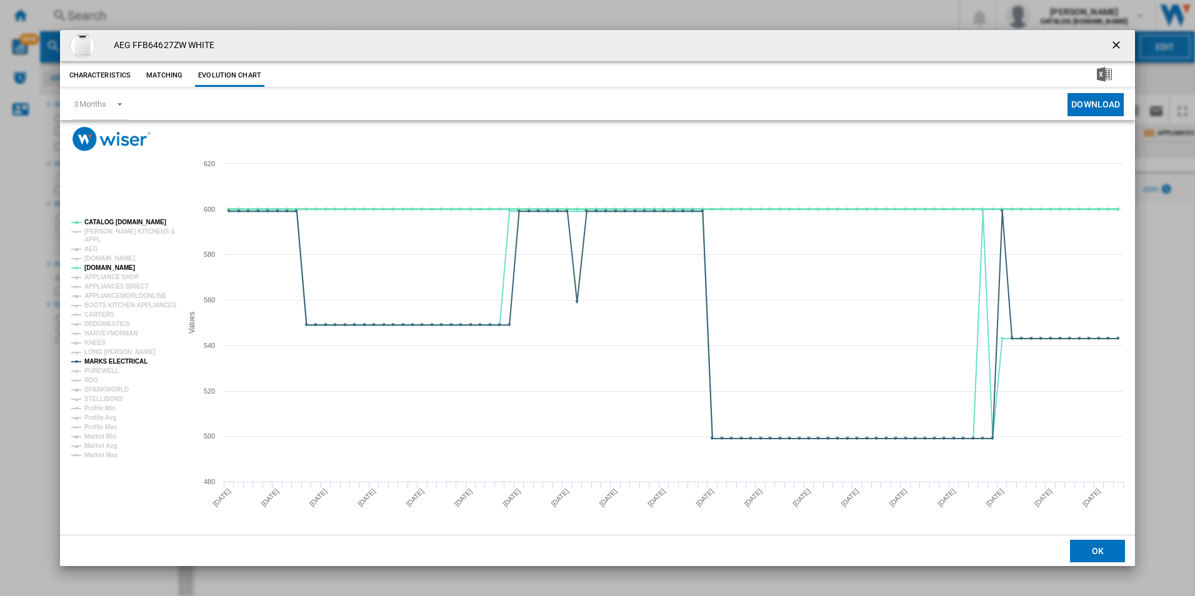
click at [634, 271] on icon "Created with Highcharts 5.0.14 Values 500 600 480 520 540 560 580 620 CATALOG E…" at bounding box center [598, 343] width 1076 height 384
click at [119, 358] on tspan "MARKS ELECTRICAL" at bounding box center [115, 361] width 63 height 7
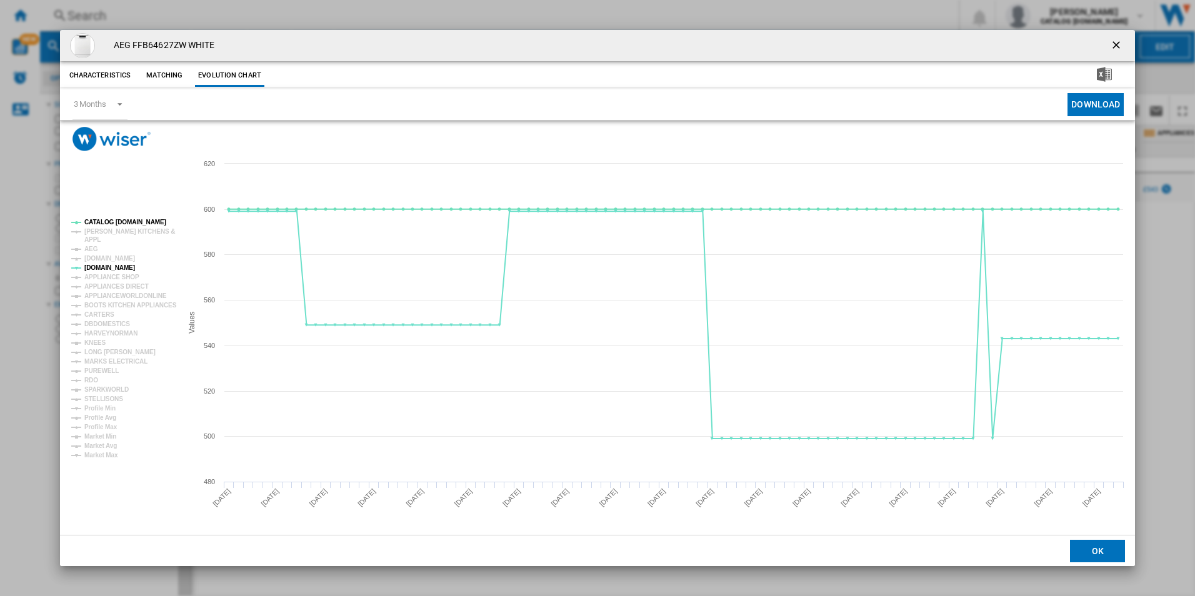
click at [1119, 43] on ng-md-icon "getI18NText('BUTTONS.CLOSE_DIALOG')" at bounding box center [1117, 46] width 15 height 15
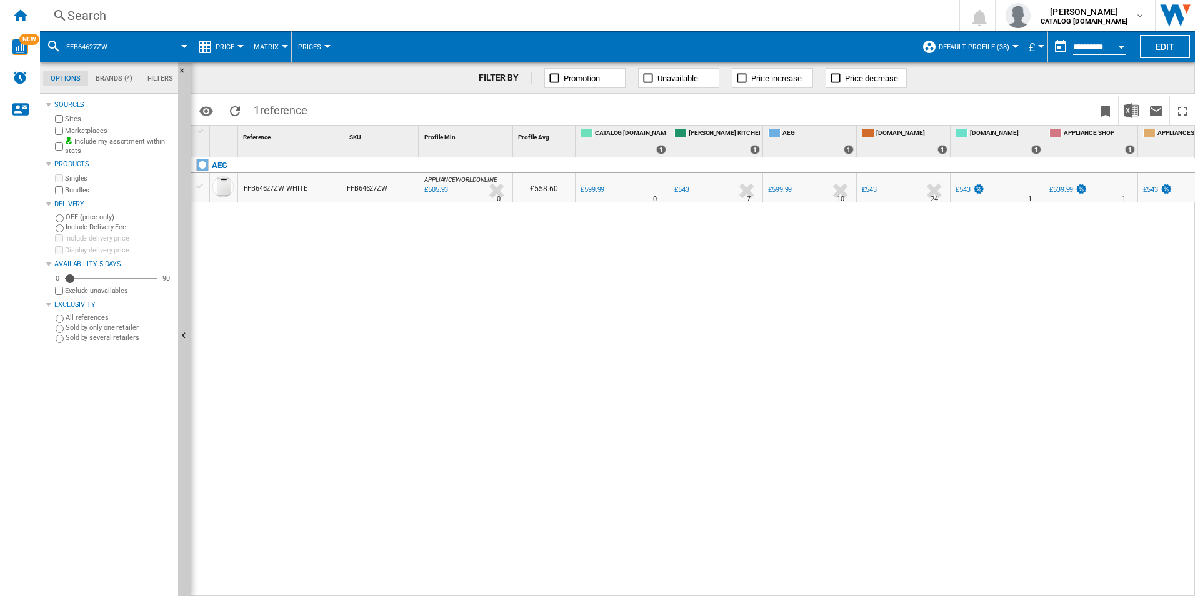
click at [571, 14] on div "Search" at bounding box center [497, 16] width 859 height 18
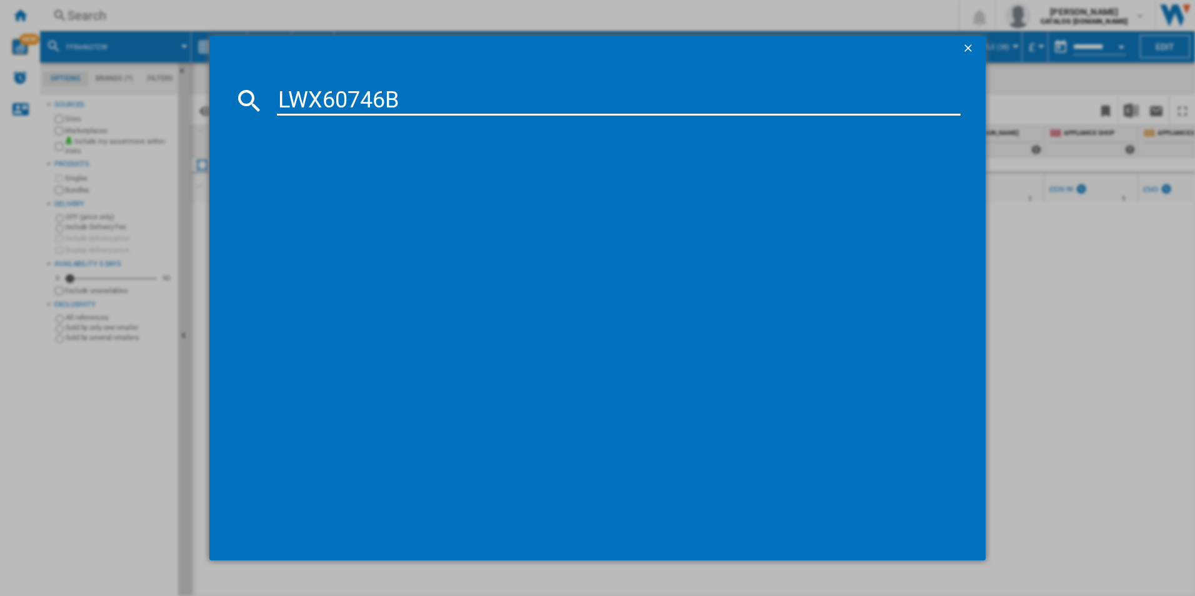
click at [413, 108] on input "LWX60746B" at bounding box center [619, 101] width 684 height 30
type input "LWX60746B"
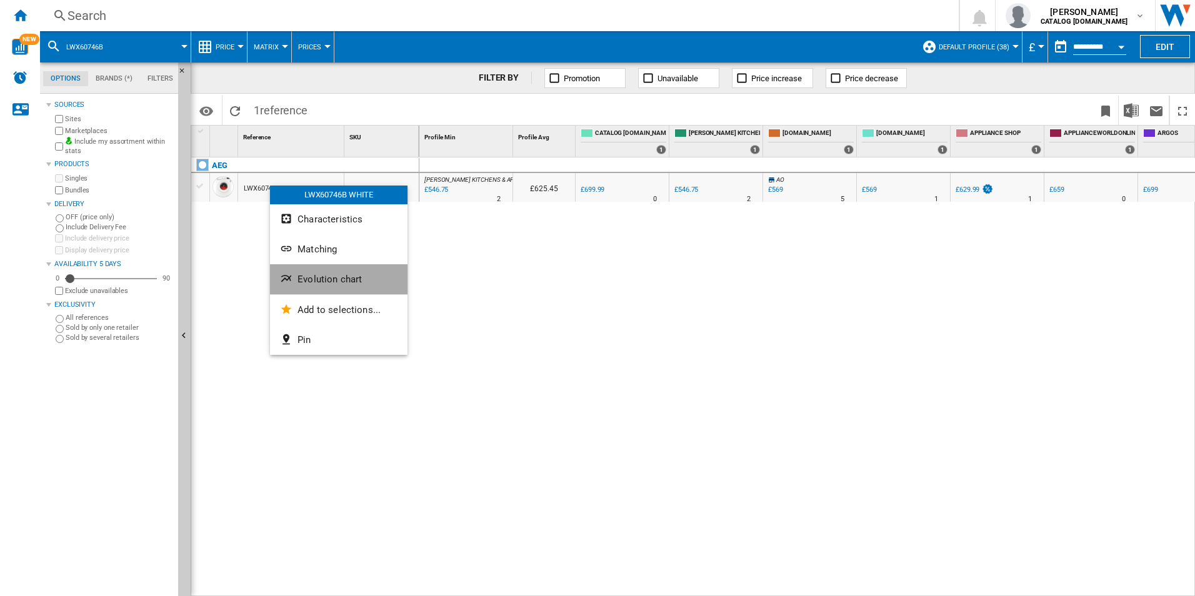
click at [296, 276] on button "Evolution chart" at bounding box center [339, 279] width 138 height 30
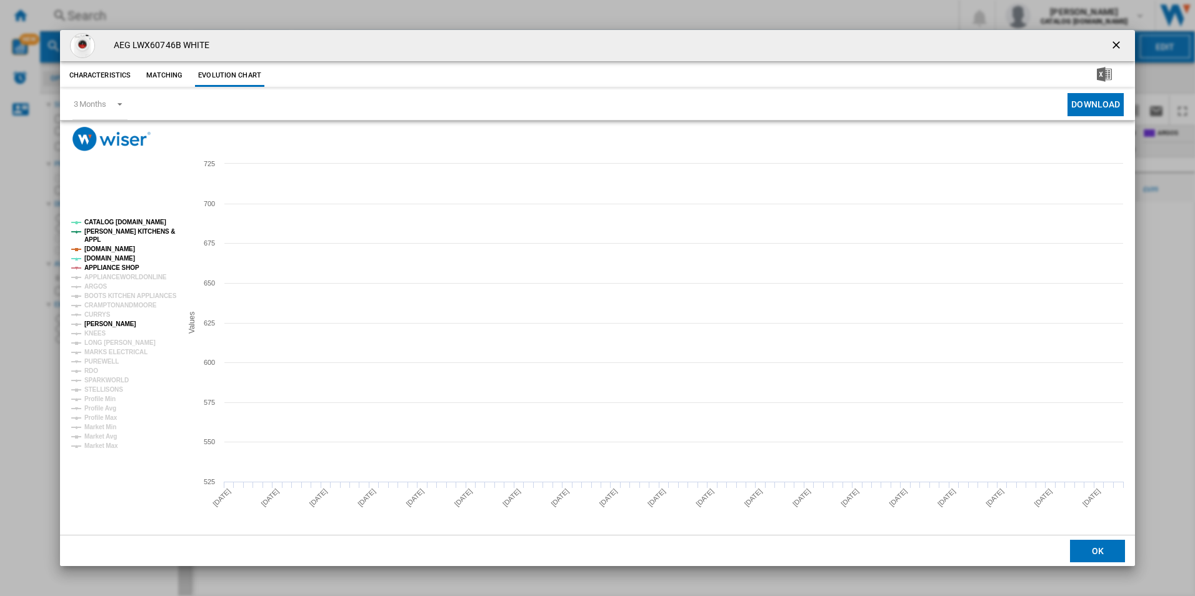
click at [96, 324] on tspan "[PERSON_NAME]" at bounding box center [110, 324] width 52 height 7
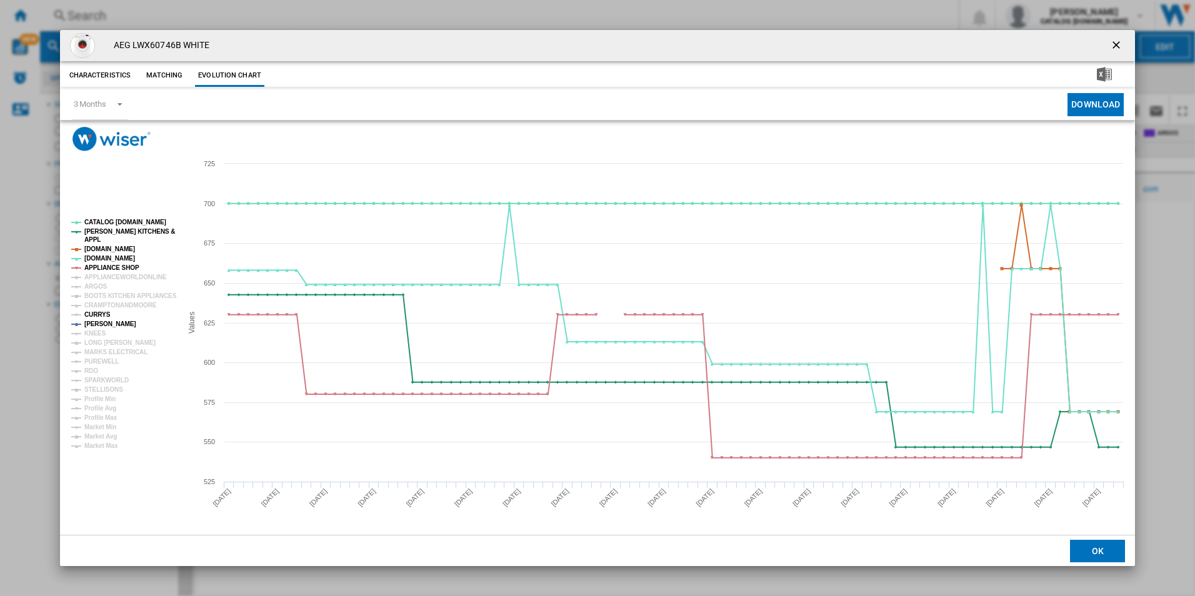
click at [96, 316] on tspan "CURRYS" at bounding box center [97, 314] width 26 height 7
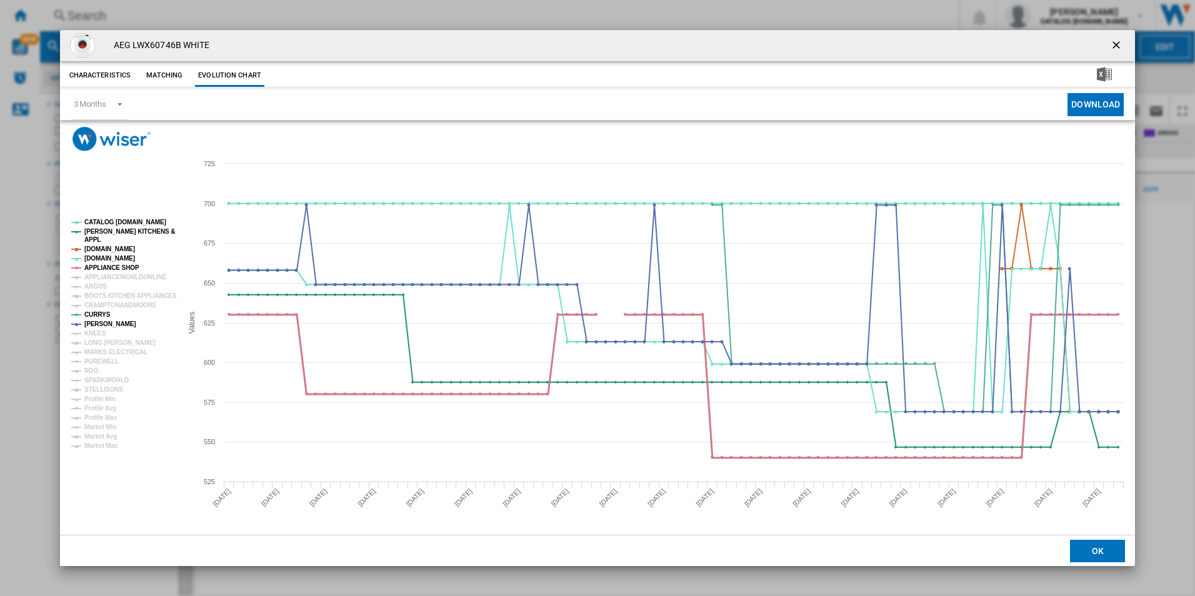
click at [118, 268] on tspan "APPLIANCE SHOP" at bounding box center [111, 267] width 55 height 7
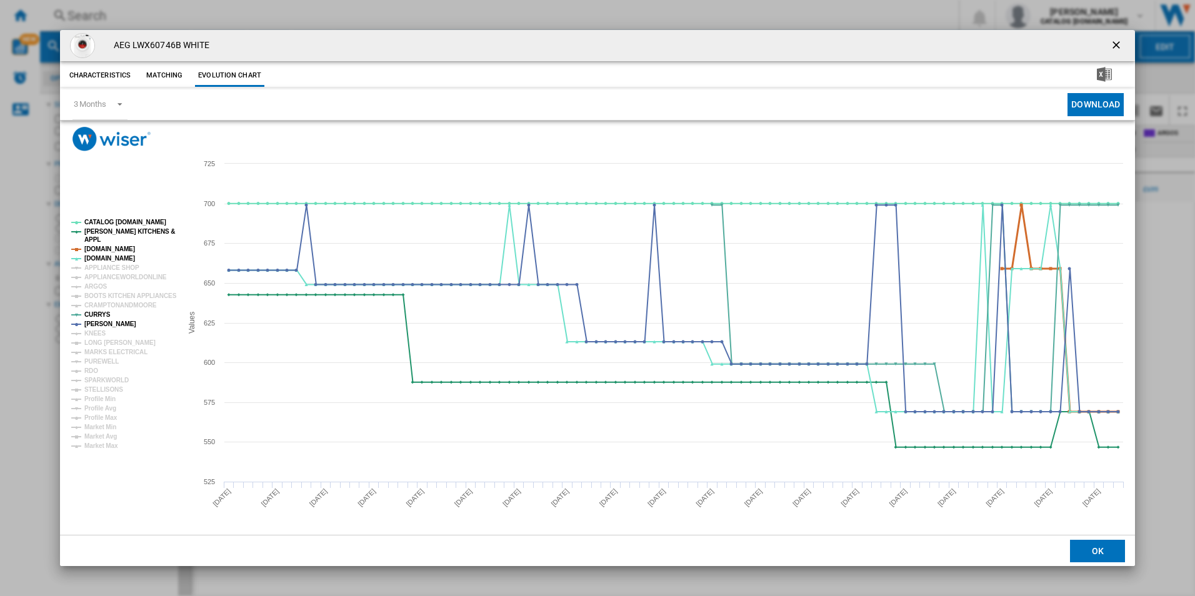
click at [117, 248] on tspan "[DOMAIN_NAME]" at bounding box center [109, 249] width 51 height 7
click at [119, 234] on tspan "[PERSON_NAME] KITCHENS &" at bounding box center [129, 231] width 91 height 7
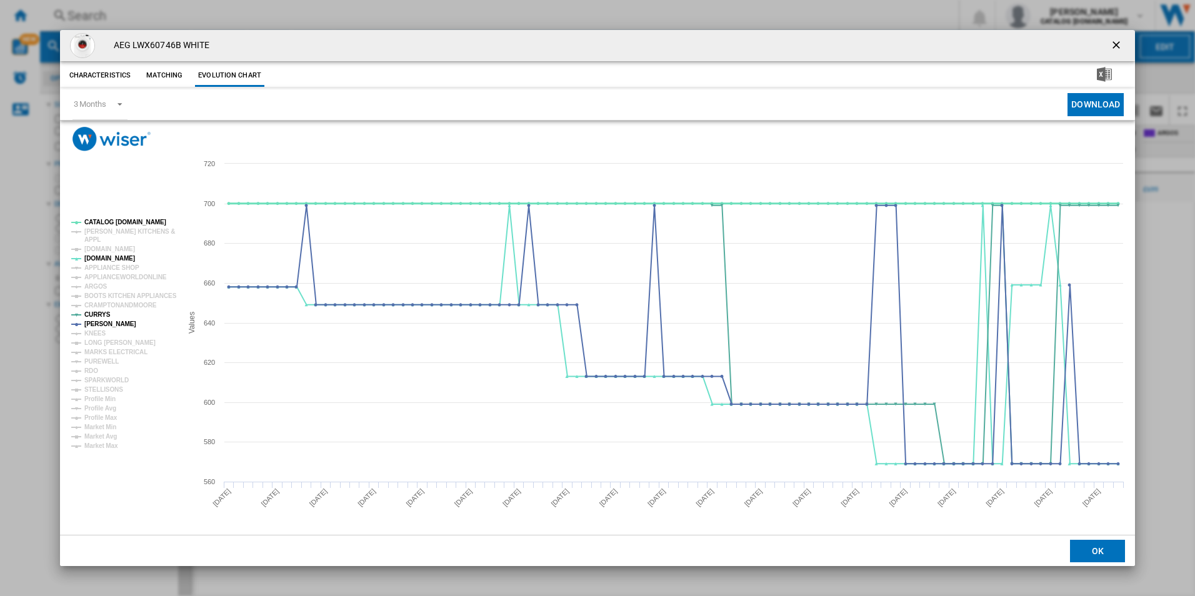
click at [124, 224] on tspan "CATALOG [DOMAIN_NAME]" at bounding box center [125, 222] width 82 height 7
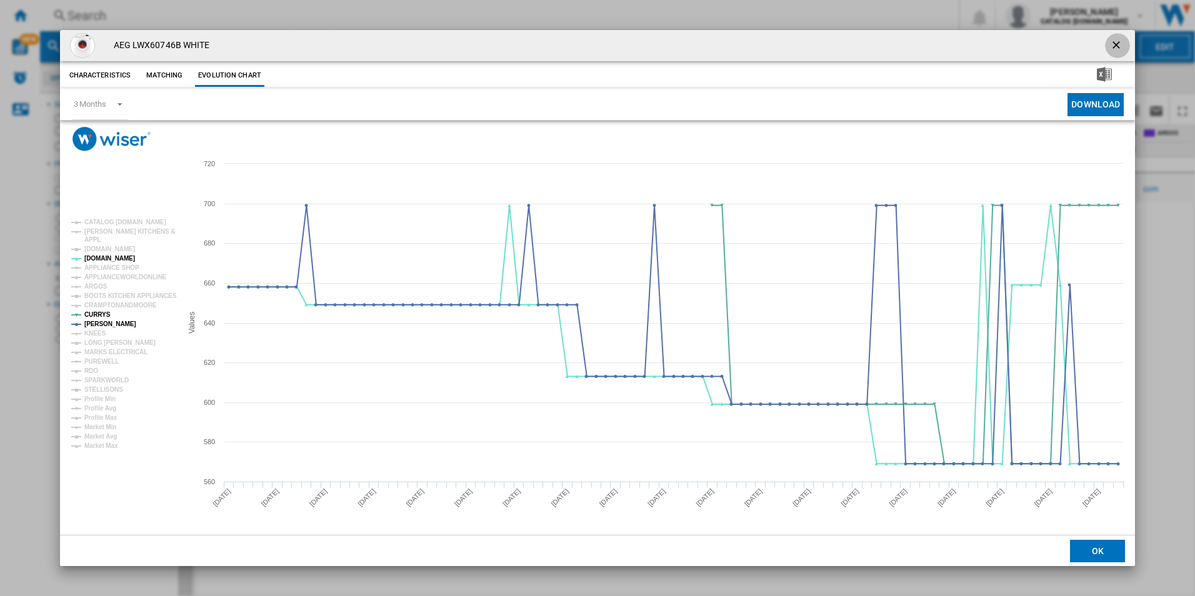
click at [1119, 48] on ng-md-icon "getI18NText('BUTTONS.CLOSE_DIALOG')" at bounding box center [1117, 46] width 15 height 15
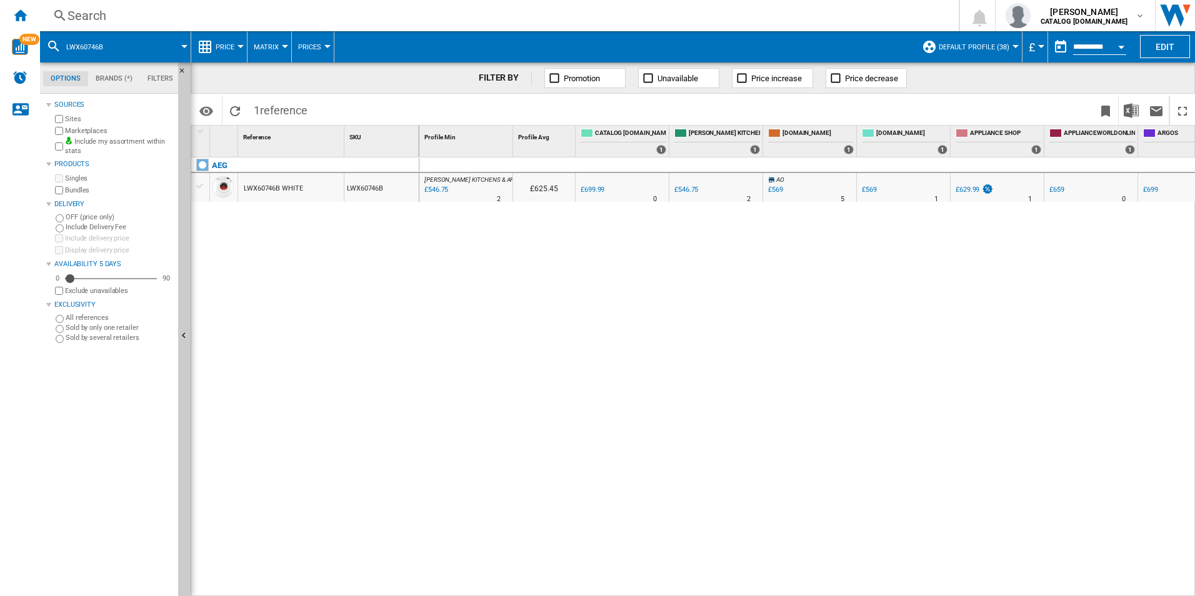
click at [642, 23] on div "Search" at bounding box center [497, 16] width 859 height 18
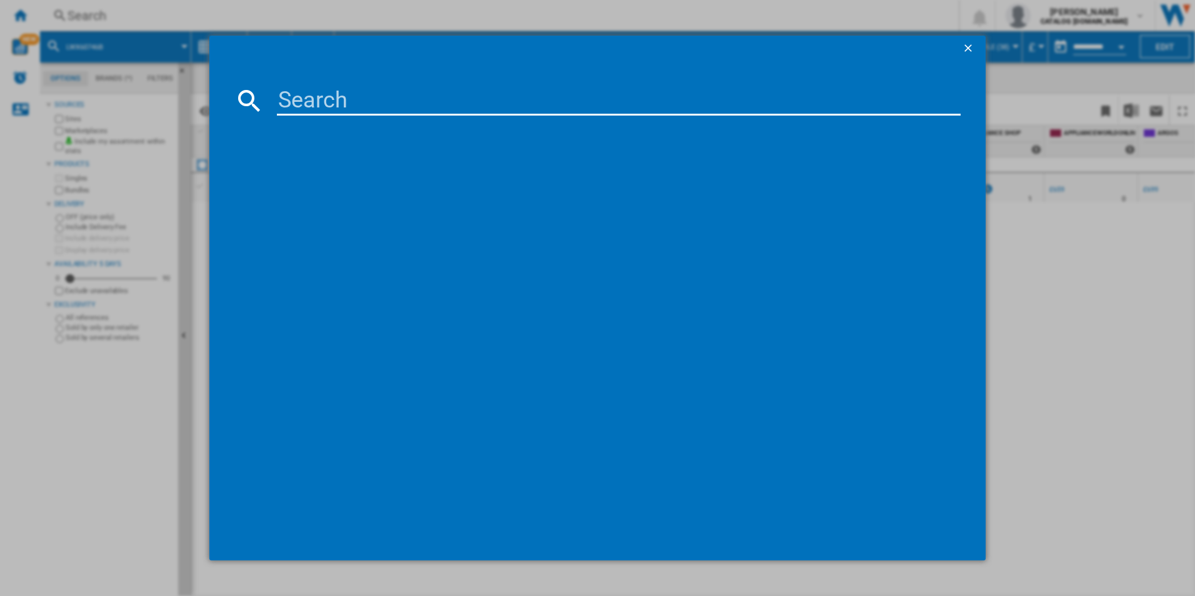
click at [462, 109] on input at bounding box center [619, 101] width 684 height 30
type input "FSX51407Z"
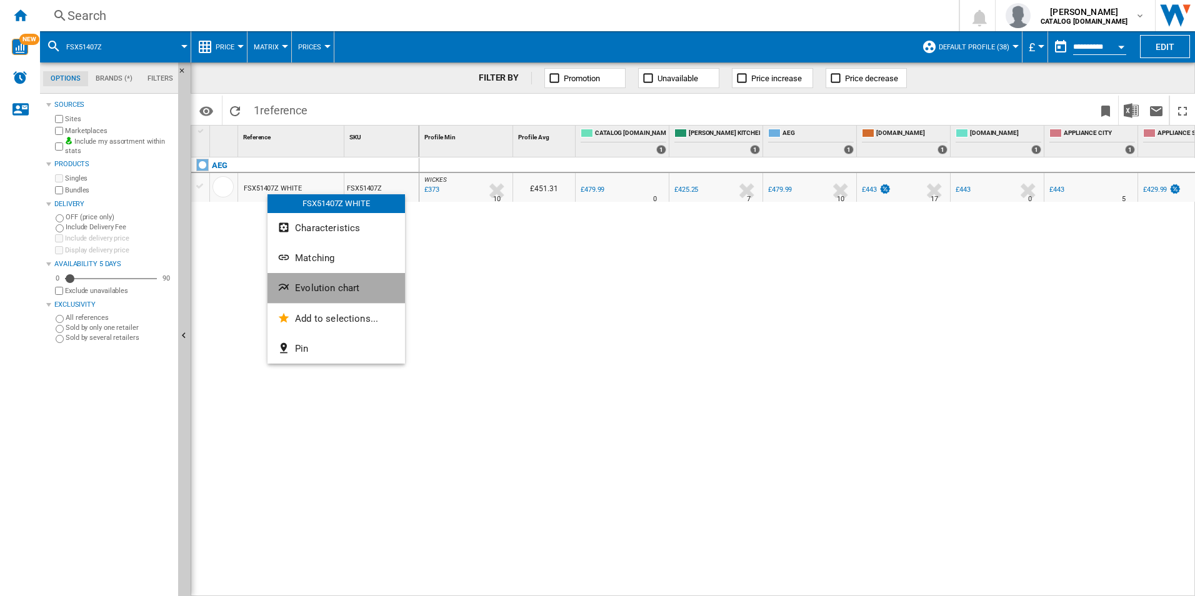
click at [296, 285] on span "Evolution chart" at bounding box center [327, 288] width 64 height 11
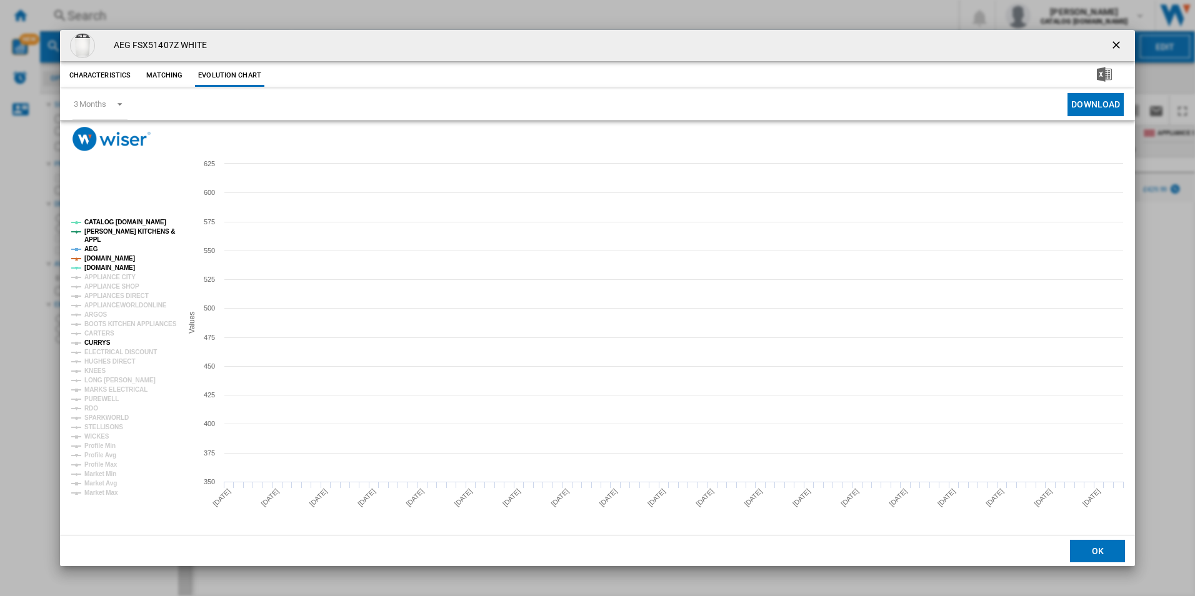
click at [101, 340] on tspan "CURRYS" at bounding box center [97, 342] width 26 height 7
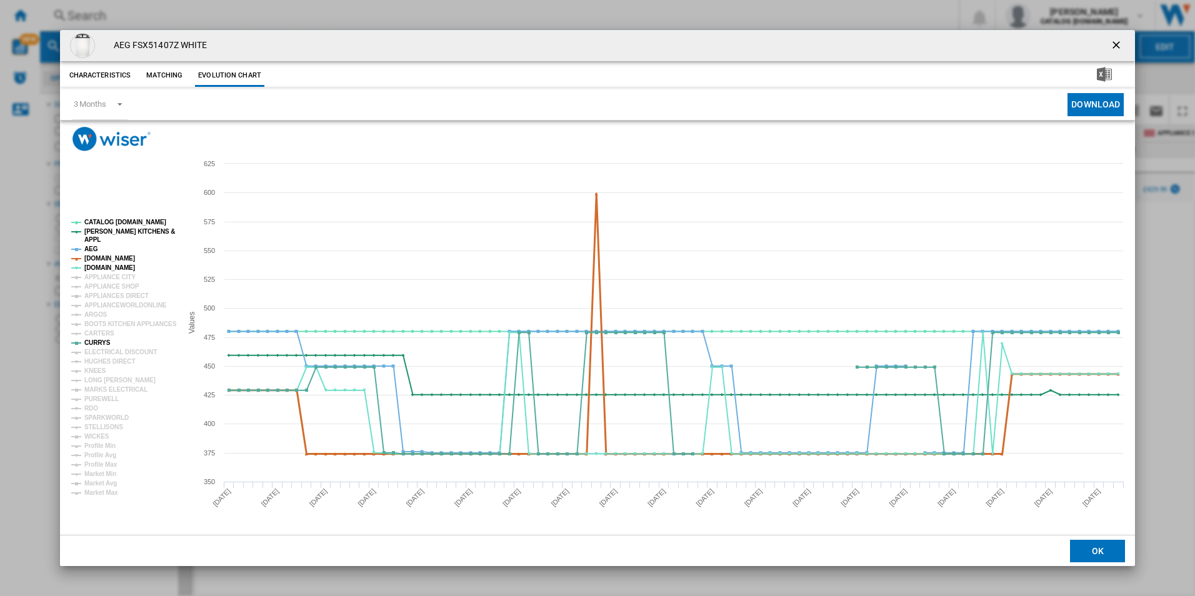
click at [106, 259] on tspan "[DOMAIN_NAME]" at bounding box center [109, 258] width 51 height 7
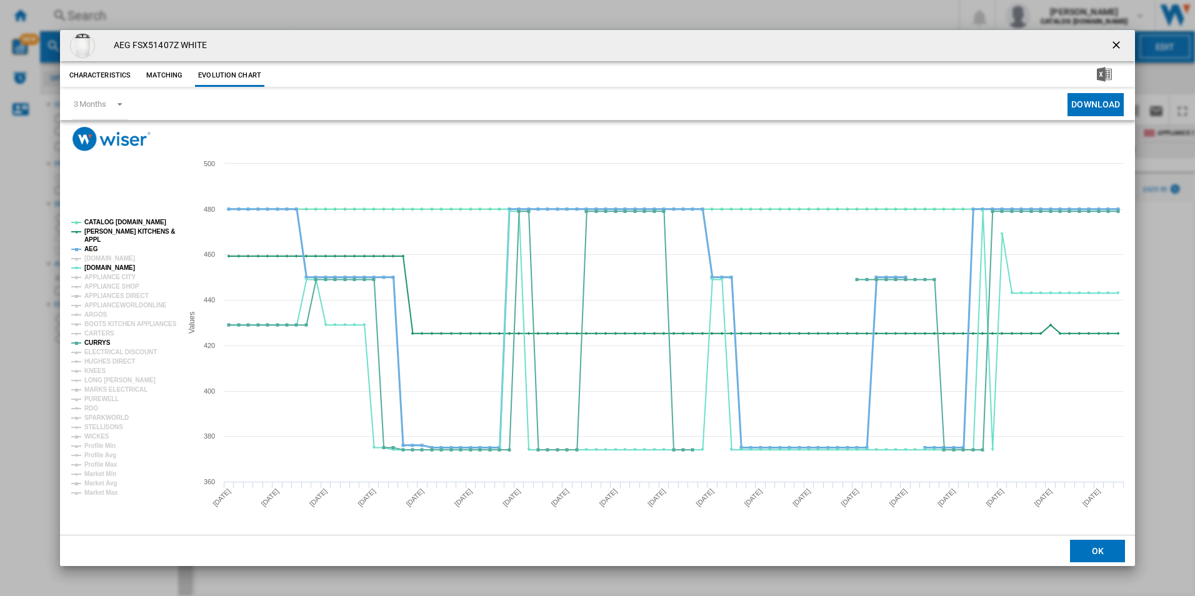
click at [88, 248] on tspan "AEG" at bounding box center [91, 249] width 14 height 7
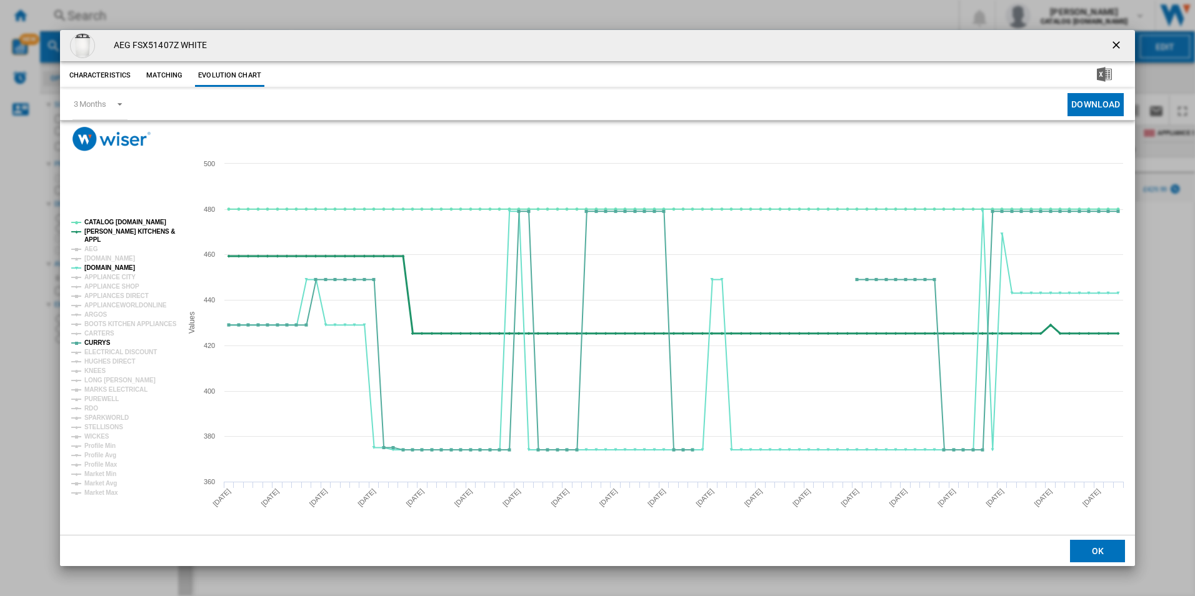
click at [109, 235] on tspan "[PERSON_NAME] KITCHENS &" at bounding box center [129, 231] width 91 height 7
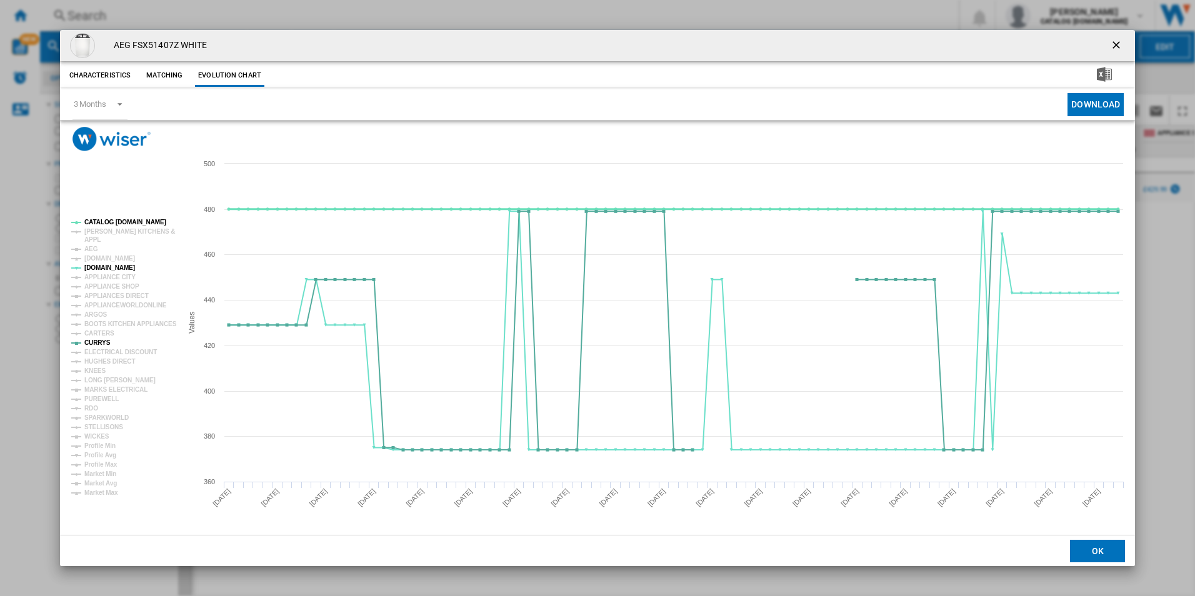
click at [130, 220] on tspan "CATALOG [DOMAIN_NAME]" at bounding box center [125, 222] width 82 height 7
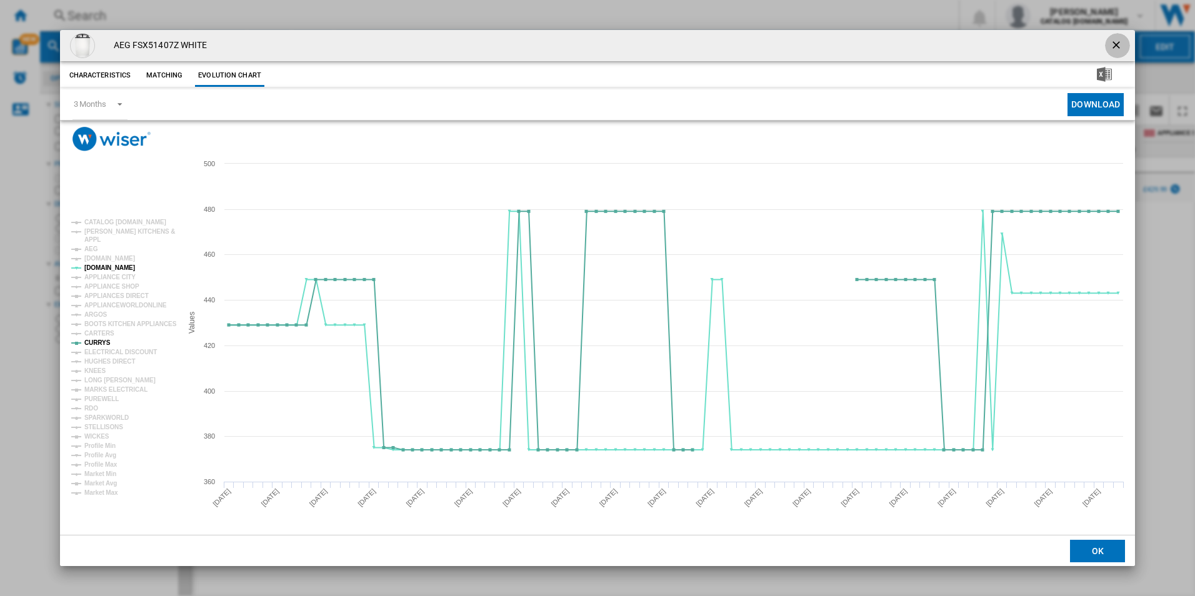
click at [1116, 46] on ng-md-icon "getI18NText('BUTTONS.CLOSE_DIALOG')" at bounding box center [1117, 46] width 15 height 15
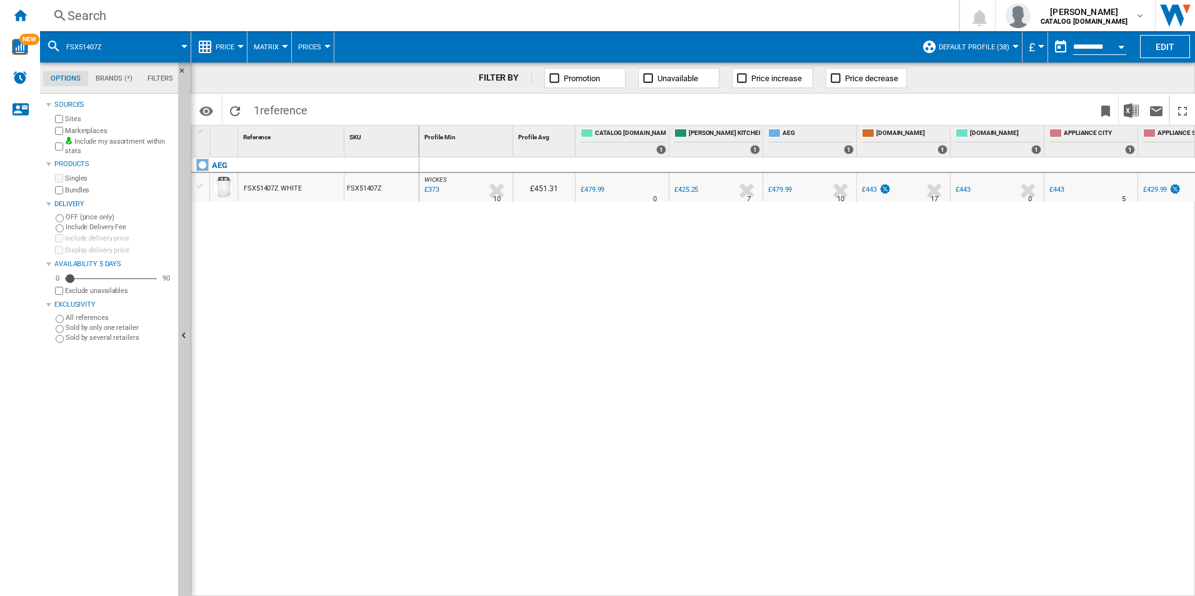
click at [441, 19] on div "Search" at bounding box center [497, 16] width 859 height 18
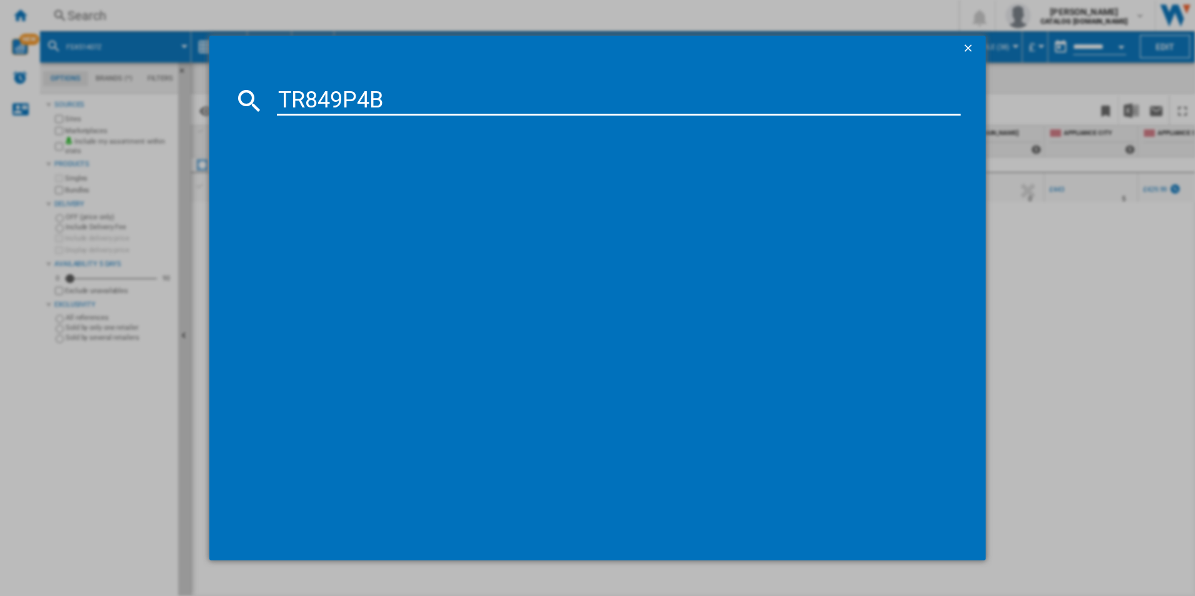
click at [339, 107] on input "TR849P4B" at bounding box center [619, 101] width 684 height 30
type input "TR849P4B"
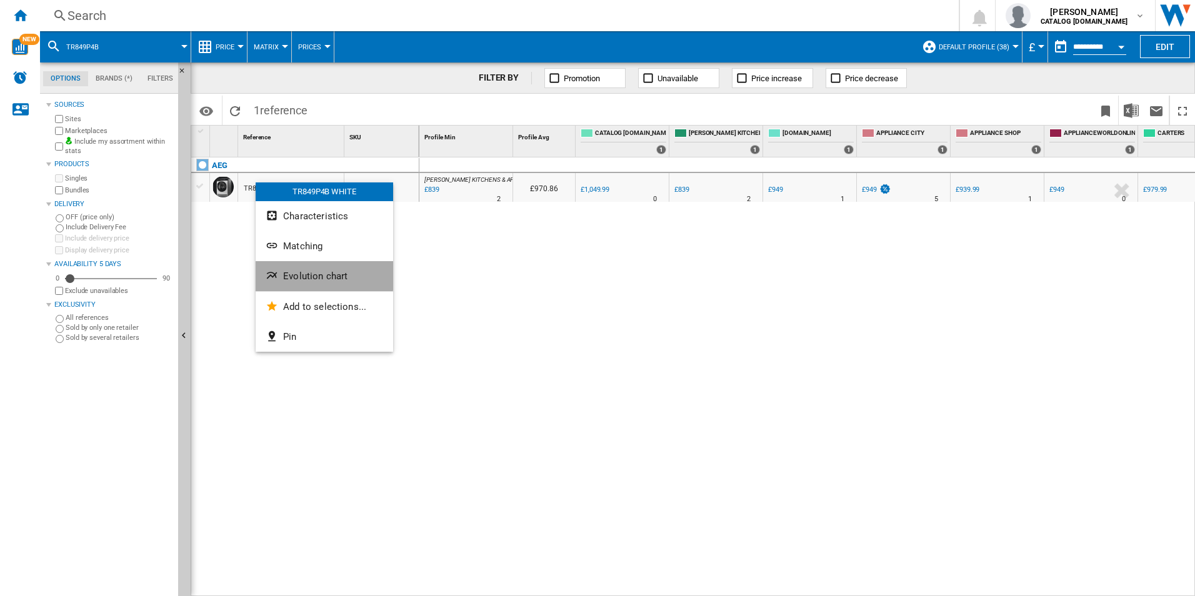
click at [281, 274] on button "Evolution chart" at bounding box center [325, 276] width 138 height 30
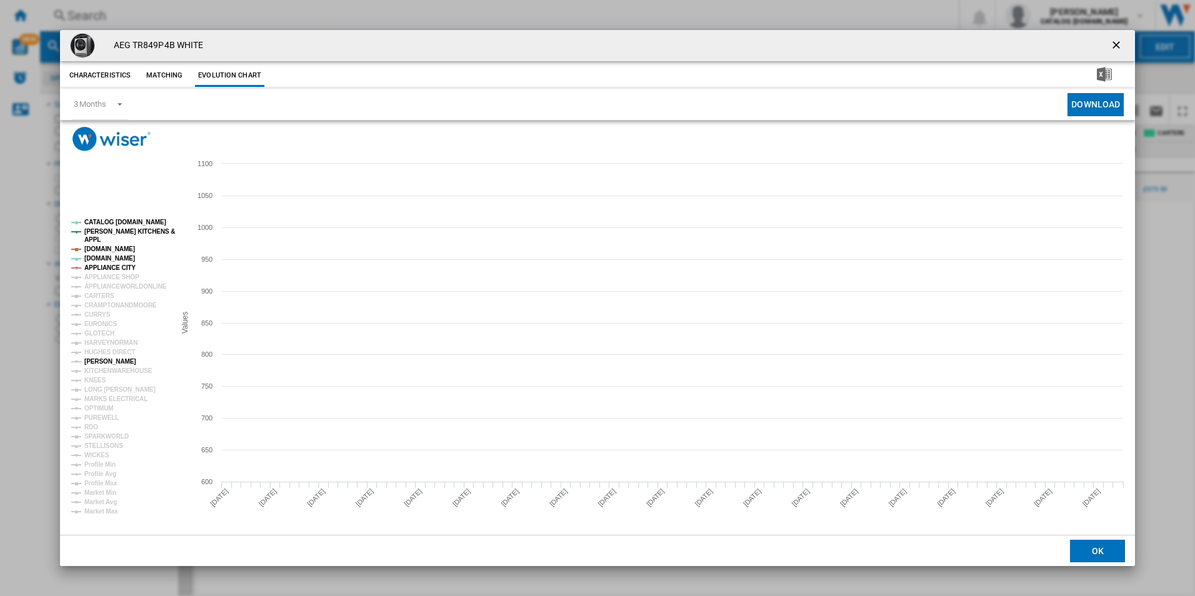
click at [103, 361] on tspan "[PERSON_NAME]" at bounding box center [110, 361] width 52 height 7
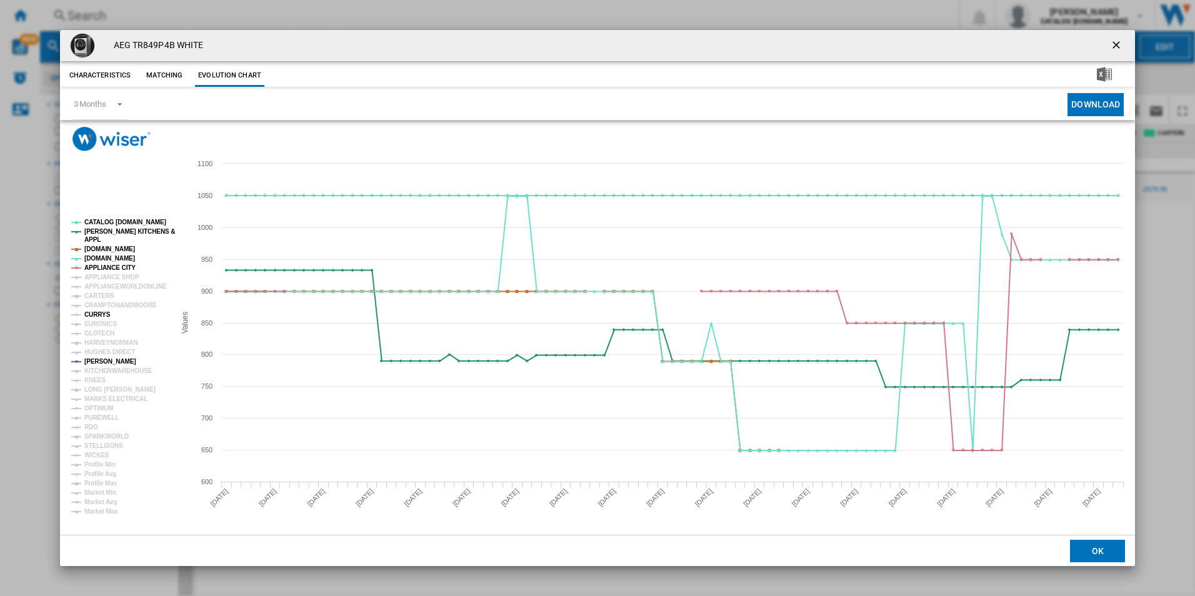
click at [100, 317] on tspan "CURRYS" at bounding box center [97, 314] width 26 height 7
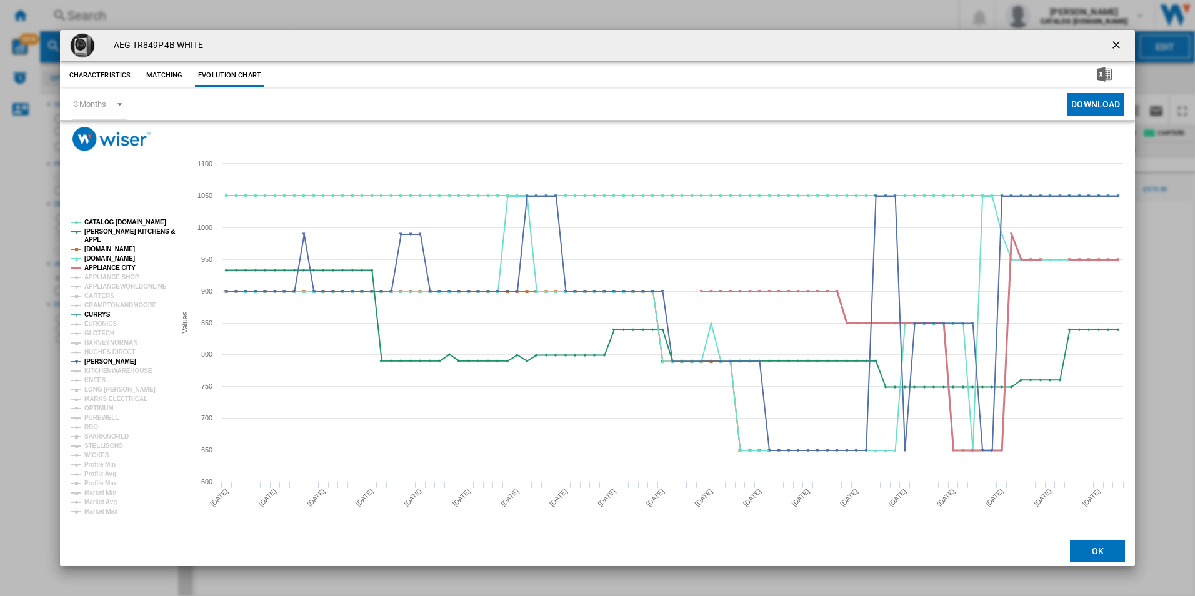
click at [114, 266] on tspan "APPLIANCE CITY" at bounding box center [109, 267] width 51 height 7
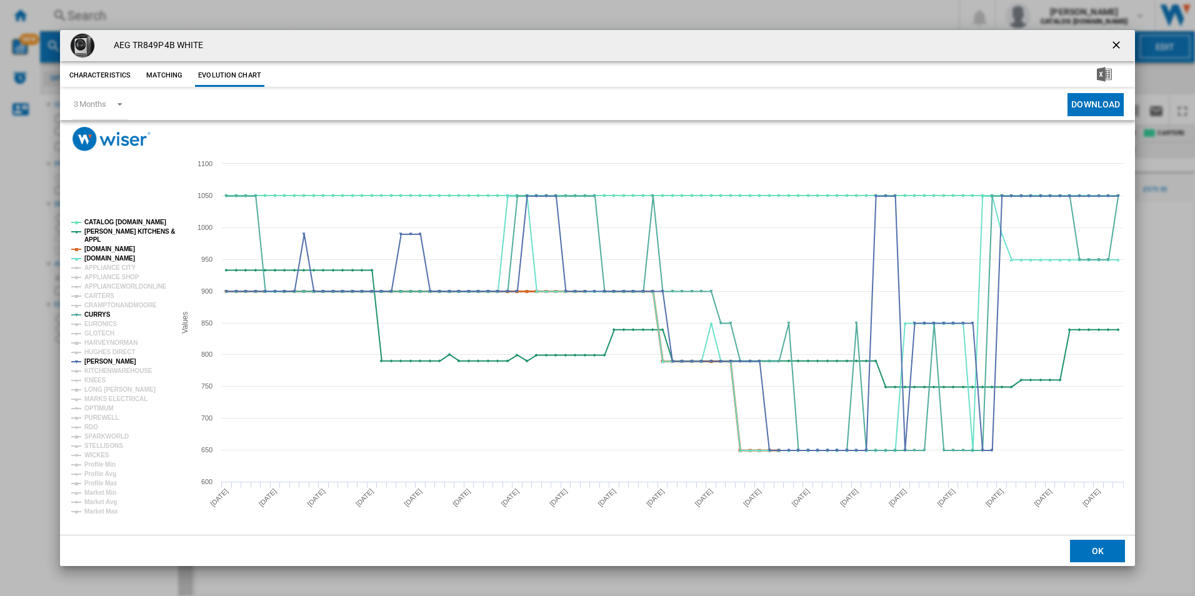
click at [114, 251] on tspan "[DOMAIN_NAME]" at bounding box center [109, 249] width 51 height 7
click at [124, 232] on tspan "[PERSON_NAME] KITCHENS &" at bounding box center [129, 231] width 91 height 7
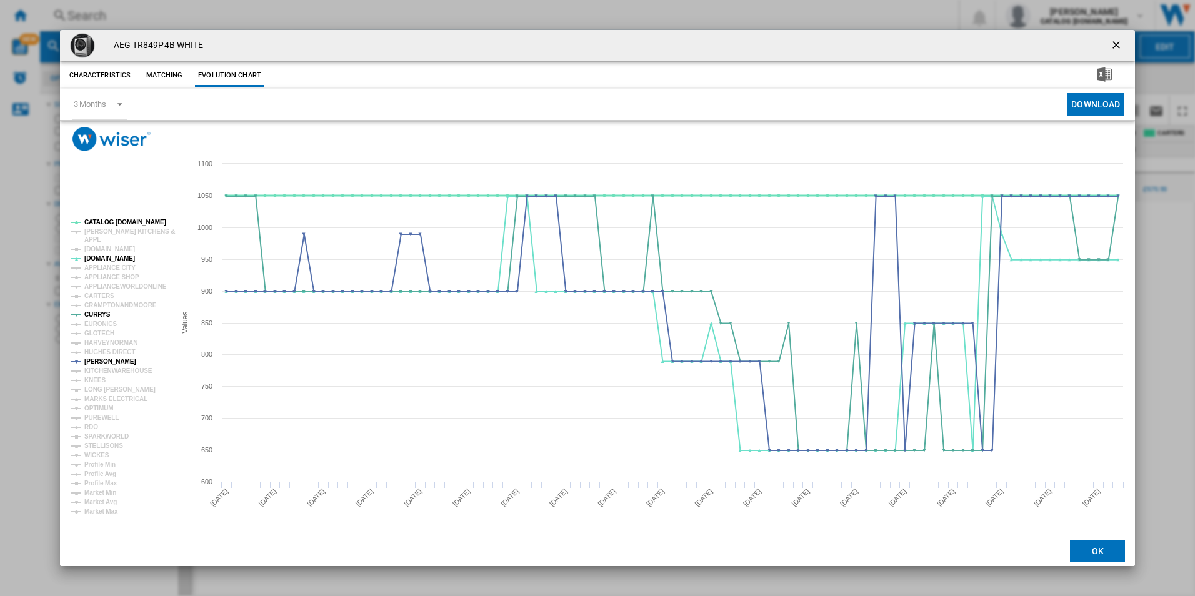
click at [126, 223] on tspan "CATALOG [DOMAIN_NAME]" at bounding box center [125, 222] width 82 height 7
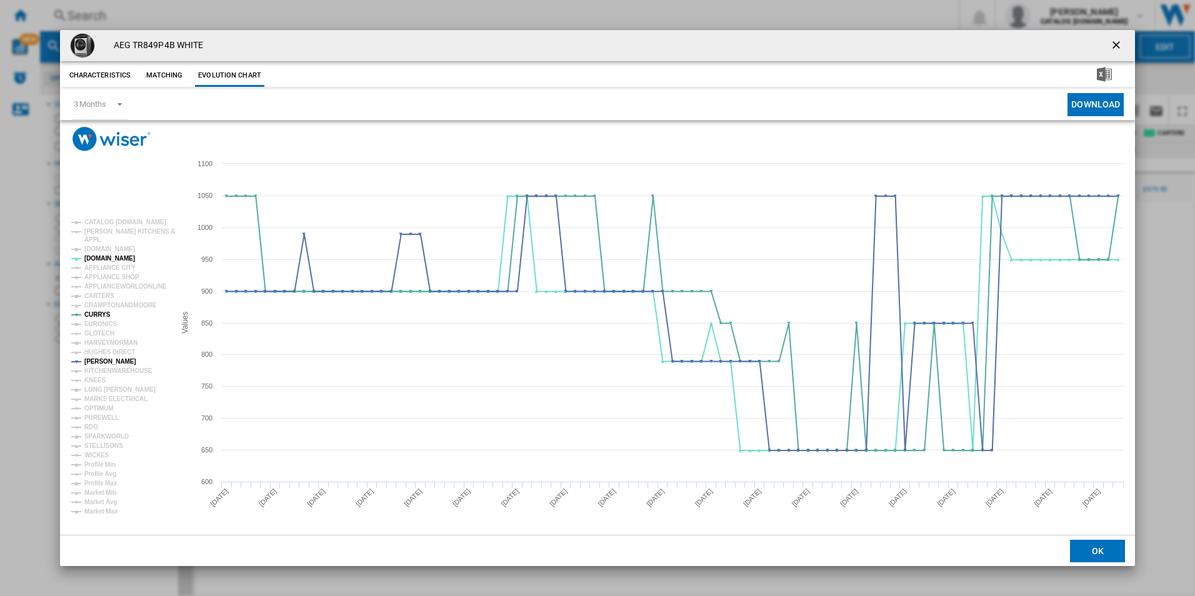
click at [1119, 45] on ng-md-icon "getI18NText('BUTTONS.CLOSE_DIALOG')" at bounding box center [1117, 46] width 15 height 15
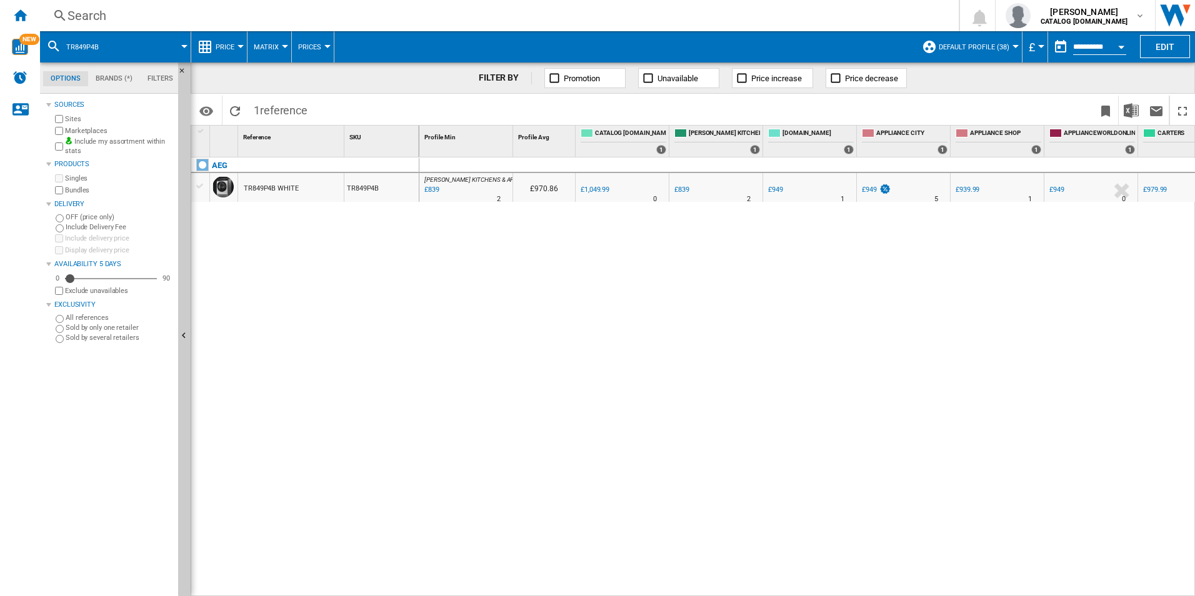
click at [681, 18] on div "Search" at bounding box center [497, 16] width 859 height 18
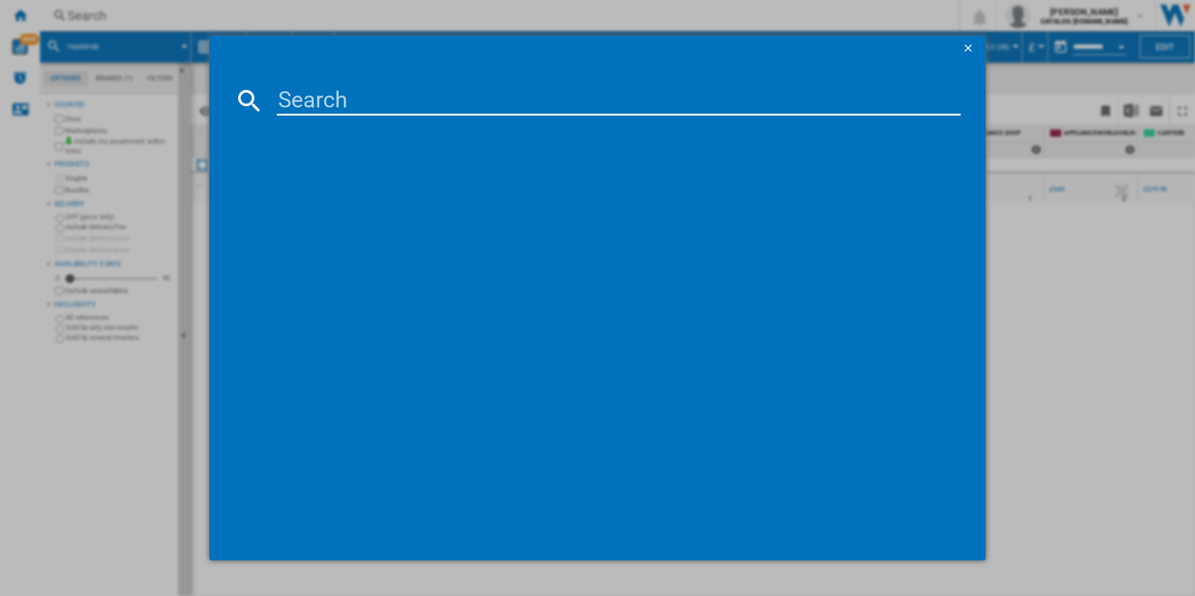
click at [519, 100] on input at bounding box center [619, 101] width 684 height 30
type input "TR849P4B"
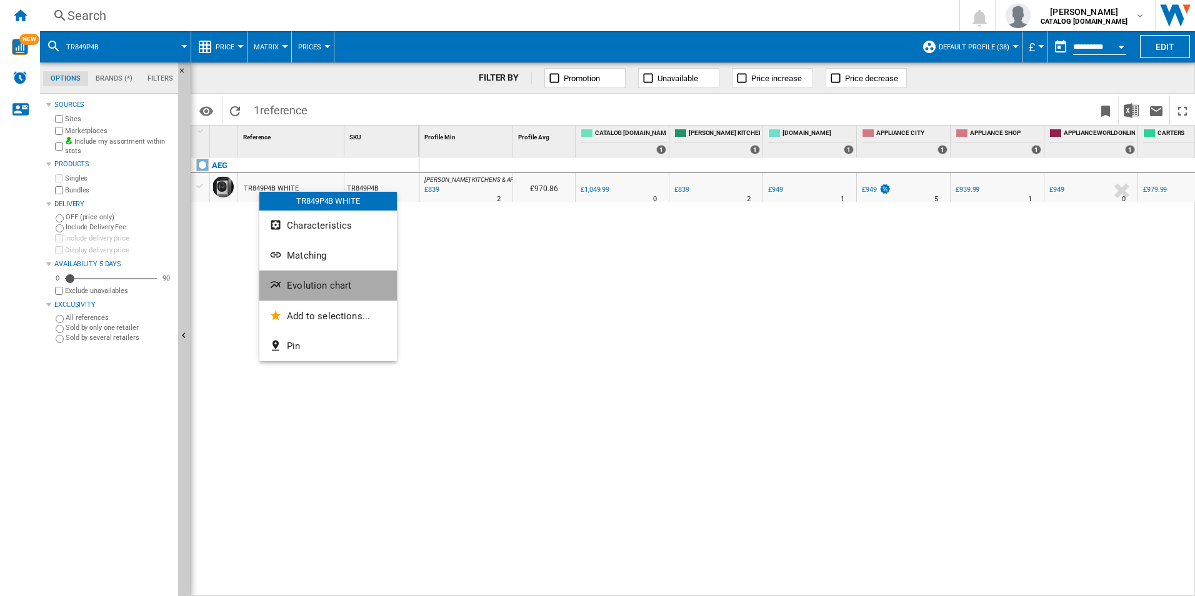
click at [287, 289] on span "Evolution chart" at bounding box center [319, 285] width 64 height 11
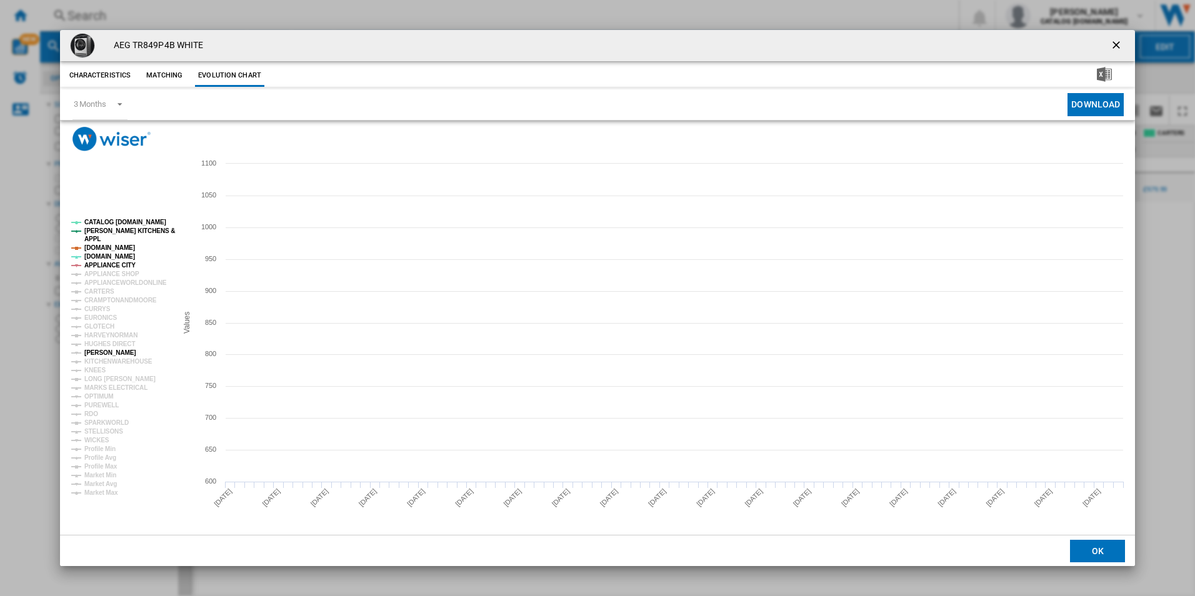
click at [102, 354] on tspan "[PERSON_NAME]" at bounding box center [110, 352] width 52 height 7
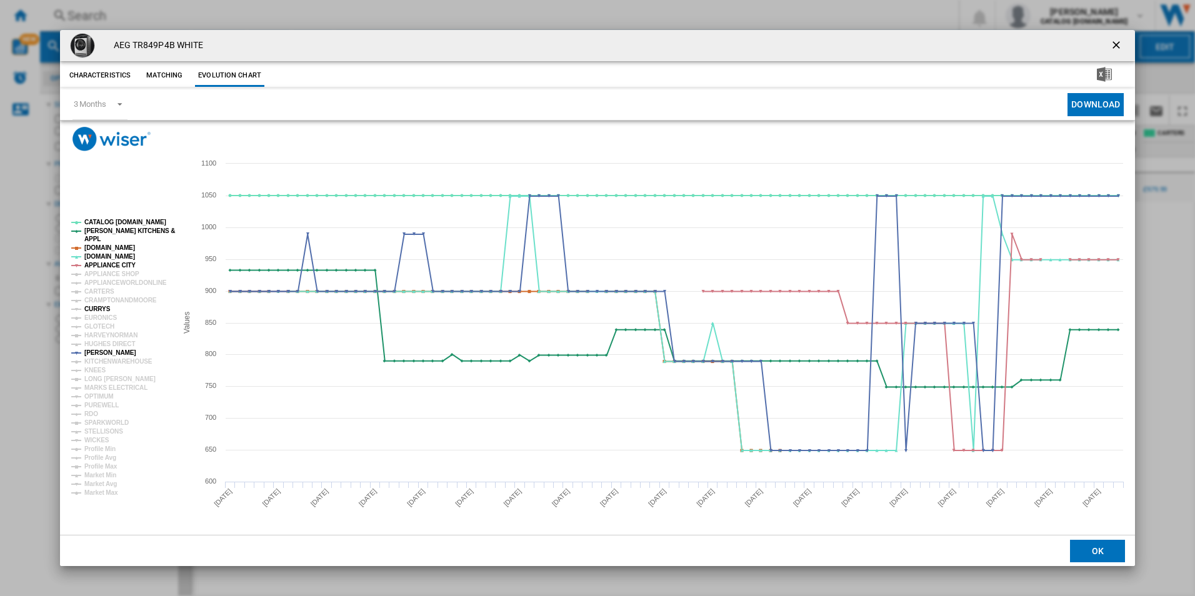
click at [98, 306] on tspan "CURRYS" at bounding box center [97, 309] width 26 height 7
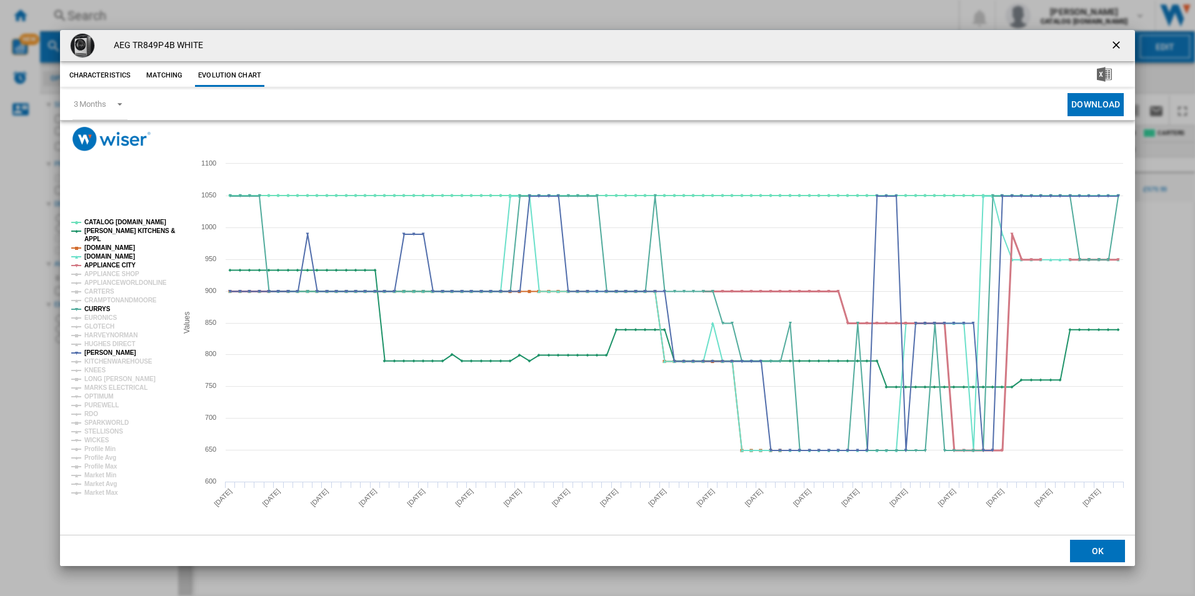
click at [112, 264] on tspan "APPLIANCE CITY" at bounding box center [109, 265] width 51 height 7
click at [114, 246] on tspan "[DOMAIN_NAME]" at bounding box center [109, 247] width 51 height 7
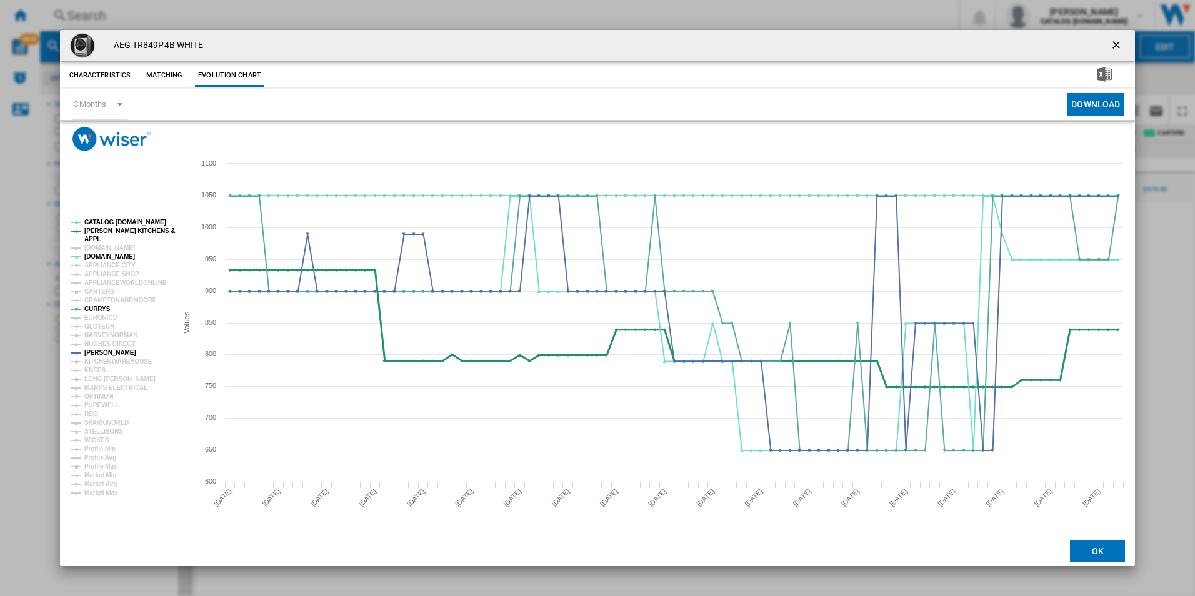
click at [100, 229] on tspan "[PERSON_NAME] KITCHENS &" at bounding box center [129, 231] width 91 height 7
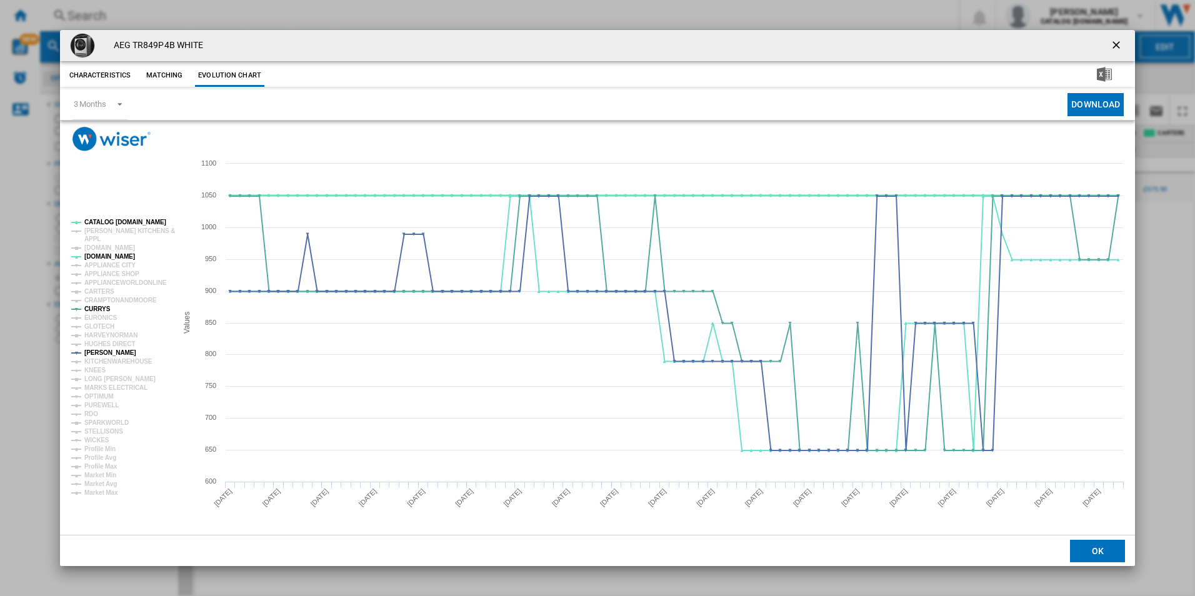
click at [103, 220] on tspan "CATALOG [DOMAIN_NAME]" at bounding box center [125, 222] width 82 height 7
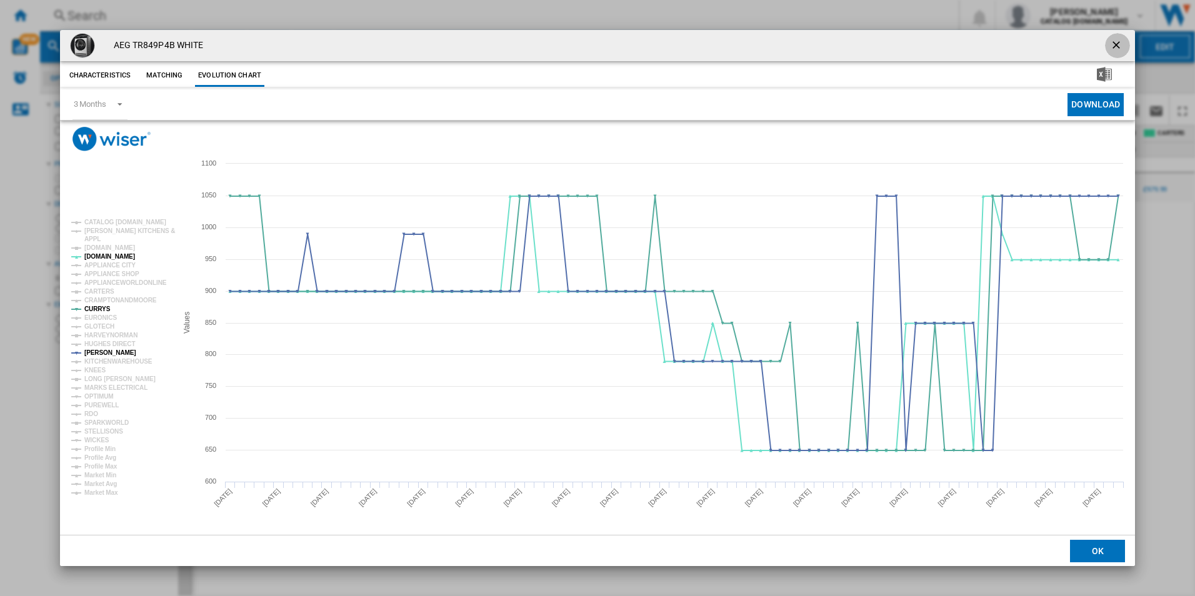
click at [1115, 36] on button "Product popup" at bounding box center [1117, 45] width 25 height 25
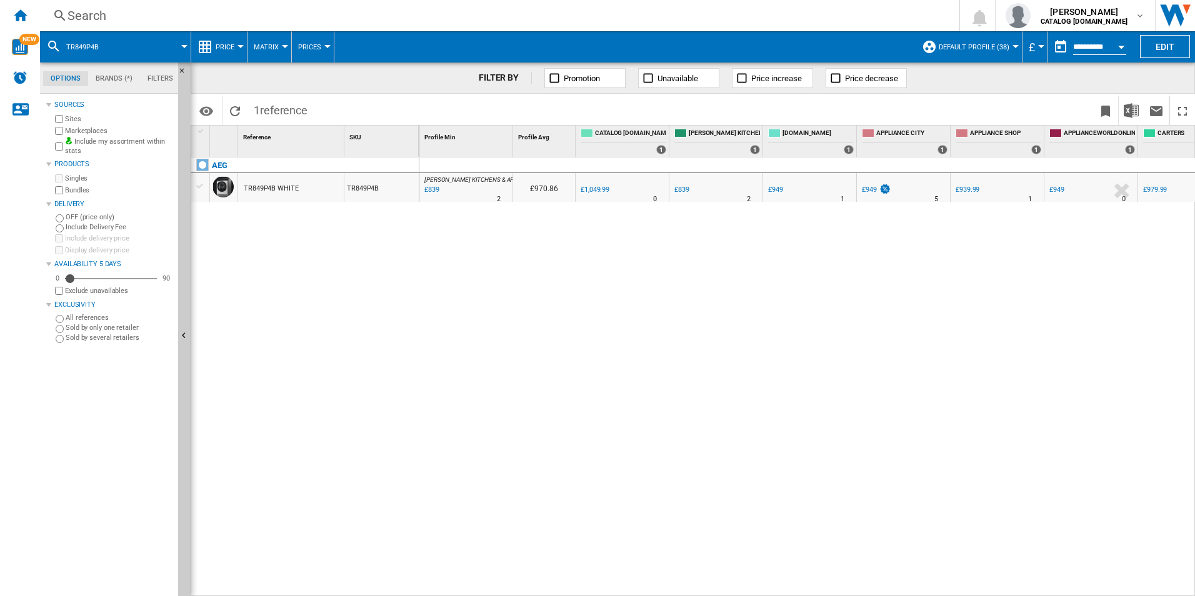
click at [619, 19] on div "Search" at bounding box center [497, 16] width 859 height 18
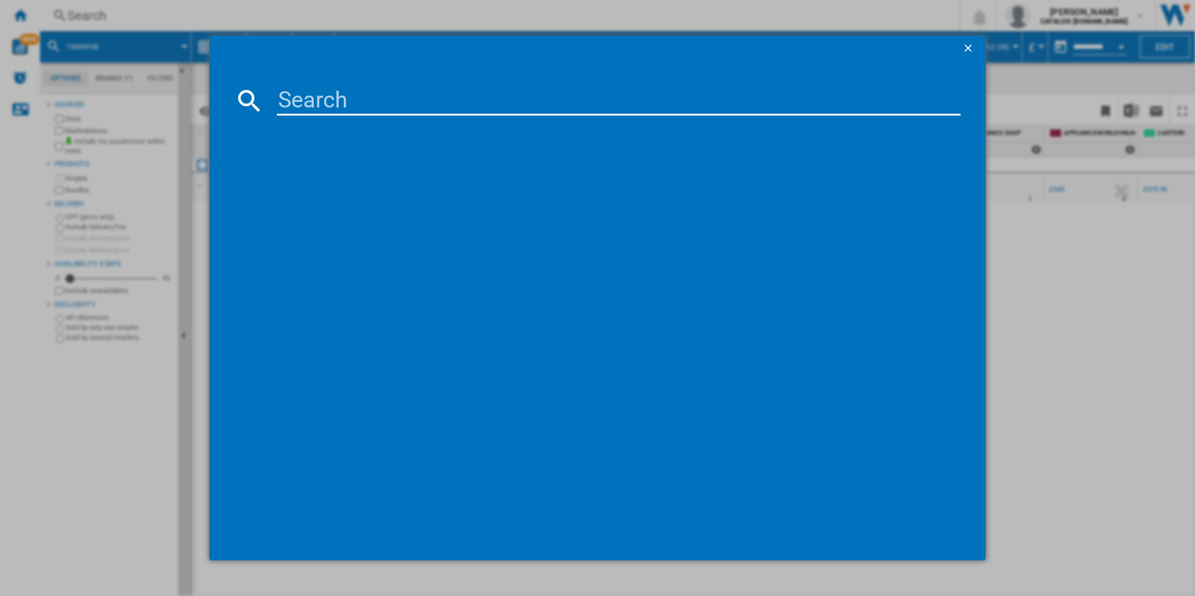
click at [427, 98] on input at bounding box center [619, 101] width 684 height 30
type input "LWR7185M4B"
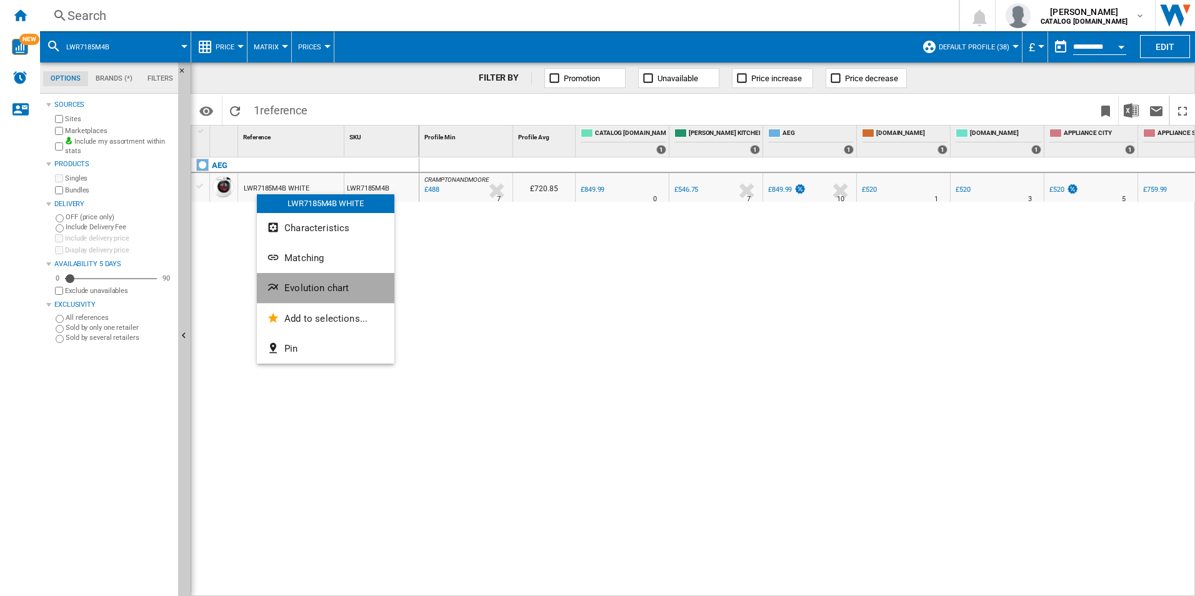
click at [290, 296] on button "Evolution chart" at bounding box center [326, 288] width 138 height 30
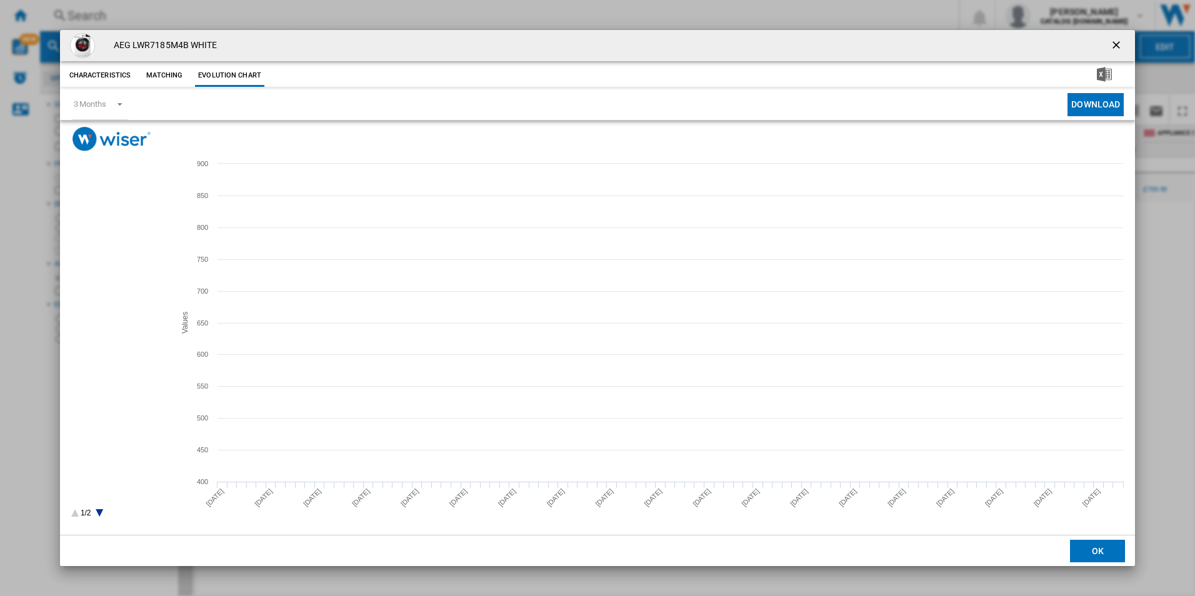
click at [96, 388] on tspan "[PERSON_NAME]" at bounding box center [110, 389] width 52 height 7
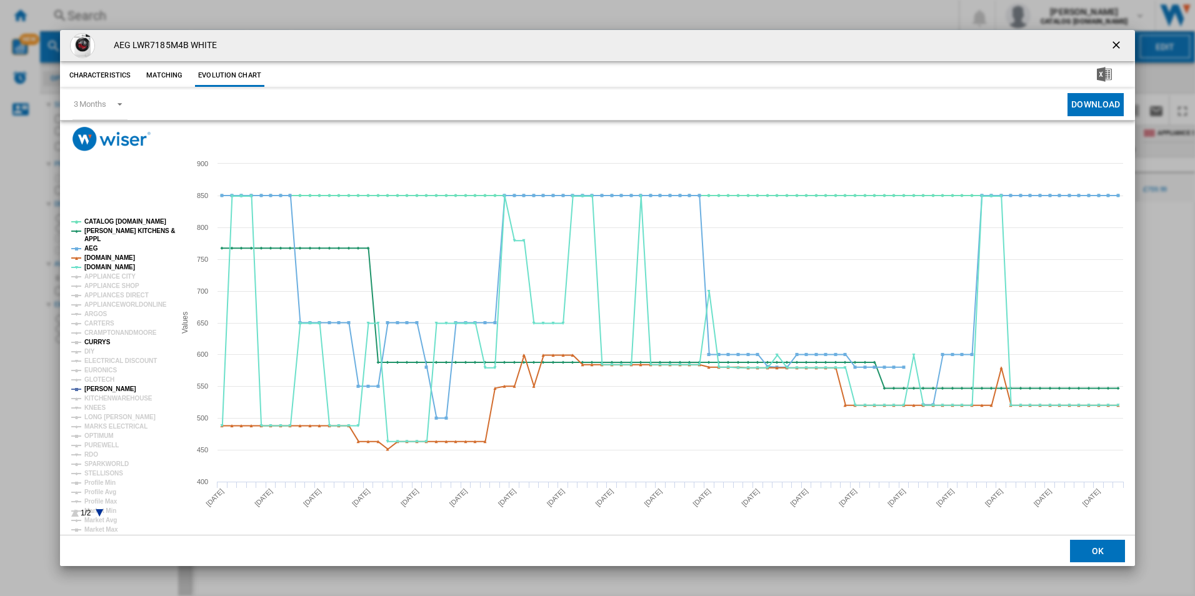
click at [99, 343] on tspan "CURRYS" at bounding box center [97, 342] width 26 height 7
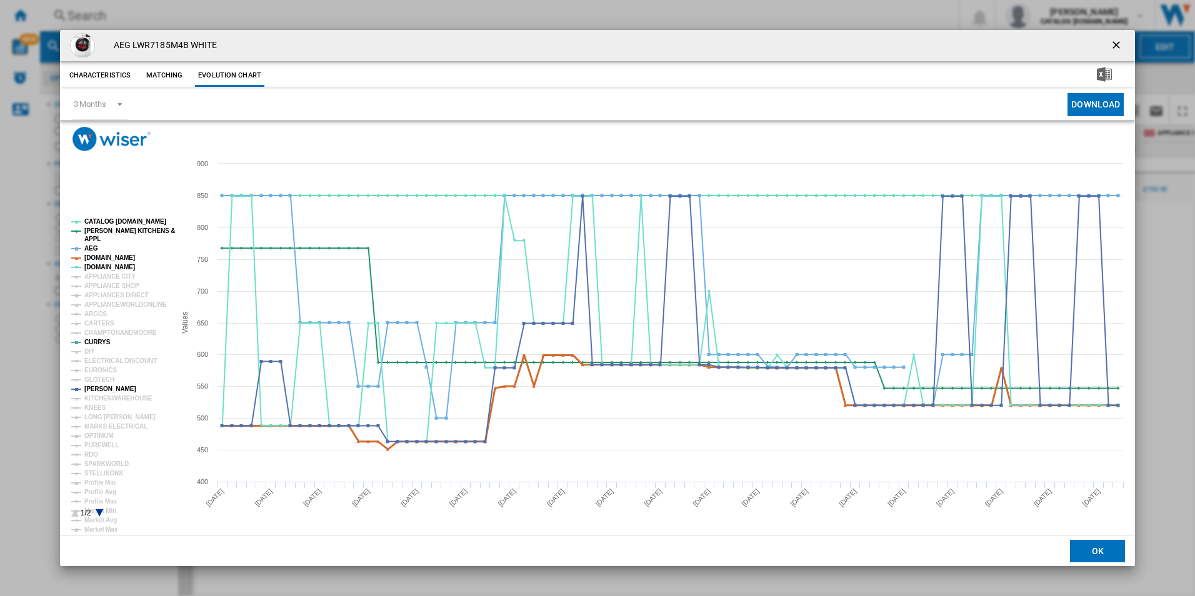
click at [99, 256] on tspan "[DOMAIN_NAME]" at bounding box center [109, 257] width 51 height 7
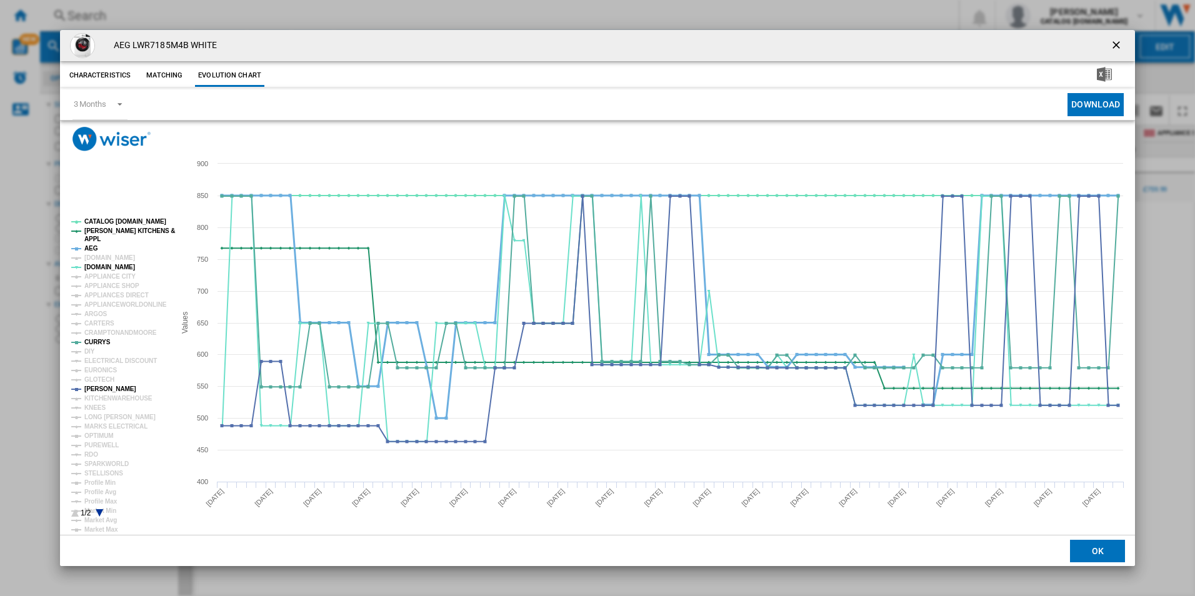
click at [93, 246] on tspan "AEG" at bounding box center [91, 248] width 14 height 7
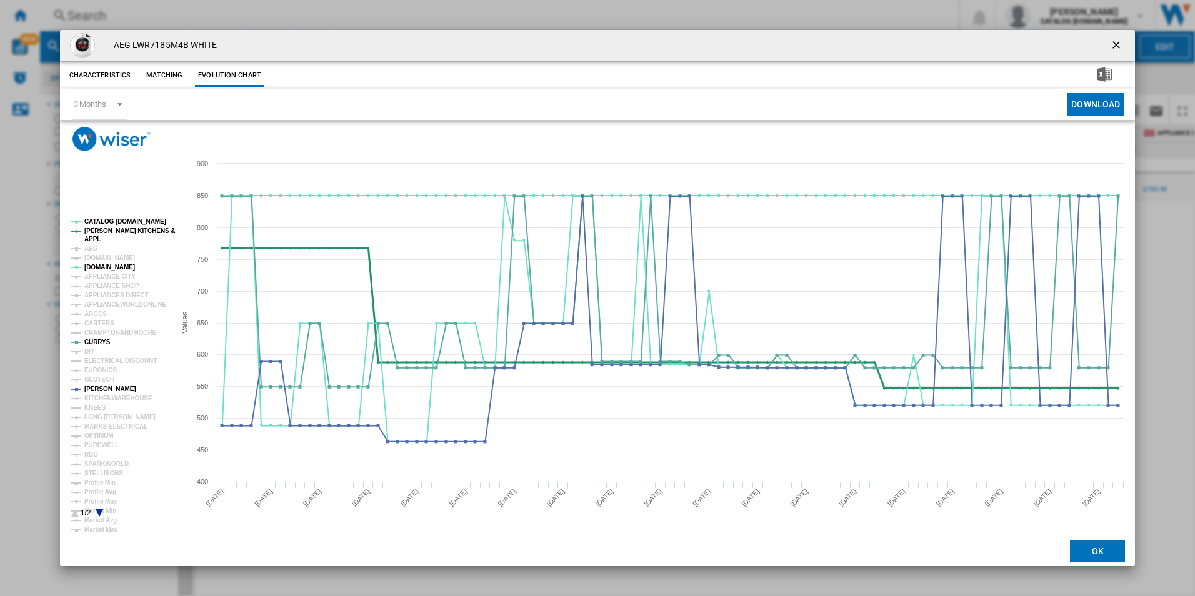
click at [101, 231] on tspan "[PERSON_NAME] KITCHENS &" at bounding box center [129, 231] width 91 height 7
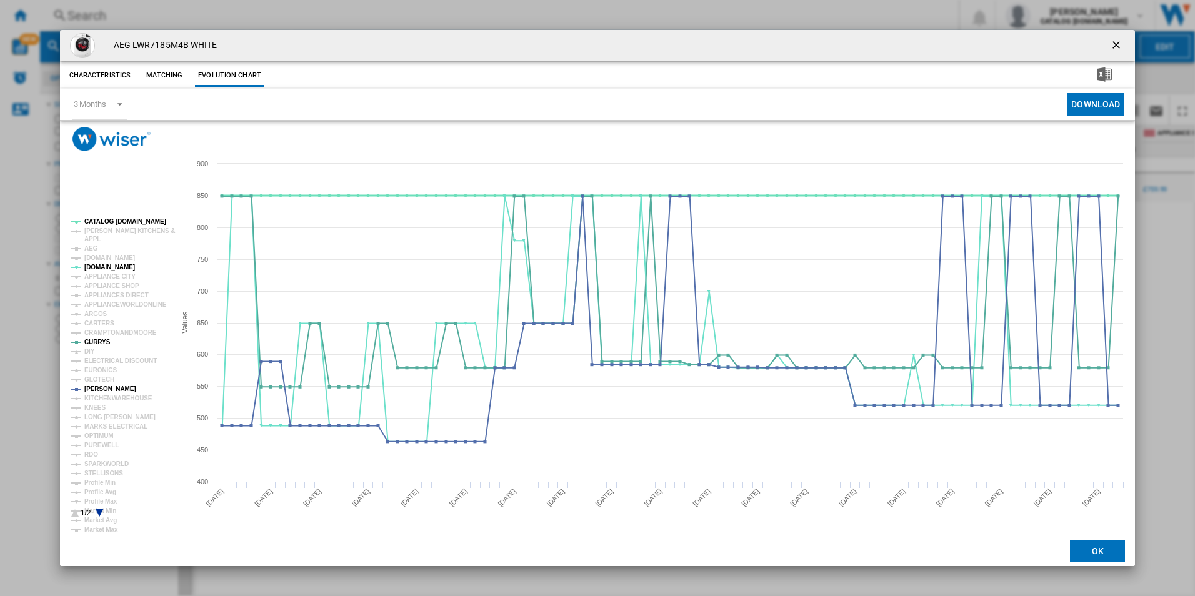
click at [106, 220] on tspan "CATALOG [DOMAIN_NAME]" at bounding box center [125, 221] width 82 height 7
